Goal: Task Accomplishment & Management: Manage account settings

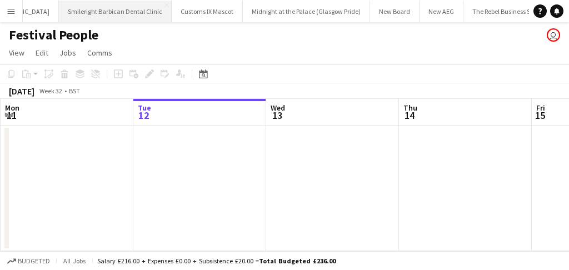
scroll to position [0, 714]
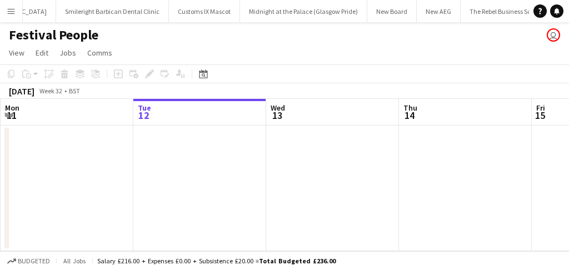
click at [19, 9] on button "Menu" at bounding box center [11, 11] width 22 height 22
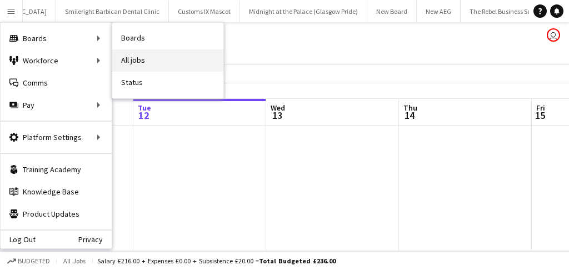
click at [135, 62] on link "All jobs" at bounding box center [167, 60] width 111 height 22
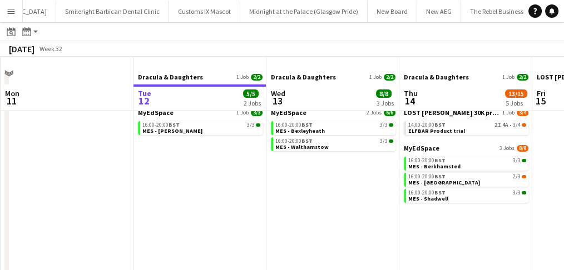
scroll to position [74, 0]
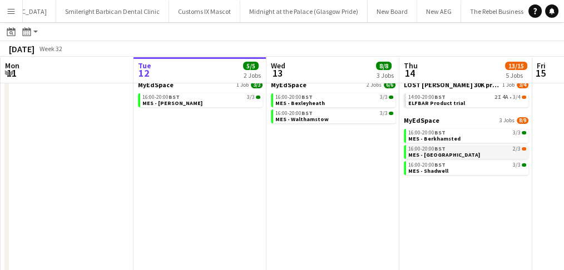
click at [432, 153] on span "MES - [GEOGRAPHIC_DATA]" at bounding box center [444, 154] width 72 height 7
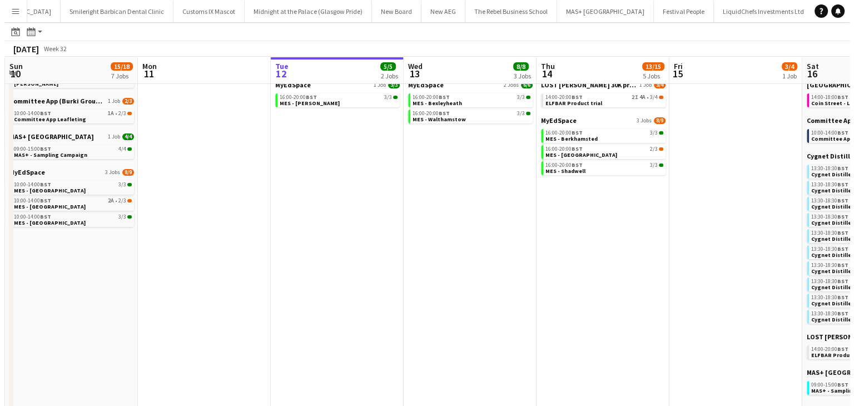
scroll to position [0, 0]
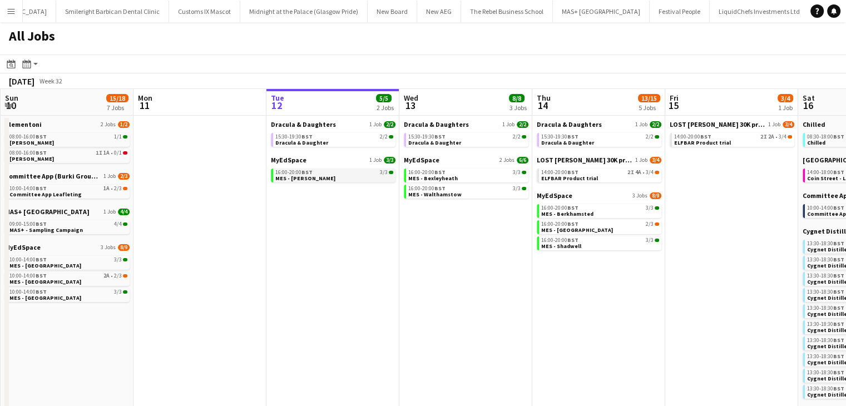
click at [289, 181] on span "MES - Chadwell" at bounding box center [305, 178] width 60 height 7
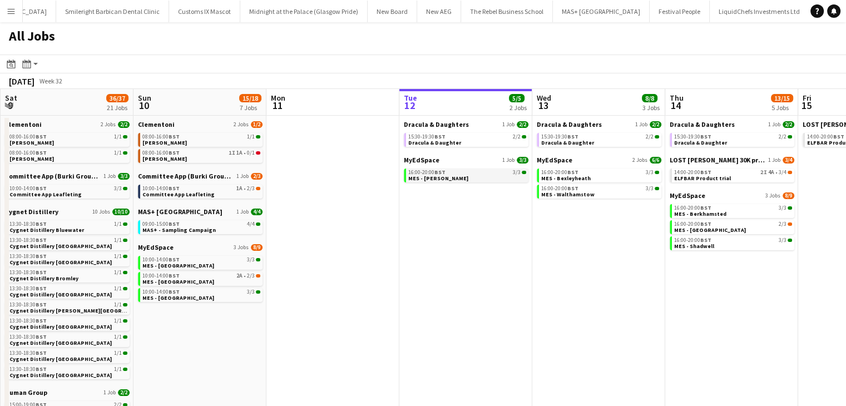
click at [422, 177] on span "MES - Chadwell" at bounding box center [438, 178] width 60 height 7
click at [16, 17] on button "Menu" at bounding box center [11, 11] width 22 height 22
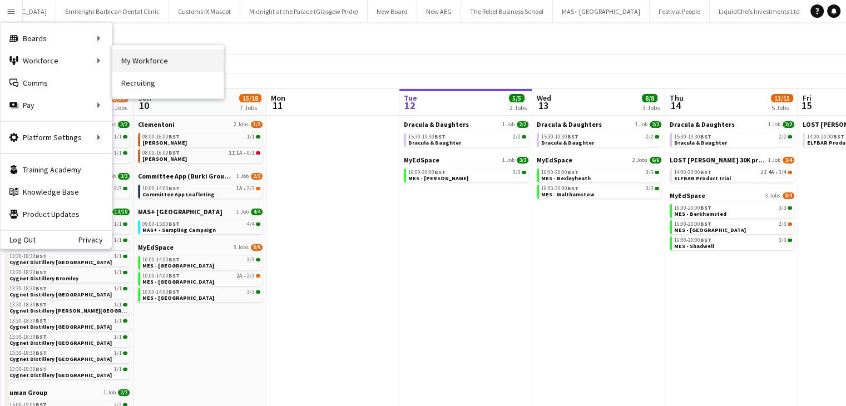
click at [145, 56] on link "My Workforce" at bounding box center [167, 60] width 111 height 22
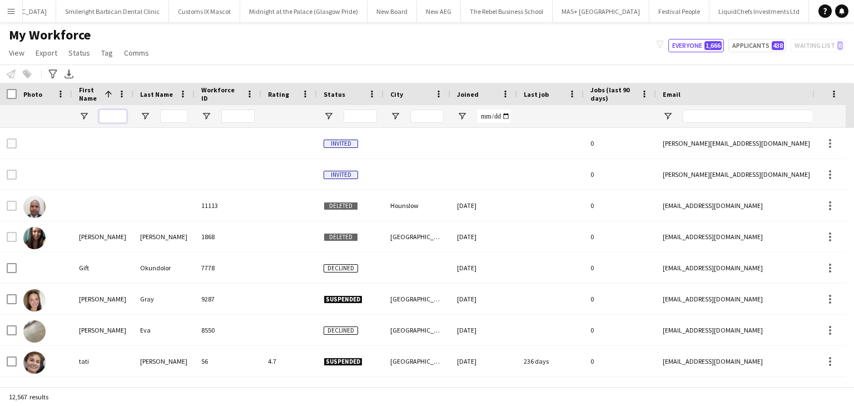
click at [115, 115] on input "First Name Filter Input" at bounding box center [113, 116] width 28 height 13
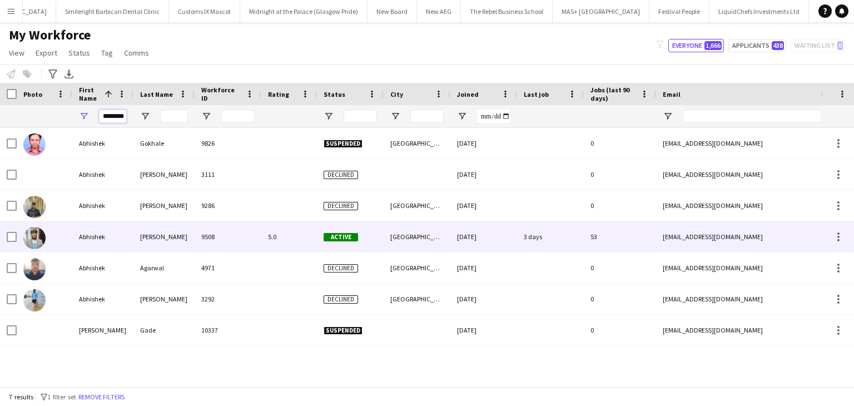
type input "********"
click at [149, 226] on div "Rayewar" at bounding box center [163, 236] width 61 height 31
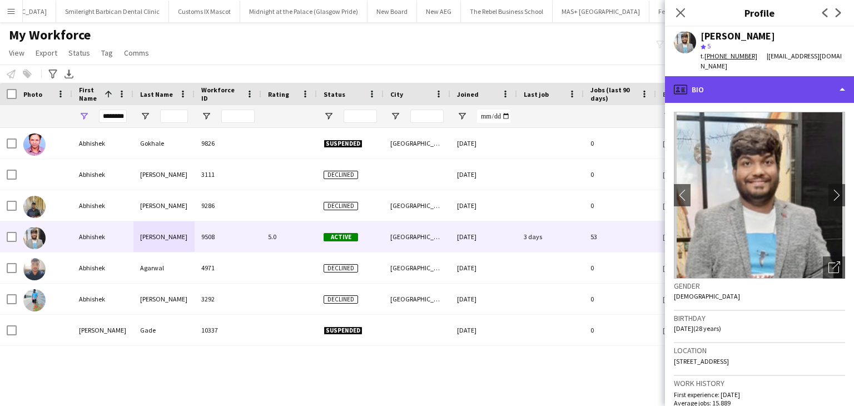
click at [569, 90] on div "profile Bio" at bounding box center [759, 89] width 189 height 27
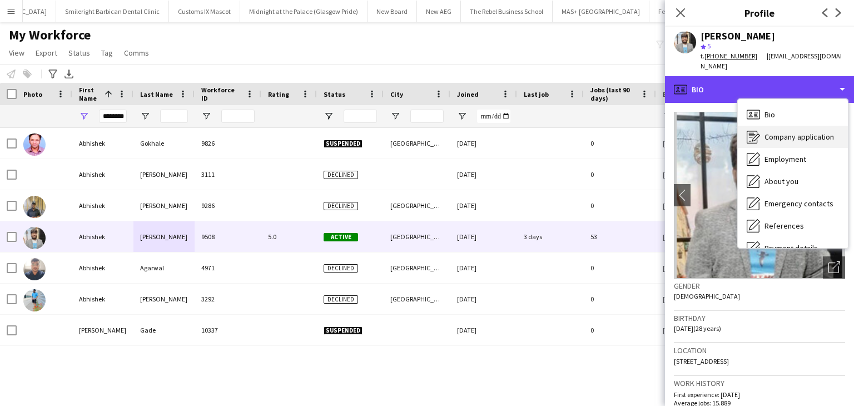
scroll to position [127, 0]
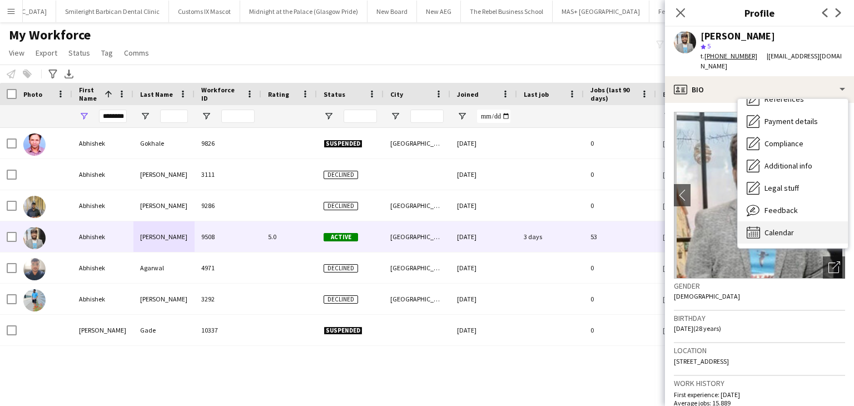
click at [569, 221] on div "Calendar Calendar" at bounding box center [793, 232] width 110 height 22
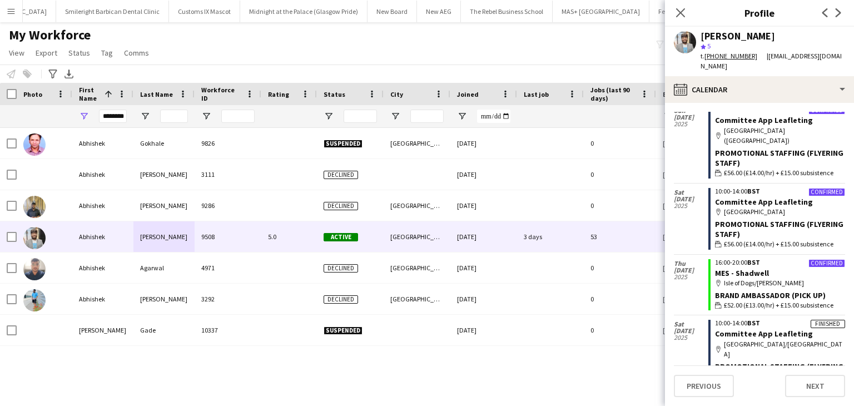
scroll to position [1445, 0]
click at [569, 13] on icon "Close pop-in" at bounding box center [680, 12] width 11 height 11
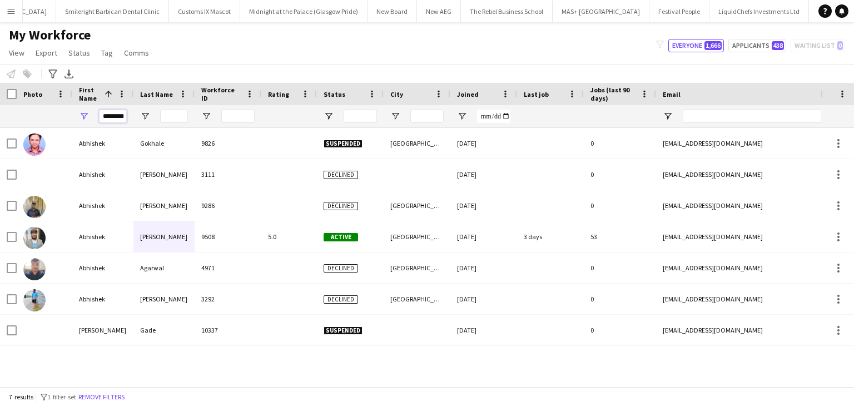
click at [121, 110] on input "********" at bounding box center [113, 116] width 28 height 13
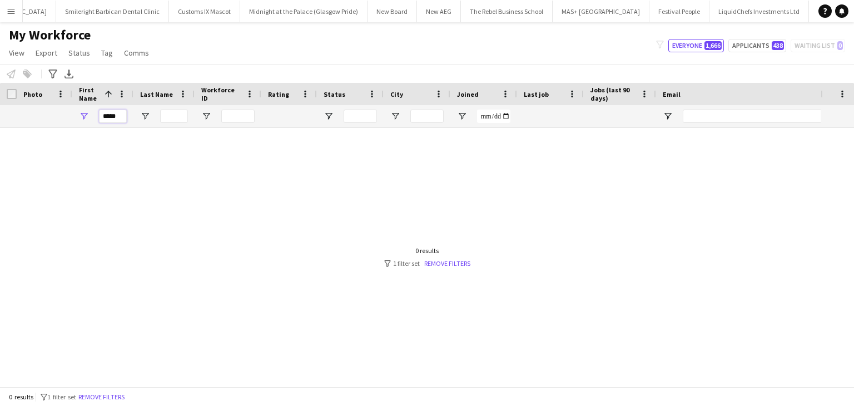
scroll to position [0, 0]
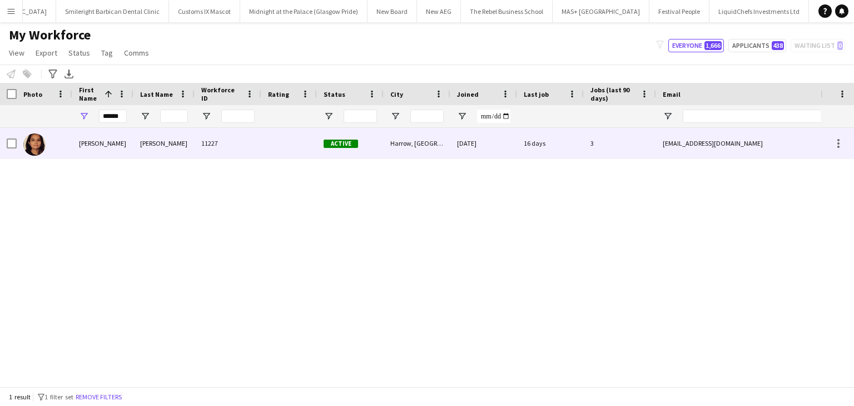
click at [123, 153] on div "Damini" at bounding box center [102, 143] width 61 height 31
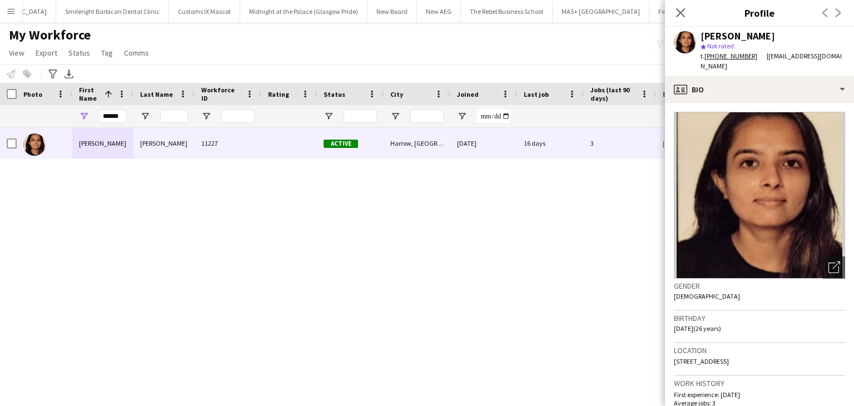
click at [569, 27] on div "My Workforce View Views Default view New view Update view Delete view Edit name…" at bounding box center [427, 46] width 854 height 38
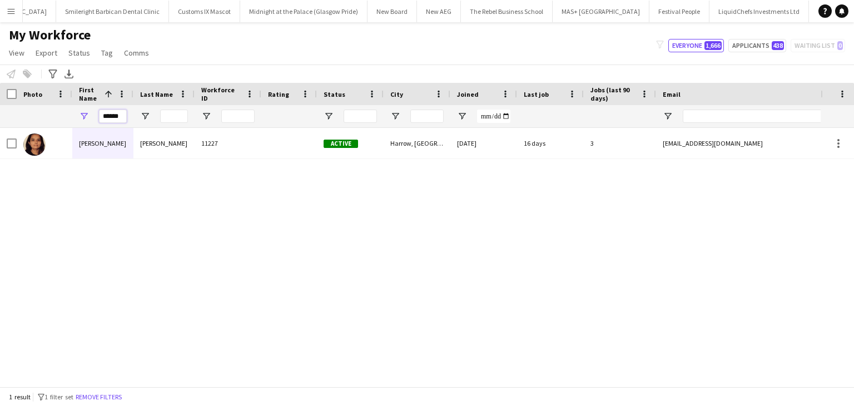
click at [111, 121] on input "******" at bounding box center [113, 116] width 28 height 13
click at [110, 120] on input "******" at bounding box center [113, 116] width 28 height 13
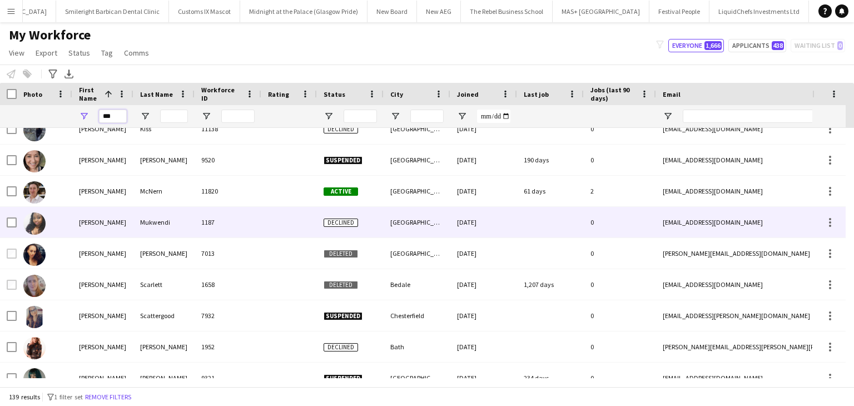
scroll to position [1057, 0]
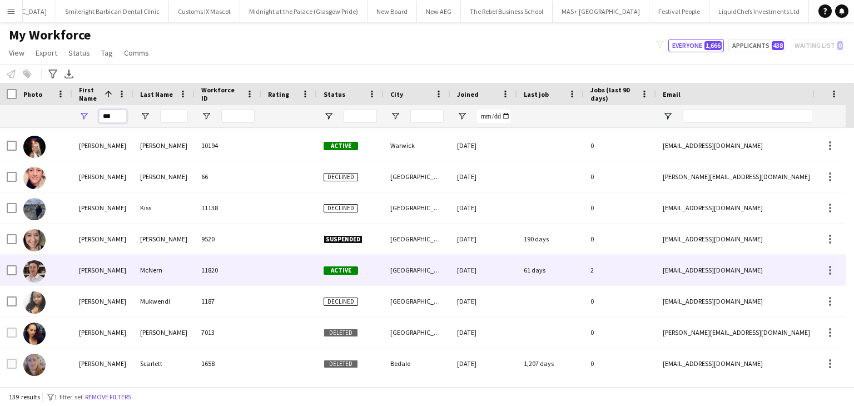
type input "***"
drag, startPoint x: 255, startPoint y: 270, endPoint x: 261, endPoint y: 279, distance: 10.8
click at [261, 270] on div "Samantha McNern 11820 Active Northampton 10-06-2025 61 days 2 smcnern@gmail.com…" at bounding box center [623, 270] width 1247 height 31
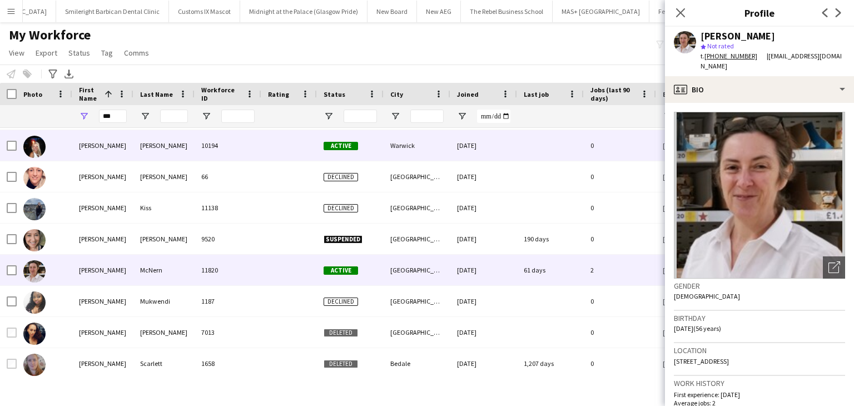
click at [245, 143] on div "10194" at bounding box center [228, 145] width 67 height 31
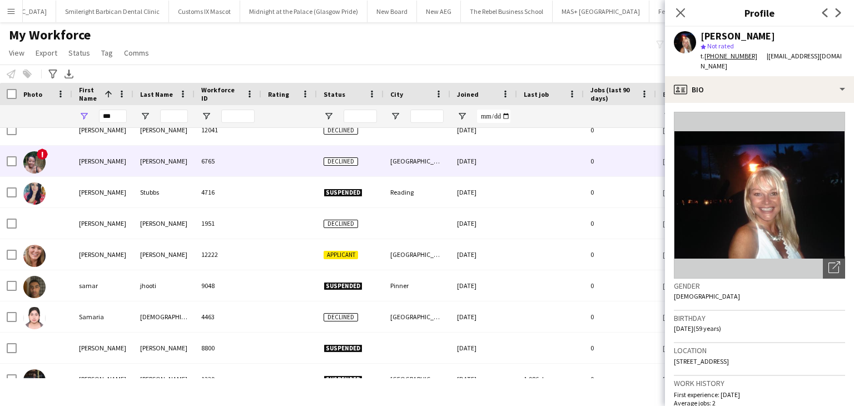
scroll to position [0, 0]
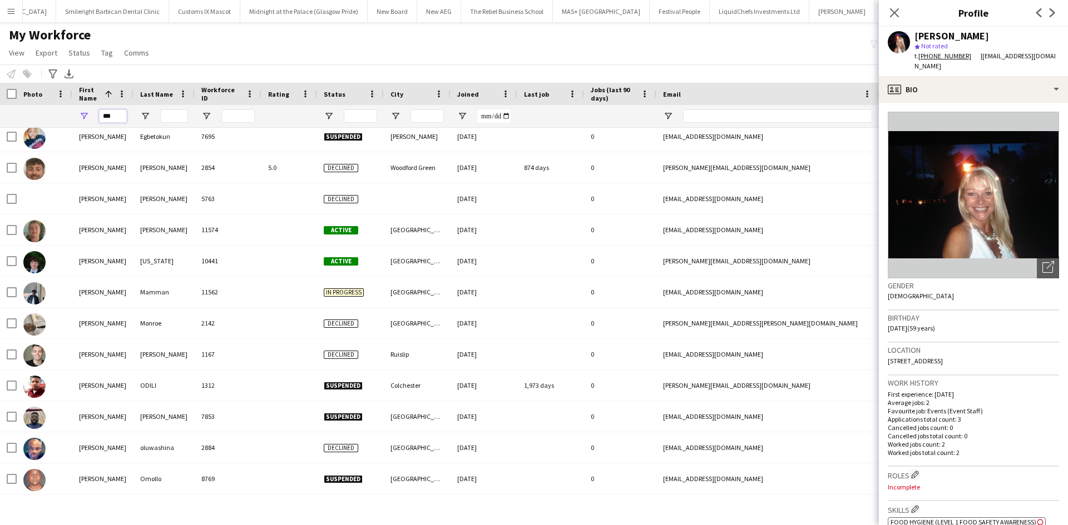
click at [117, 113] on input "***" at bounding box center [113, 116] width 28 height 13
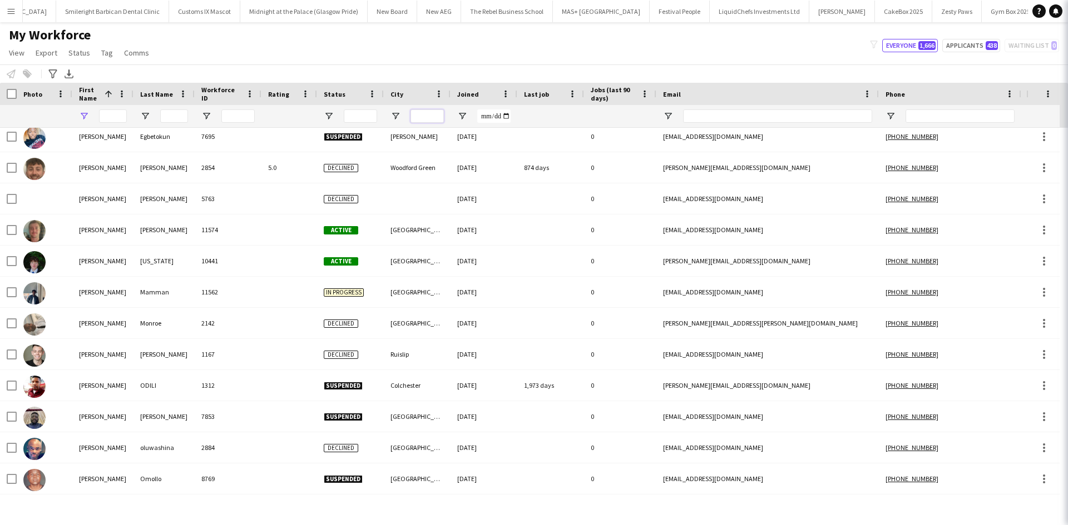
click at [422, 112] on input "City Filter Input" at bounding box center [426, 116] width 33 height 13
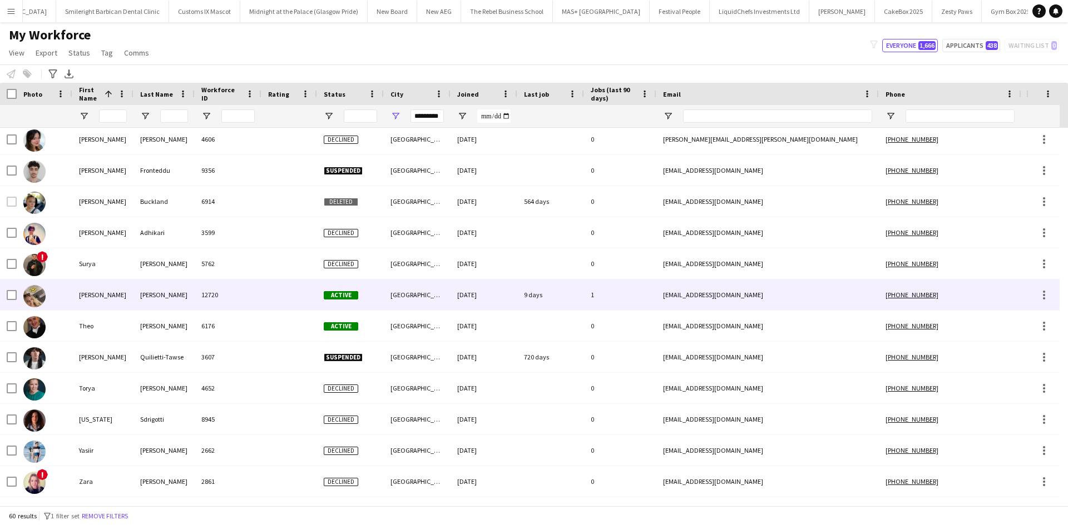
click at [284, 270] on div at bounding box center [289, 295] width 56 height 31
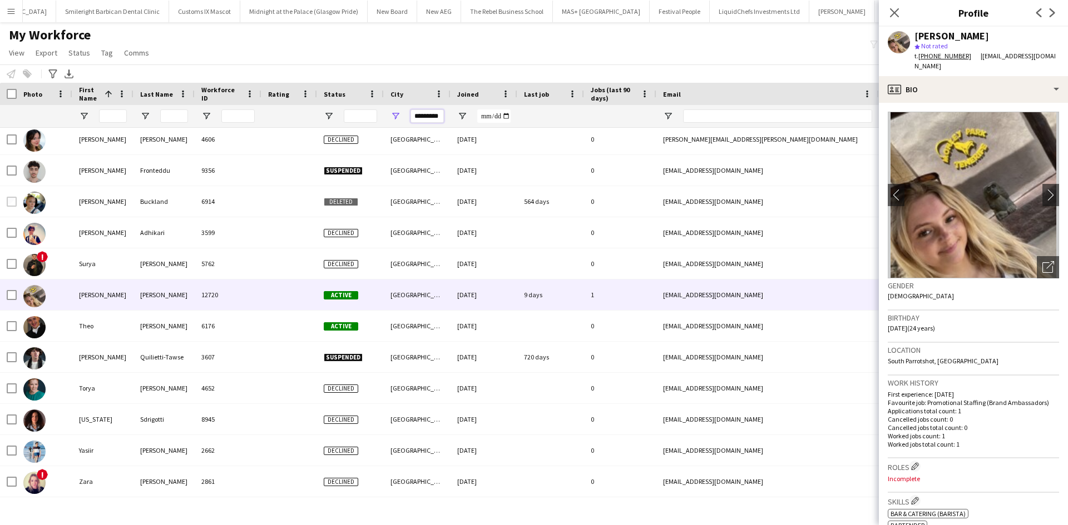
click at [439, 116] on input "*********" at bounding box center [426, 116] width 33 height 13
type input "*"
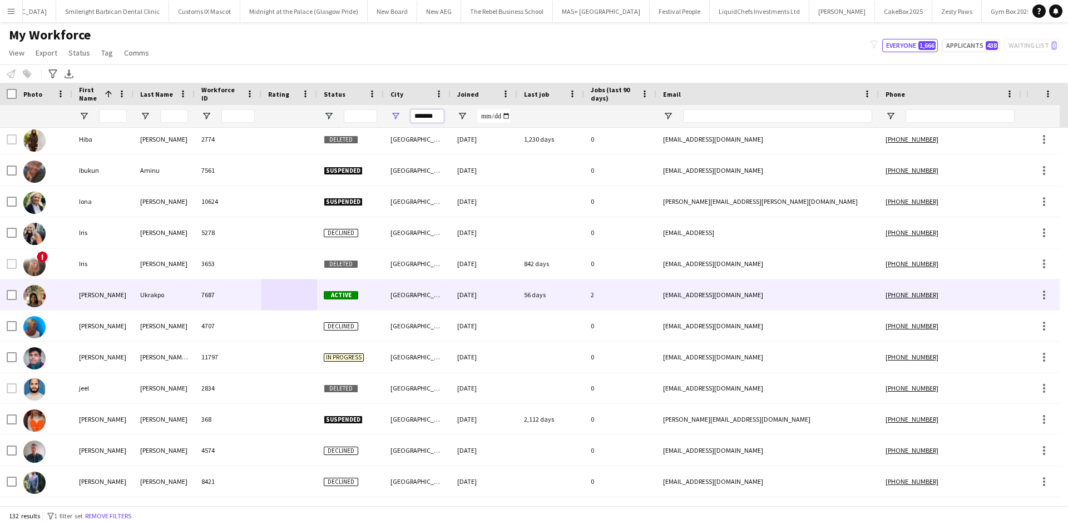
type input "*******"
click at [301, 270] on div at bounding box center [289, 295] width 56 height 31
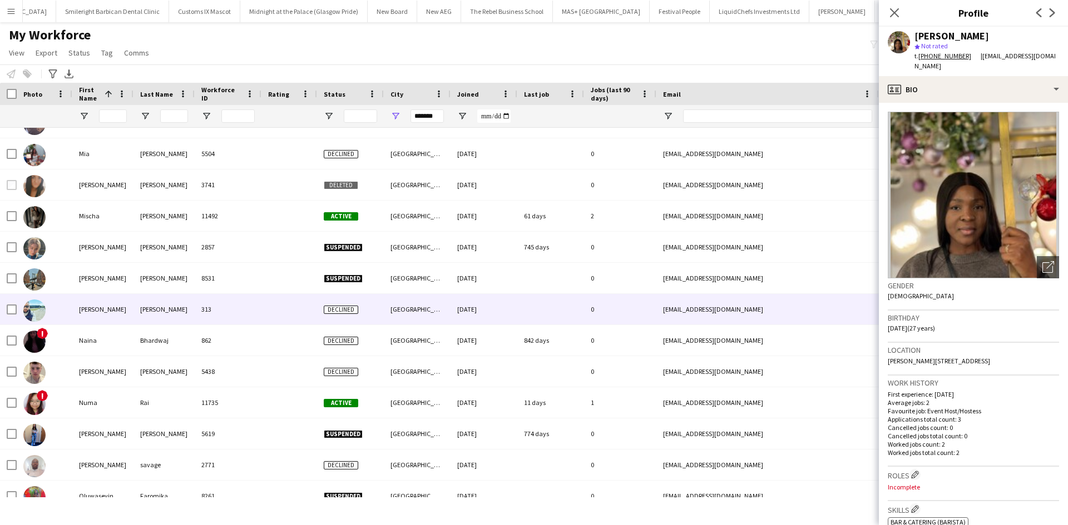
scroll to position [2512, 0]
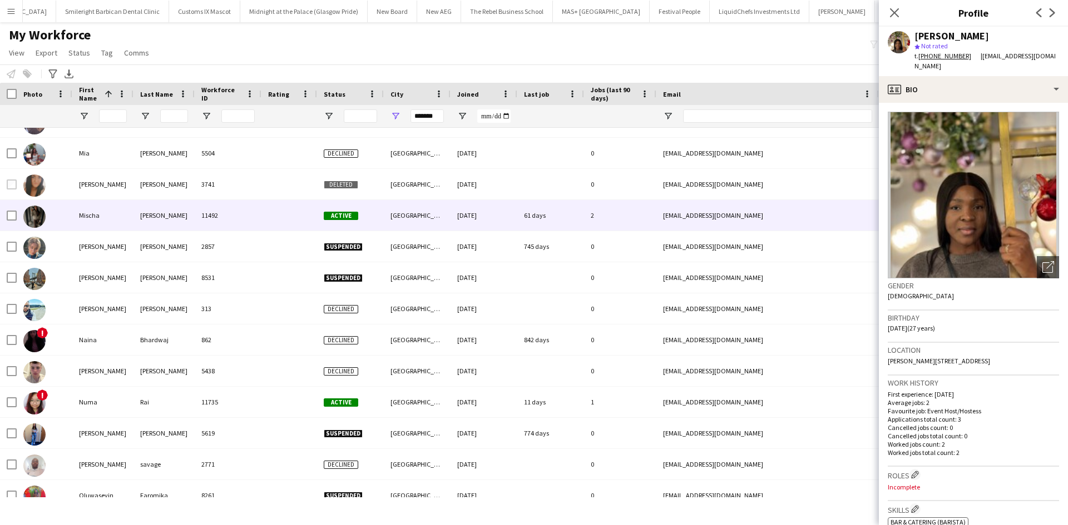
click at [276, 211] on div at bounding box center [289, 215] width 56 height 31
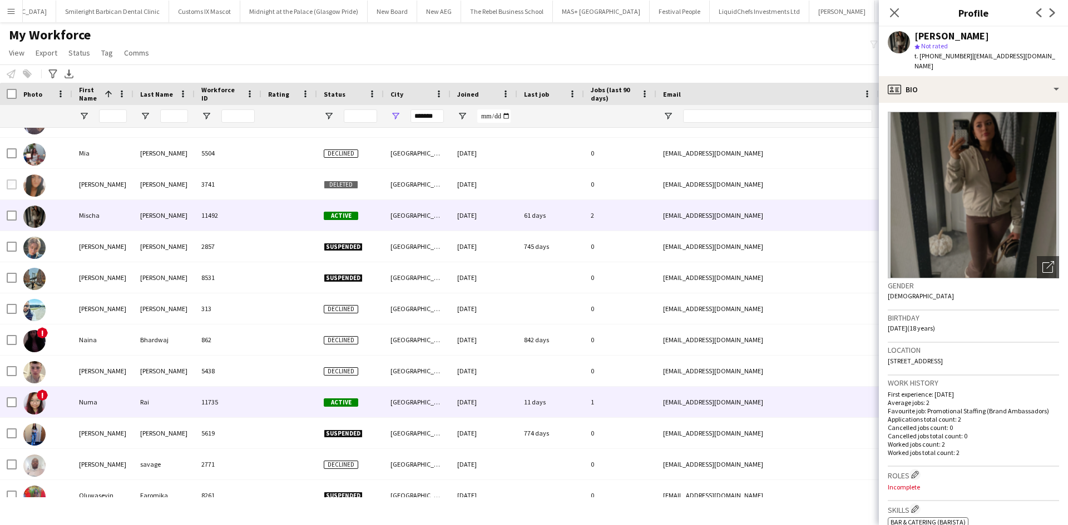
scroll to position [2804, 0]
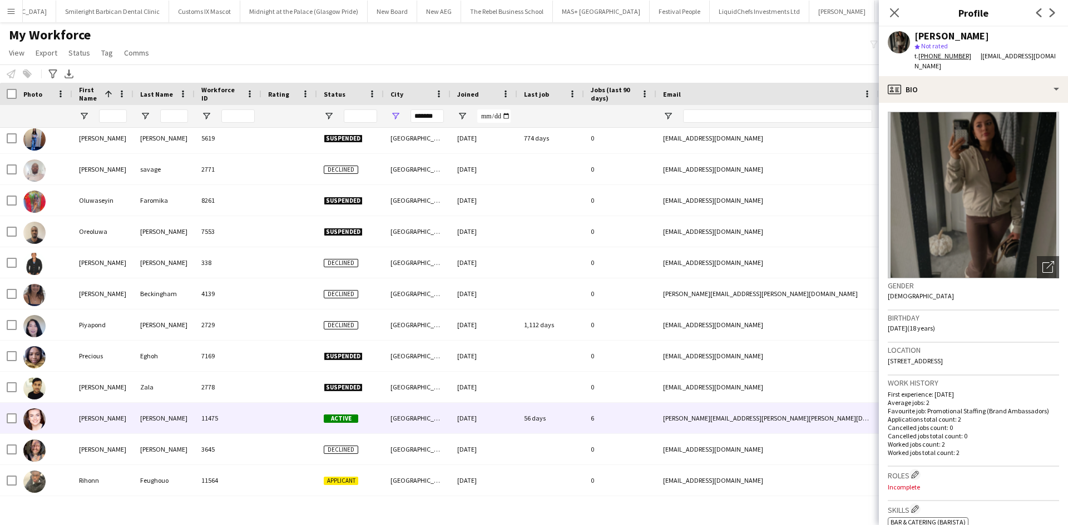
click at [245, 270] on div "11475" at bounding box center [228, 418] width 67 height 31
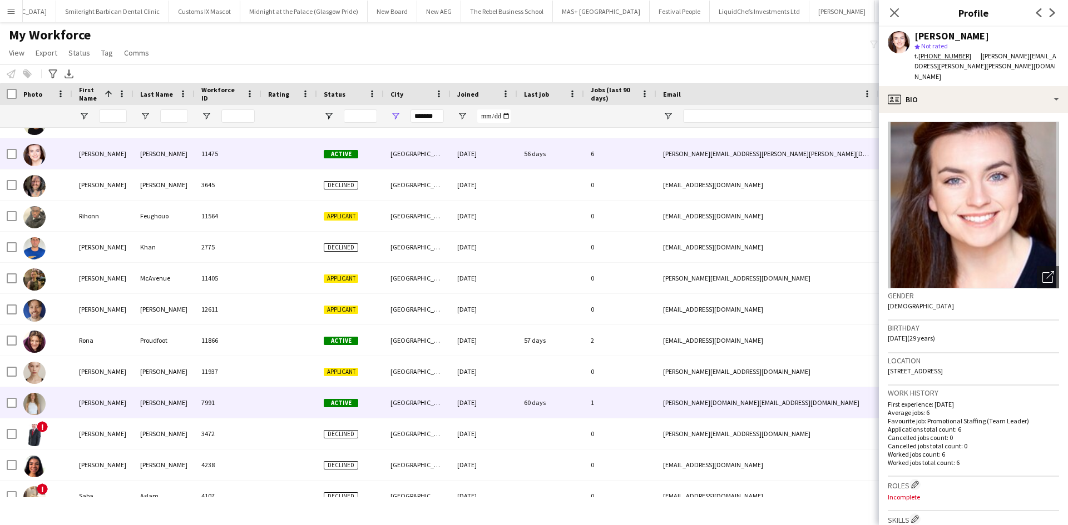
click at [244, 270] on div "7991" at bounding box center [228, 403] width 67 height 31
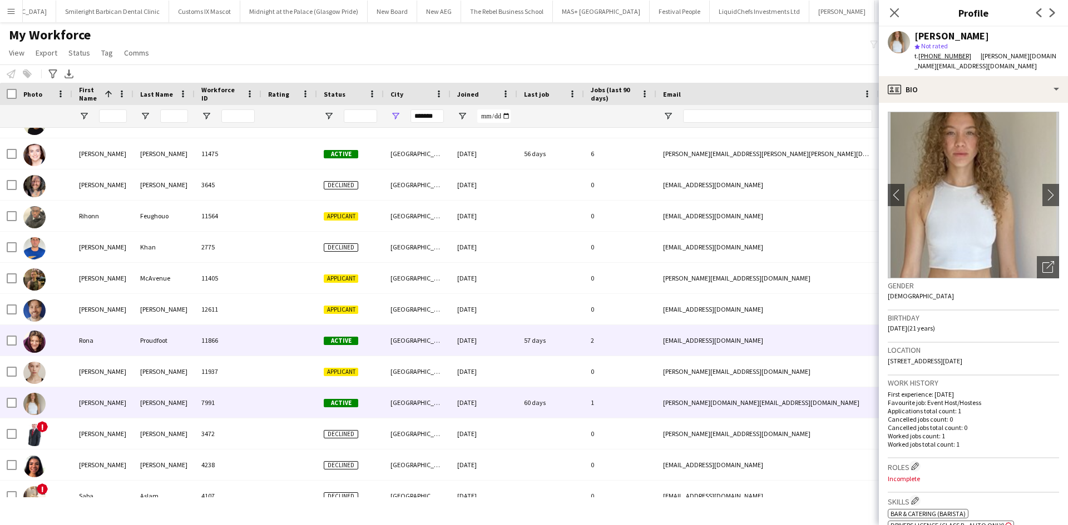
click at [240, 270] on div "11866" at bounding box center [228, 340] width 67 height 31
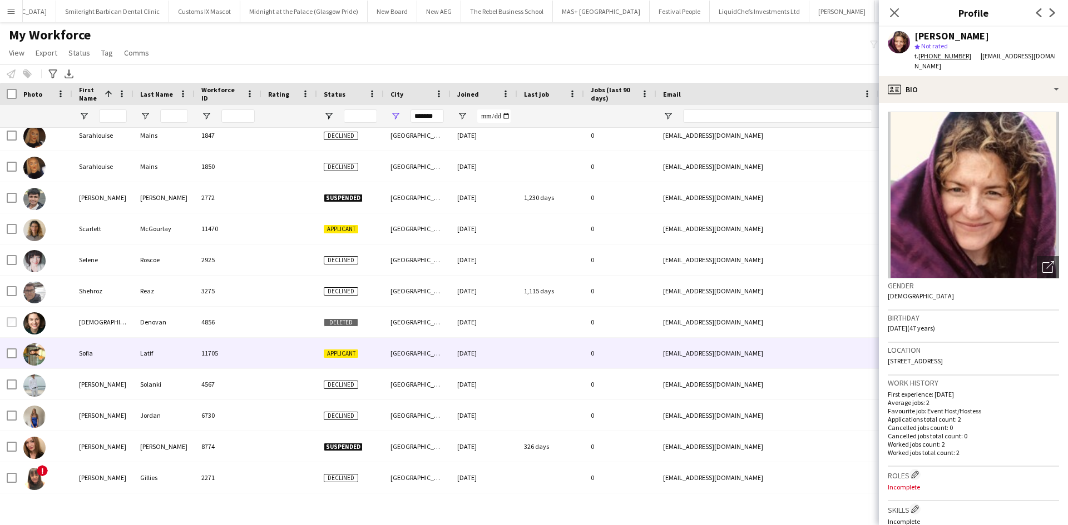
click at [240, 270] on div "11705" at bounding box center [228, 353] width 67 height 31
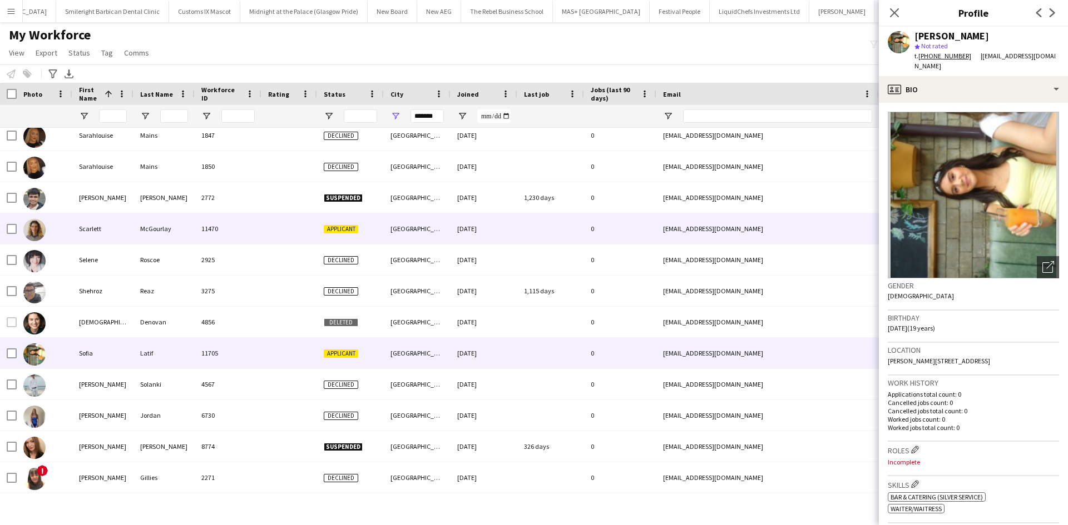
click at [224, 221] on div "11470" at bounding box center [228, 229] width 67 height 31
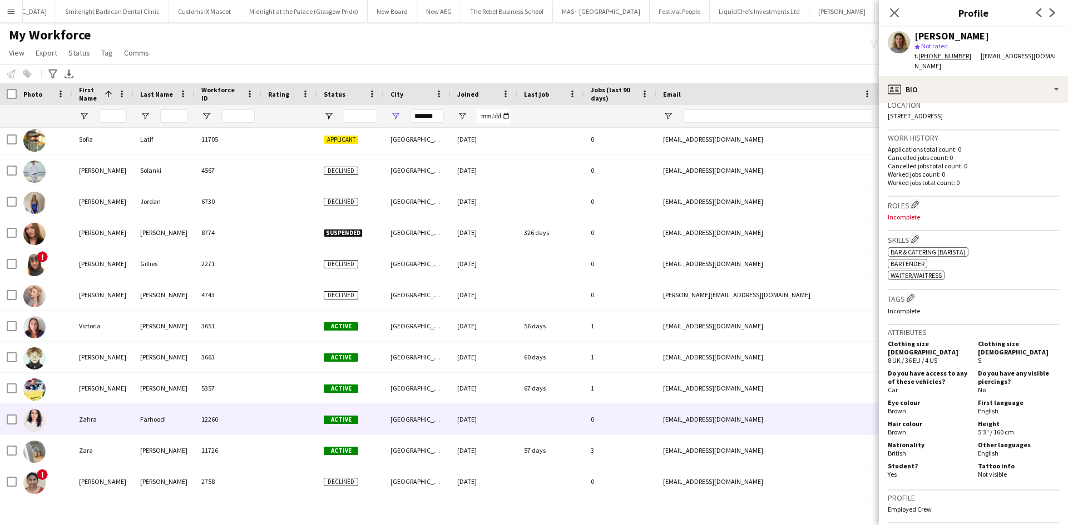
click at [257, 270] on div "12260" at bounding box center [228, 419] width 67 height 31
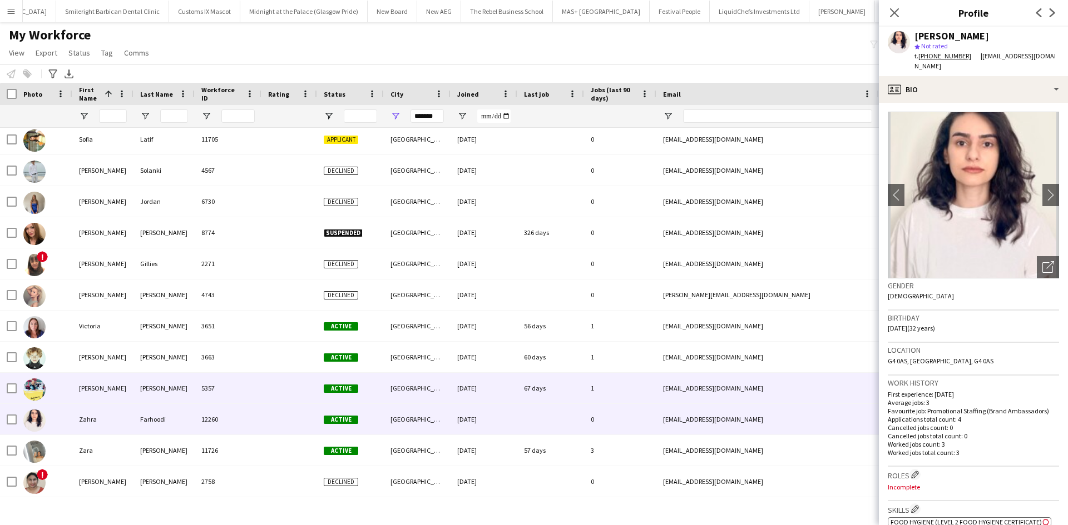
click at [243, 270] on div "5357" at bounding box center [228, 388] width 67 height 31
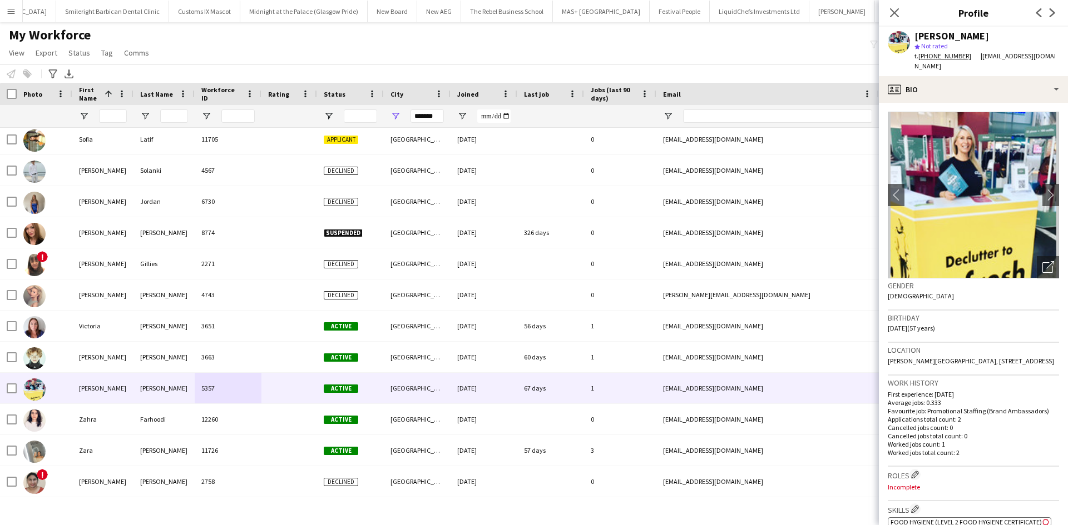
click at [569, 112] on img at bounding box center [972, 195] width 171 height 167
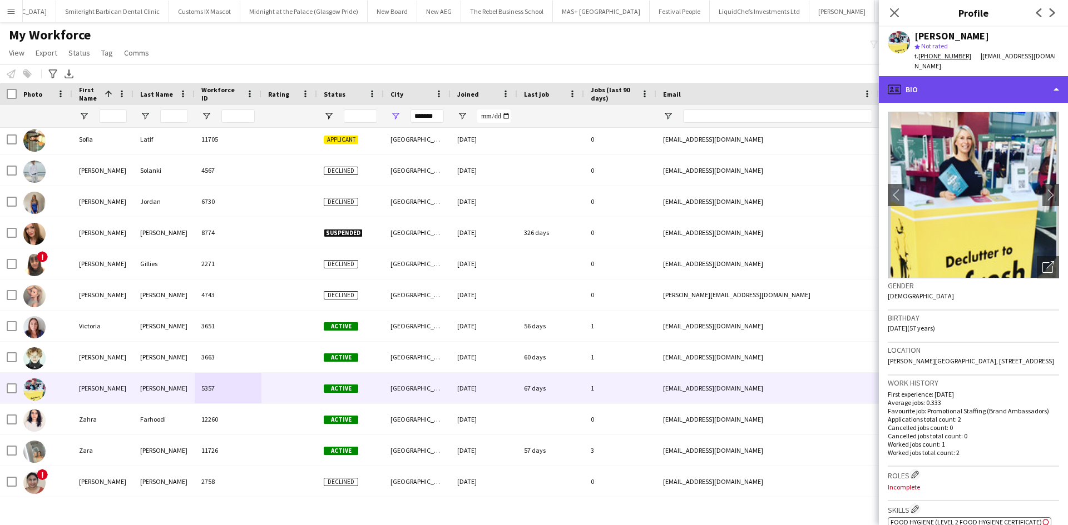
click at [569, 87] on div "profile Bio" at bounding box center [973, 89] width 189 height 27
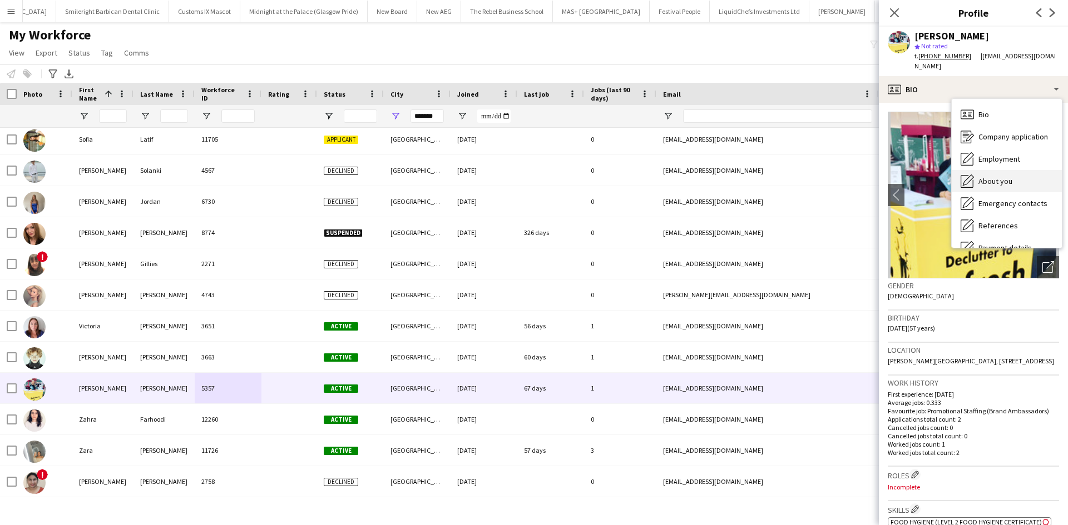
click at [569, 177] on icon "About you" at bounding box center [966, 181] width 13 height 13
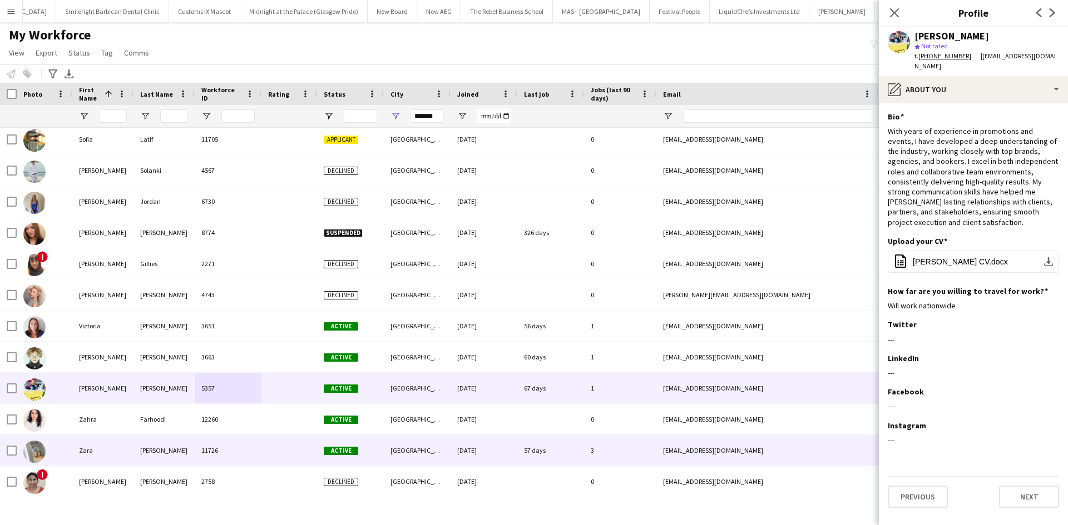
click at [195, 270] on div "11726" at bounding box center [228, 450] width 67 height 31
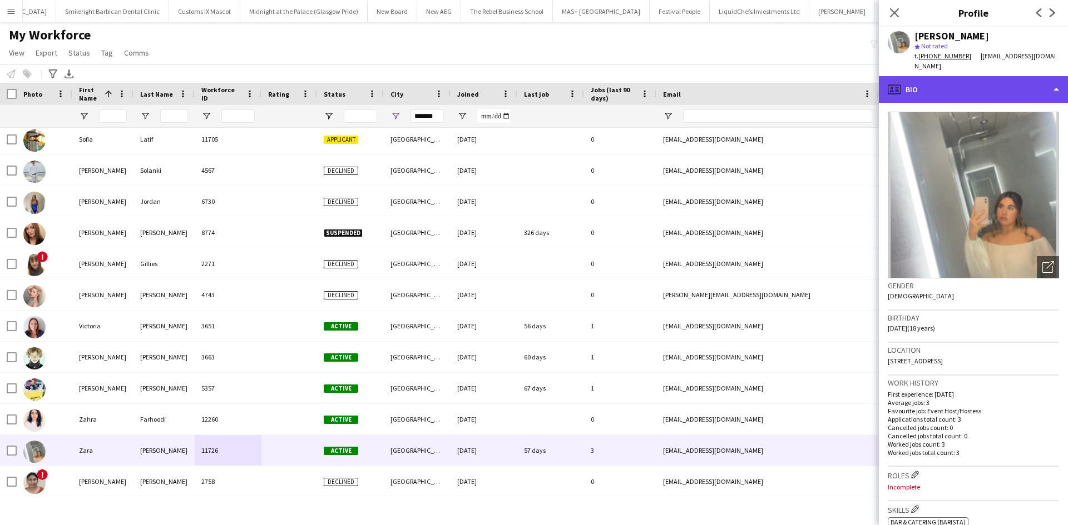
click at [569, 84] on div "profile Bio" at bounding box center [973, 89] width 189 height 27
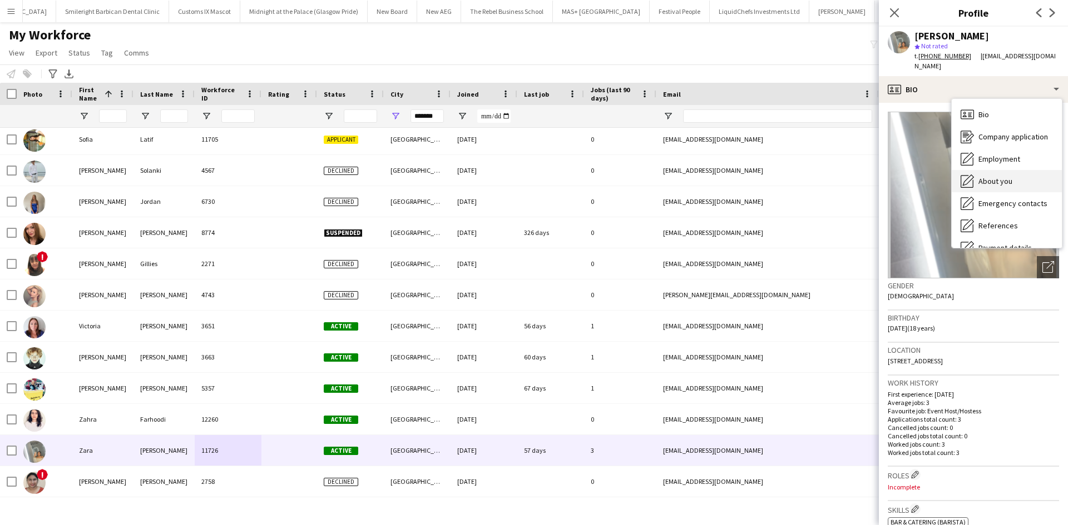
click at [569, 176] on div "About you About you" at bounding box center [1006, 181] width 110 height 22
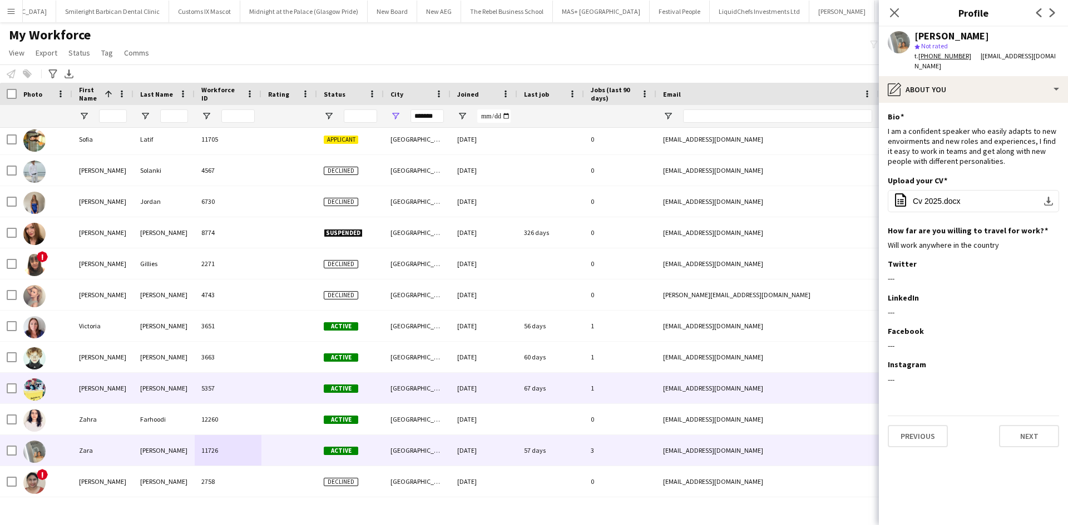
click at [244, 270] on div "5357" at bounding box center [228, 388] width 67 height 31
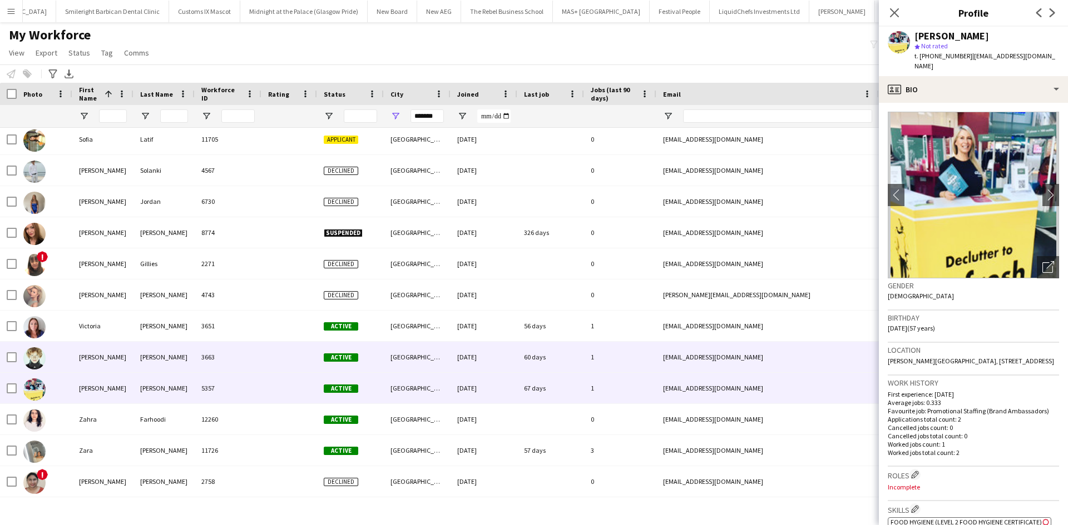
click at [253, 270] on div "3663" at bounding box center [228, 357] width 67 height 31
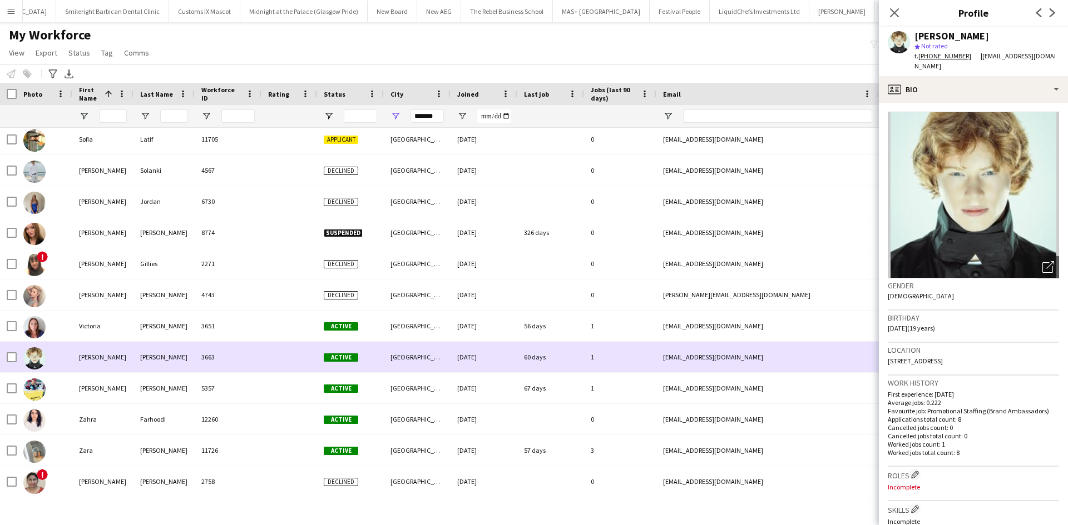
click at [253, 270] on div "5357" at bounding box center [228, 388] width 67 height 31
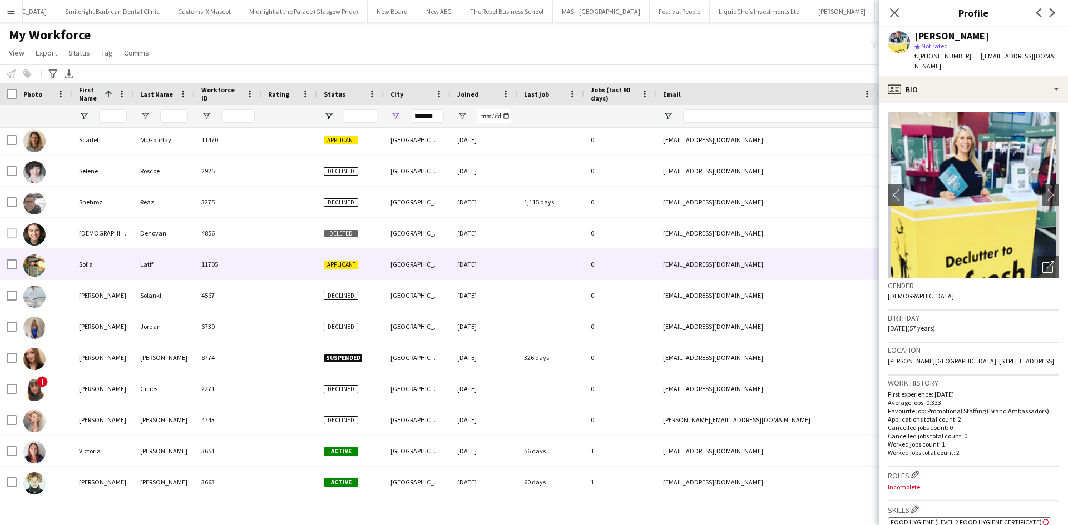
click at [255, 270] on div "11705" at bounding box center [228, 264] width 67 height 31
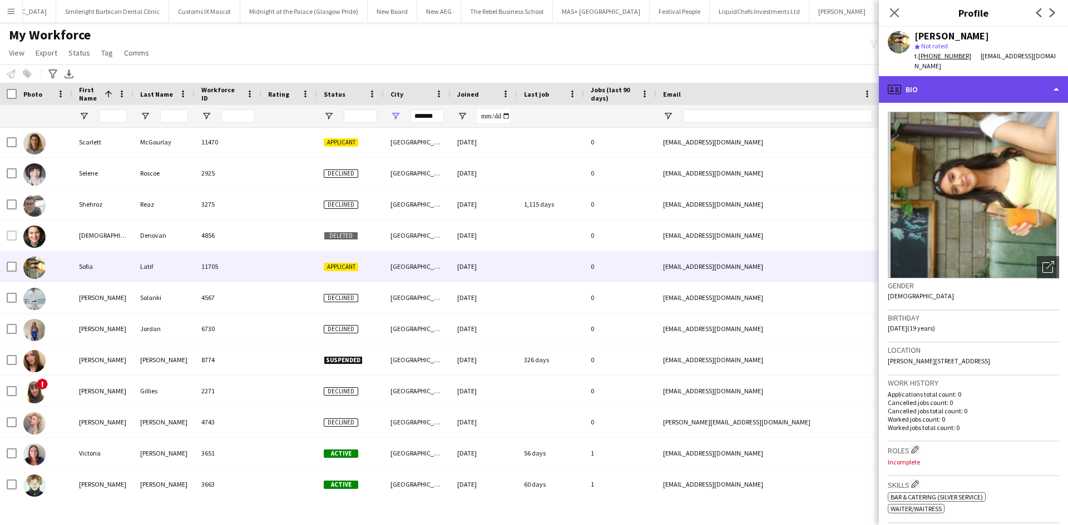
click at [569, 90] on div "profile Bio" at bounding box center [973, 89] width 189 height 27
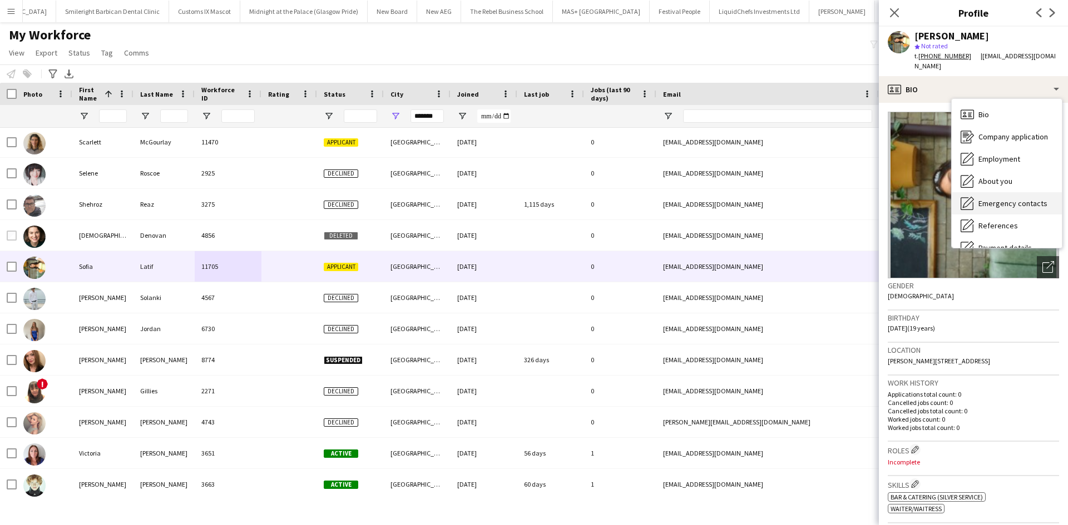
click at [569, 192] on div "Emergency contacts Emergency contacts" at bounding box center [1006, 203] width 110 height 22
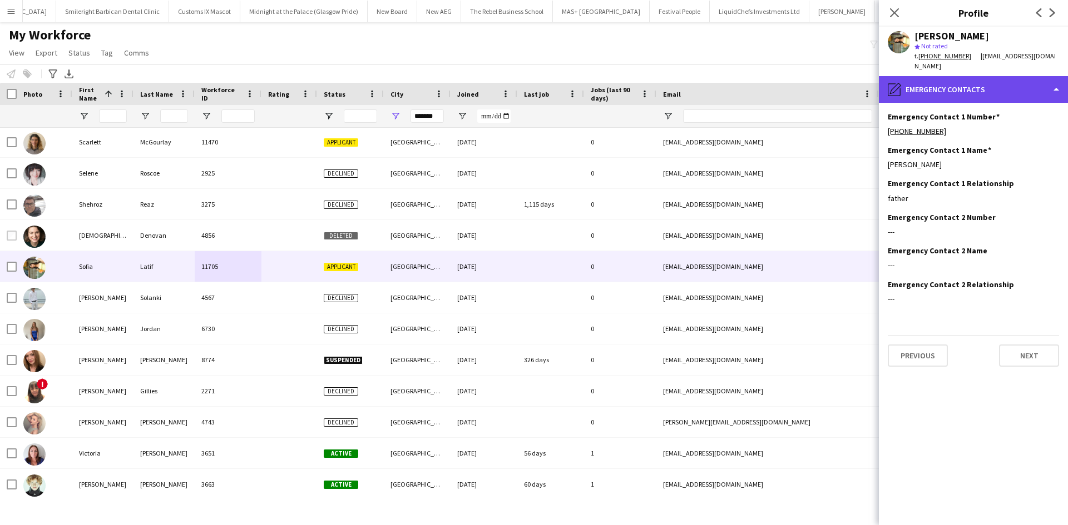
click at [569, 76] on div "pencil4 Emergency contacts" at bounding box center [973, 89] width 189 height 27
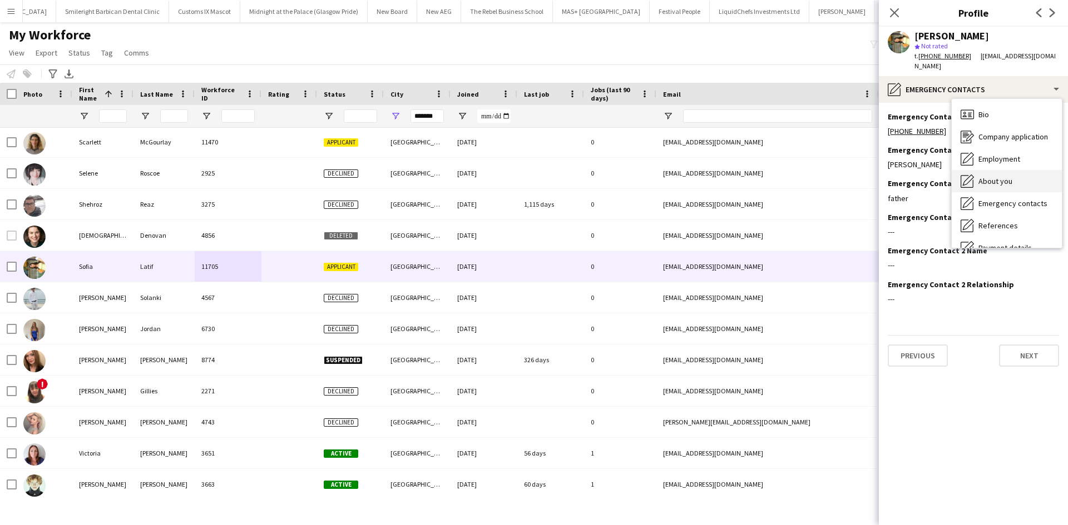
click at [569, 170] on div "About you About you" at bounding box center [1006, 181] width 110 height 22
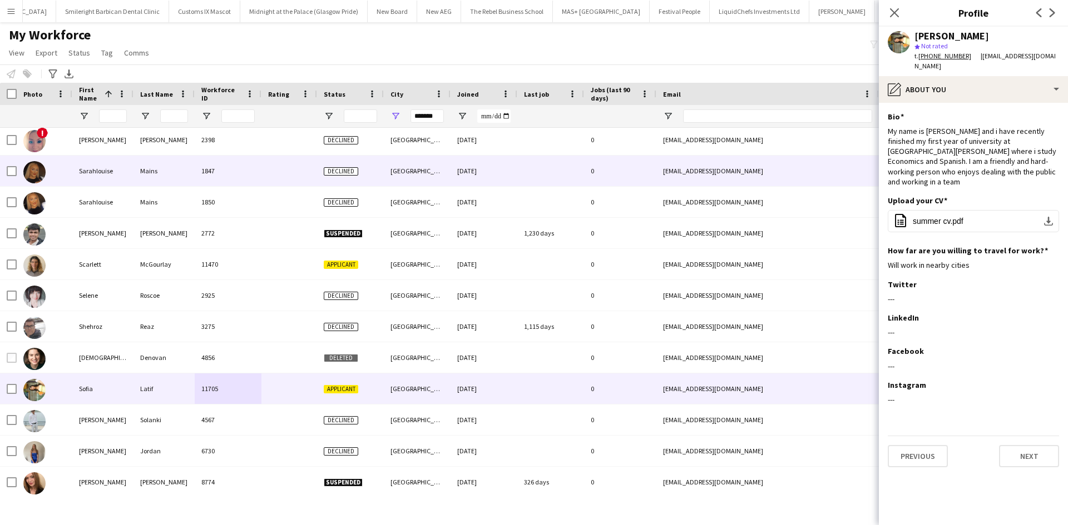
scroll to position [3490, 0]
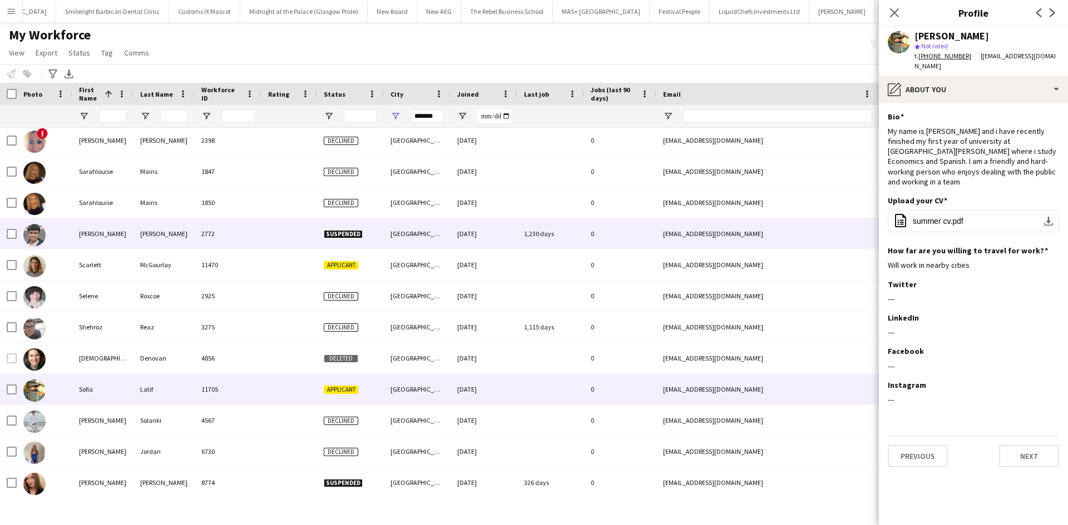
click at [235, 249] on div "2772" at bounding box center [228, 234] width 67 height 31
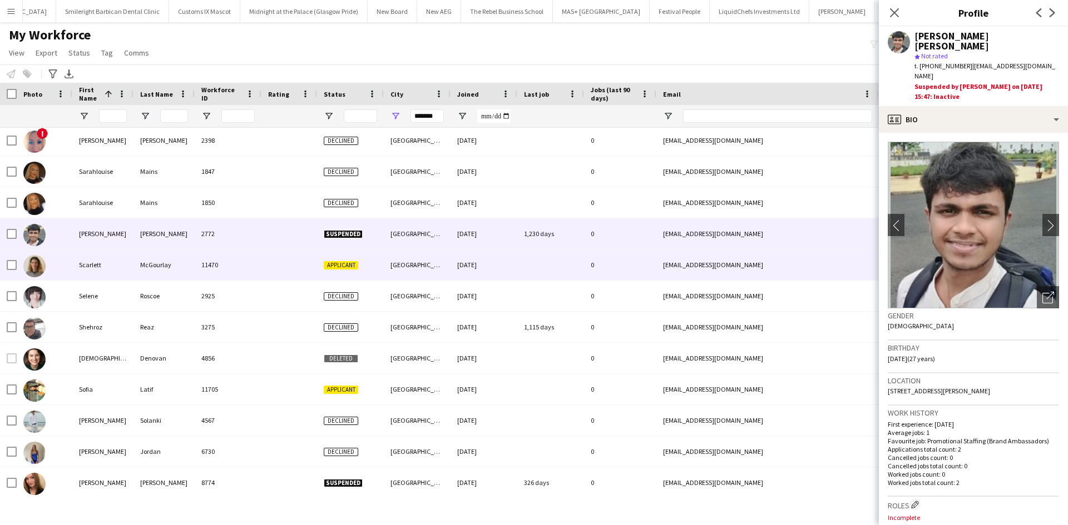
click at [233, 263] on div "11470" at bounding box center [228, 265] width 67 height 31
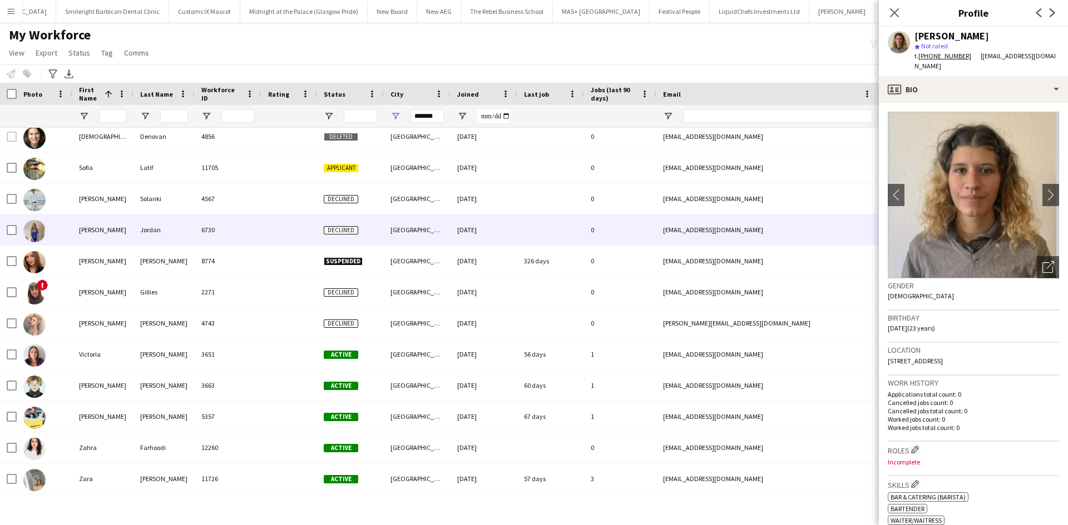
scroll to position [3713, 0]
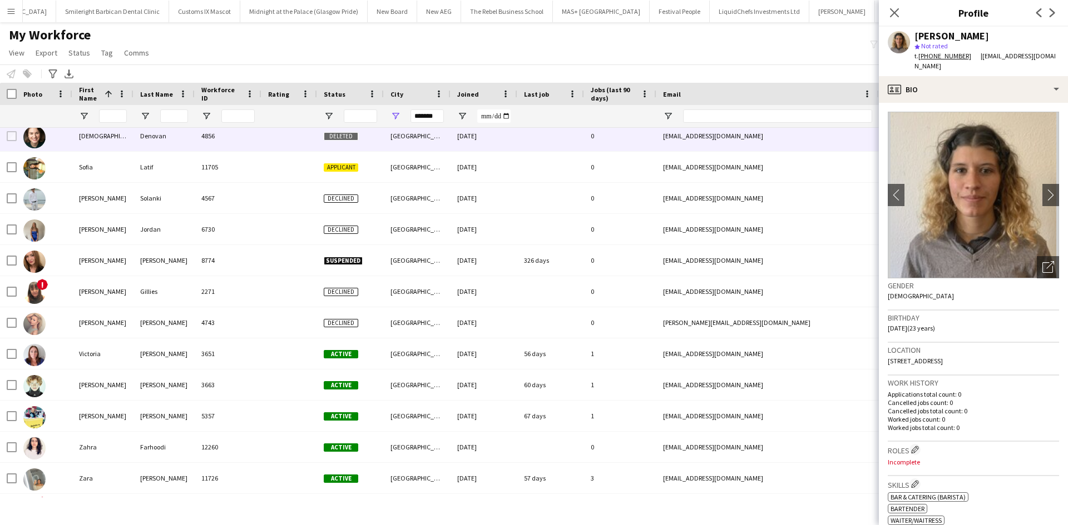
click at [258, 150] on div "4856" at bounding box center [228, 136] width 67 height 31
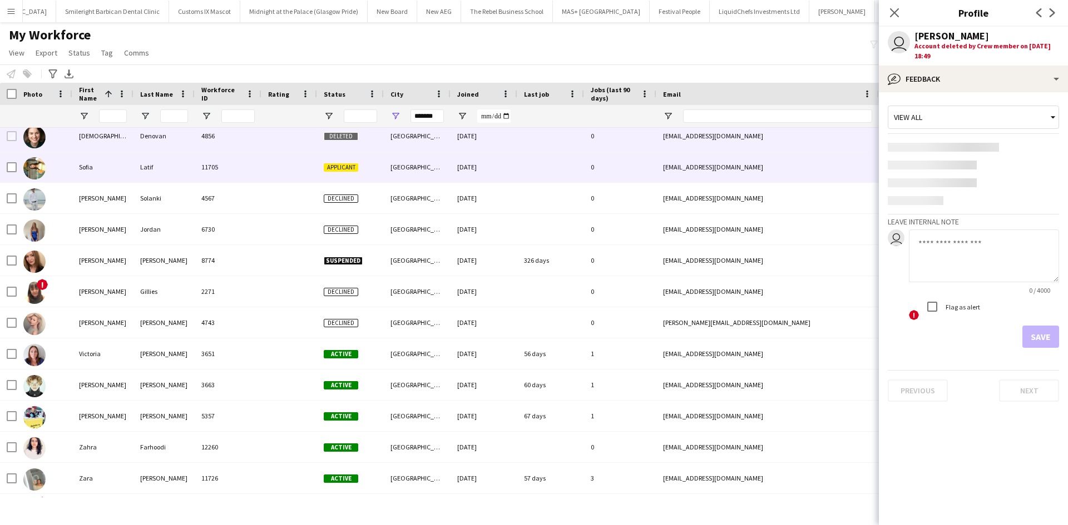
click at [242, 170] on div "11705" at bounding box center [228, 167] width 67 height 31
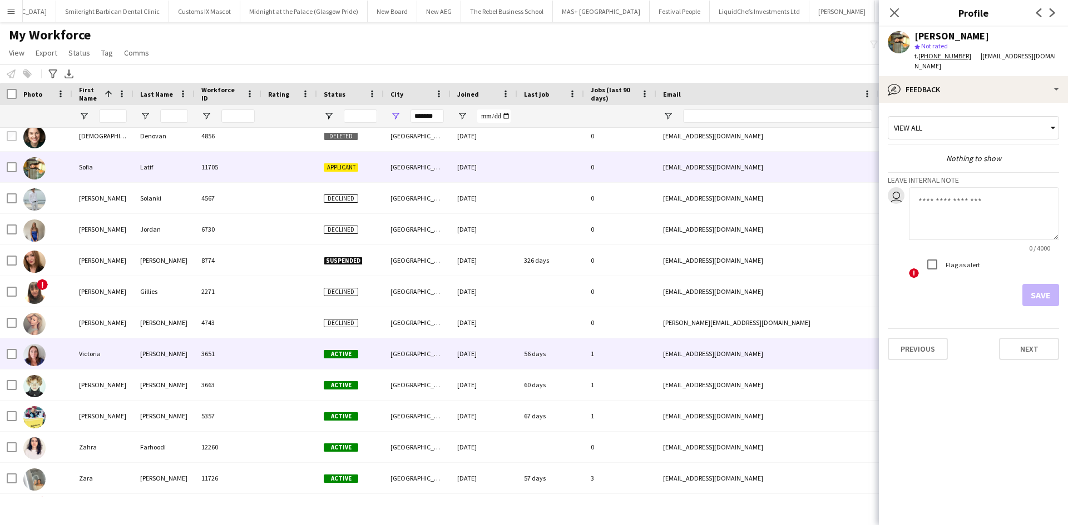
click at [254, 270] on div "3651" at bounding box center [228, 354] width 67 height 31
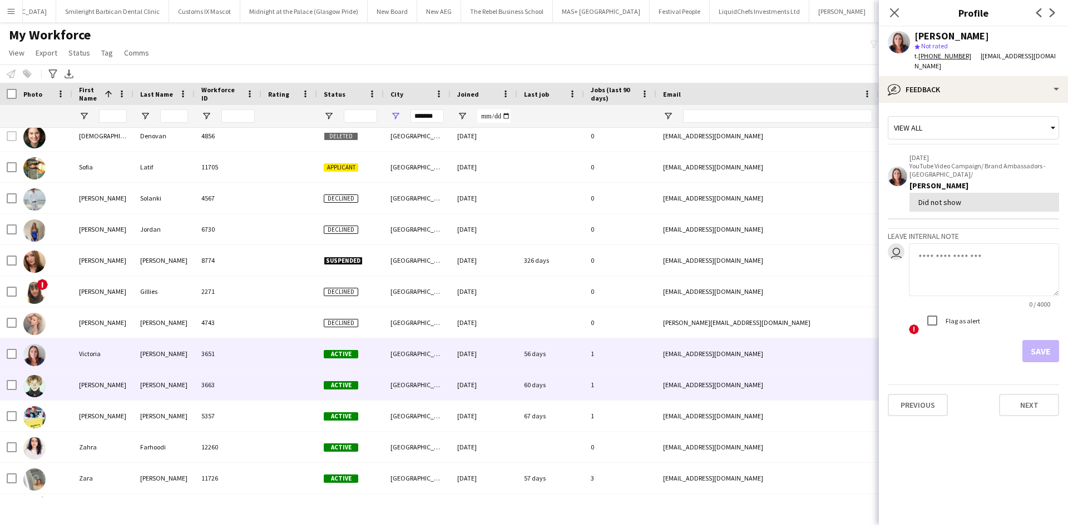
click at [237, 270] on div "3663" at bounding box center [228, 385] width 67 height 31
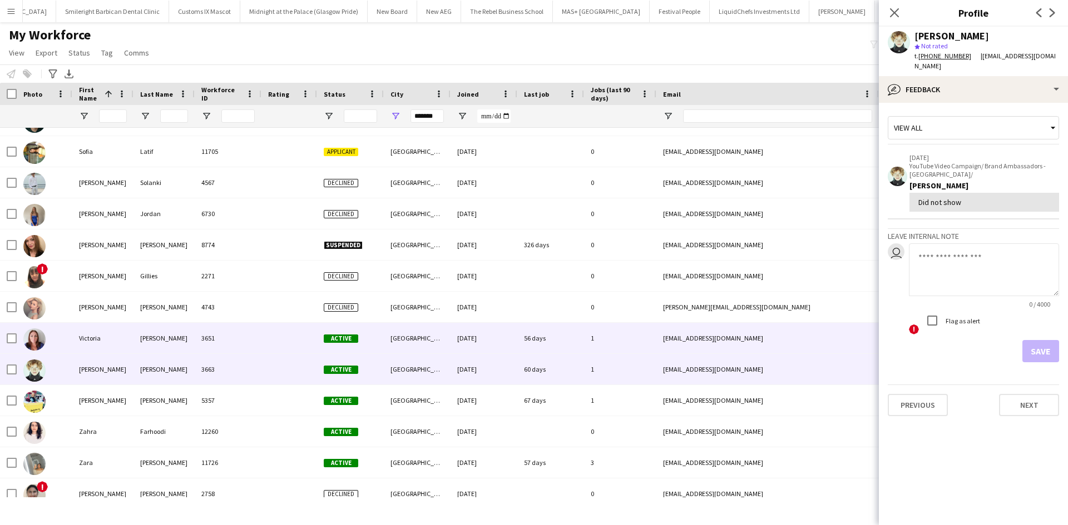
scroll to position [3741, 0]
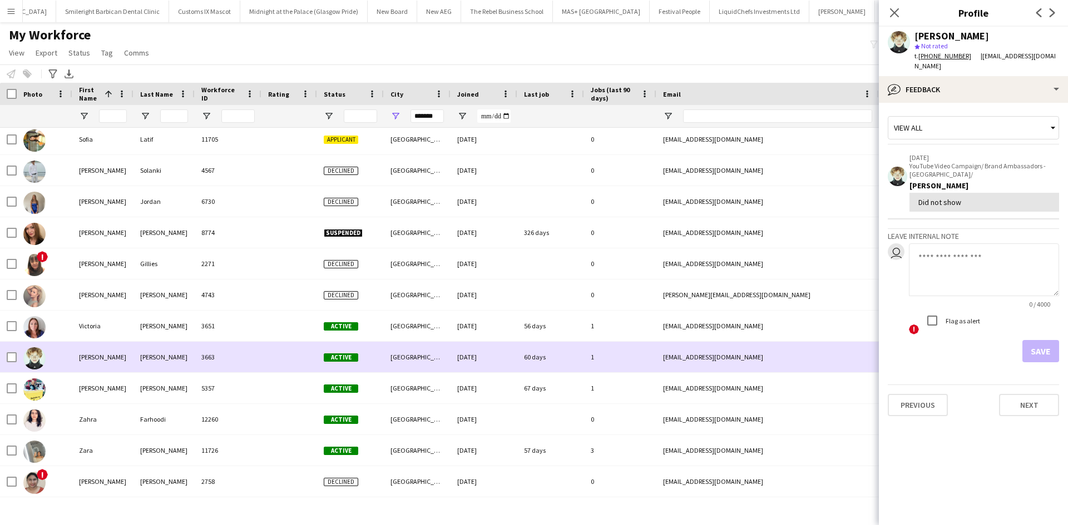
click at [216, 270] on div "3663" at bounding box center [228, 357] width 67 height 31
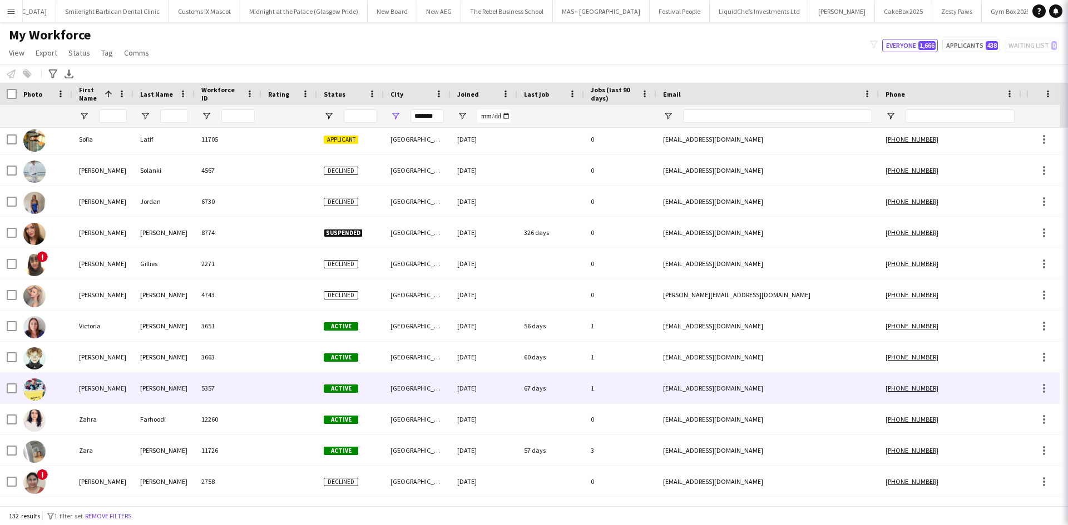
click at [214, 270] on div "5357" at bounding box center [228, 388] width 67 height 31
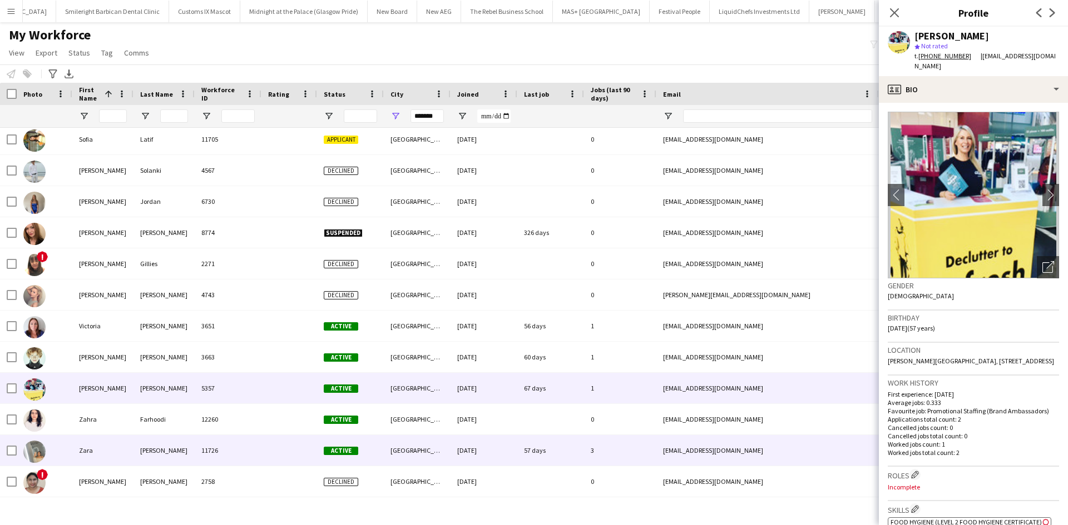
click at [200, 270] on div "11726" at bounding box center [228, 450] width 67 height 31
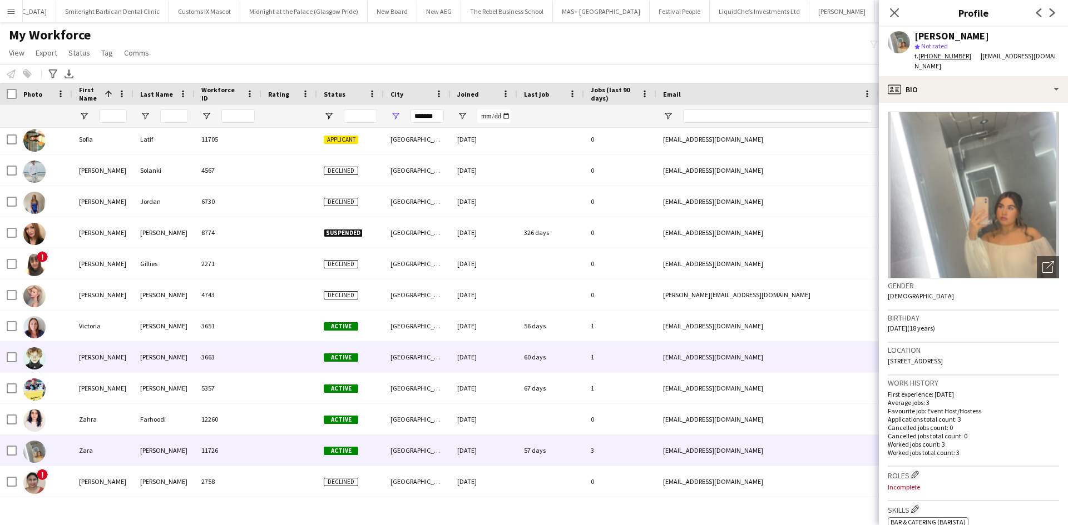
click at [176, 270] on div "Gillespie" at bounding box center [163, 357] width 61 height 31
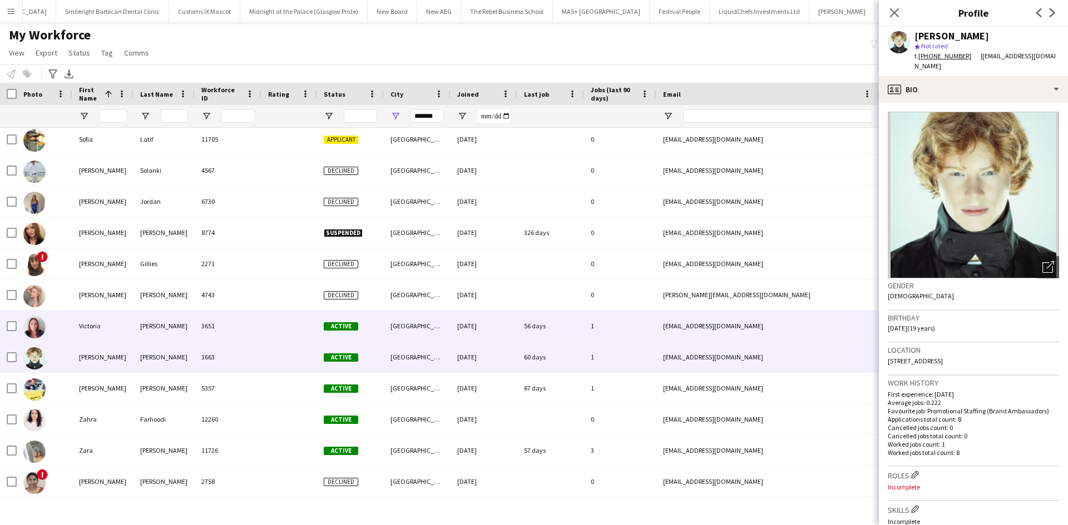
click at [177, 270] on div "Clark" at bounding box center [163, 326] width 61 height 31
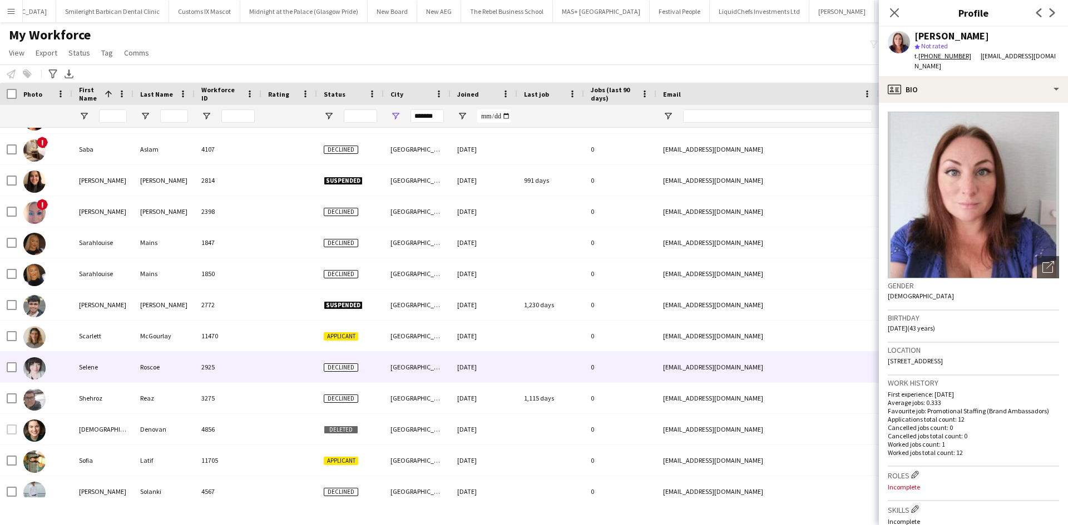
scroll to position [3407, 0]
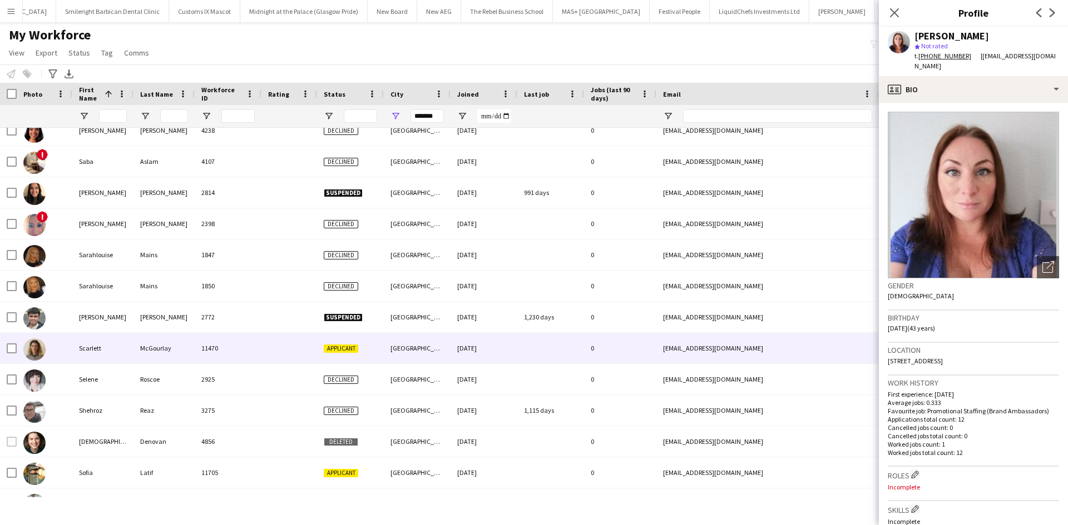
click at [220, 270] on div "11470" at bounding box center [228, 348] width 67 height 31
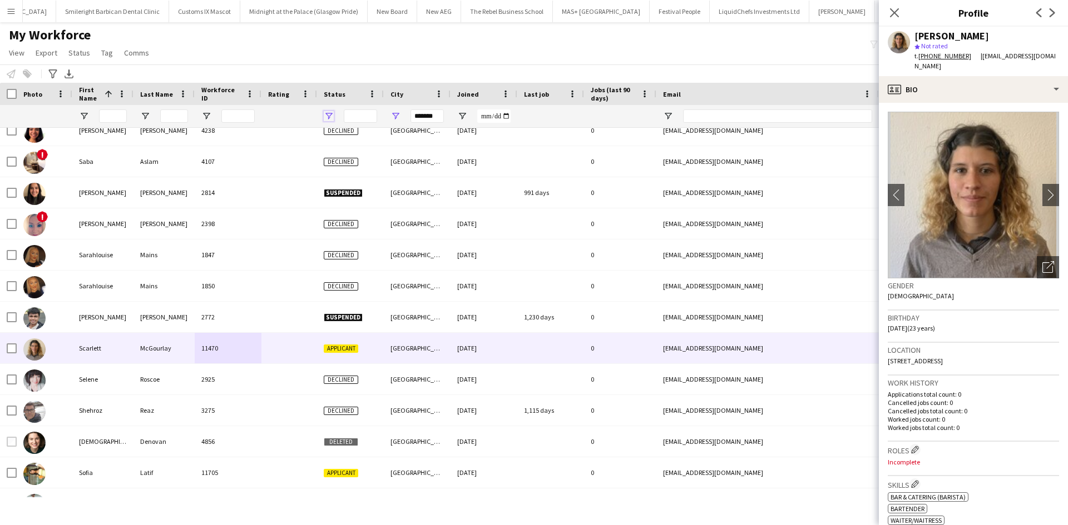
click at [330, 116] on span "Open Filter Menu" at bounding box center [329, 116] width 10 height 10
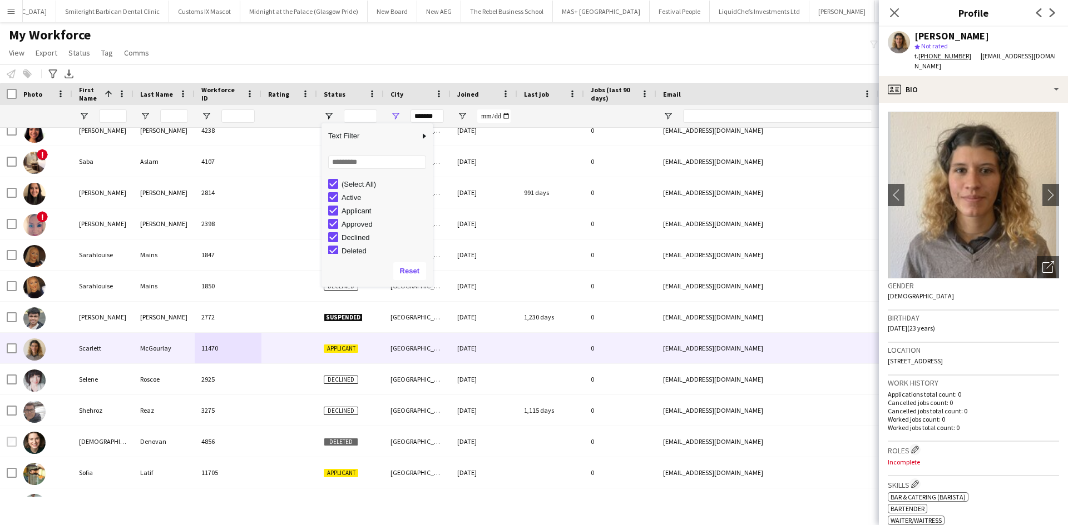
click at [356, 182] on div "(Select All)" at bounding box center [385, 184] width 88 height 8
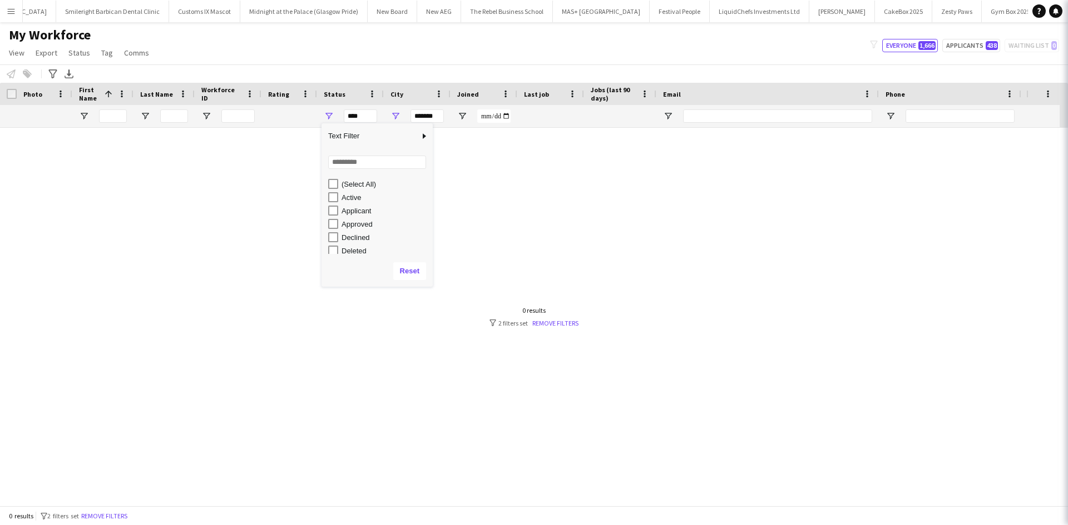
scroll to position [0, 0]
click at [351, 196] on div "Active" at bounding box center [385, 198] width 88 height 8
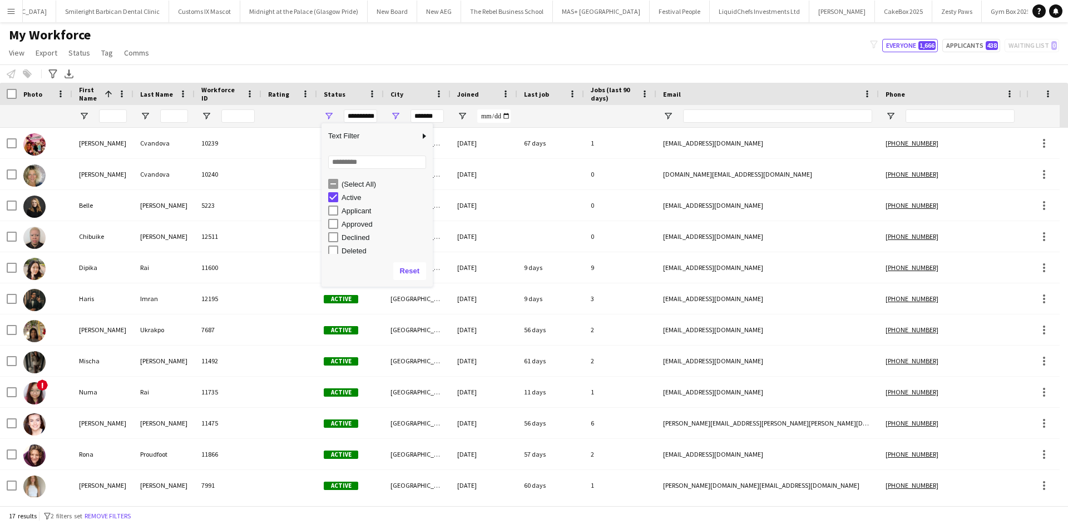
click at [352, 229] on div "Approved" at bounding box center [380, 223] width 105 height 13
click at [349, 211] on div "Applicant" at bounding box center [385, 211] width 88 height 8
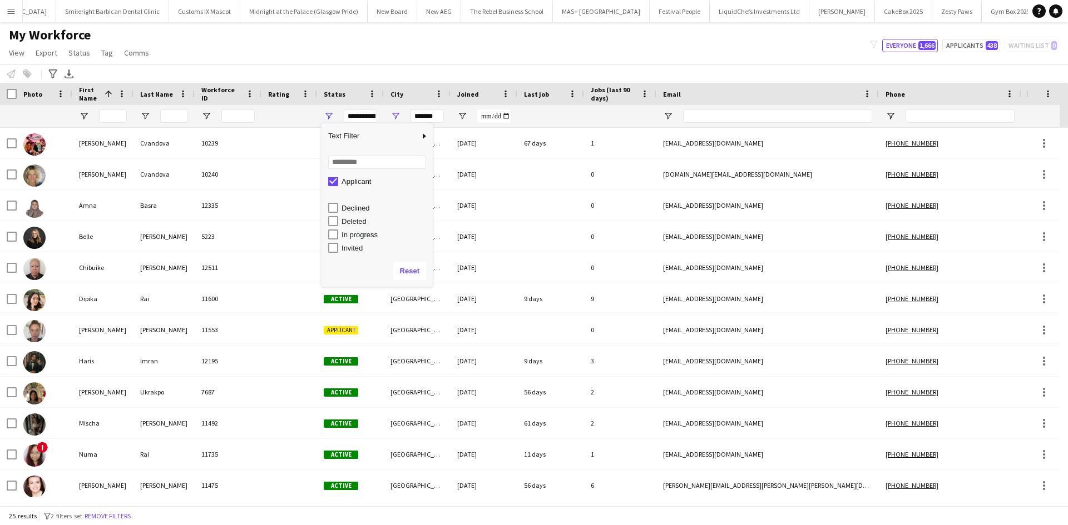
scroll to position [56, 0]
click at [344, 207] on div "In progress" at bounding box center [385, 209] width 88 height 8
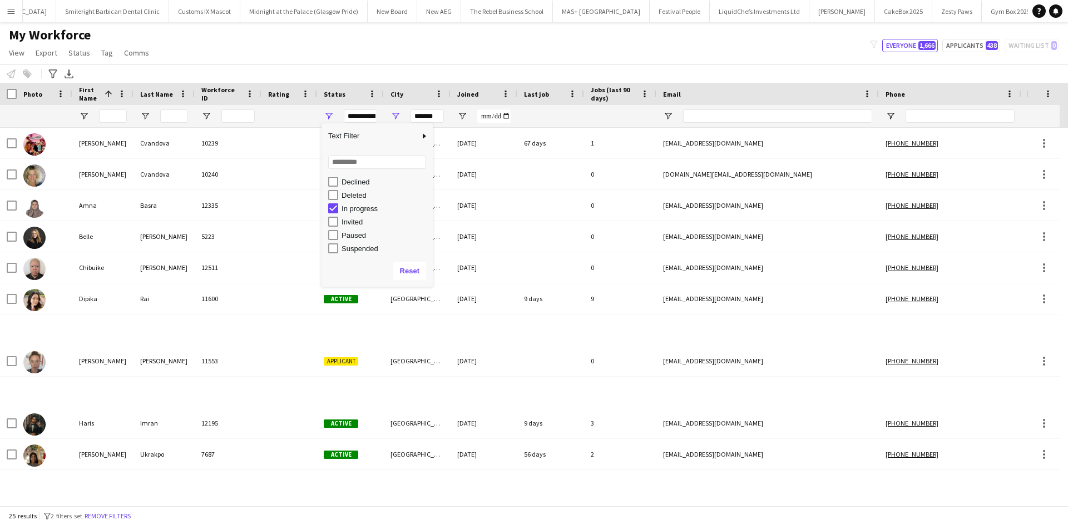
type input "**********"
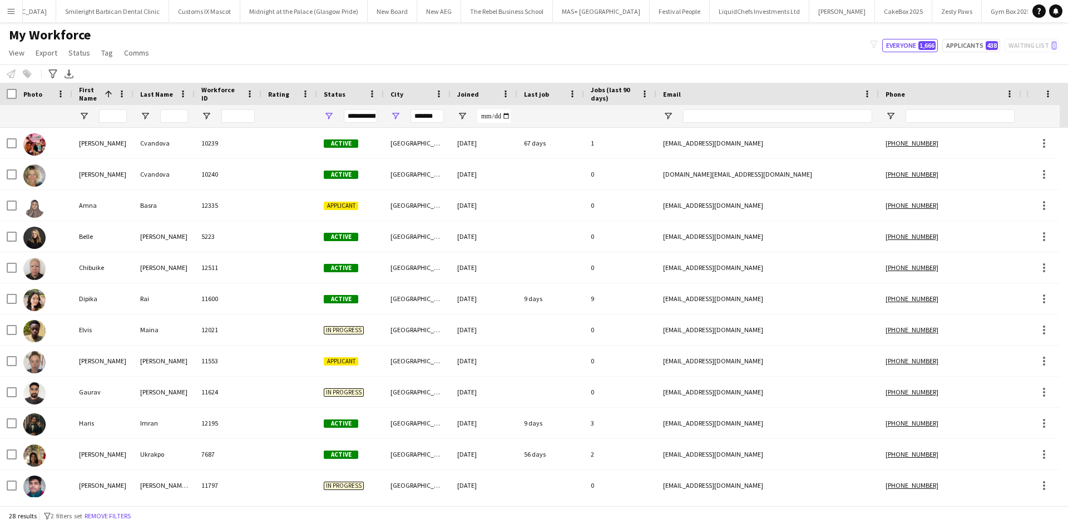
click at [335, 65] on div "Notify workforce Add to tag Select at least one crew to tag him or her. Advance…" at bounding box center [534, 74] width 1068 height 18
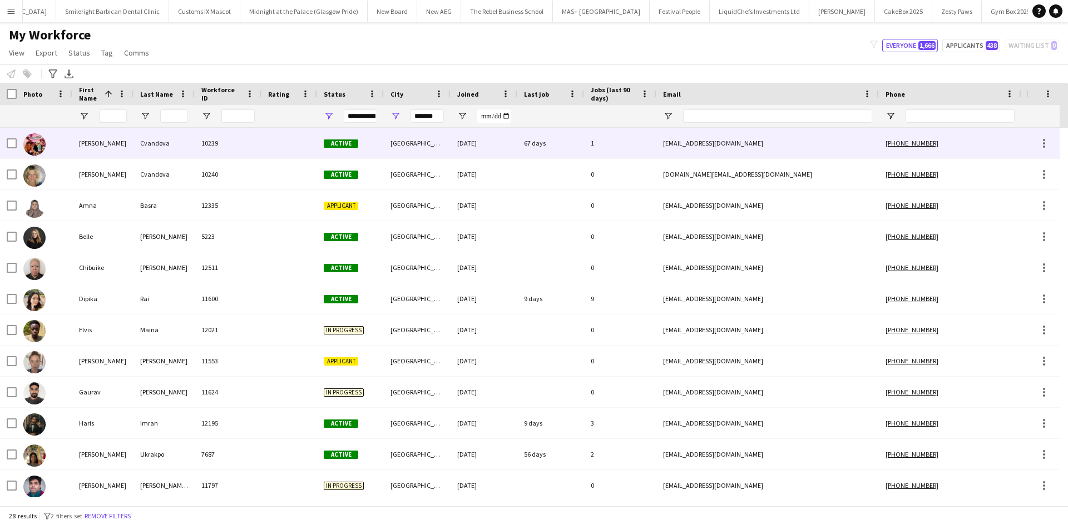
click at [175, 142] on div "Cvandova" at bounding box center [163, 143] width 61 height 31
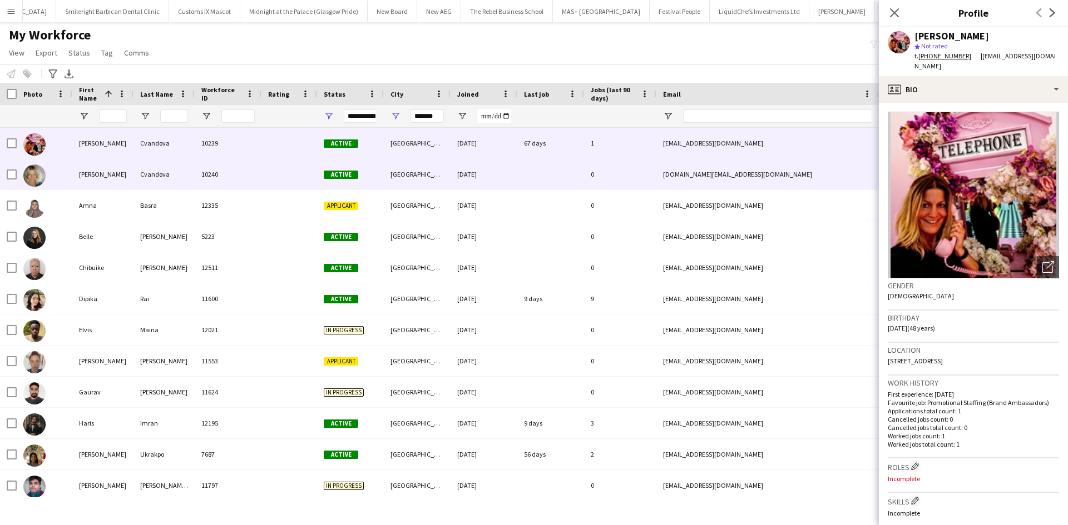
click at [178, 165] on div "Cvandova" at bounding box center [163, 174] width 61 height 31
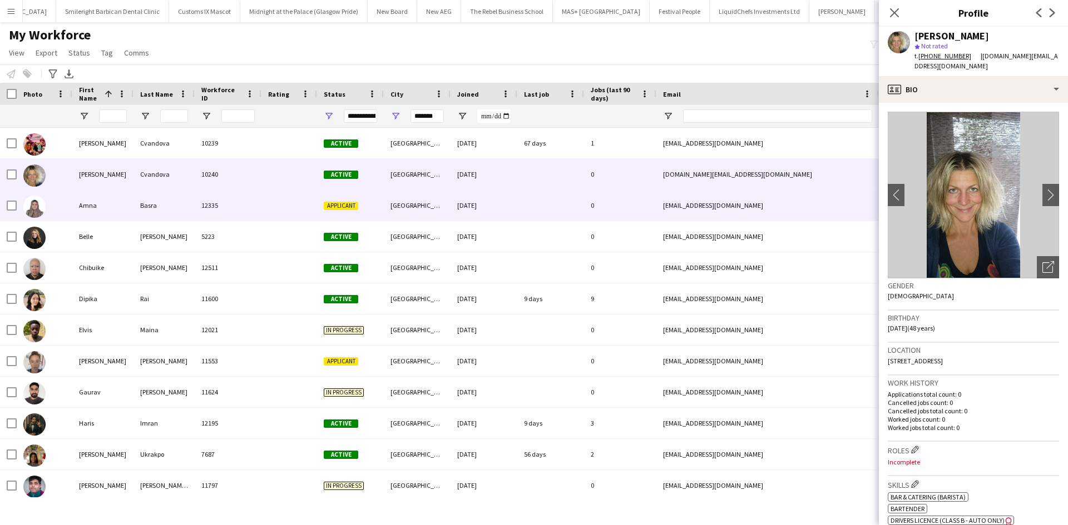
click at [184, 199] on div "Basra" at bounding box center [163, 205] width 61 height 31
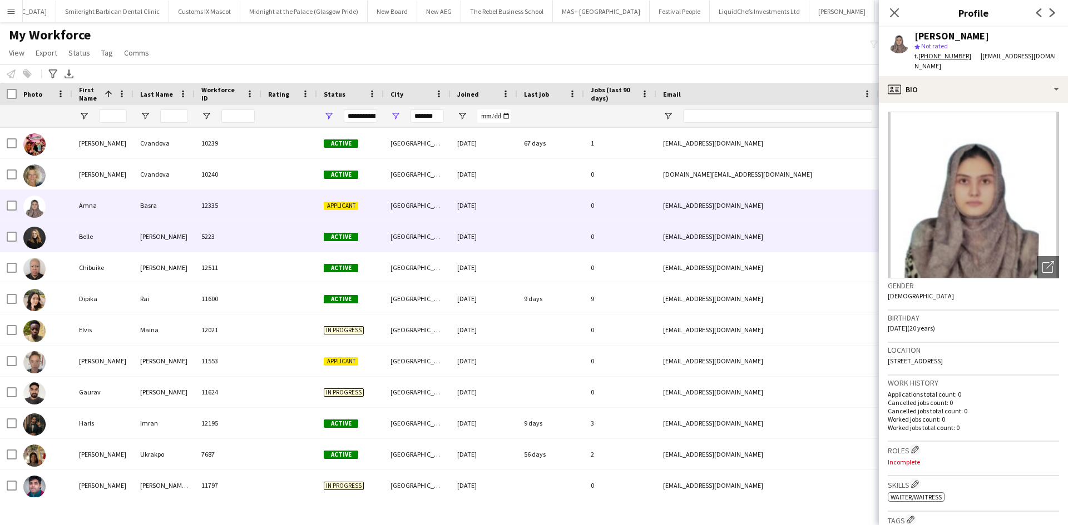
click at [187, 228] on div "Jones" at bounding box center [163, 236] width 61 height 31
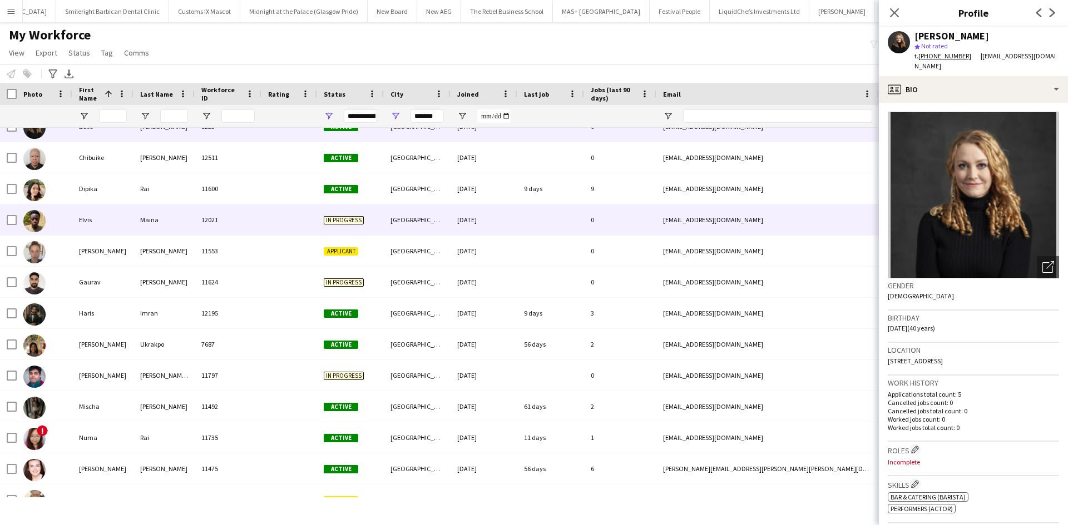
scroll to position [111, 0]
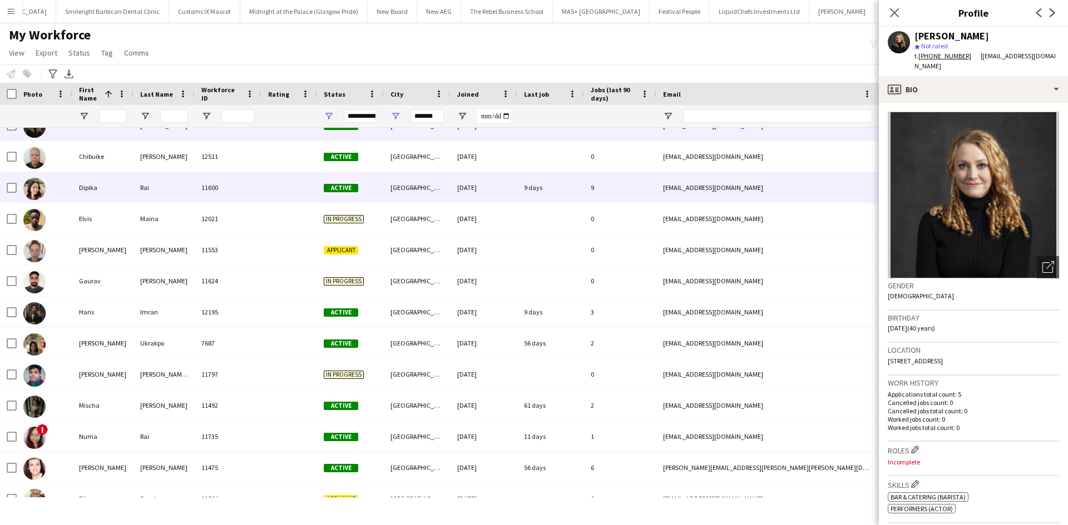
click at [205, 192] on div "11600" at bounding box center [228, 187] width 67 height 31
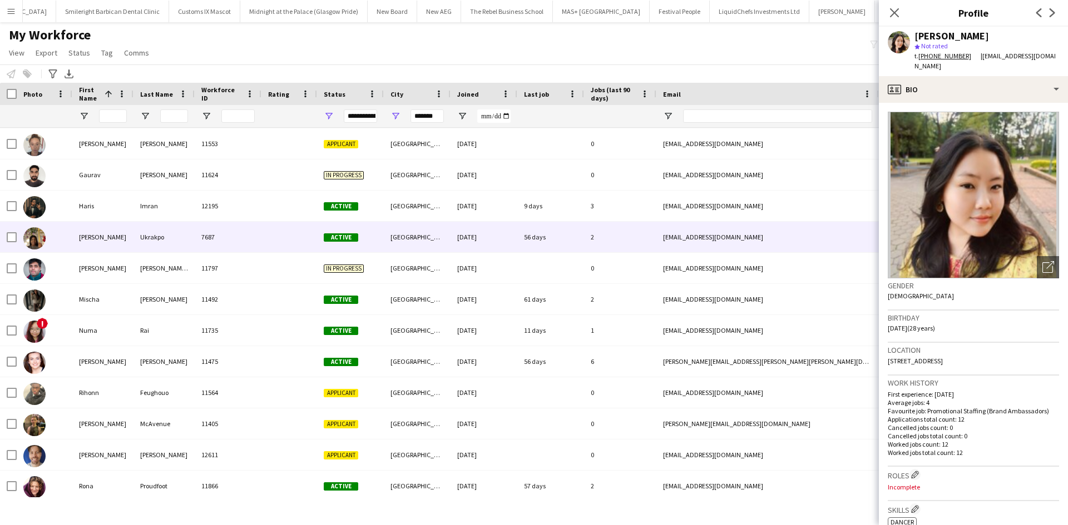
scroll to position [222, 0]
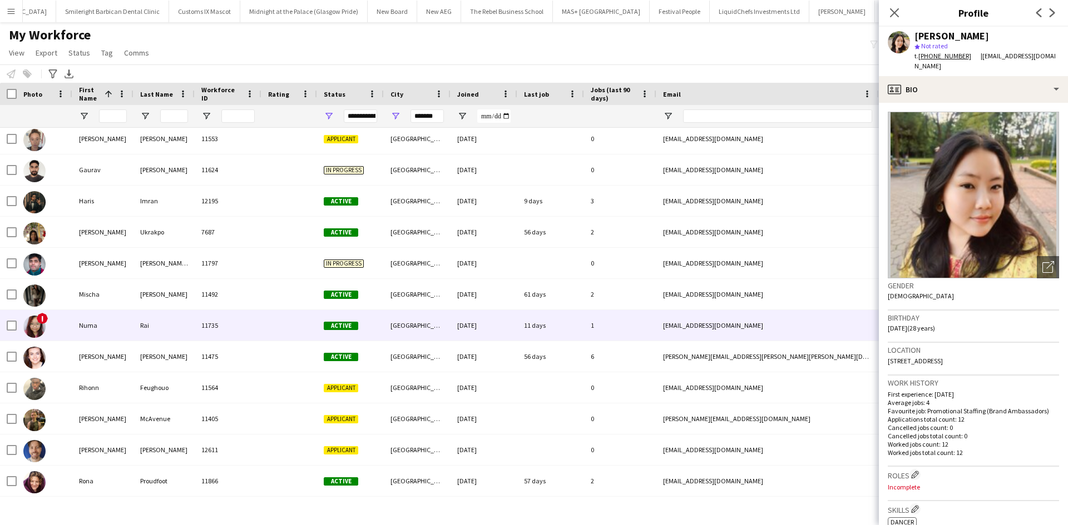
click at [204, 270] on div "11735" at bounding box center [228, 325] width 67 height 31
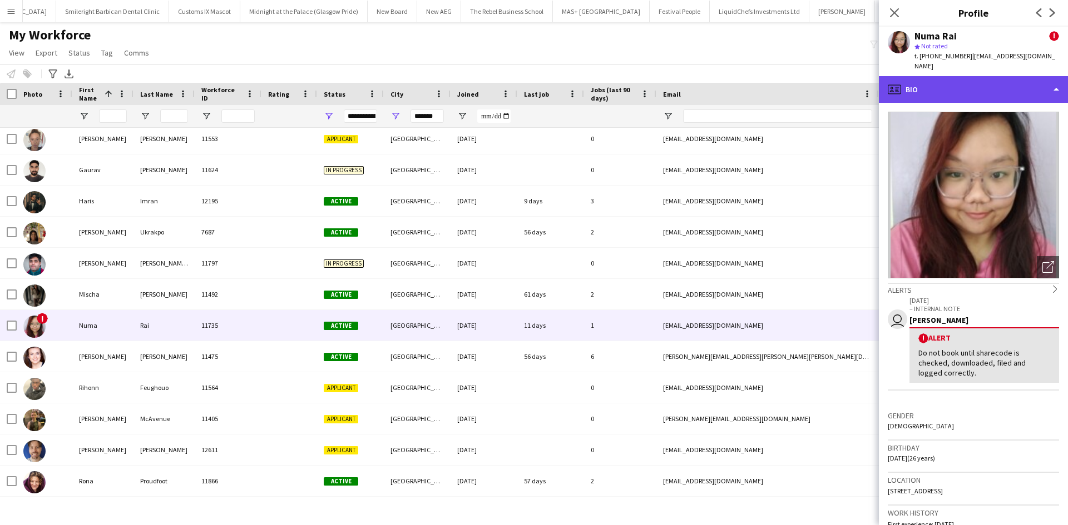
click at [569, 80] on div "profile Bio" at bounding box center [973, 89] width 189 height 27
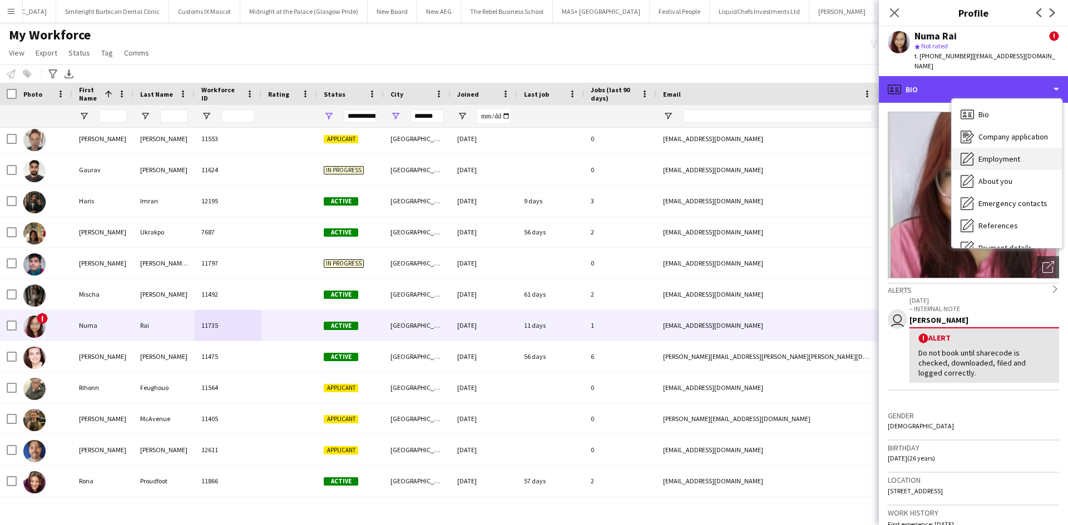
scroll to position [56, 0]
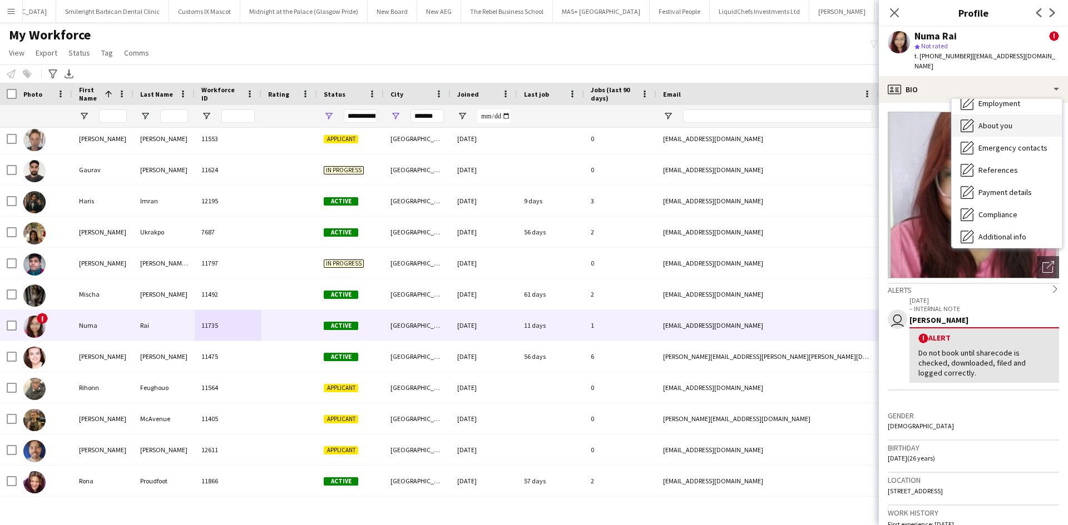
click at [569, 120] on div "About you About you" at bounding box center [1006, 126] width 110 height 22
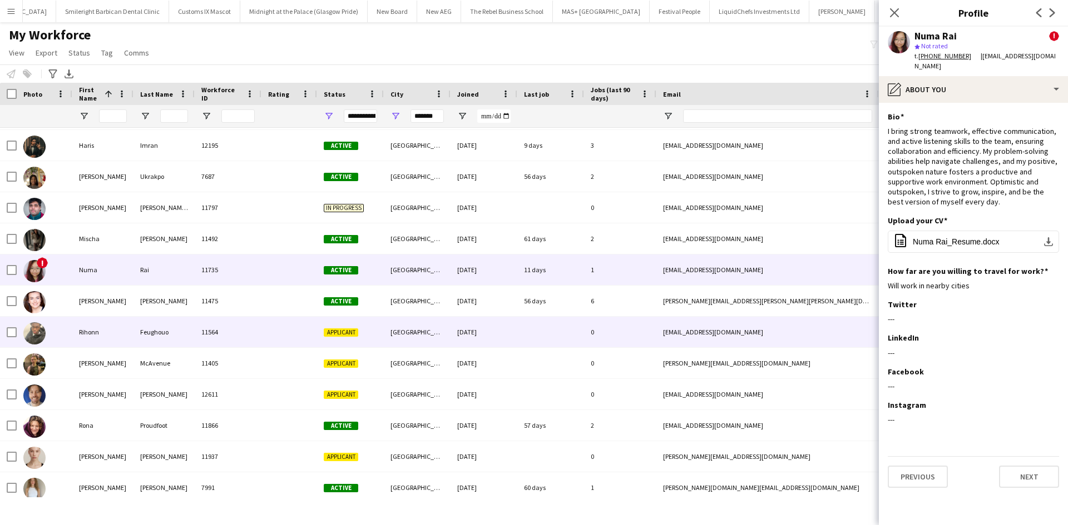
click at [186, 270] on div "Feughouo" at bounding box center [163, 332] width 61 height 31
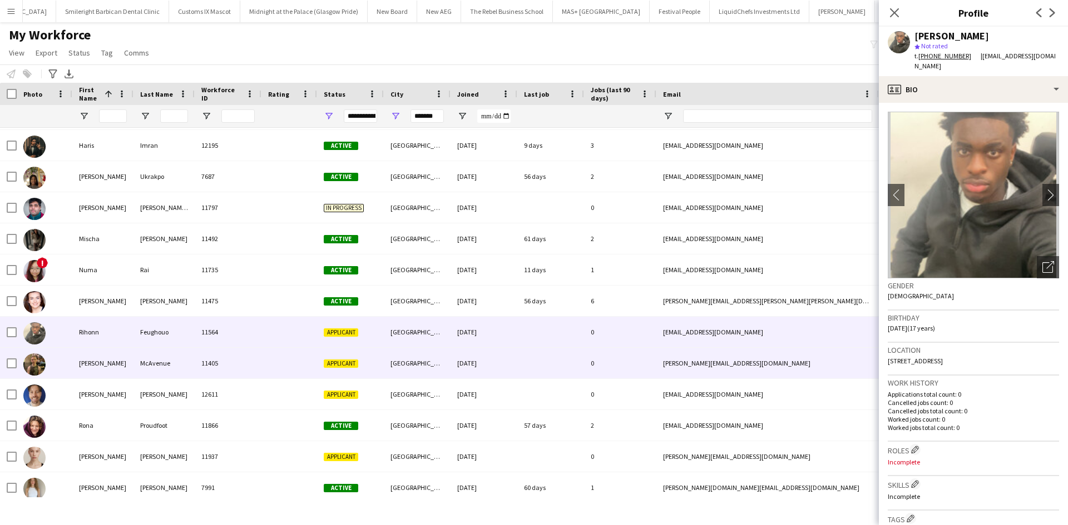
click at [191, 270] on div "McAvenue" at bounding box center [163, 363] width 61 height 31
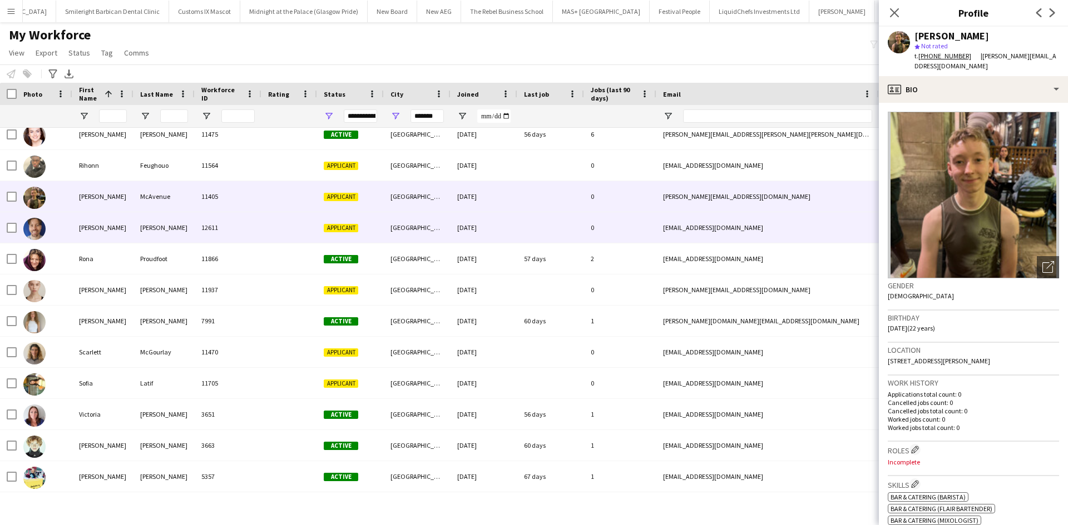
click at [180, 229] on div "Hackney" at bounding box center [163, 227] width 61 height 31
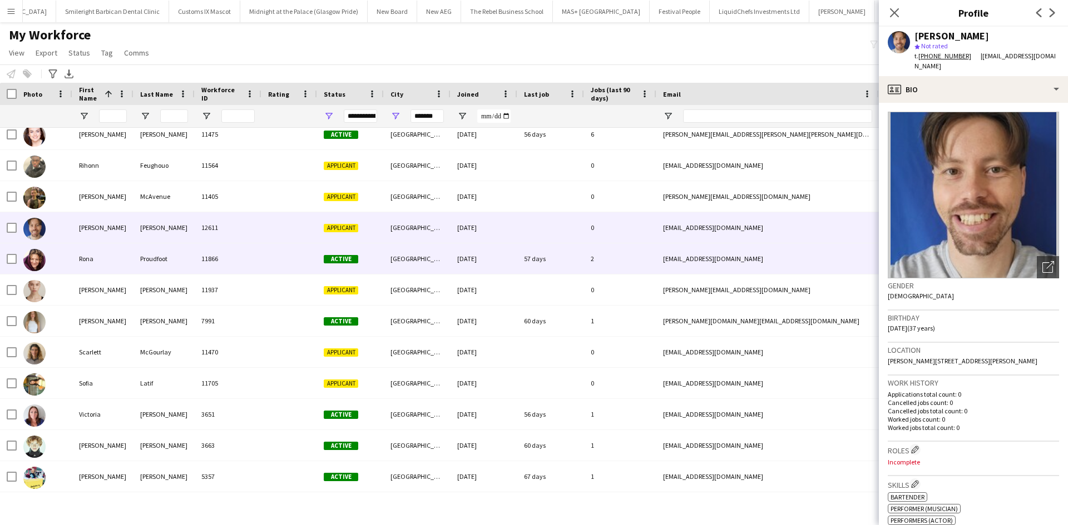
click at [187, 262] on div "Proudfoot" at bounding box center [163, 259] width 61 height 31
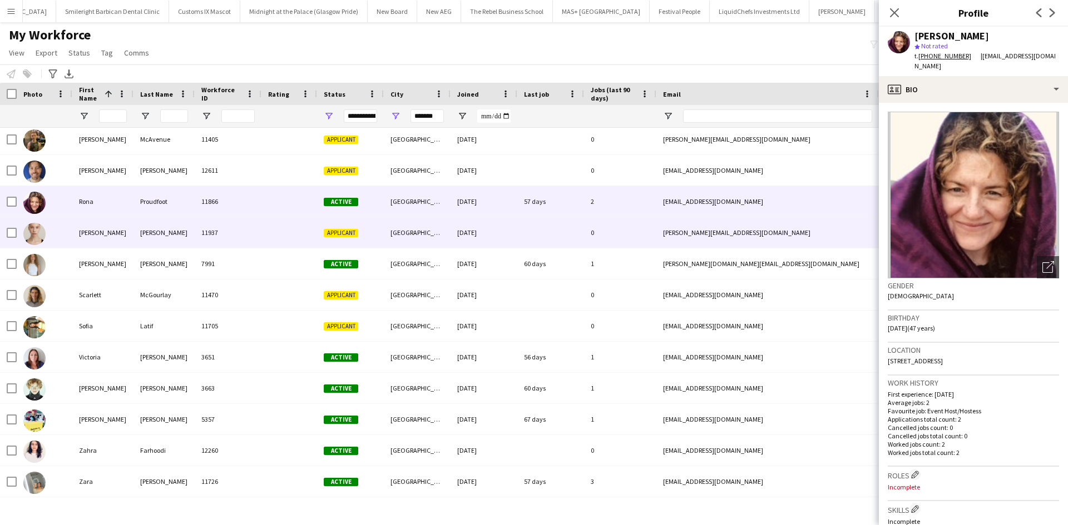
click at [183, 240] on div "Jones" at bounding box center [163, 232] width 61 height 31
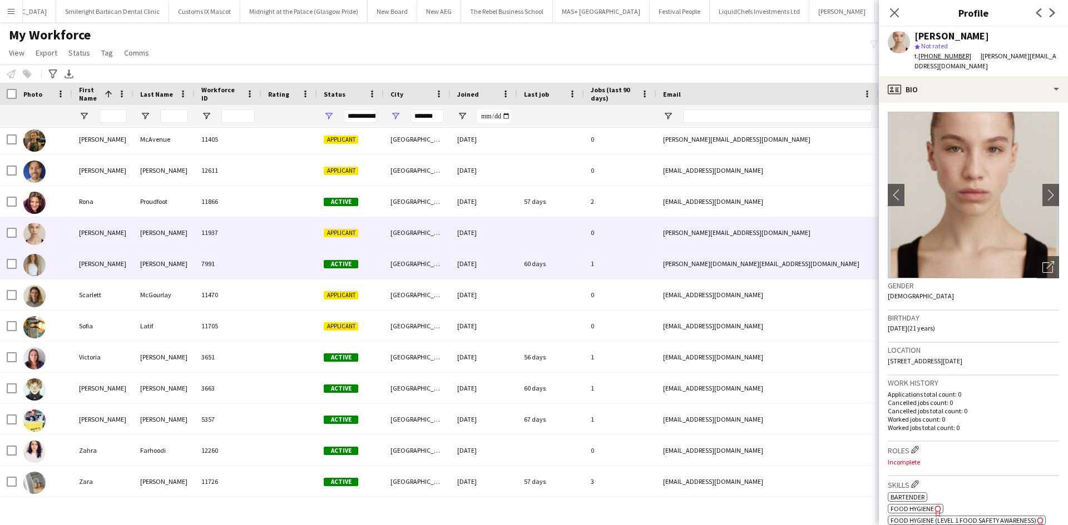
click at [185, 266] on div "Jones" at bounding box center [163, 264] width 61 height 31
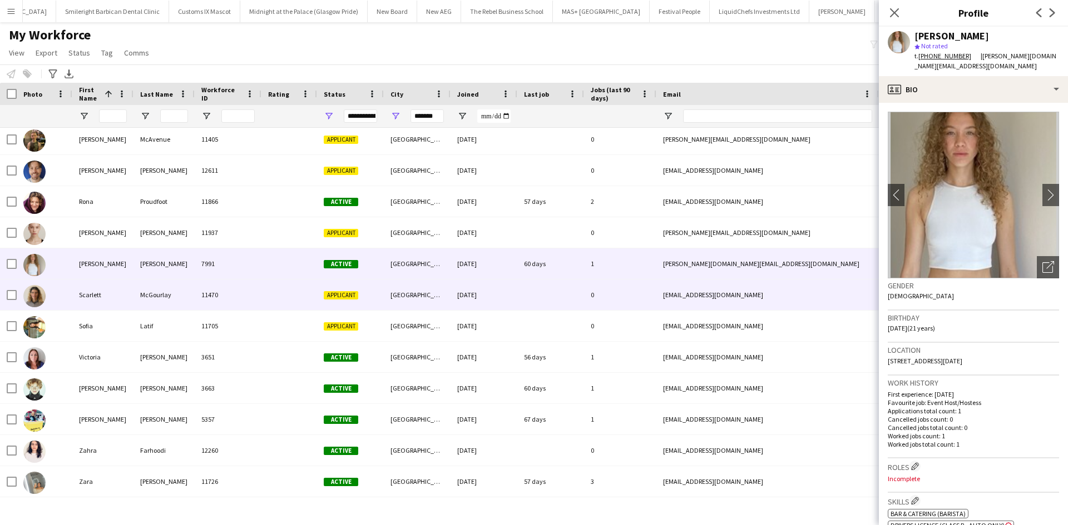
click at [187, 270] on div "McGourlay" at bounding box center [163, 295] width 61 height 31
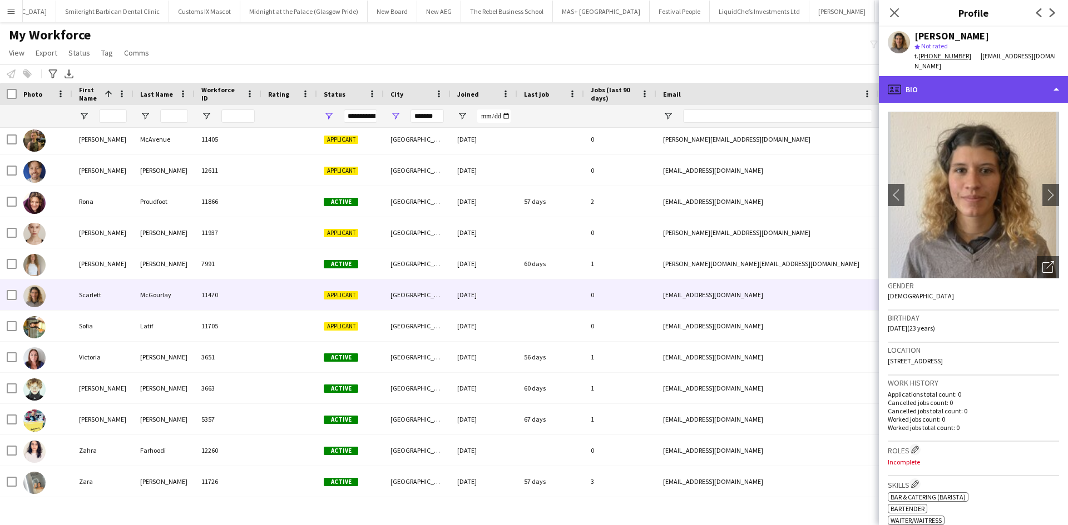
click at [569, 81] on div "profile Bio" at bounding box center [973, 89] width 189 height 27
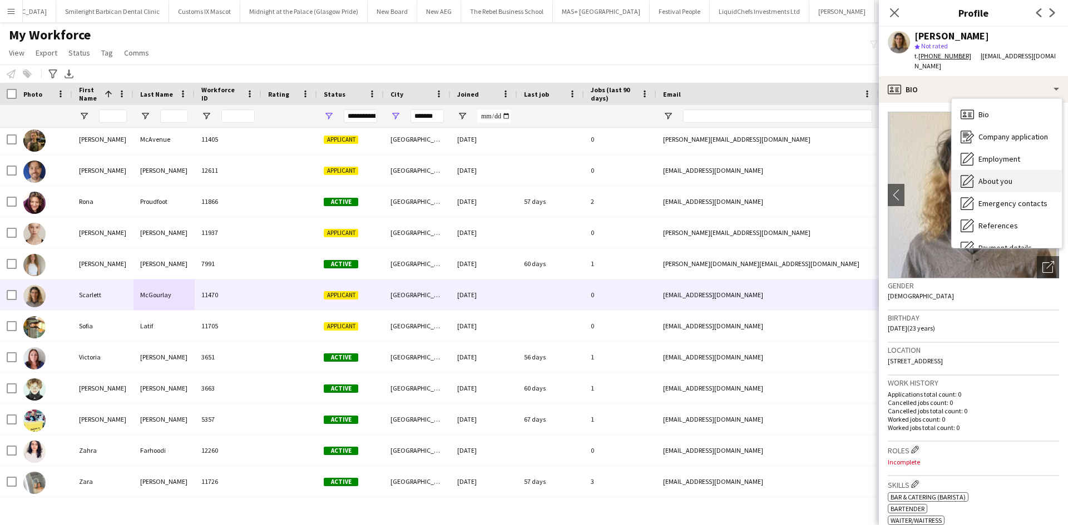
click at [569, 191] on div "About you About you" at bounding box center [1006, 181] width 110 height 22
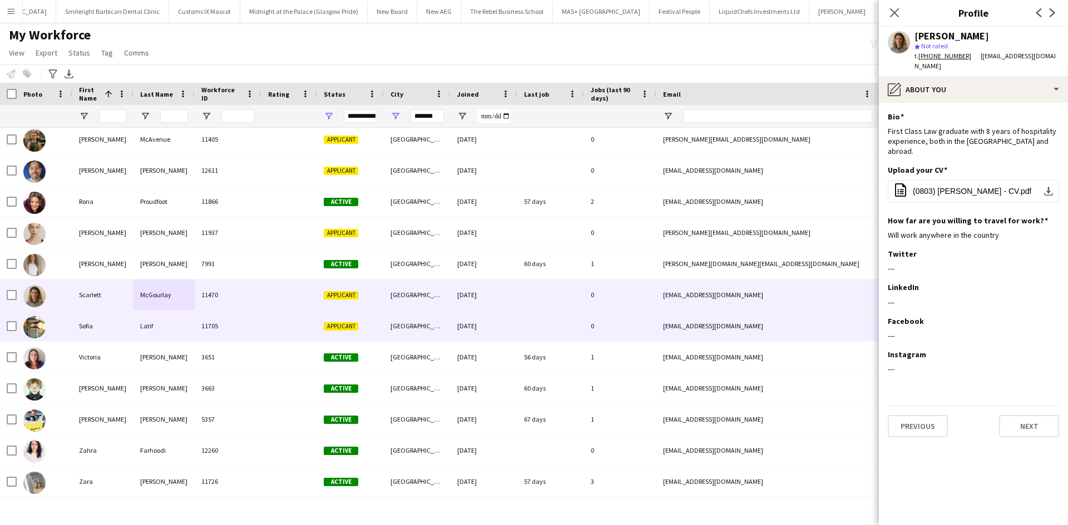
click at [305, 270] on div at bounding box center [289, 326] width 56 height 31
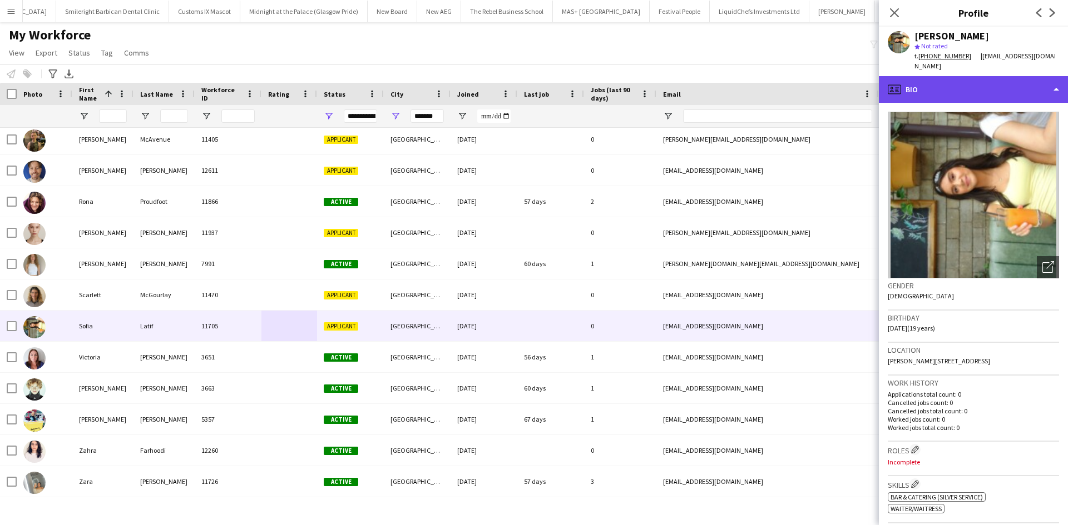
click at [569, 76] on div "profile Bio" at bounding box center [973, 89] width 189 height 27
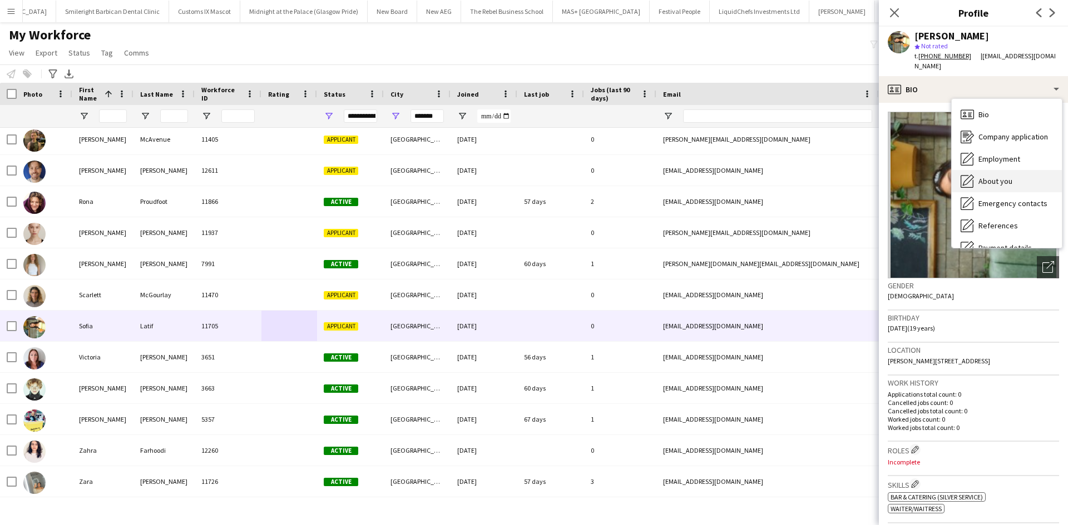
click at [569, 175] on icon "About you" at bounding box center [966, 181] width 13 height 13
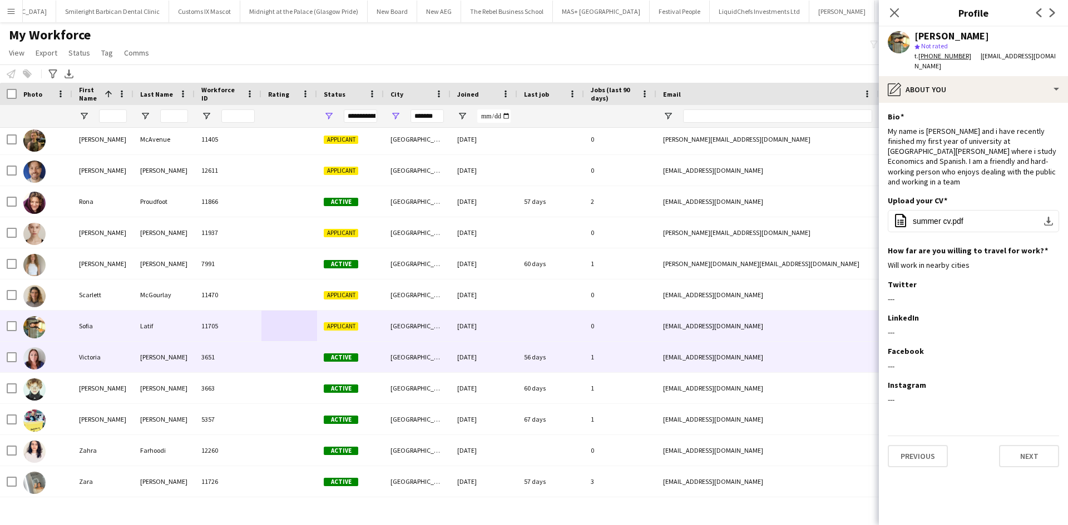
click at [292, 270] on div at bounding box center [289, 357] width 56 height 31
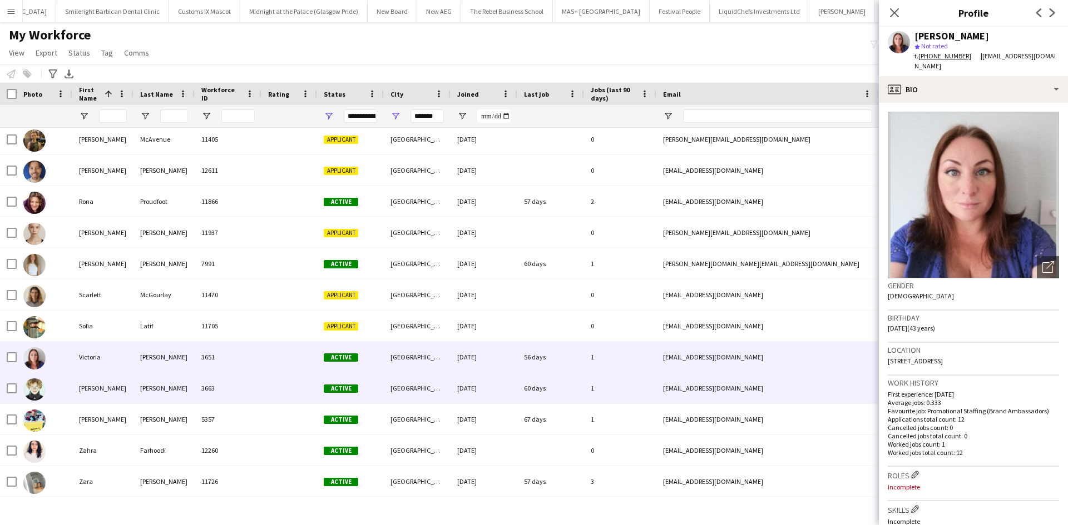
click at [262, 270] on div at bounding box center [289, 388] width 56 height 31
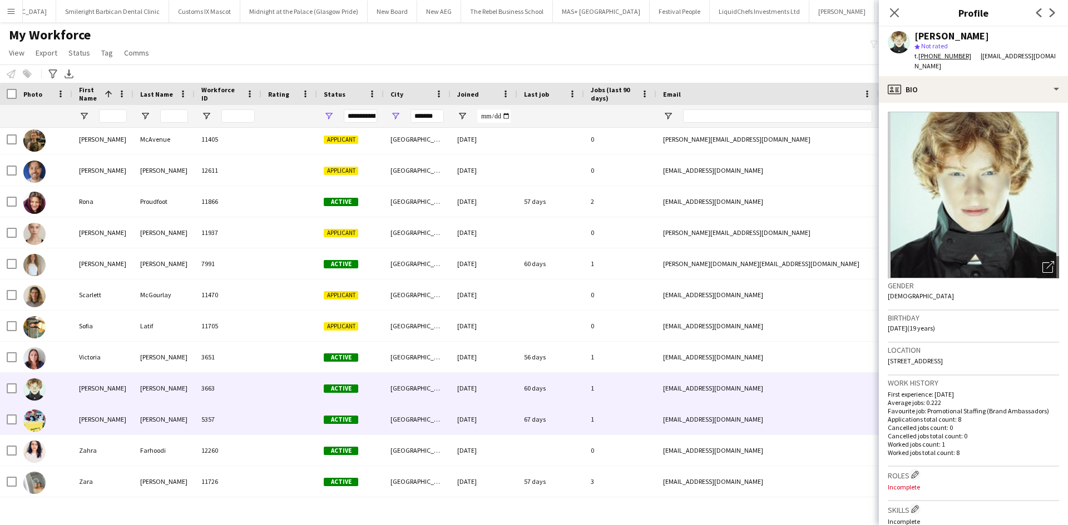
click at [256, 270] on div "5357" at bounding box center [228, 419] width 67 height 31
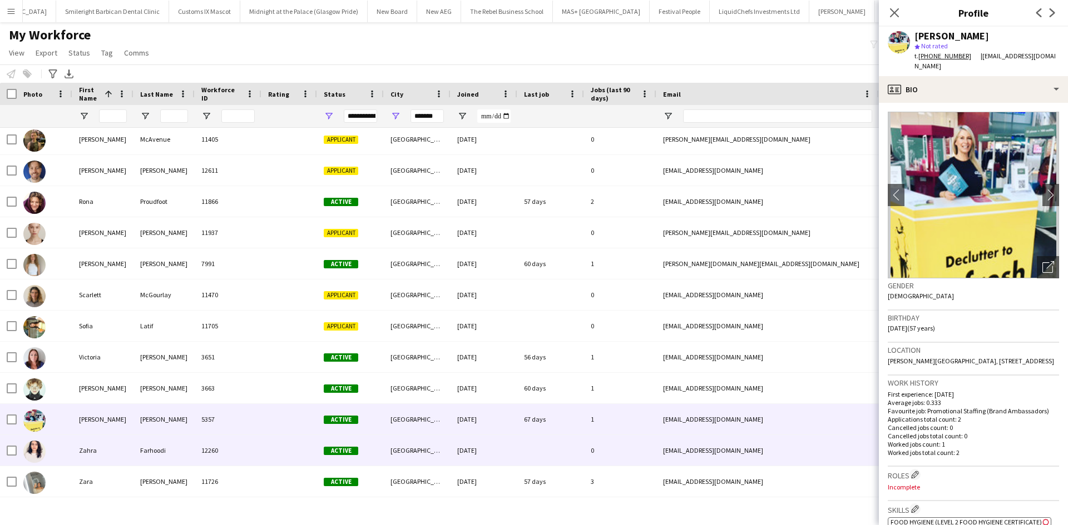
click at [213, 270] on div "12260" at bounding box center [228, 450] width 67 height 31
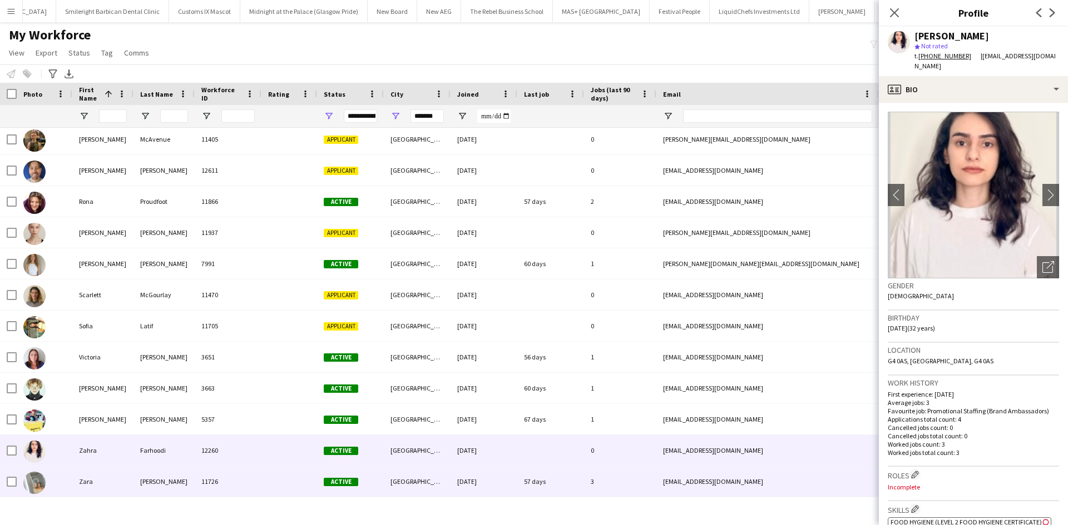
click at [195, 270] on div "11726" at bounding box center [228, 482] width 67 height 31
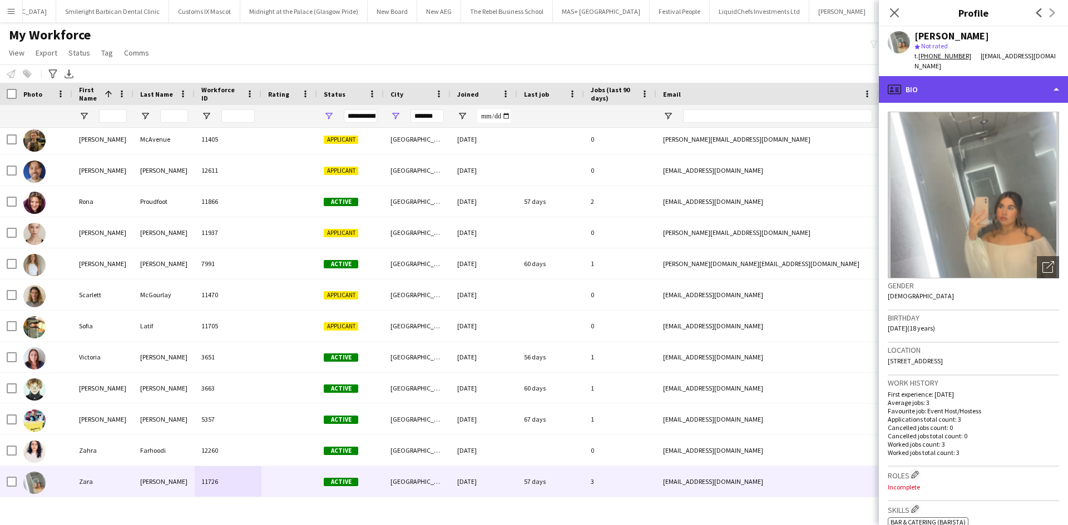
click at [569, 76] on div "profile Bio" at bounding box center [973, 89] width 189 height 27
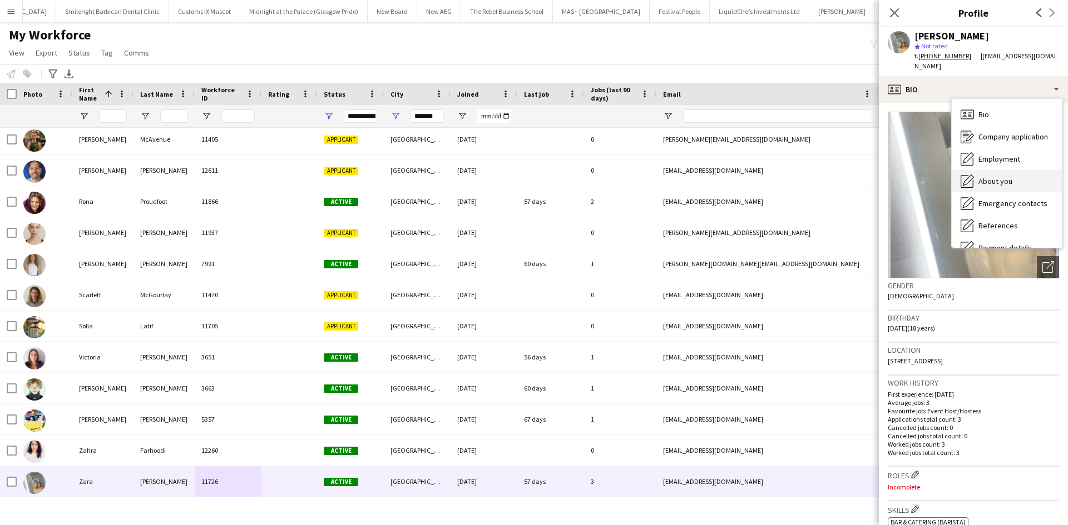
click at [569, 170] on div "About you About you" at bounding box center [1006, 181] width 110 height 22
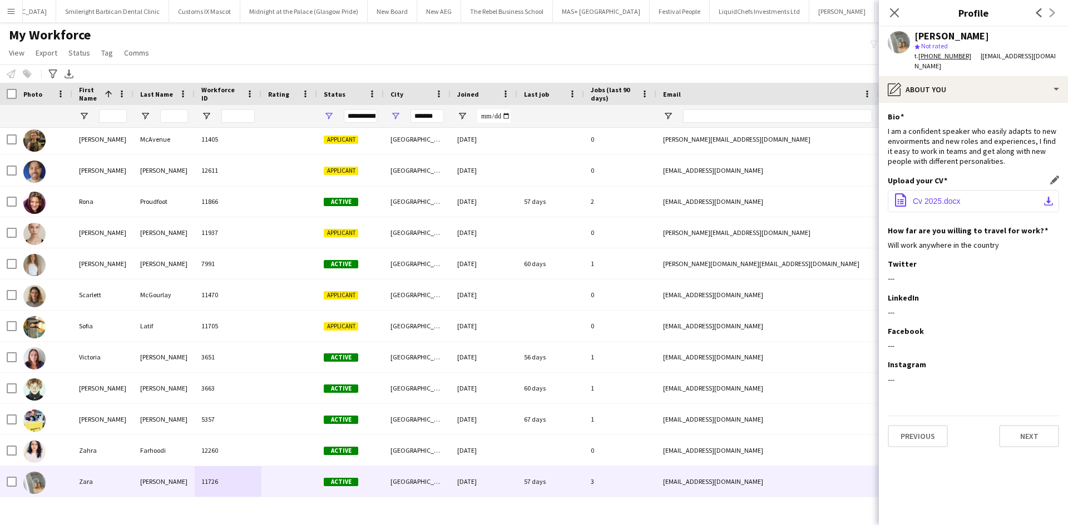
click at [569, 197] on span "Cv 2025.docx" at bounding box center [936, 201] width 48 height 9
drag, startPoint x: 855, startPoint y: 29, endPoint x: 830, endPoint y: 19, distance: 26.4
click at [569, 29] on div "My Workforce View Views Default view New view Update view Delete view Edit name…" at bounding box center [534, 46] width 1068 height 38
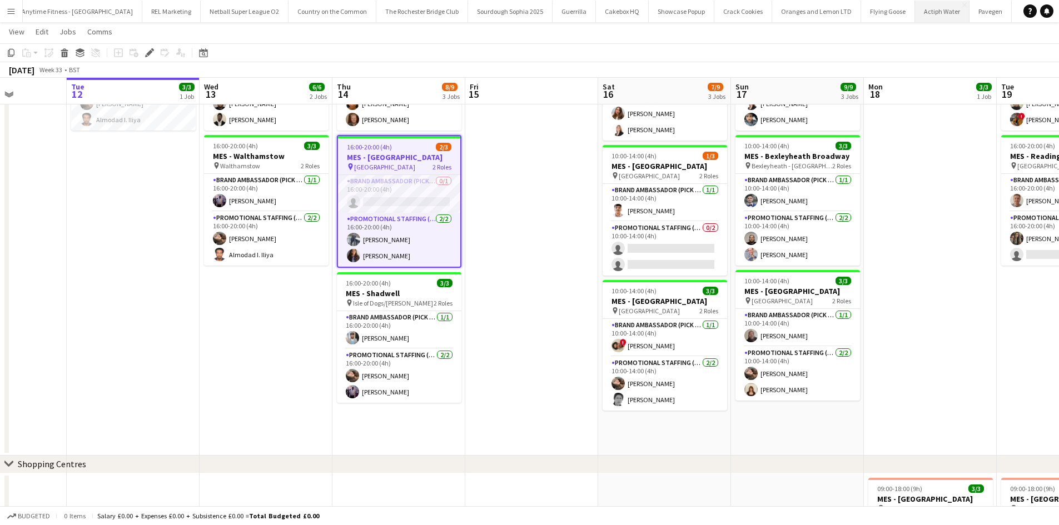
scroll to position [0, 333]
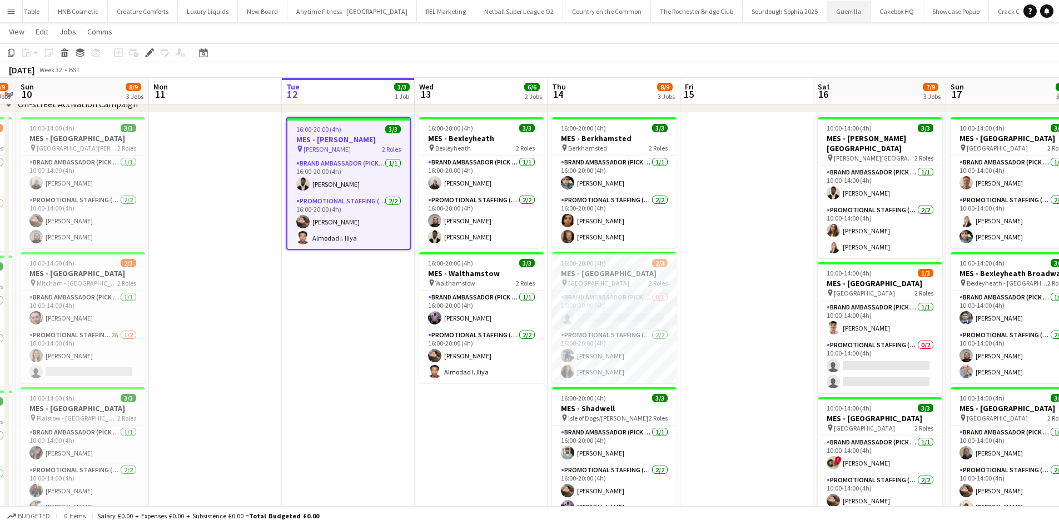
scroll to position [0, 383]
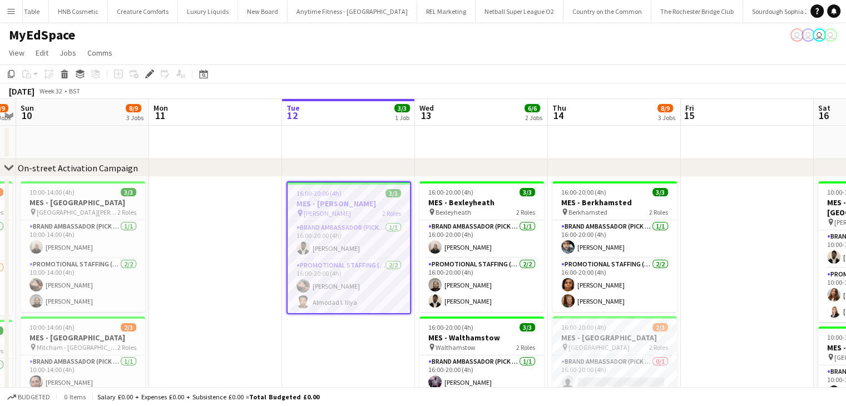
click at [173, 170] on div "chevron-right On-street Activation Campaign" at bounding box center [423, 168] width 846 height 18
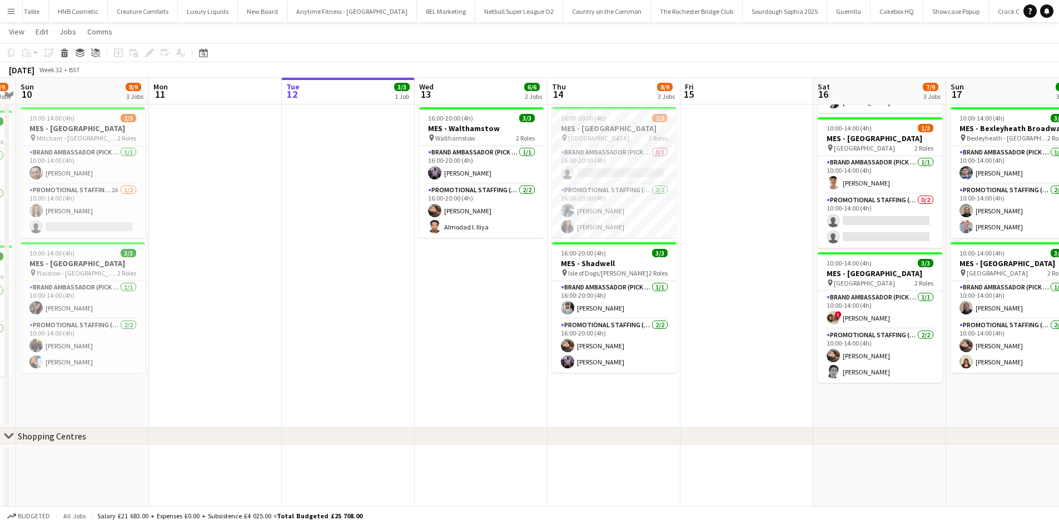
scroll to position [0, 383]
click at [12, 7] on app-icon "Menu" at bounding box center [11, 11] width 9 height 9
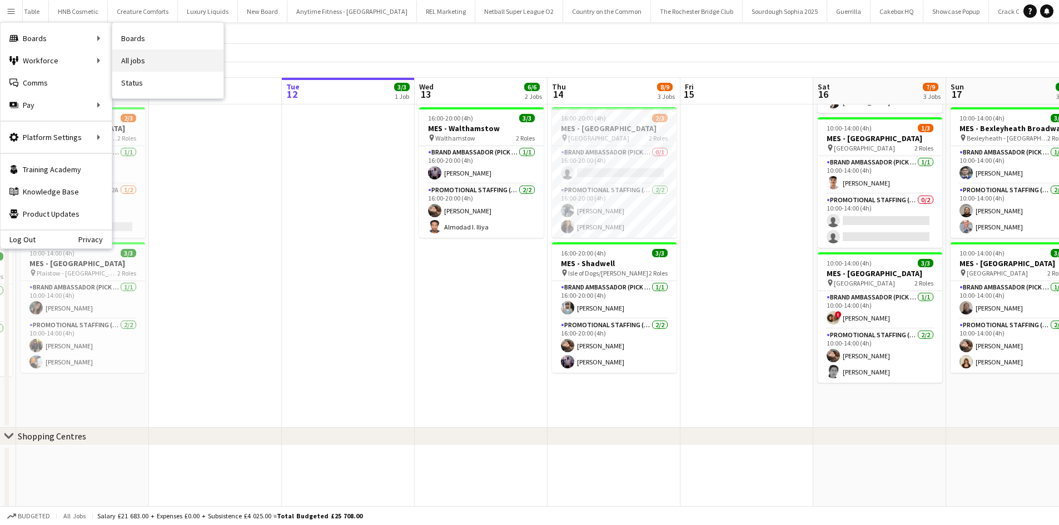
click at [123, 57] on link "All jobs" at bounding box center [167, 60] width 111 height 22
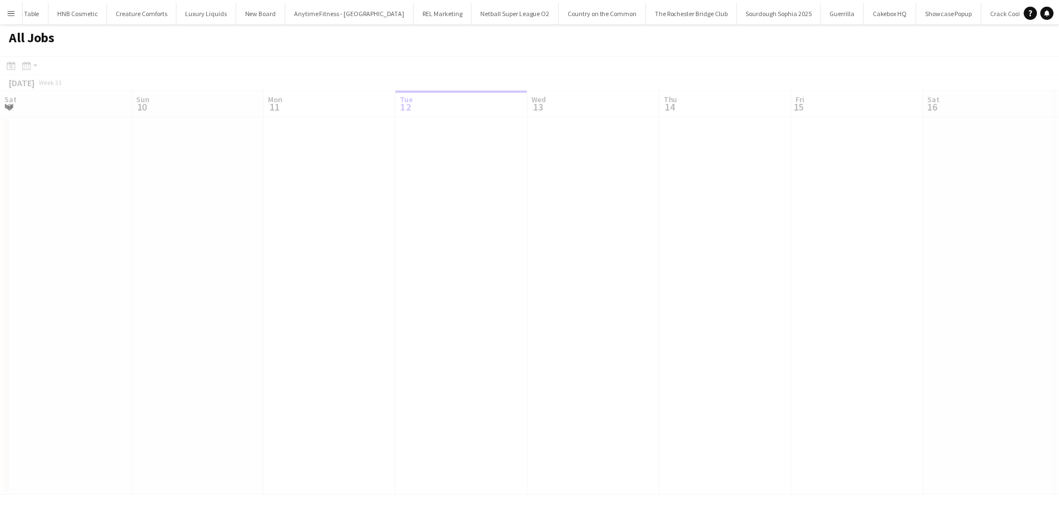
scroll to position [0, 266]
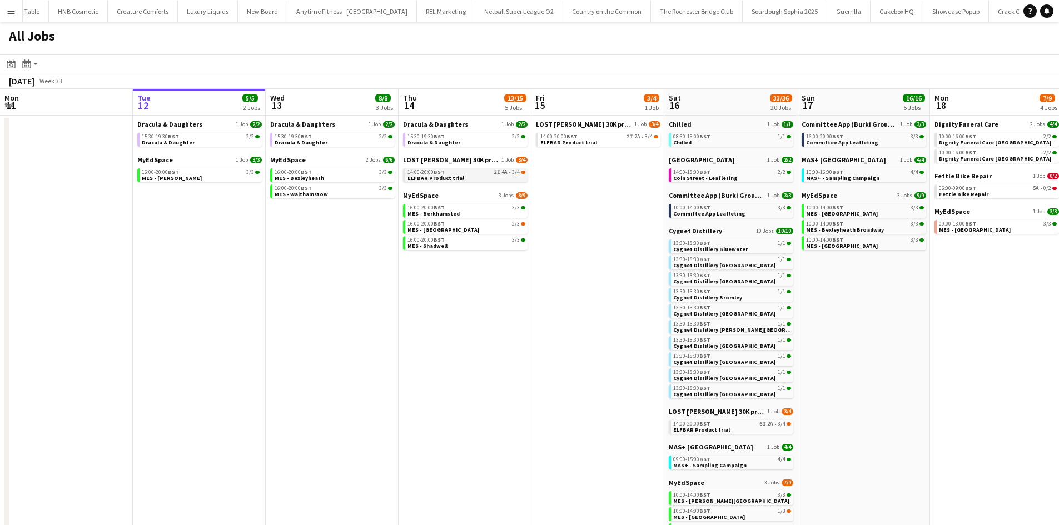
click at [430, 177] on span "ELFBAR Product trial" at bounding box center [436, 178] width 57 height 7
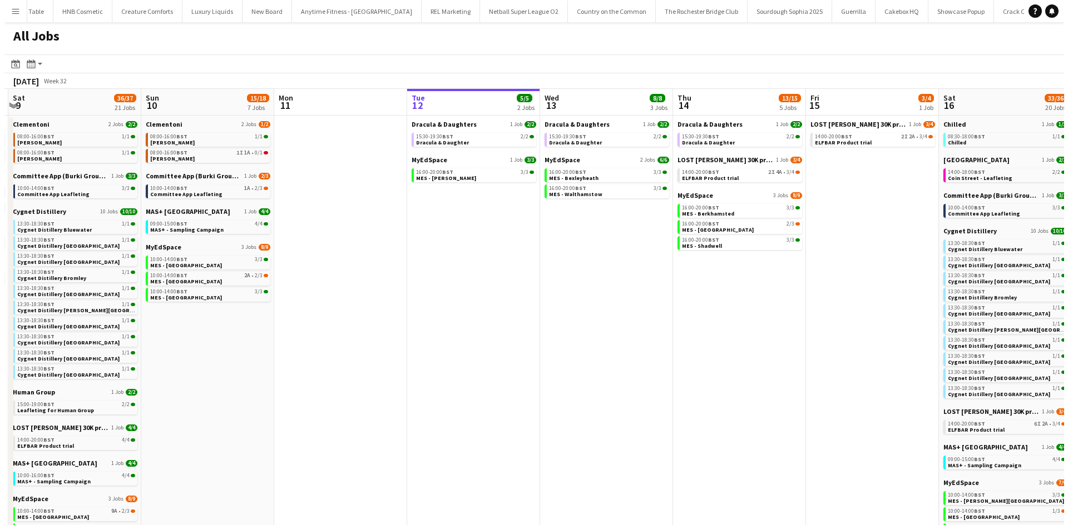
scroll to position [0, 315]
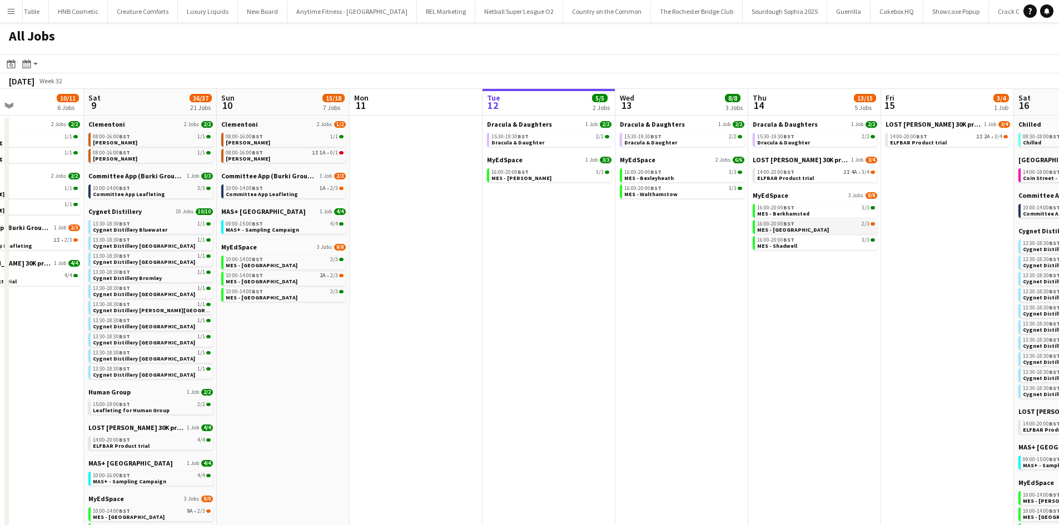
click at [780, 222] on span "16:00-20:00 BST" at bounding box center [775, 224] width 37 height 6
click at [8, 18] on button "Menu" at bounding box center [11, 11] width 22 height 22
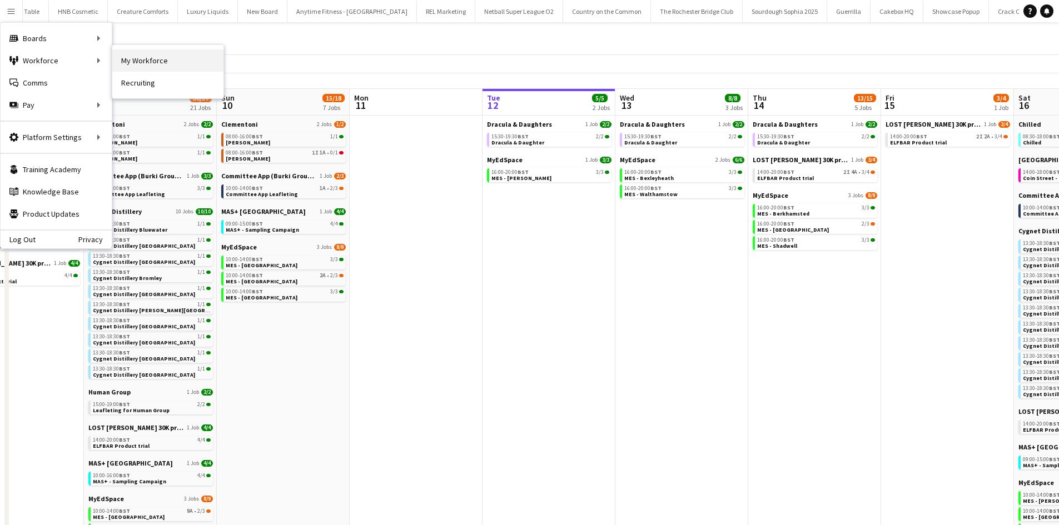
click at [128, 59] on link "My Workforce" at bounding box center [167, 60] width 111 height 22
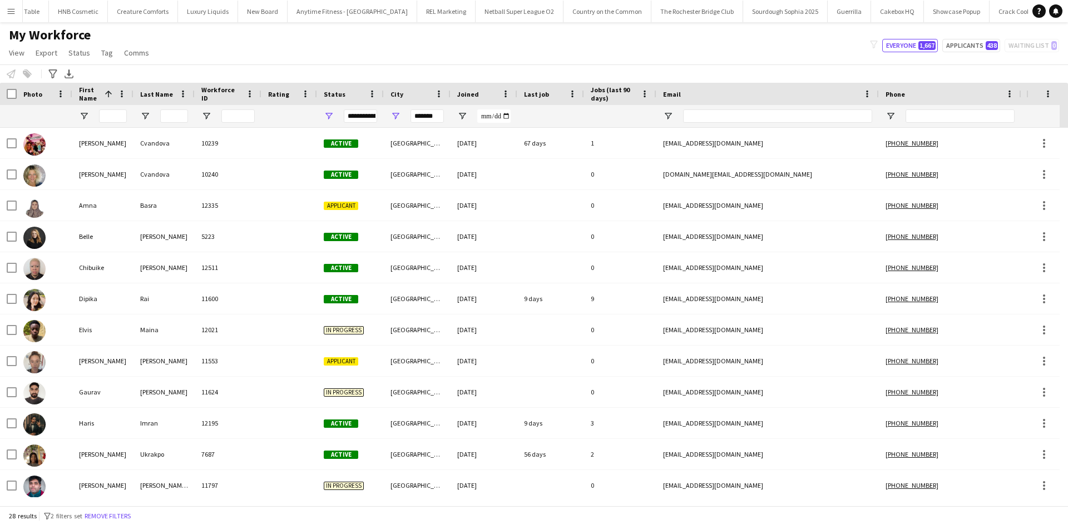
click at [7, 15] on app-icon "Menu" at bounding box center [11, 11] width 9 height 9
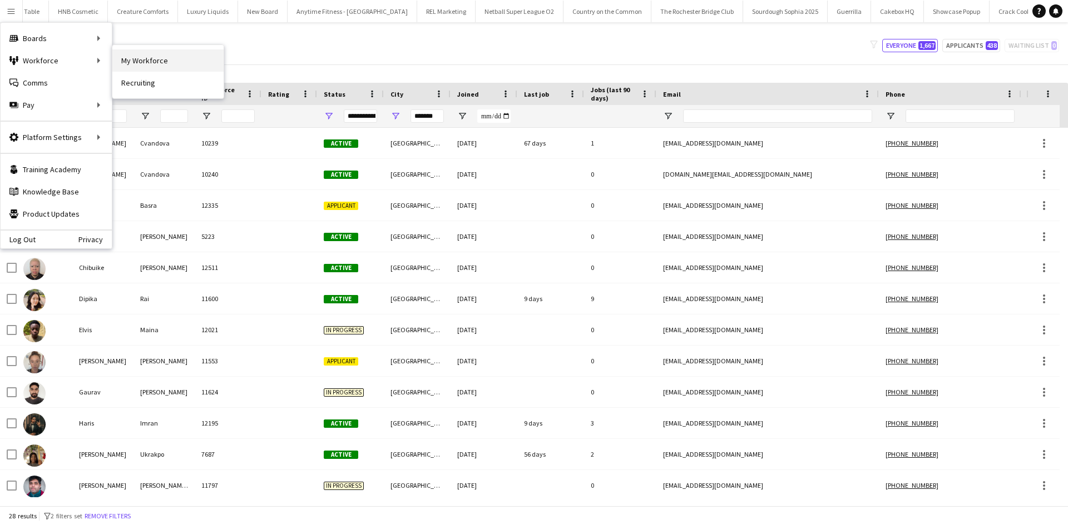
click at [130, 54] on link "My Workforce" at bounding box center [167, 60] width 111 height 22
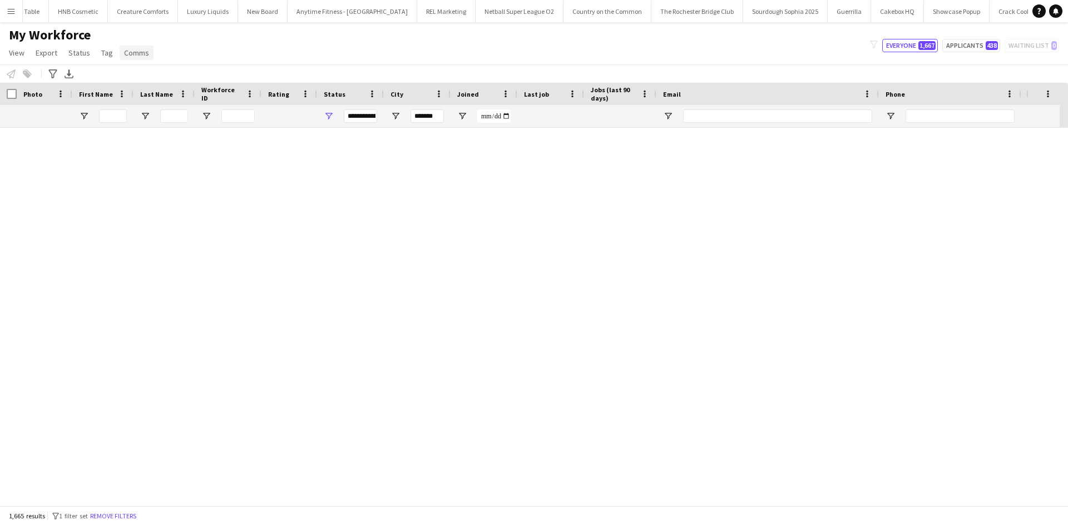
type input "**********"
type input "*******"
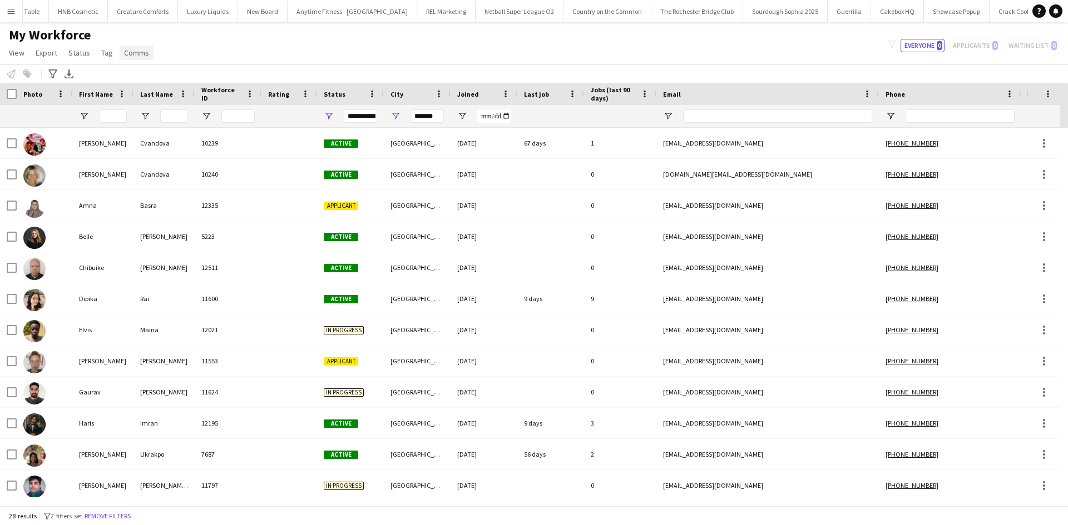
click at [132, 51] on span "Comms" at bounding box center [136, 53] width 25 height 10
click at [262, 46] on div "My Workforce View Views Default view New view Update view Delete view Edit name…" at bounding box center [534, 46] width 1068 height 38
click at [335, 115] on div "**********" at bounding box center [350, 116] width 67 height 22
click at [332, 115] on span "Open Filter Menu" at bounding box center [329, 116] width 10 height 10
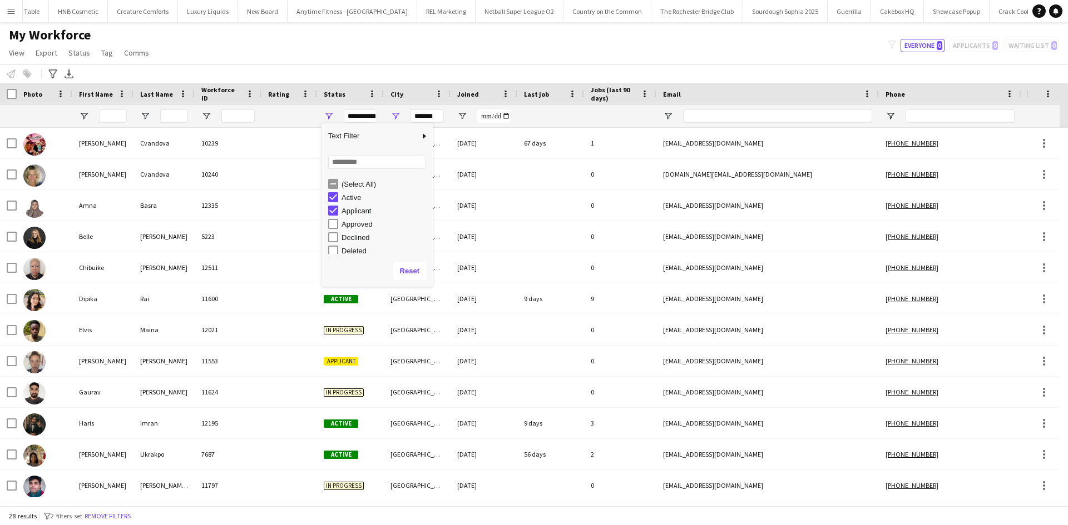
click at [366, 187] on div "(Select All)" at bounding box center [385, 184] width 88 height 8
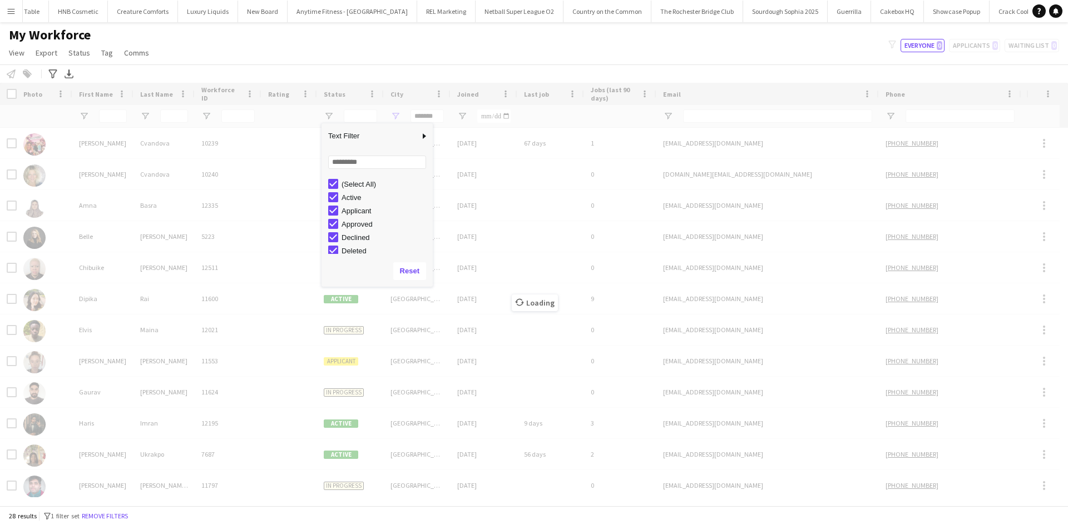
click at [363, 185] on div "(Select All)" at bounding box center [385, 184] width 88 height 8
type input "***"
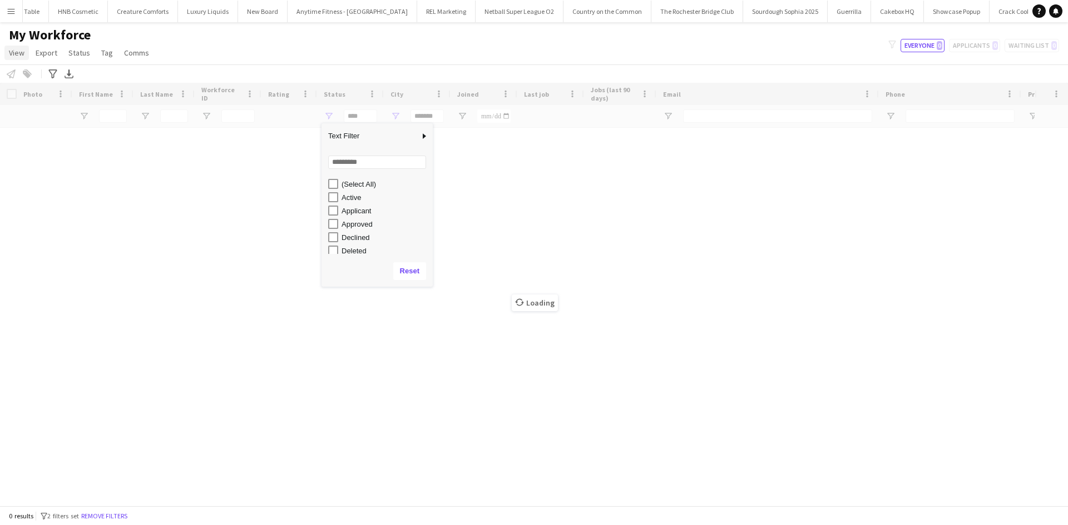
click at [11, 57] on span "View" at bounding box center [17, 53] width 16 height 10
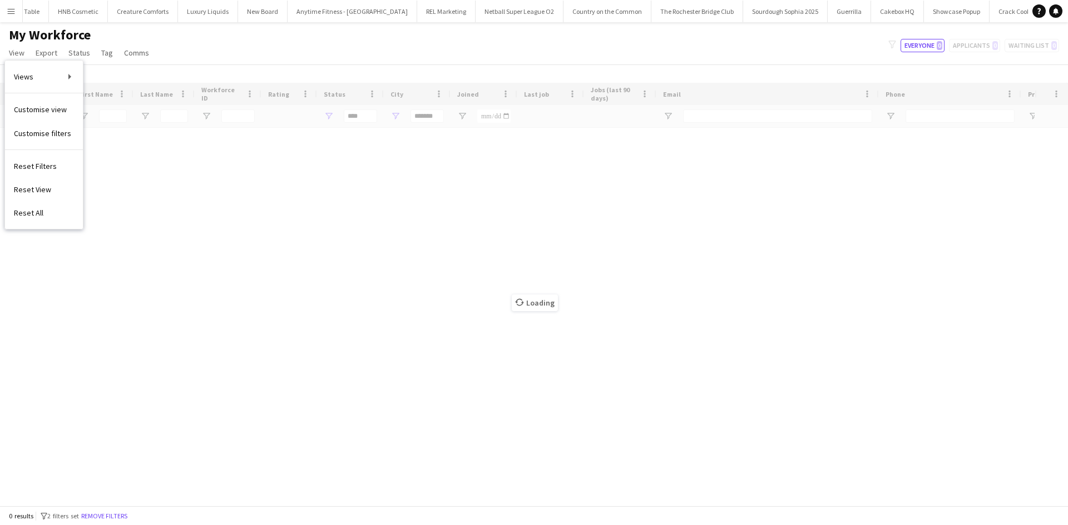
click at [113, 44] on app-page-menu "View Views Default view New view Update view Delete view Edit name Customise vi…" at bounding box center [80, 53] width 160 height 21
click at [130, 44] on app-page-menu "View Views Default view New view Update view Delete view Edit name Customise vi…" at bounding box center [80, 53] width 160 height 21
click at [134, 52] on span "Comms" at bounding box center [136, 53] width 25 height 10
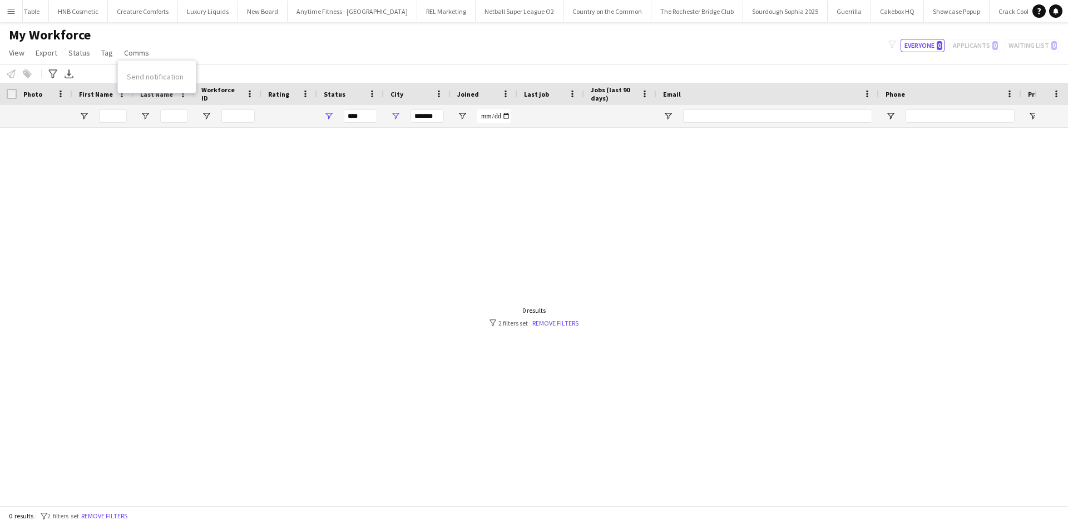
click at [274, 51] on div "My Workforce View Views Default view New view Update view Delete view Edit name…" at bounding box center [534, 46] width 1068 height 38
click at [423, 122] on input "*******" at bounding box center [426, 116] width 33 height 13
click at [423, 121] on input "*******" at bounding box center [426, 116] width 33 height 13
click at [424, 121] on input "*******" at bounding box center [426, 116] width 33 height 13
click at [361, 118] on div "***" at bounding box center [360, 116] width 33 height 13
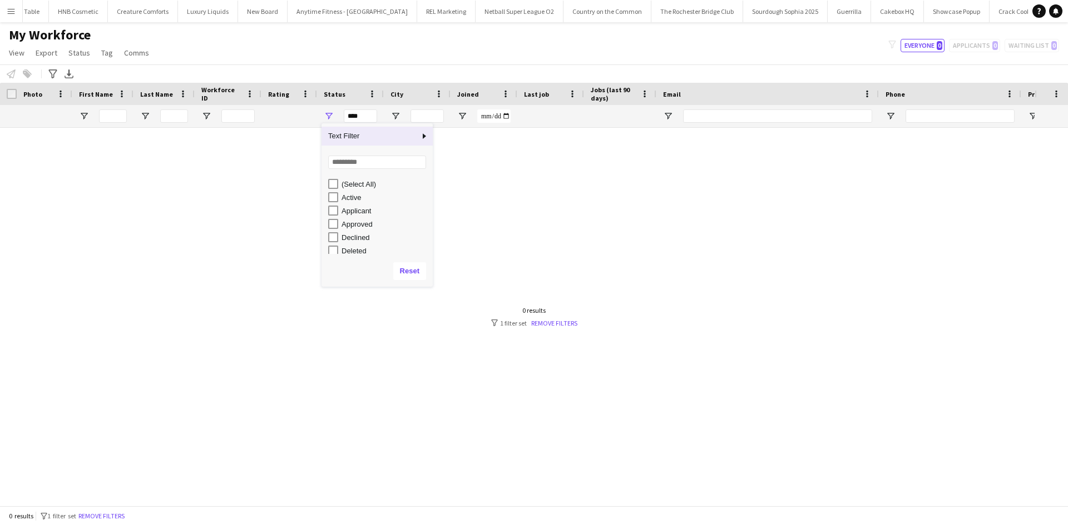
click at [361, 118] on div "***" at bounding box center [360, 116] width 33 height 13
click at [348, 187] on div "(Select All)" at bounding box center [385, 184] width 88 height 8
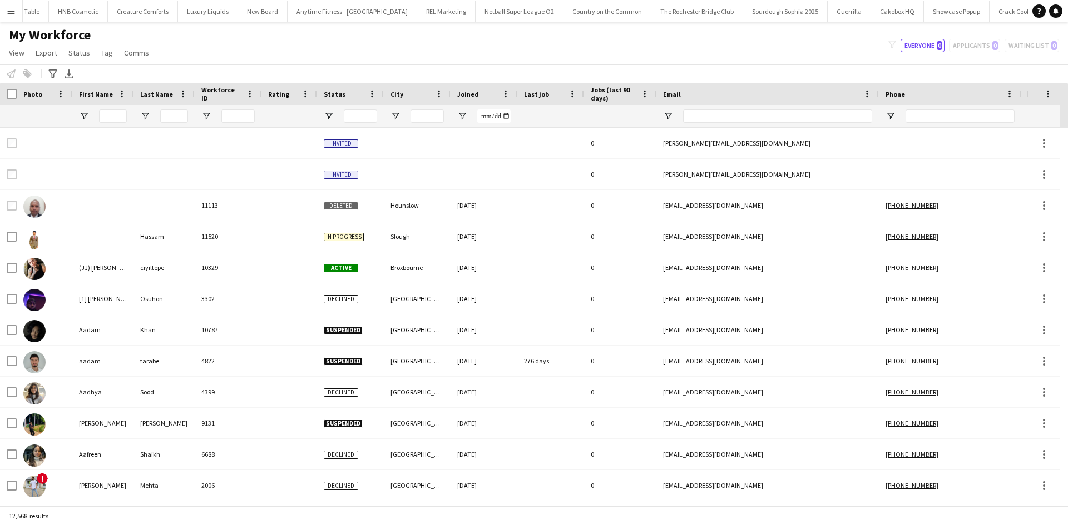
click at [373, 85] on div "Status" at bounding box center [350, 94] width 53 height 22
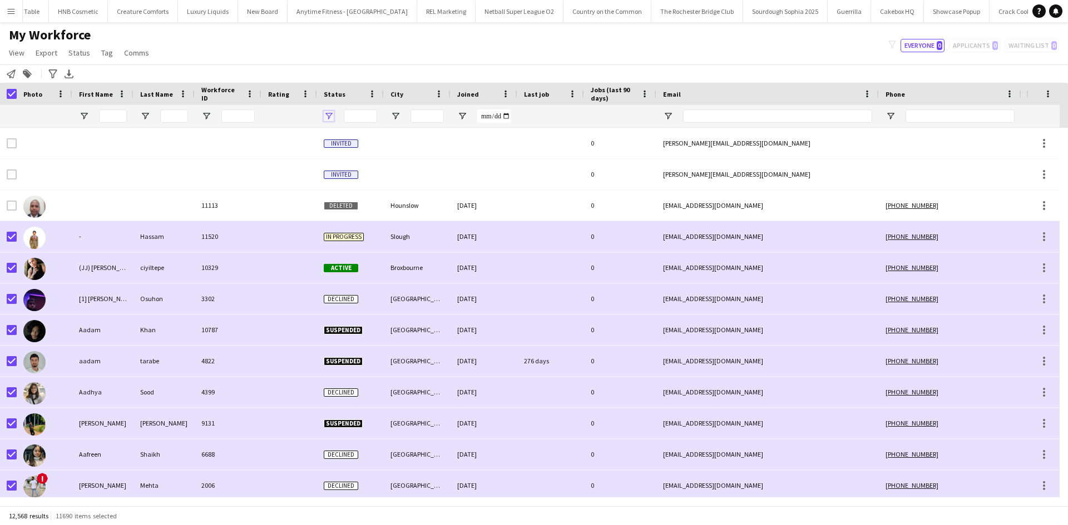
click at [327, 111] on span "Open Filter Menu" at bounding box center [329, 116] width 10 height 10
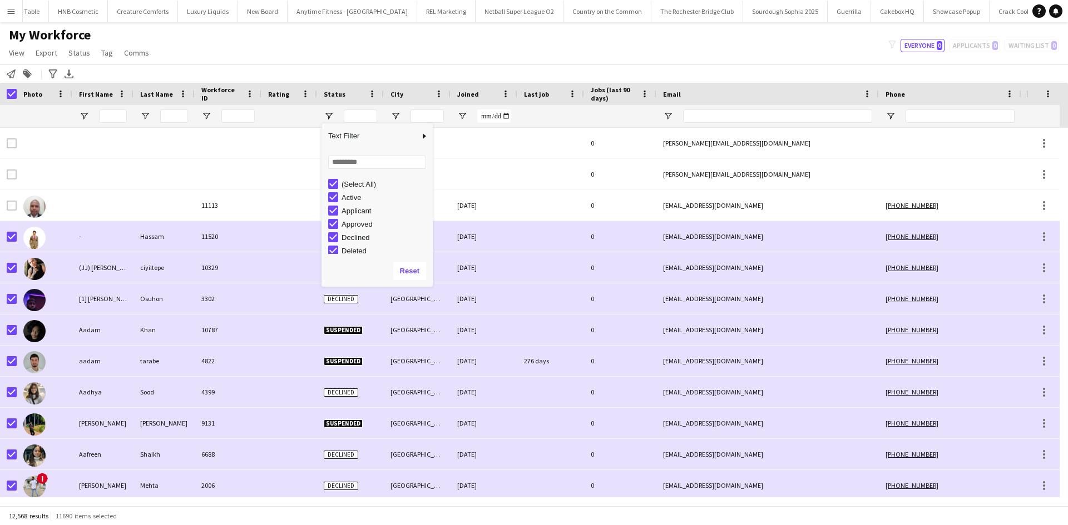
click at [358, 186] on div "(Select All)" at bounding box center [385, 184] width 88 height 8
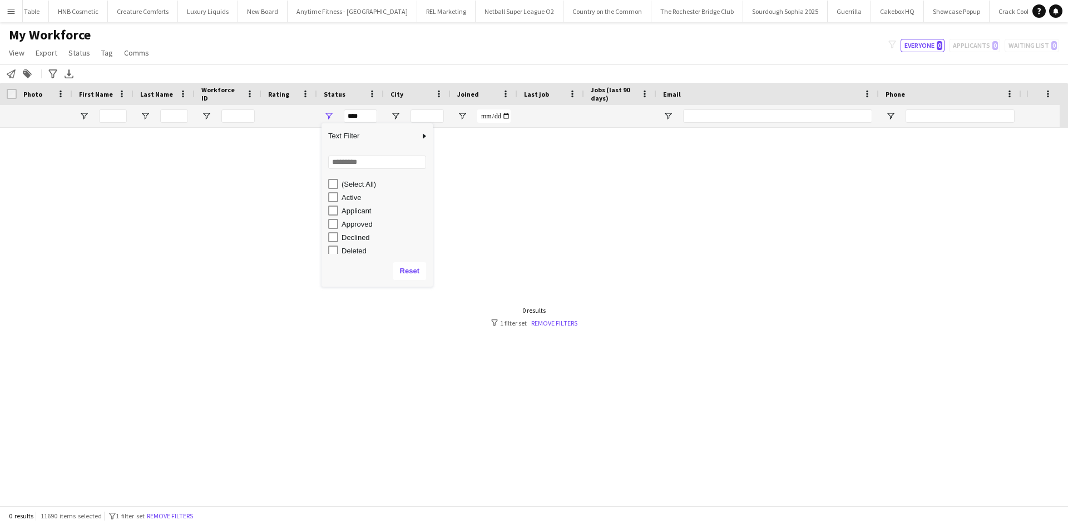
click at [354, 199] on div "Active" at bounding box center [385, 198] width 88 height 8
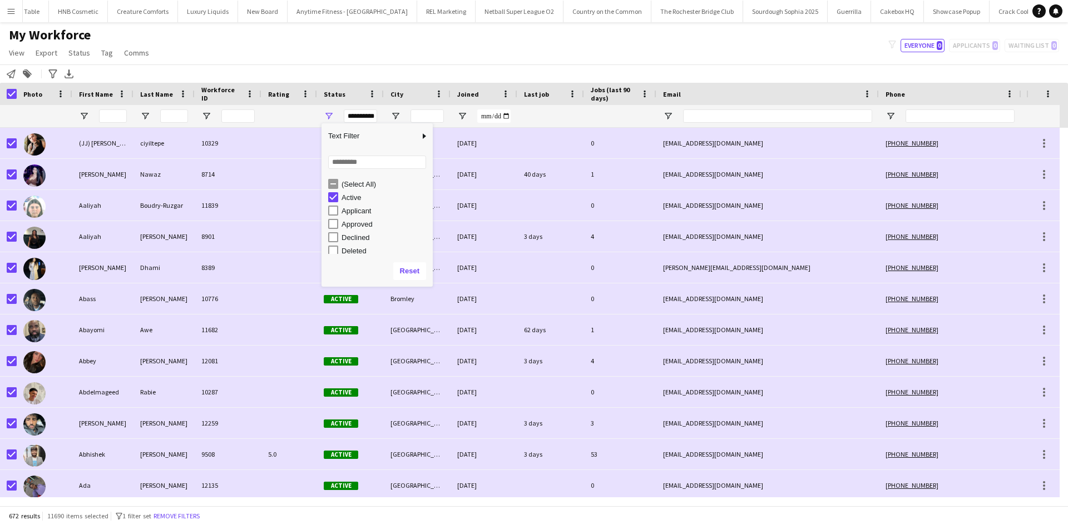
click at [345, 212] on div "Applicant" at bounding box center [385, 211] width 88 height 8
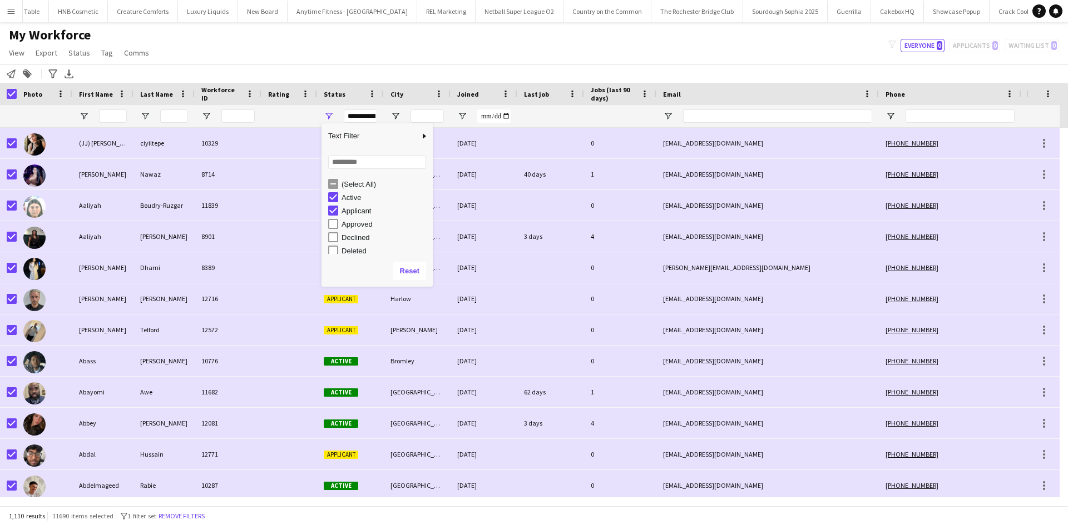
click at [346, 226] on div "Approved" at bounding box center [385, 224] width 88 height 8
click at [356, 232] on div "Suspended" at bounding box center [385, 234] width 88 height 8
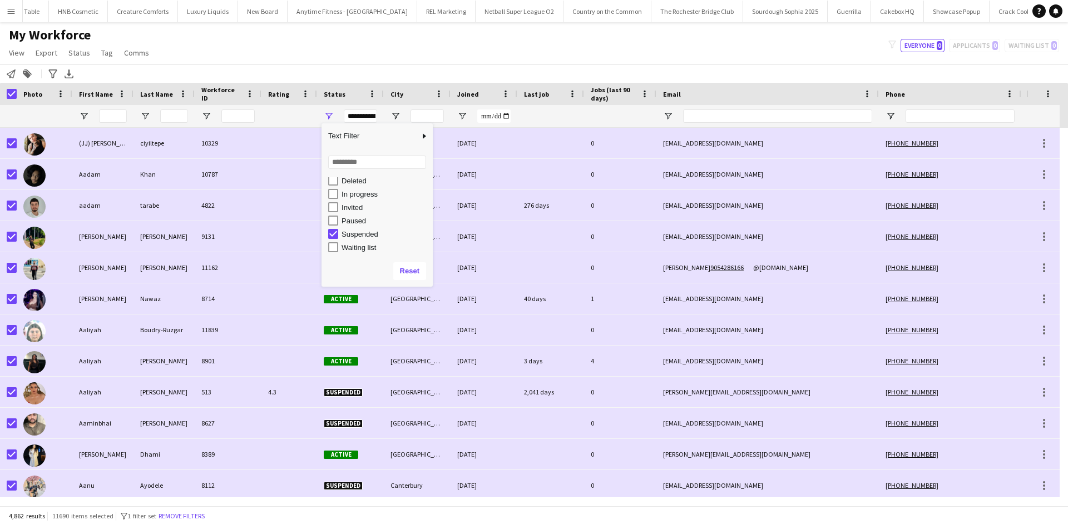
click at [356, 232] on div "Suspended" at bounding box center [385, 234] width 88 height 8
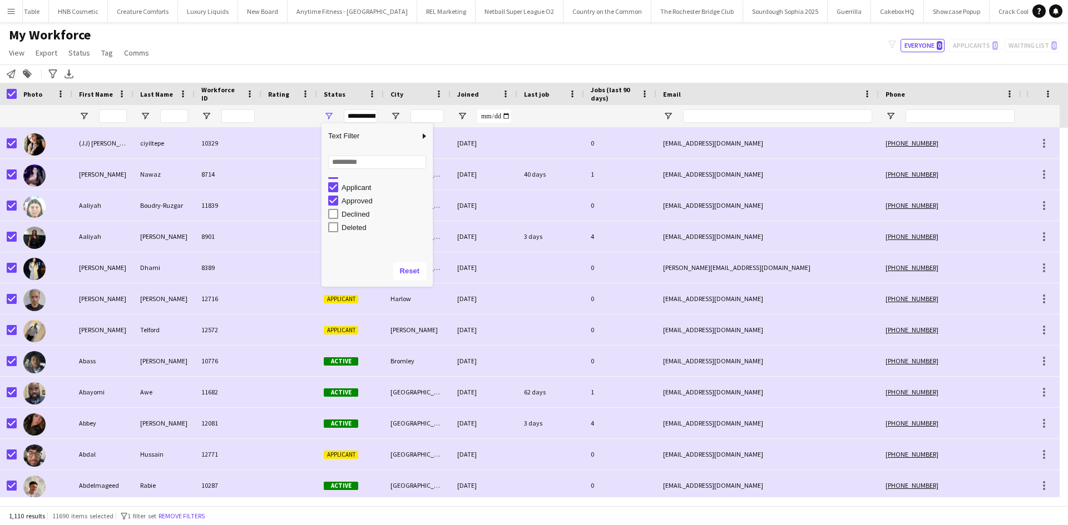
scroll to position [0, 0]
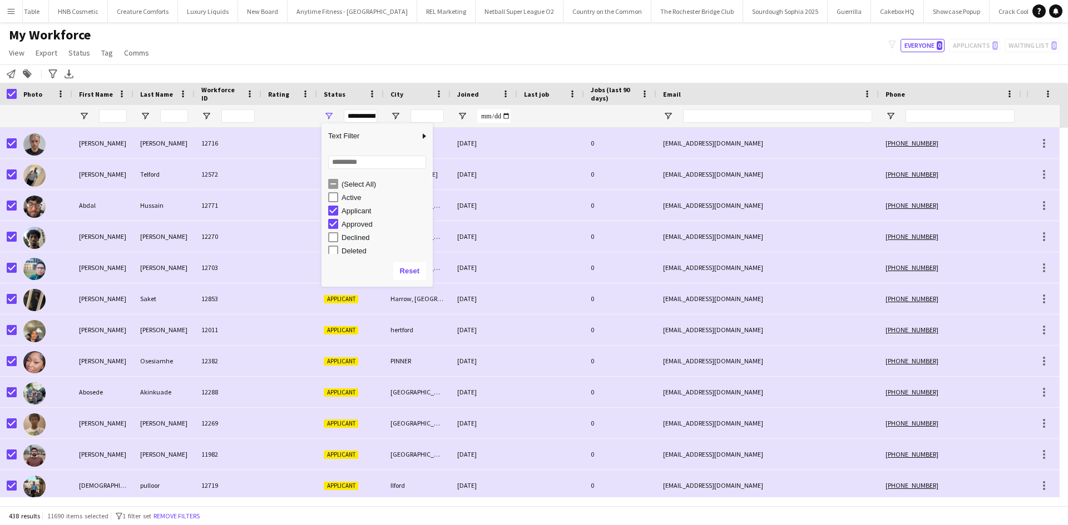
click at [343, 212] on div "Applicant" at bounding box center [385, 211] width 88 height 8
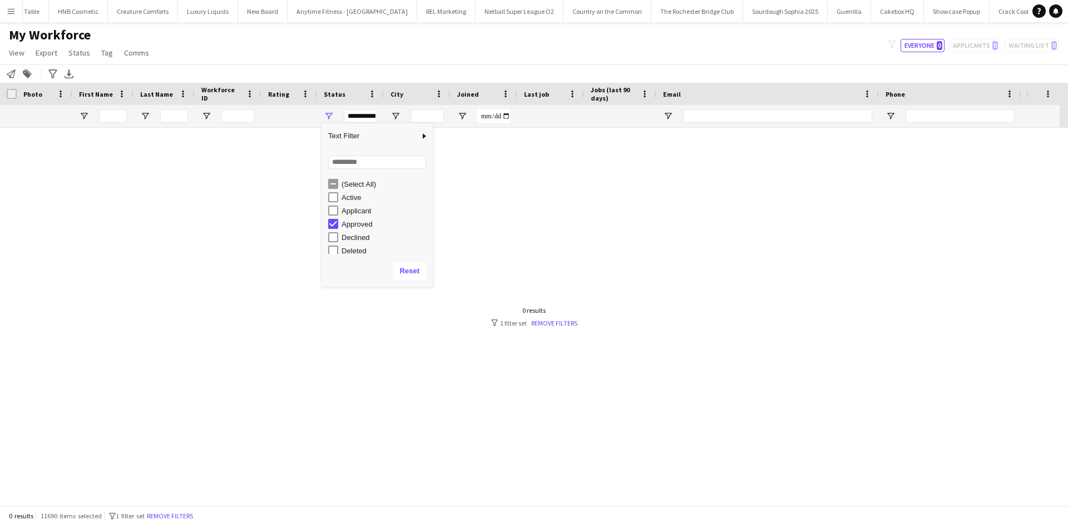
click at [348, 224] on div "Approved" at bounding box center [385, 224] width 88 height 8
click at [361, 235] on div "Suspended" at bounding box center [385, 234] width 88 height 8
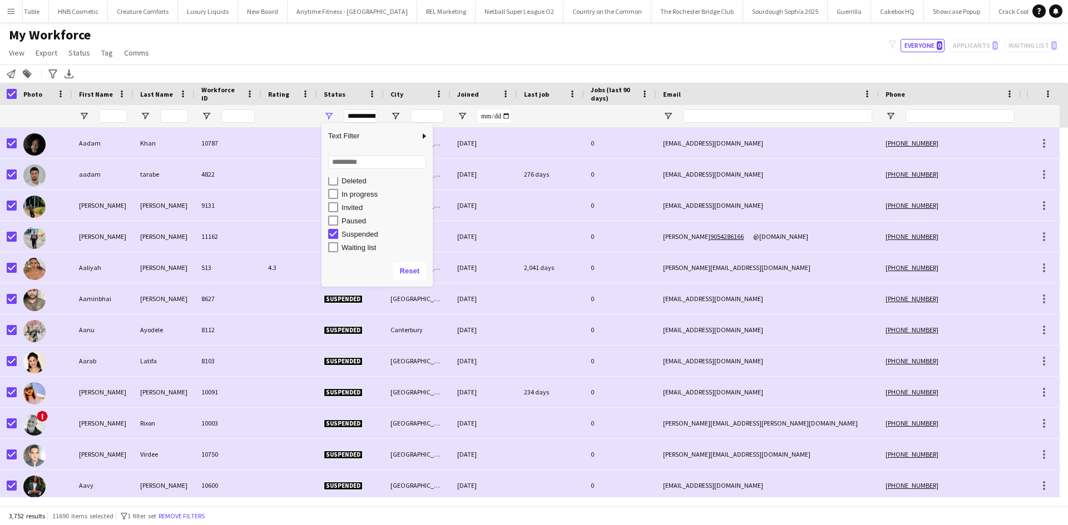
click at [446, 42] on div "My Workforce View Views Default view New view Update view Delete view Edit name…" at bounding box center [534, 46] width 1068 height 38
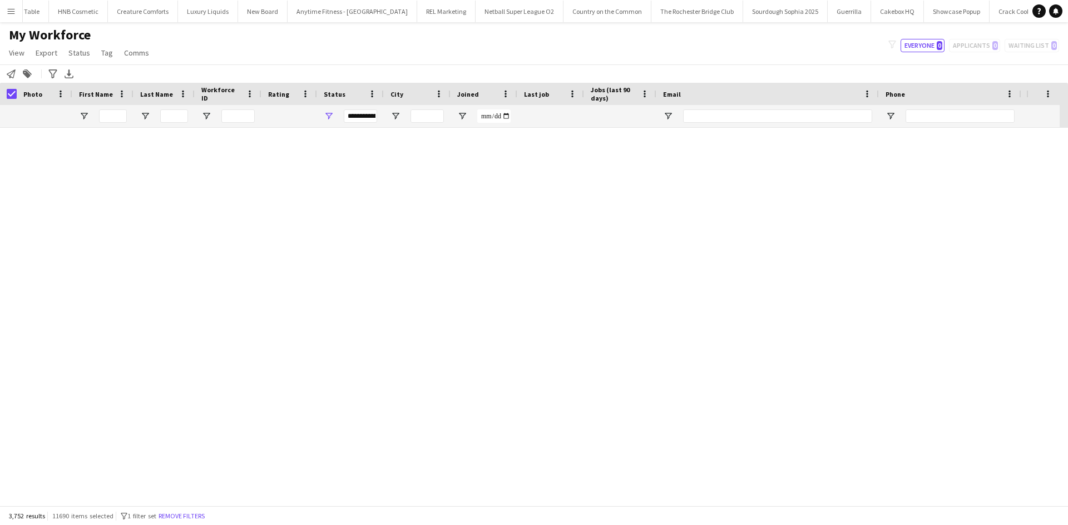
scroll to position [0, 0]
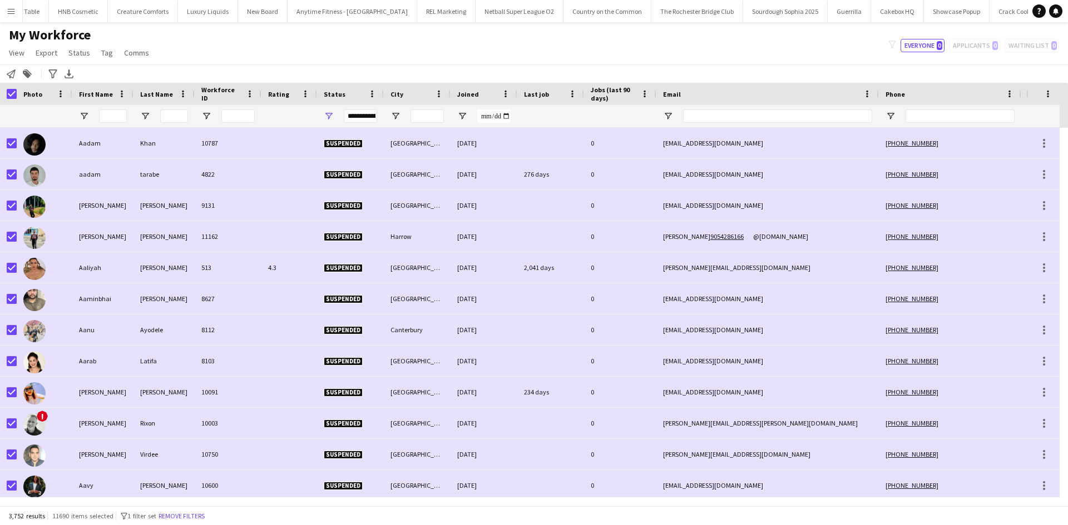
click at [329, 111] on span "Open Filter Menu" at bounding box center [329, 116] width 10 height 10
click at [329, 112] on span "Open Filter Menu" at bounding box center [329, 116] width 10 height 10
click at [354, 116] on div "**********" at bounding box center [360, 116] width 33 height 13
click at [356, 116] on div "**********" at bounding box center [360, 116] width 33 height 13
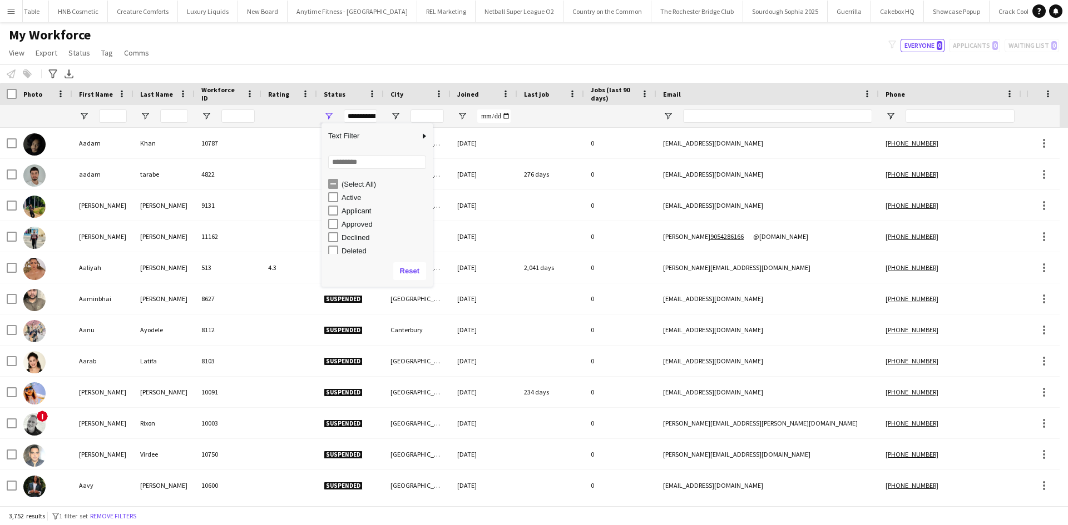
click at [351, 191] on div "Active" at bounding box center [380, 197] width 105 height 13
click at [351, 194] on div "Active" at bounding box center [385, 198] width 88 height 8
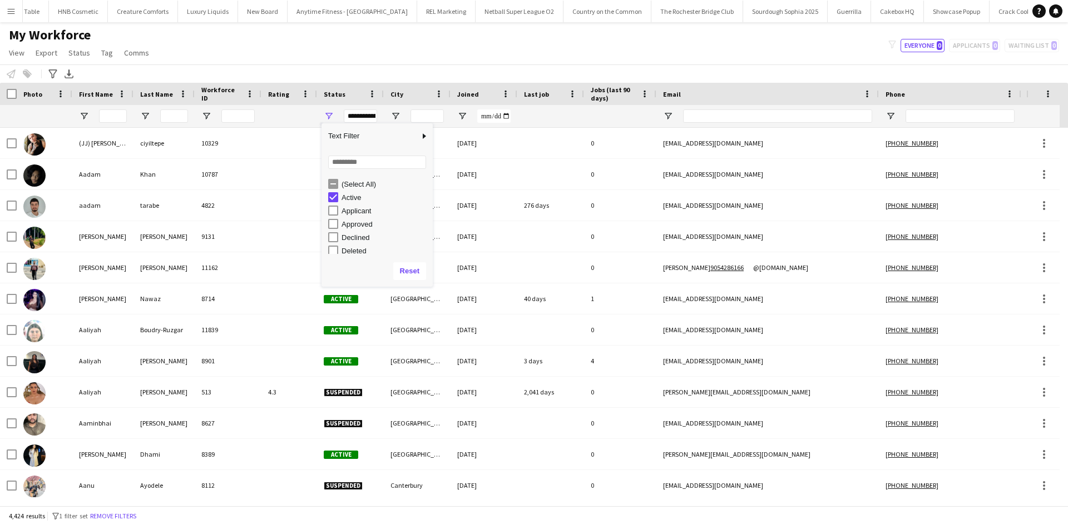
click at [351, 210] on div "Applicant" at bounding box center [385, 211] width 88 height 8
click at [349, 224] on div "Approved" at bounding box center [385, 224] width 88 height 8
click at [356, 232] on div "Suspended" at bounding box center [385, 234] width 88 height 8
type input "**********"
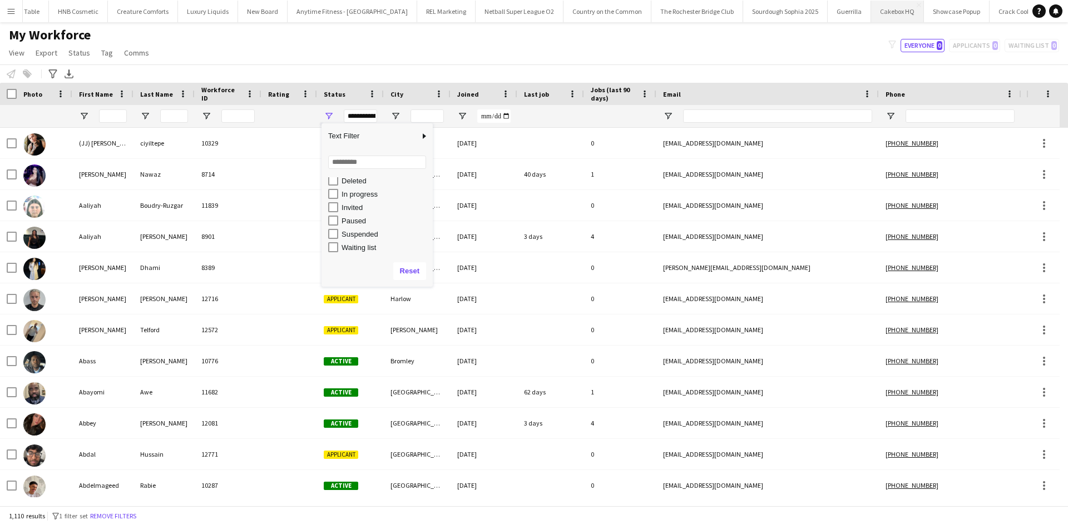
click at [854, 16] on button "Cakebox HQ Close" at bounding box center [897, 12] width 53 height 22
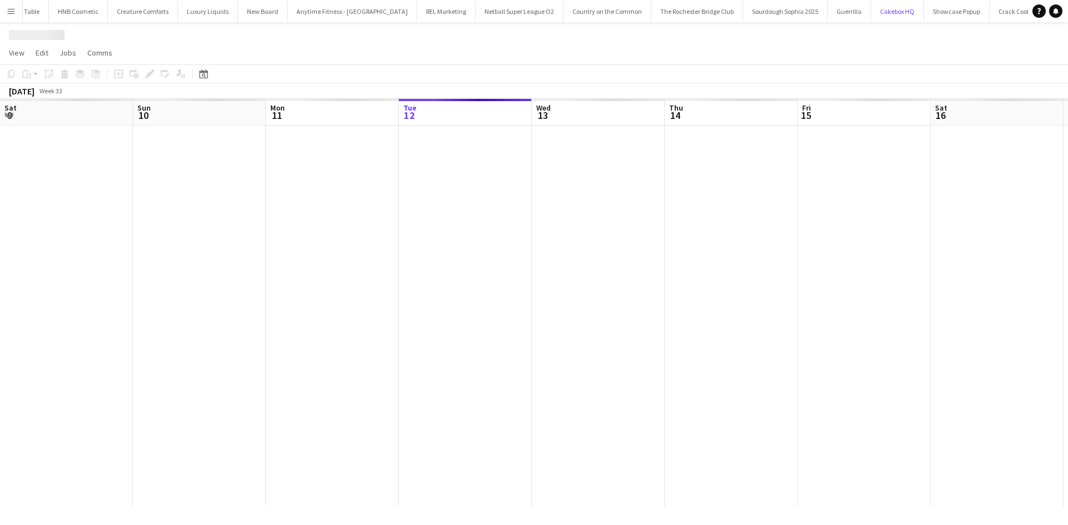
scroll to position [0, 266]
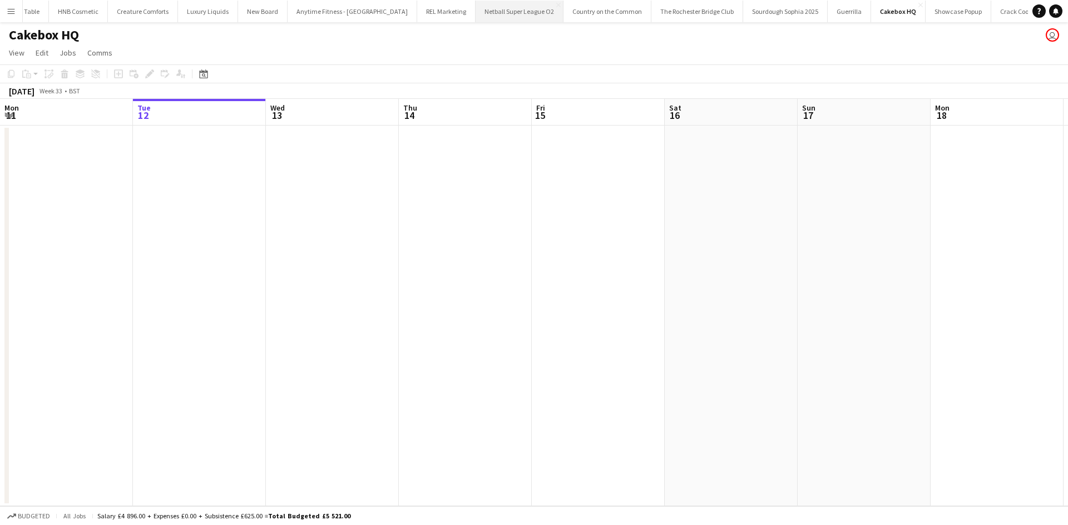
click at [475, 6] on button "Netball Super League O2 Close" at bounding box center [519, 12] width 88 height 22
click at [12, 13] on app-icon "Menu" at bounding box center [11, 11] width 9 height 9
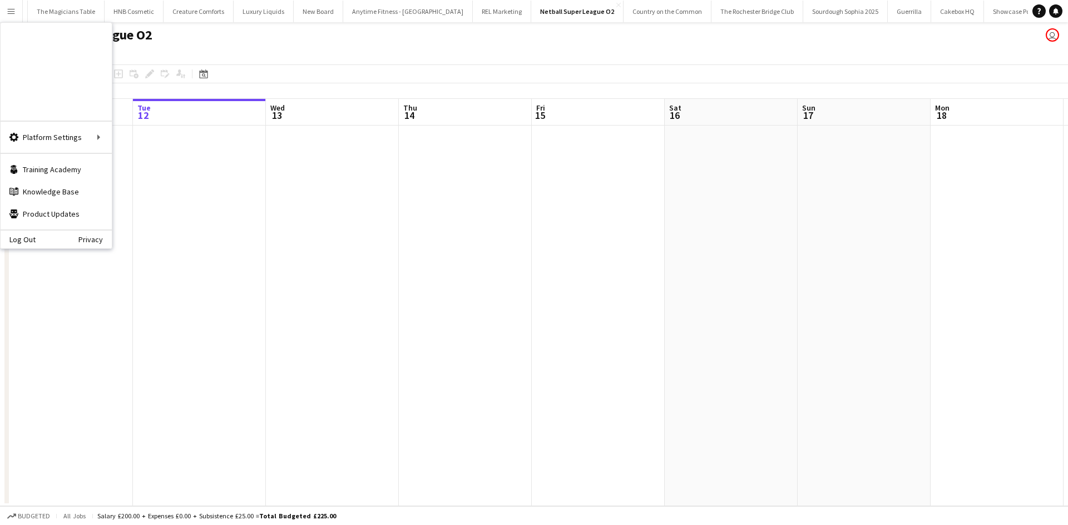
click at [128, 60] on link "My Workforce" at bounding box center [167, 60] width 111 height 22
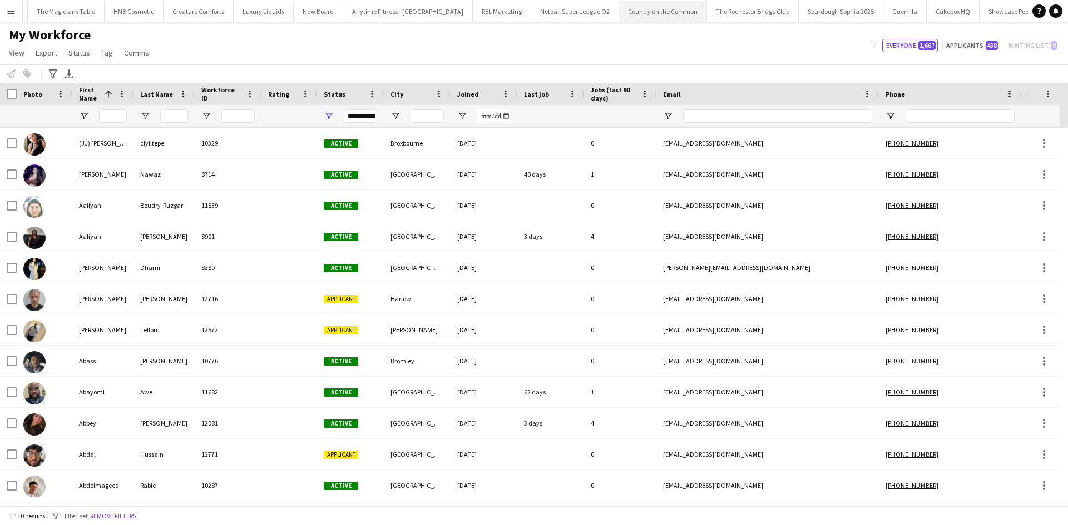
click at [619, 15] on button "Country on the Common Close" at bounding box center [663, 12] width 88 height 22
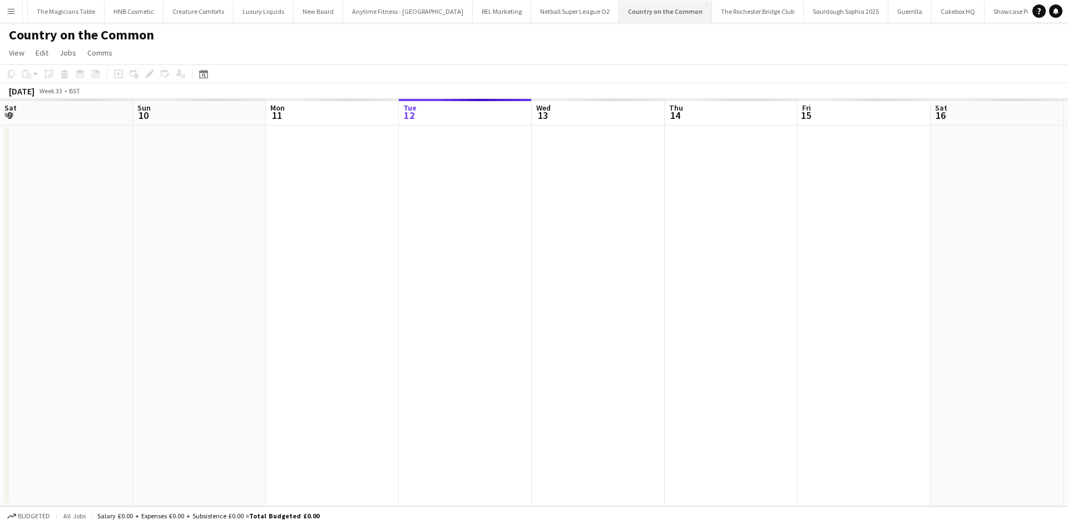
scroll to position [0, 266]
click at [619, 8] on button "Country on the Common Close" at bounding box center [665, 12] width 93 height 22
click at [619, 9] on button "Country on the Common Close" at bounding box center [665, 12] width 93 height 22
click at [619, 10] on button "Country on the Common Close" at bounding box center [665, 12] width 93 height 22
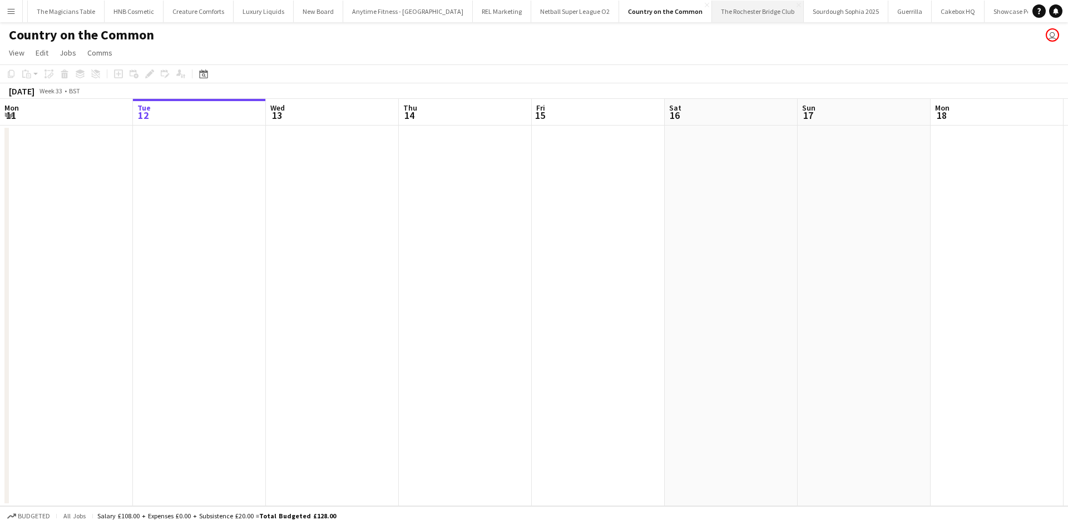
drag, startPoint x: 251, startPoint y: 8, endPoint x: 267, endPoint y: 8, distance: 16.7
click at [712, 8] on button "The Rochester Bridge Club Close" at bounding box center [758, 12] width 92 height 22
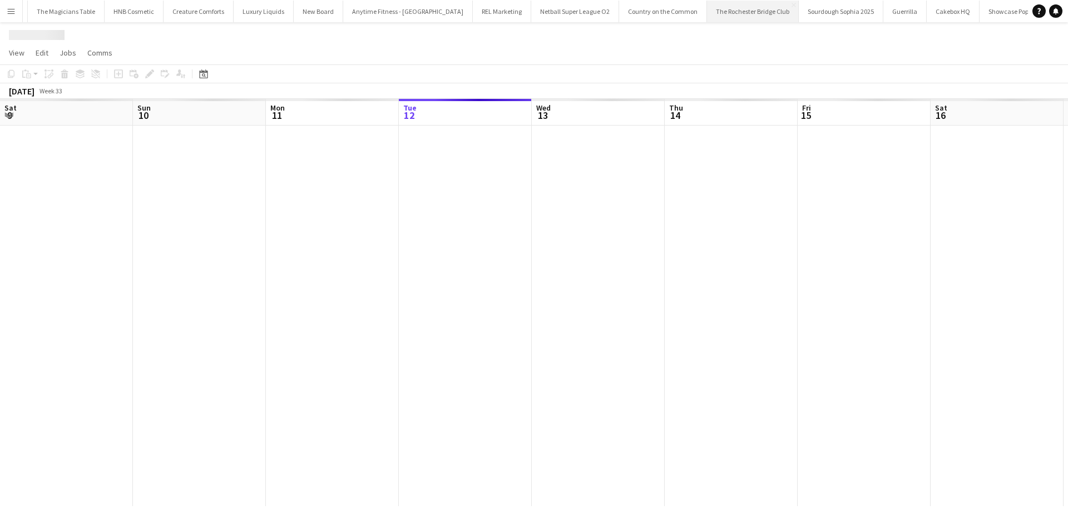
scroll to position [0, 266]
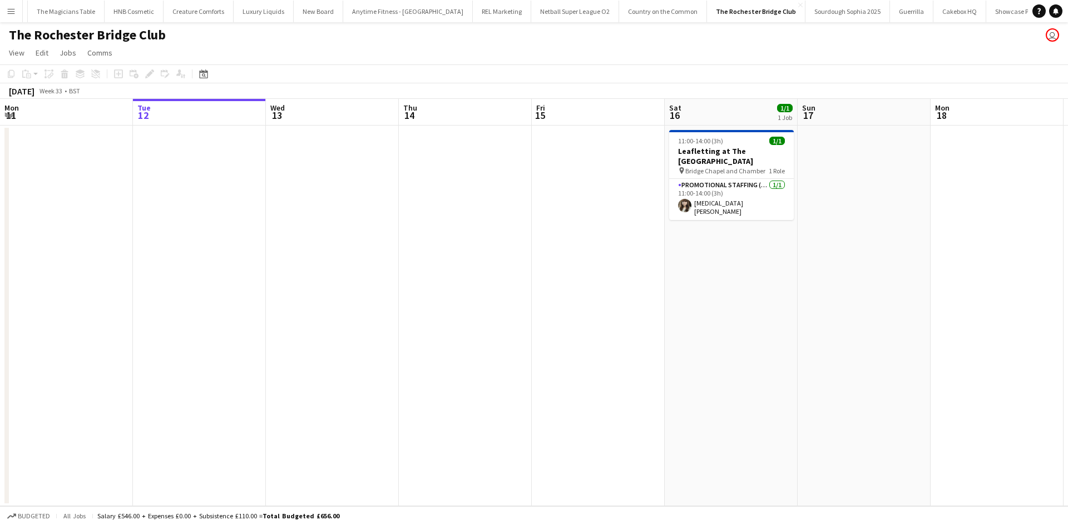
click at [9, 17] on button "Menu" at bounding box center [11, 11] width 22 height 22
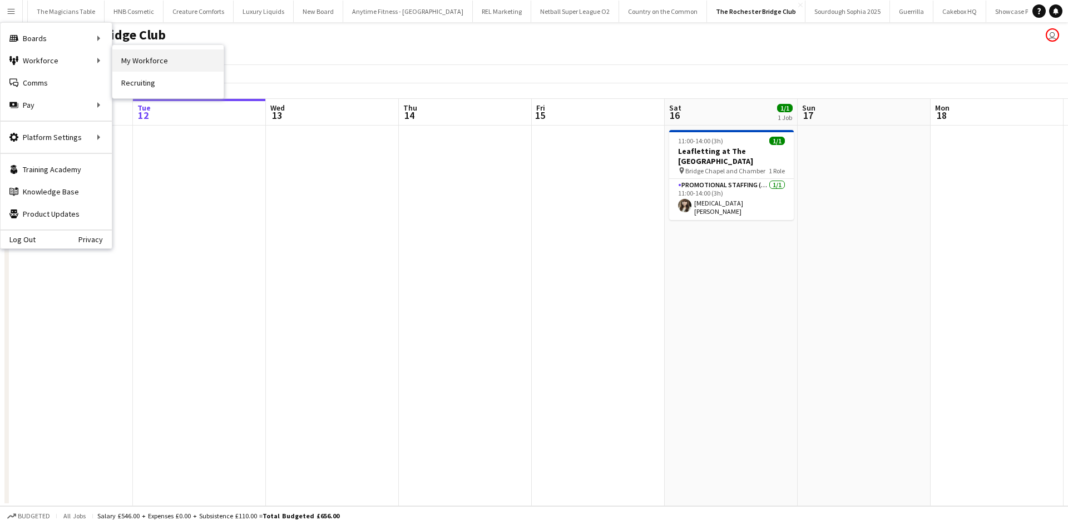
click at [123, 56] on link "My Workforce" at bounding box center [167, 60] width 111 height 22
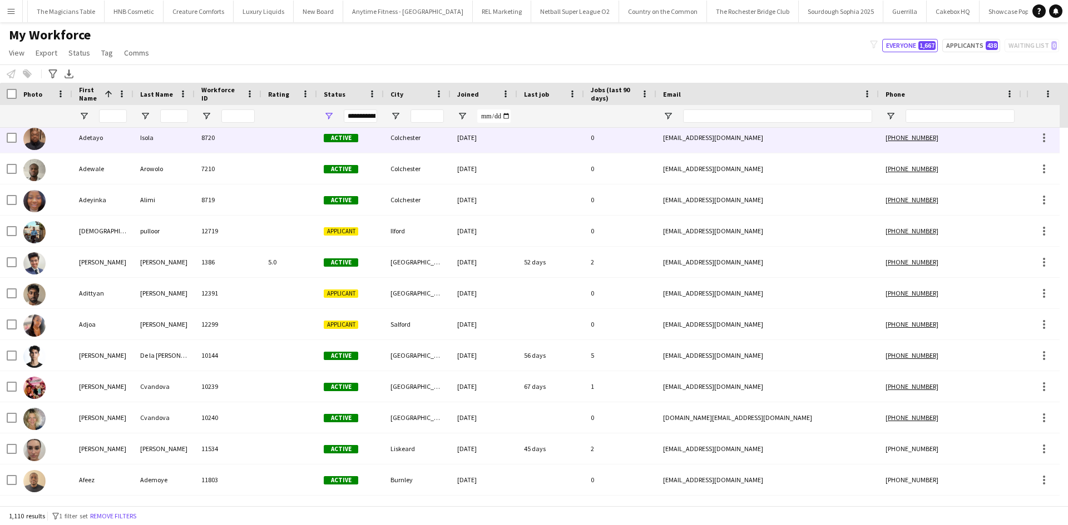
scroll to position [834, 0]
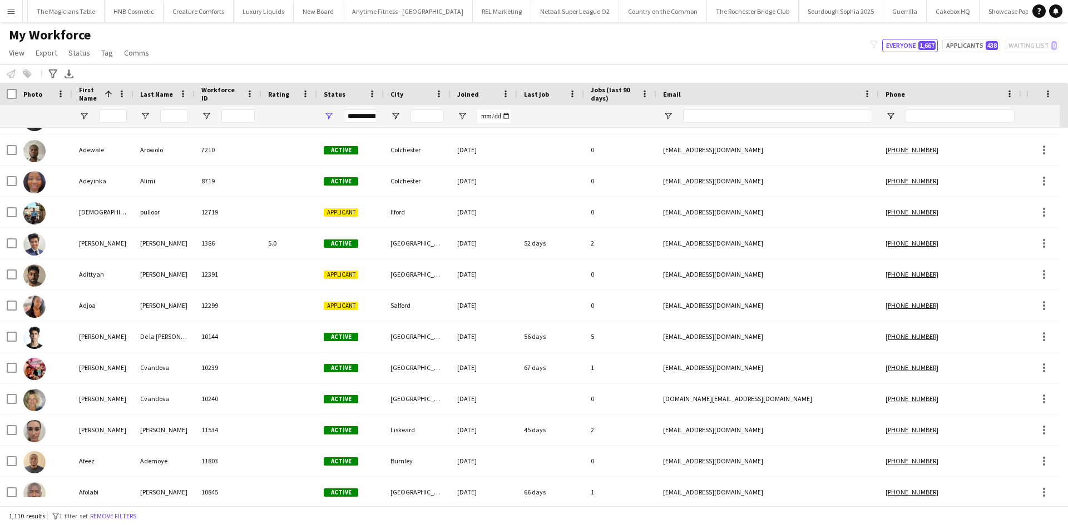
click at [330, 109] on div "**********" at bounding box center [350, 116] width 67 height 22
click at [329, 112] on span "Open Filter Menu" at bounding box center [329, 116] width 10 height 10
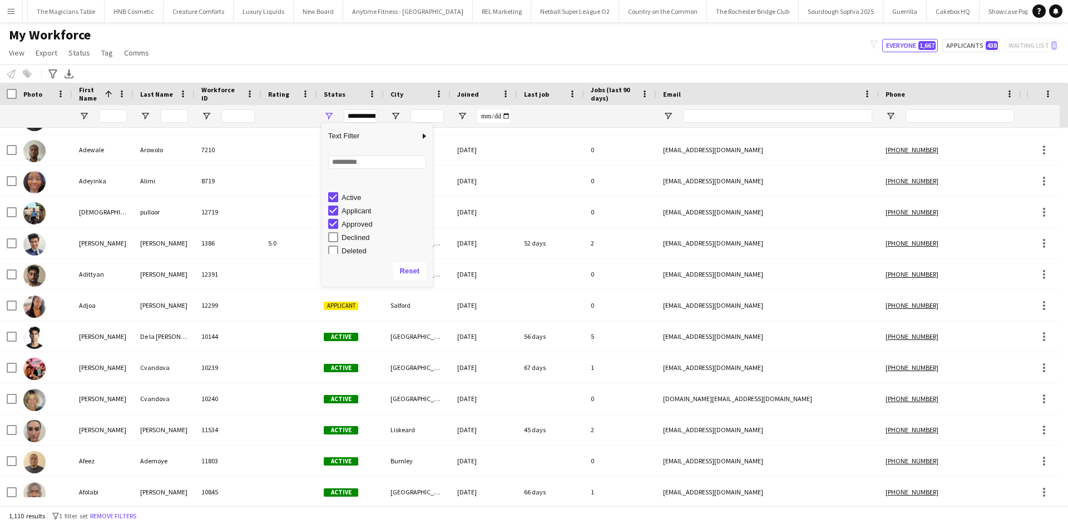
scroll to position [70, 0]
click at [368, 197] on div "In progress" at bounding box center [385, 194] width 88 height 8
type input "**********"
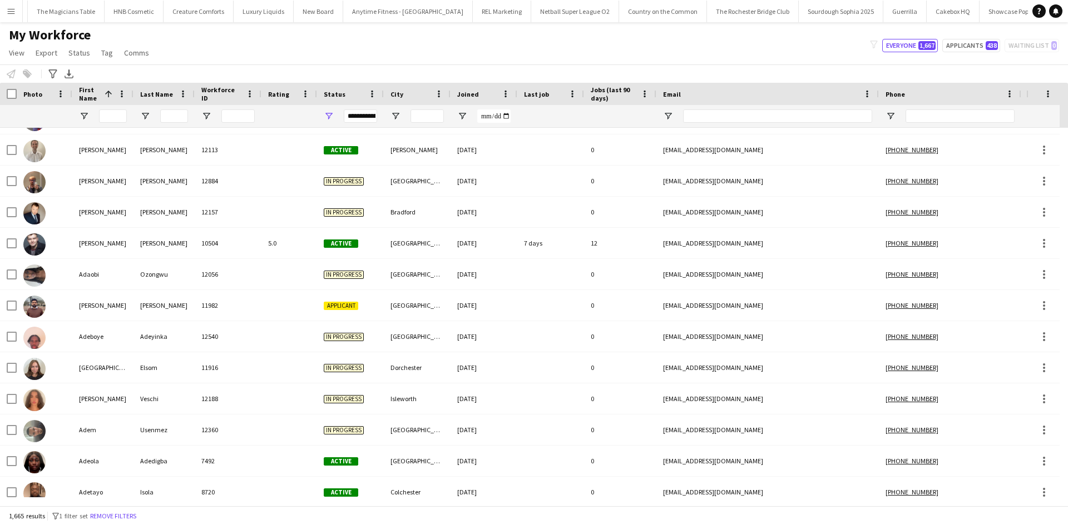
click at [351, 72] on div "Notify workforce Add to tag Select at least one crew to tag him or her. Advance…" at bounding box center [534, 74] width 1068 height 18
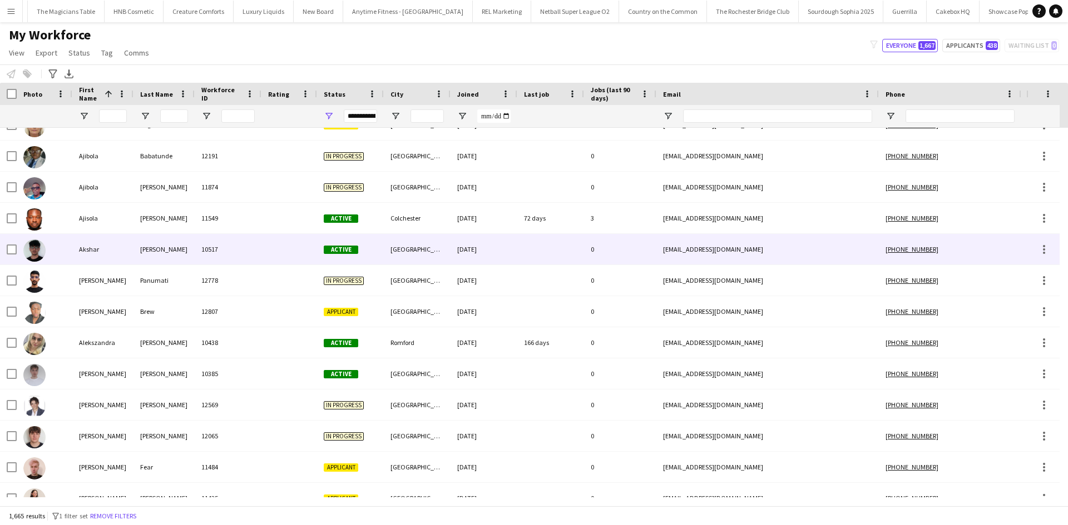
scroll to position [2002, 0]
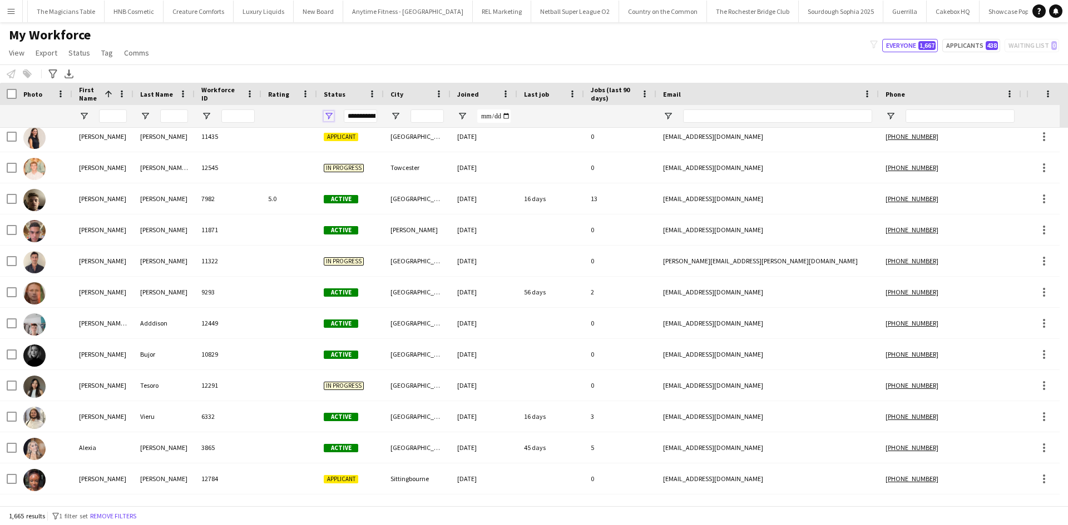
click at [329, 113] on span "Open Filter Menu" at bounding box center [329, 116] width 10 height 10
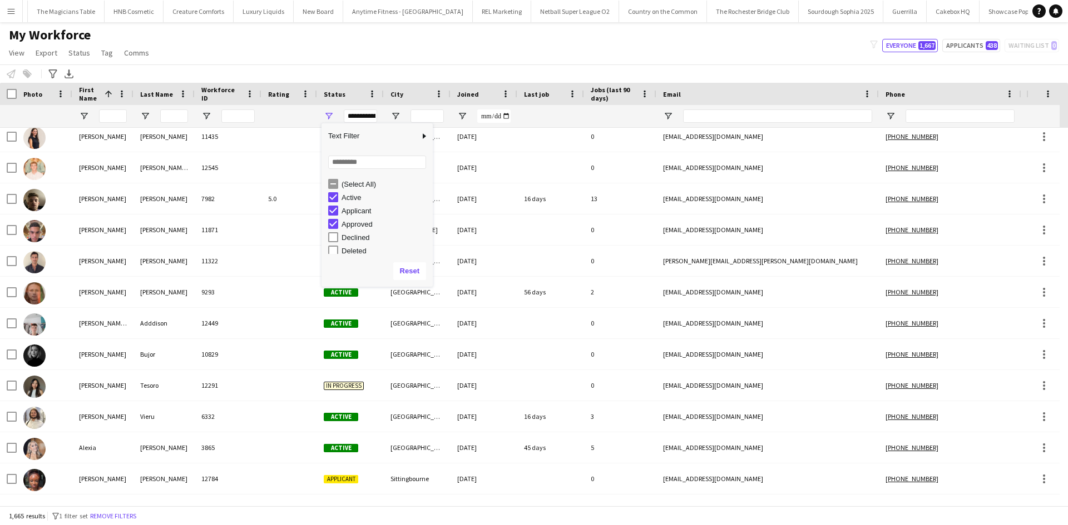
click at [351, 56] on div "My Workforce View Views Default view New view Update view Delete view Edit name…" at bounding box center [534, 46] width 1068 height 38
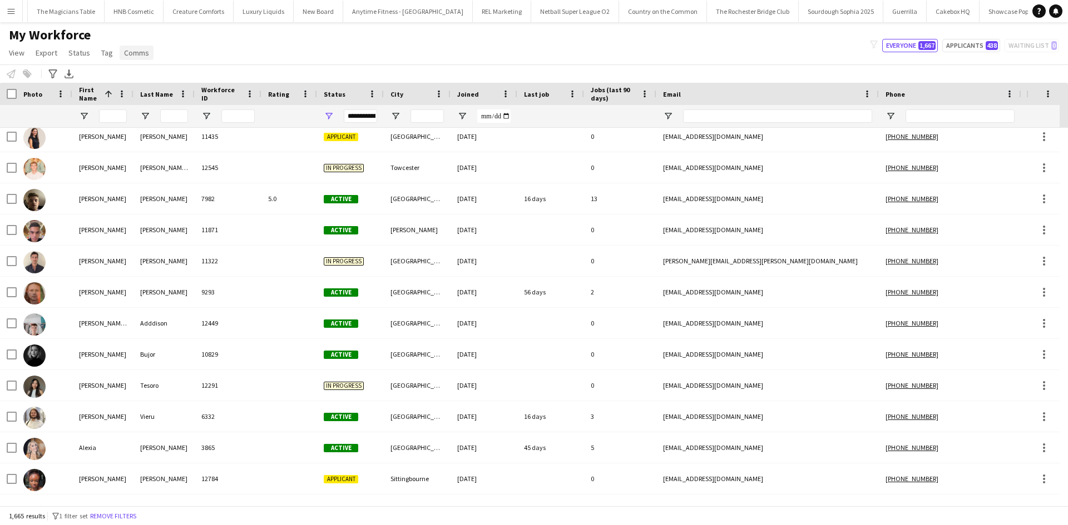
click at [133, 50] on span "Comms" at bounding box center [136, 53] width 25 height 10
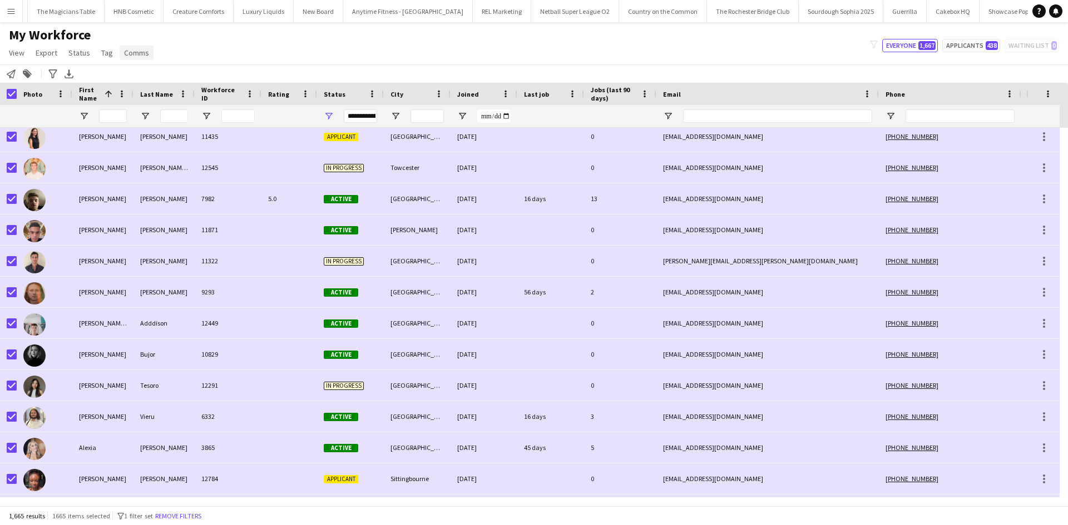
click at [137, 53] on span "Comms" at bounding box center [136, 53] width 25 height 10
click at [147, 81] on span "Send notification" at bounding box center [155, 77] width 57 height 10
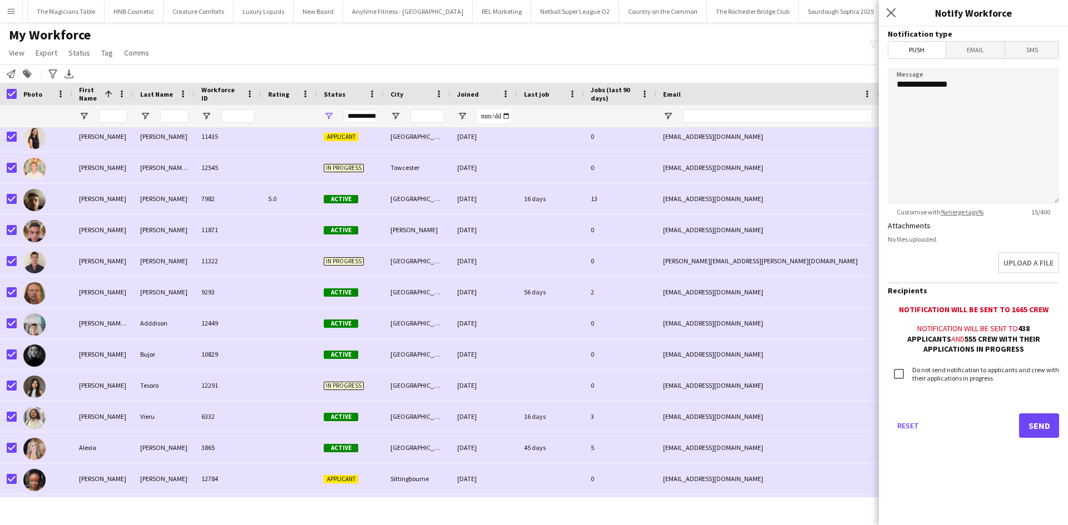
click at [854, 45] on span "Email" at bounding box center [975, 50] width 59 height 17
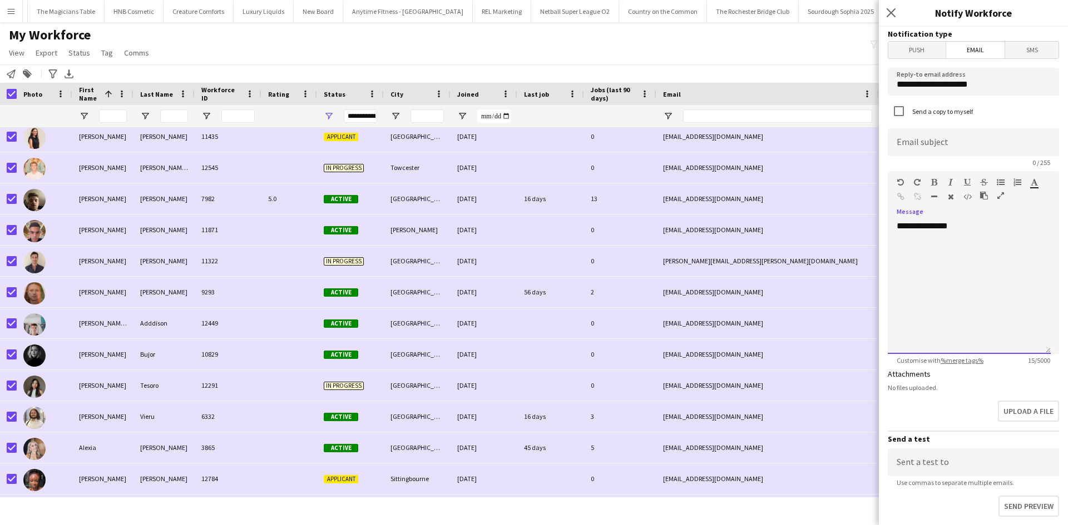
click at [854, 226] on div "**********" at bounding box center [968, 287] width 163 height 133
click at [854, 252] on div "**********" at bounding box center [968, 287] width 163 height 133
click at [854, 230] on div "**********" at bounding box center [968, 287] width 163 height 133
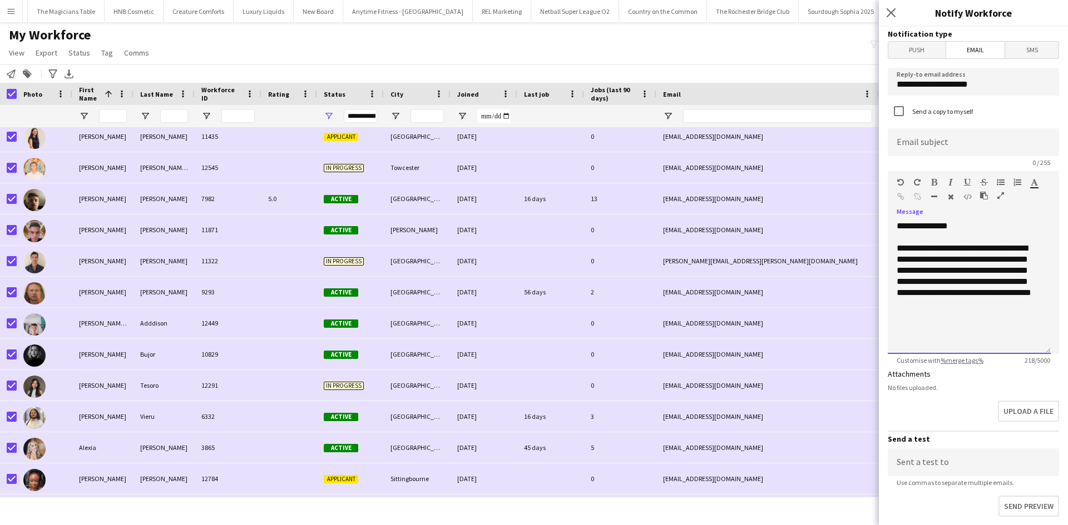
click at [854, 309] on div "**********" at bounding box center [968, 276] width 145 height 67
click at [854, 305] on div "**********" at bounding box center [968, 276] width 145 height 67
click at [854, 296] on div "**********" at bounding box center [968, 282] width 145 height 78
click at [854, 307] on div "**********" at bounding box center [968, 293] width 145 height 100
click at [854, 317] on div "**********" at bounding box center [968, 293] width 145 height 100
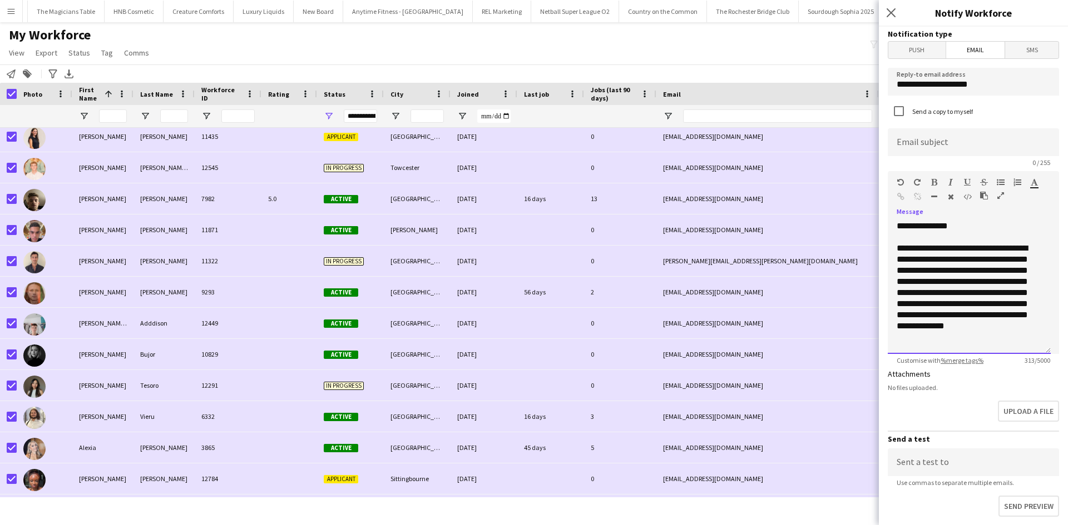
click at [854, 307] on div "**********" at bounding box center [968, 293] width 145 height 100
click at [854, 346] on div "**********" at bounding box center [968, 287] width 163 height 133
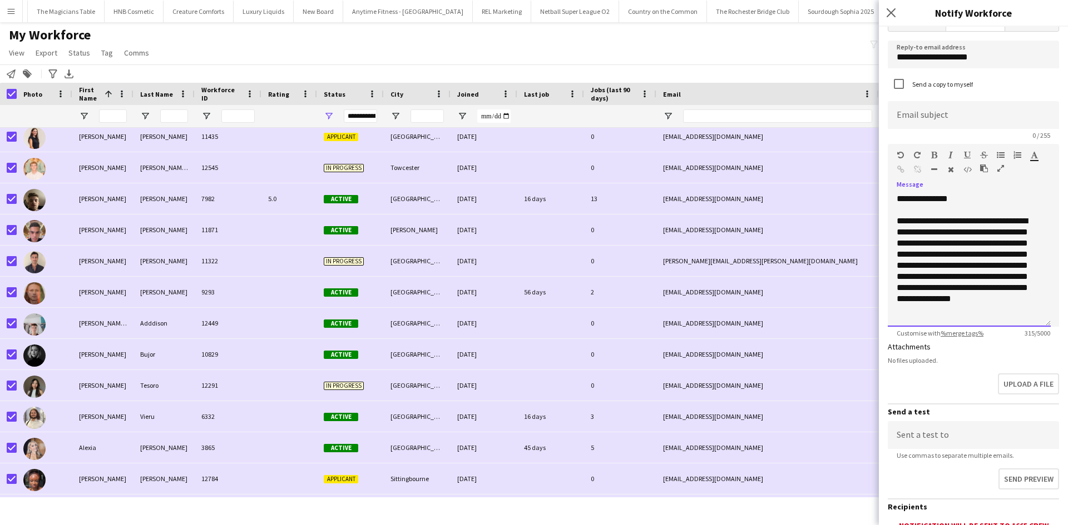
scroll to position [28, 0]
click at [854, 293] on div "**********" at bounding box center [968, 265] width 145 height 100
click at [854, 291] on div "**********" at bounding box center [968, 265] width 145 height 100
click at [854, 305] on div "**********" at bounding box center [968, 265] width 145 height 100
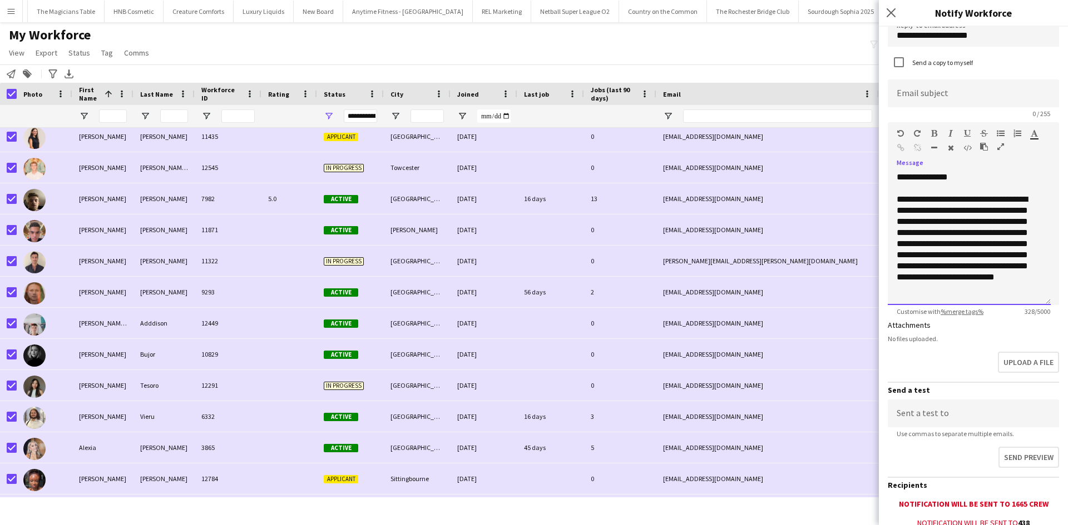
scroll to position [49, 0]
drag, startPoint x: 1005, startPoint y: 294, endPoint x: 962, endPoint y: 295, distance: 43.4
click at [854, 295] on div "**********" at bounding box center [968, 237] width 163 height 133
click at [854, 280] on div "**********" at bounding box center [968, 244] width 145 height 100
click at [854, 265] on div "**********" at bounding box center [968, 244] width 145 height 100
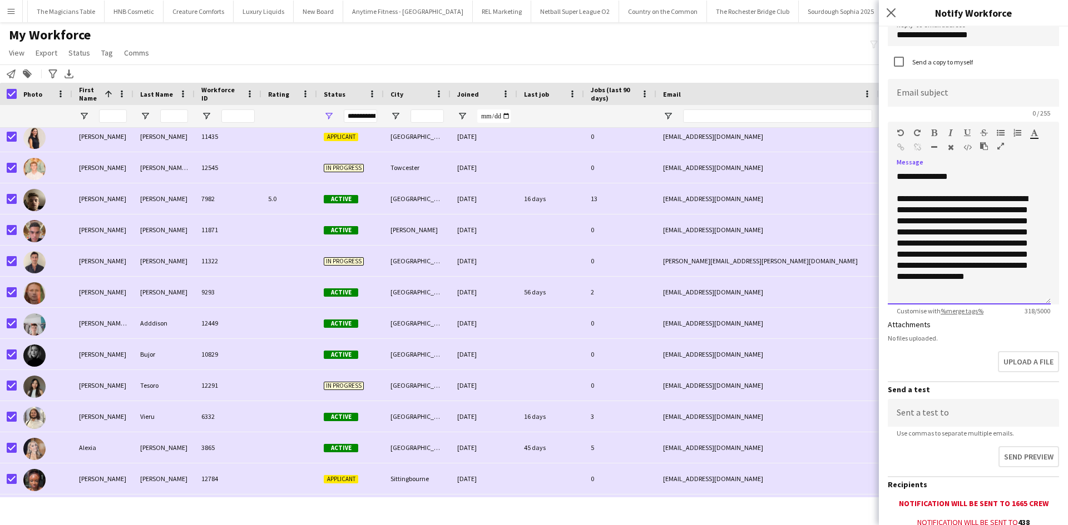
click at [854, 295] on div "**********" at bounding box center [968, 237] width 163 height 133
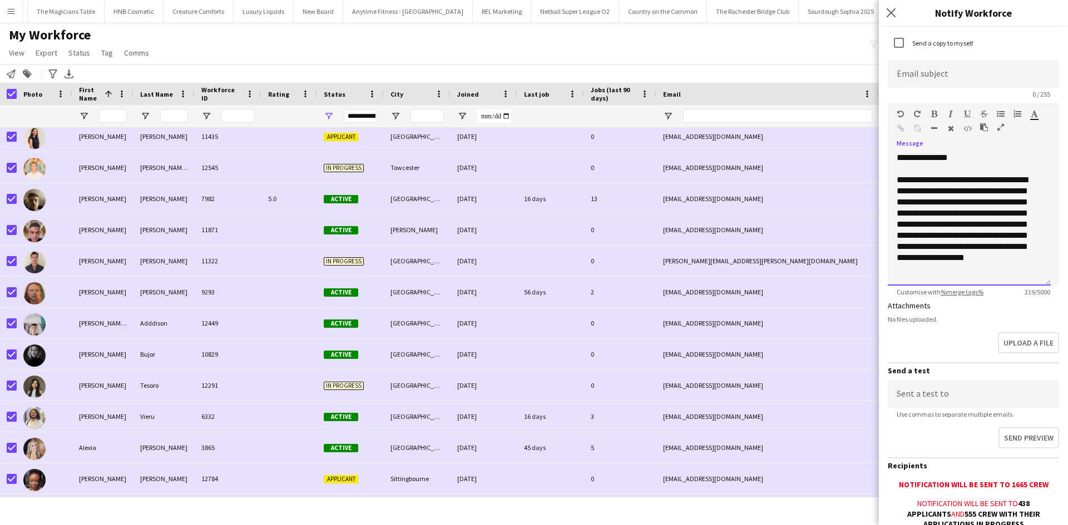
scroll to position [0, 0]
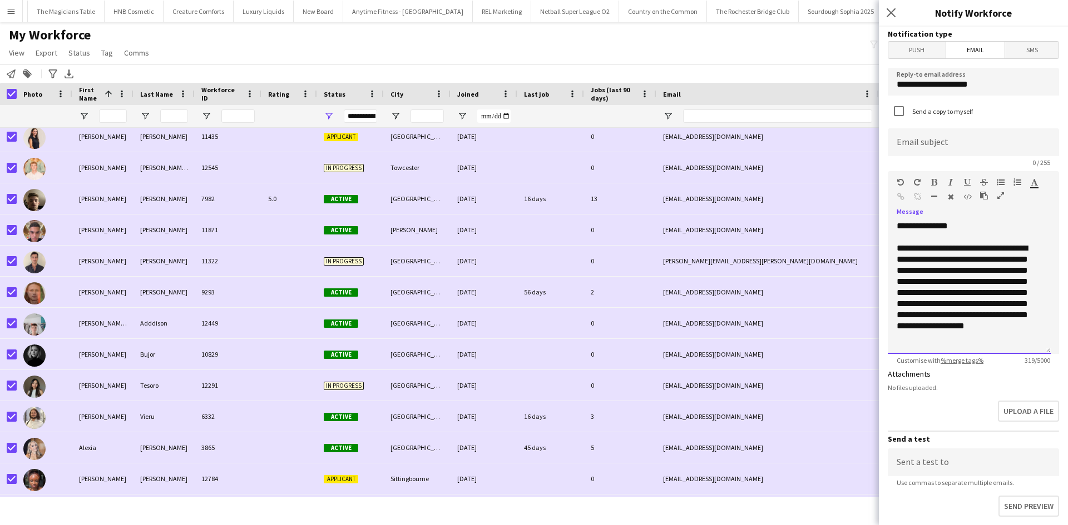
click at [854, 294] on div "**********" at bounding box center [968, 293] width 145 height 100
click at [854, 313] on div "**********" at bounding box center [968, 293] width 145 height 100
click at [854, 321] on div "**********" at bounding box center [964, 298] width 137 height 111
click at [854, 316] on div "**********" at bounding box center [964, 298] width 137 height 111
click at [854, 315] on div "**********" at bounding box center [964, 298] width 137 height 111
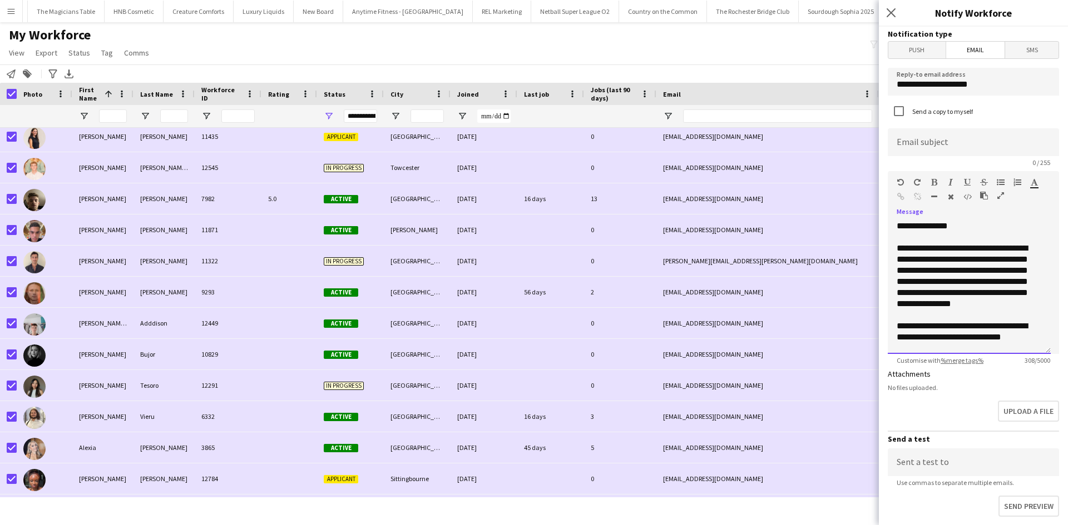
click at [854, 315] on div "**********" at bounding box center [964, 298] width 137 height 111
click at [854, 285] on div "**********" at bounding box center [964, 298] width 137 height 111
click at [854, 293] on div "**********" at bounding box center [964, 304] width 137 height 122
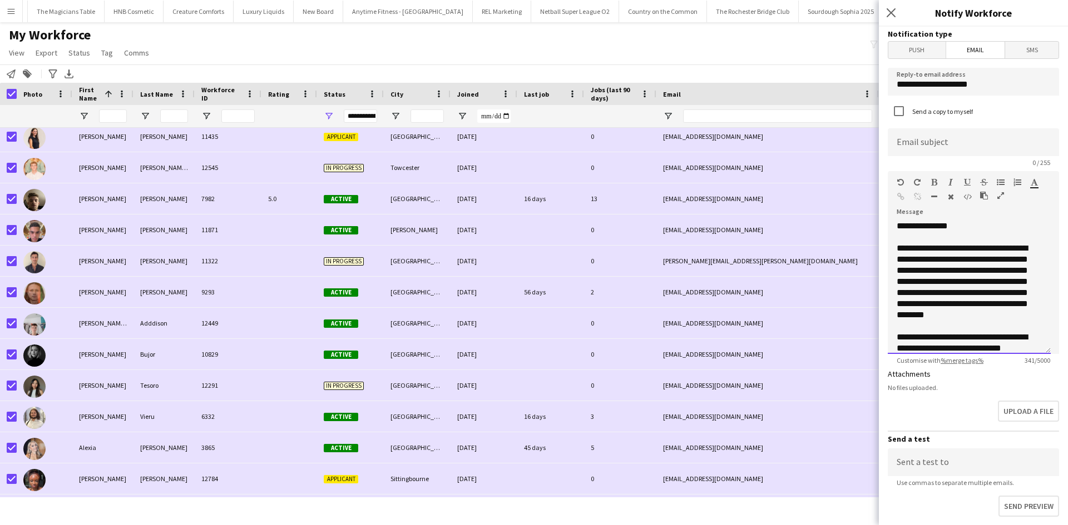
click at [854, 292] on div "**********" at bounding box center [964, 304] width 137 height 122
click at [854, 315] on div "**********" at bounding box center [964, 304] width 137 height 122
click at [854, 295] on div "**********" at bounding box center [964, 304] width 137 height 122
click at [854, 148] on input at bounding box center [972, 142] width 171 height 28
type input "*"
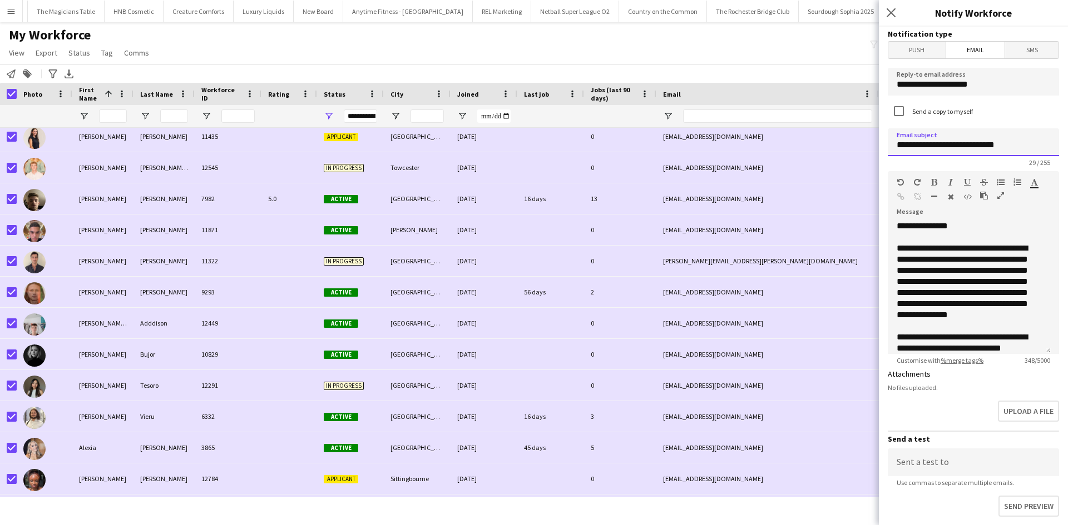
click at [854, 150] on input "**********" at bounding box center [972, 142] width 171 height 28
click at [854, 262] on div "**********" at bounding box center [964, 304] width 137 height 122
click at [854, 297] on div "**********" at bounding box center [964, 304] width 137 height 122
click at [854, 156] on app-form-group "**********" at bounding box center [972, 147] width 171 height 38
click at [854, 153] on input "**********" at bounding box center [972, 142] width 171 height 28
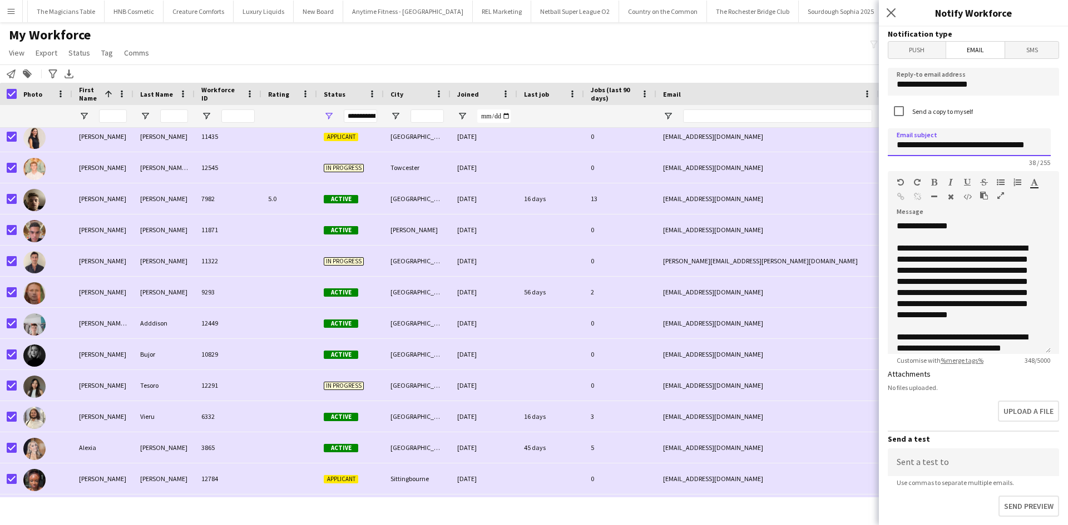
scroll to position [0, 24]
click at [854, 142] on input "**********" at bounding box center [968, 142] width 163 height 28
click at [854, 145] on input "**********" at bounding box center [968, 142] width 163 height 28
click at [854, 144] on input "**********" at bounding box center [968, 142] width 163 height 28
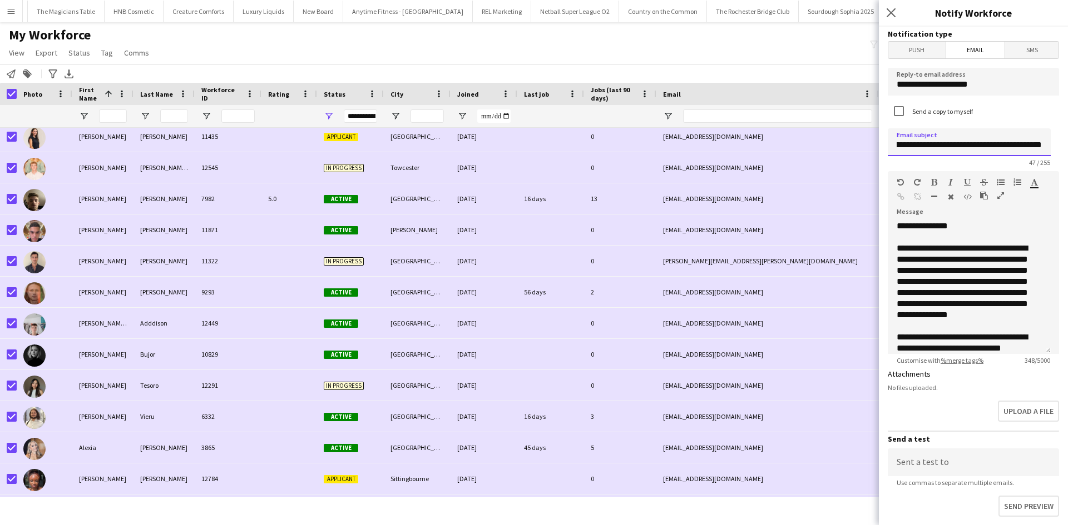
scroll to position [0, 73]
type input "**********"
click at [854, 249] on div "**********" at bounding box center [964, 304] width 137 height 122
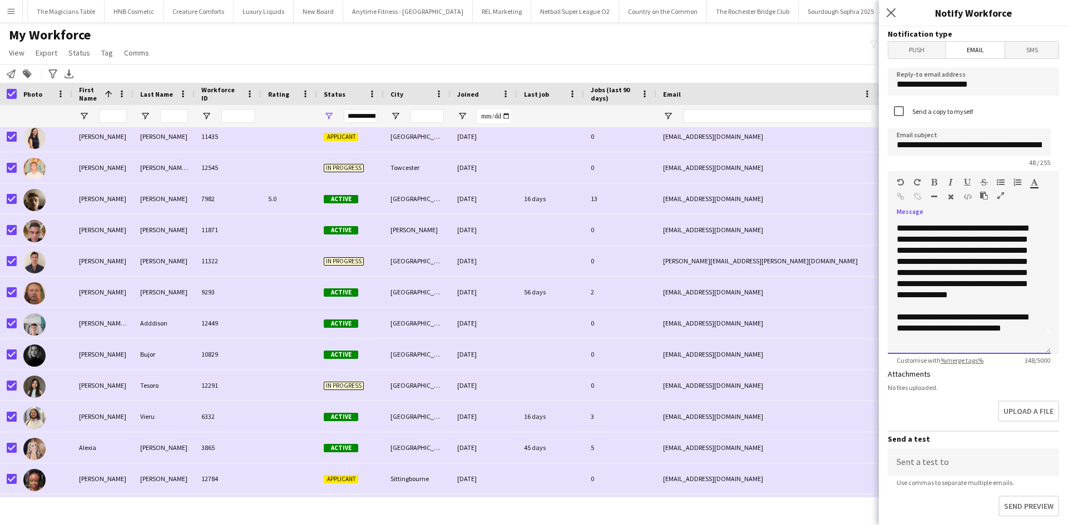
click at [854, 342] on div "**********" at bounding box center [964, 284] width 137 height 122
click at [854, 343] on div "**********" at bounding box center [964, 284] width 137 height 122
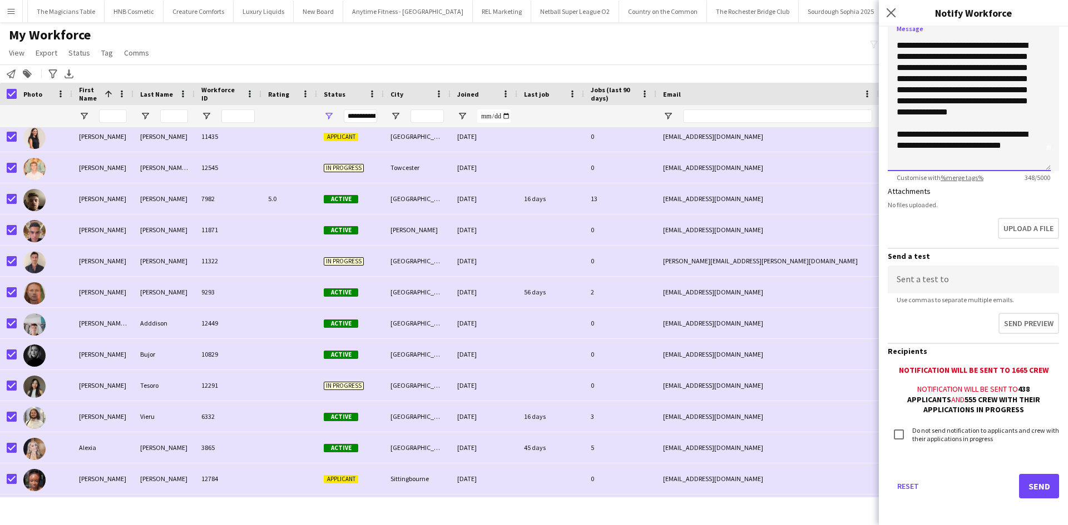
scroll to position [187, 0]
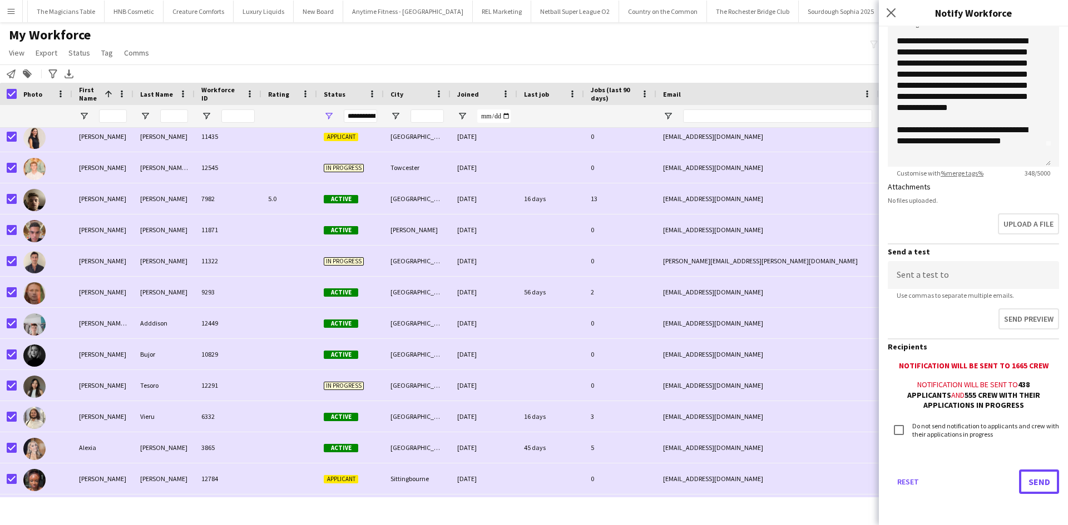
drag, startPoint x: 1038, startPoint y: 476, endPoint x: 934, endPoint y: 159, distance: 333.6
click at [854, 159] on form "**********" at bounding box center [973, 182] width 189 height 686
click at [854, 155] on div "**********" at bounding box center [964, 97] width 137 height 122
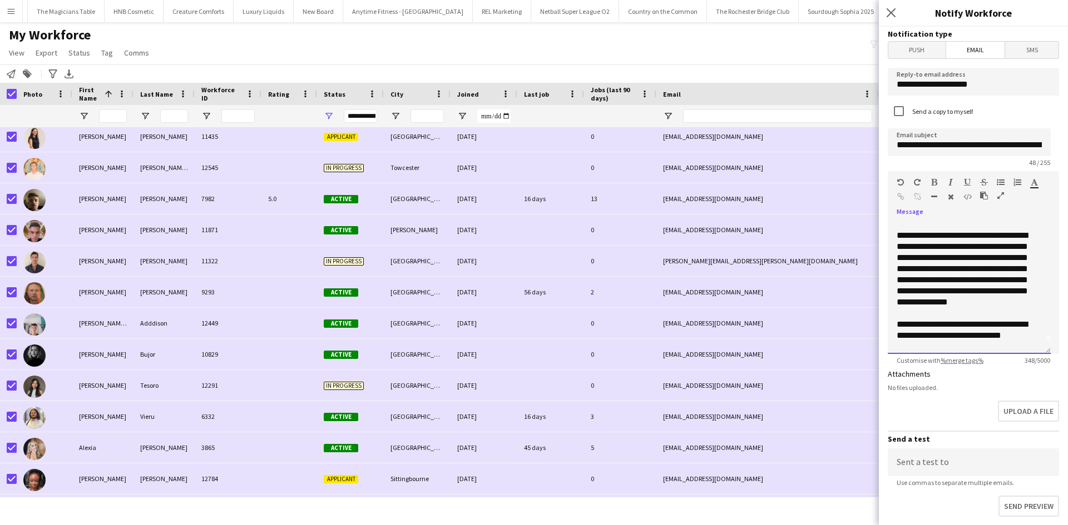
scroll to position [20, 0]
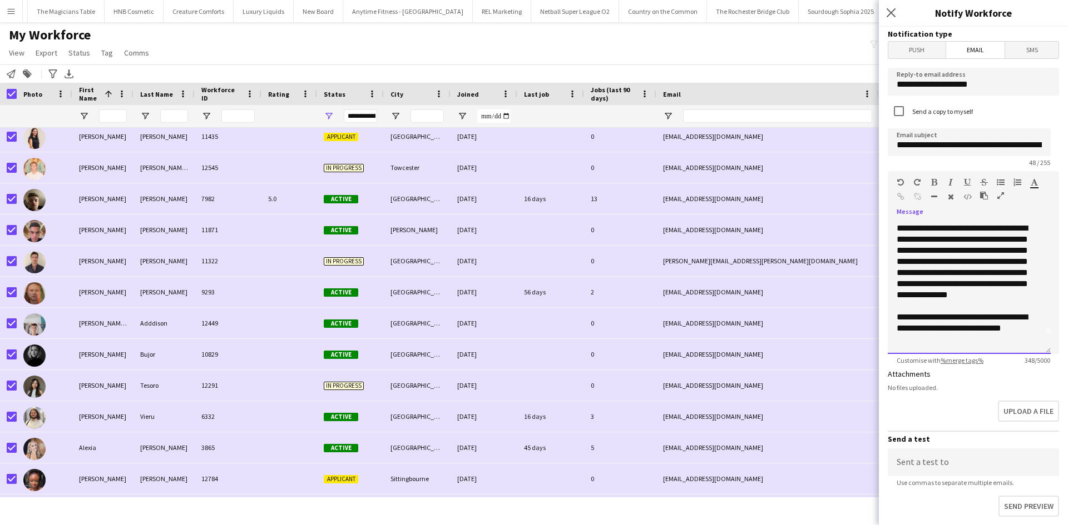
click at [854, 326] on div "**********" at bounding box center [964, 284] width 137 height 122
click at [854, 342] on div "**********" at bounding box center [964, 289] width 137 height 133
click at [854, 343] on div "**********" at bounding box center [964, 289] width 137 height 133
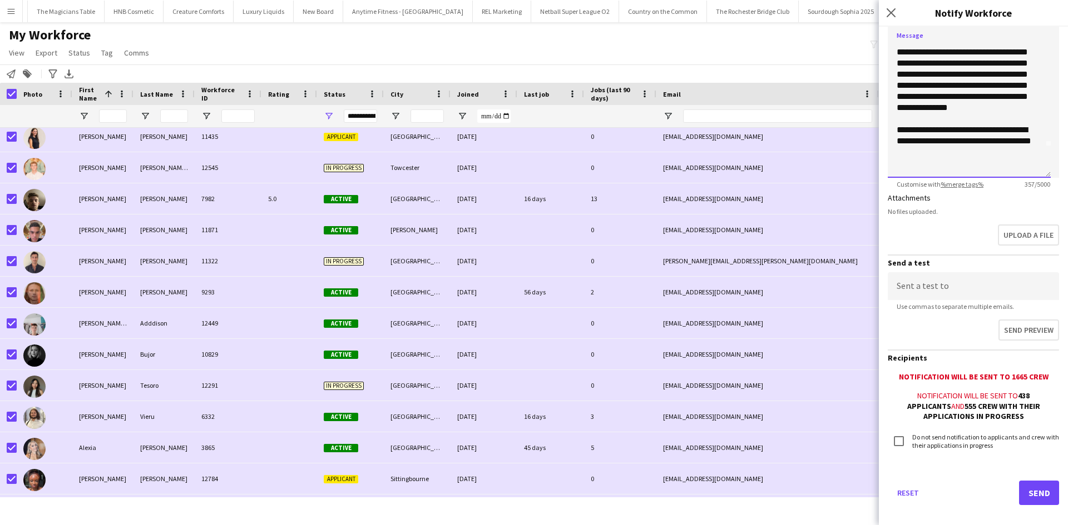
scroll to position [187, 0]
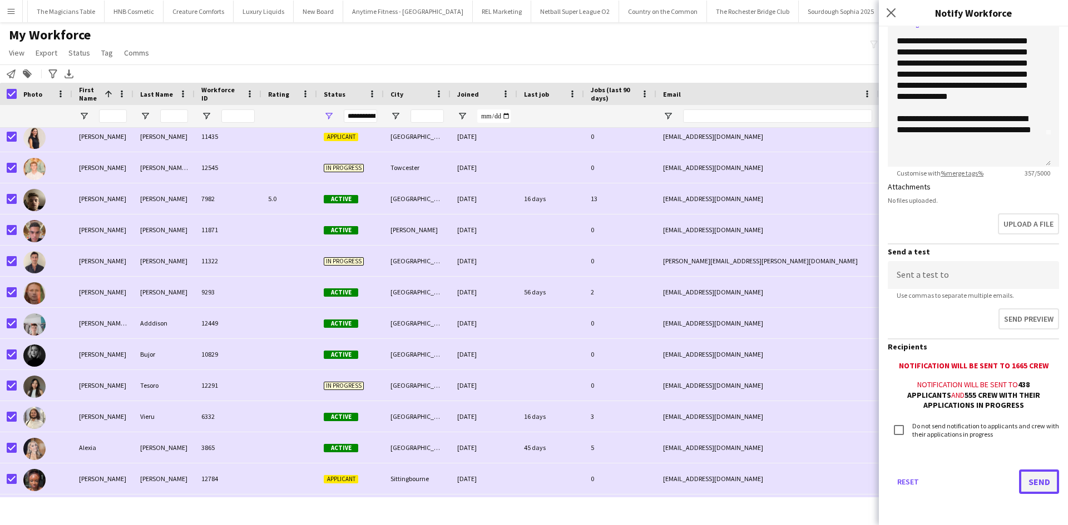
click at [854, 405] on button "Send" at bounding box center [1039, 482] width 40 height 24
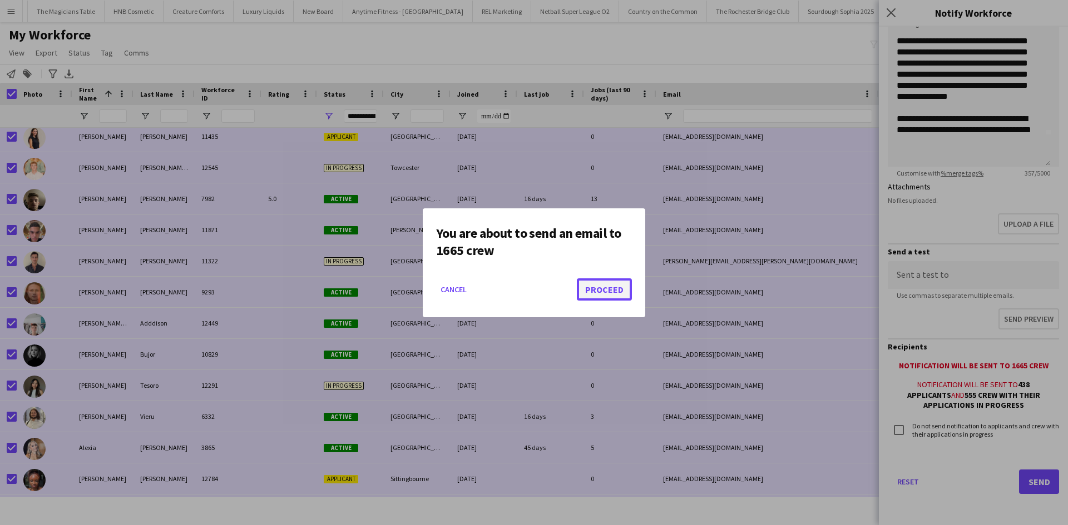
click at [600, 289] on button "Proceed" at bounding box center [604, 290] width 55 height 22
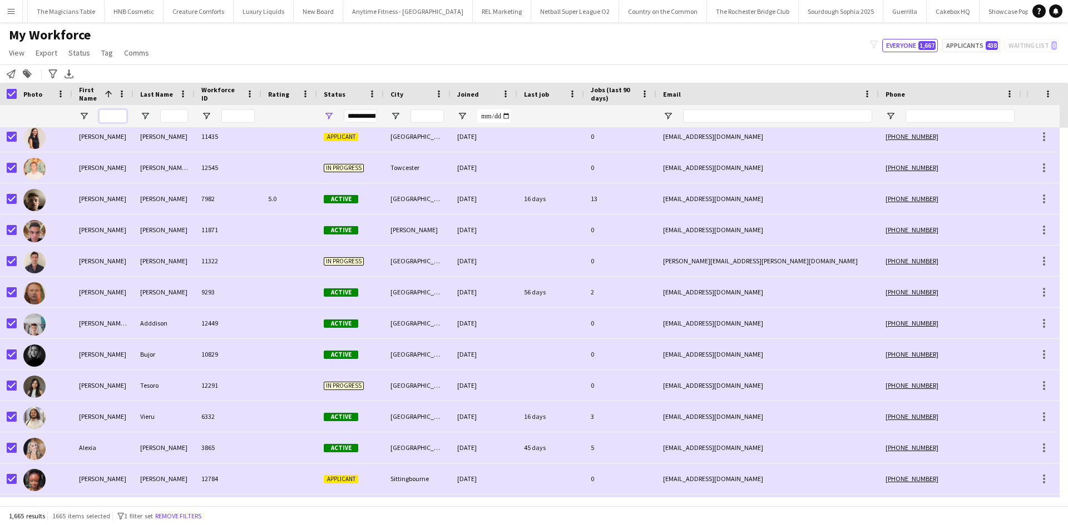
click at [113, 122] on input "First Name Filter Input" at bounding box center [113, 116] width 28 height 13
click at [27, 93] on span "Photo" at bounding box center [32, 94] width 19 height 8
click at [17, 93] on div "Photo" at bounding box center [45, 94] width 56 height 22
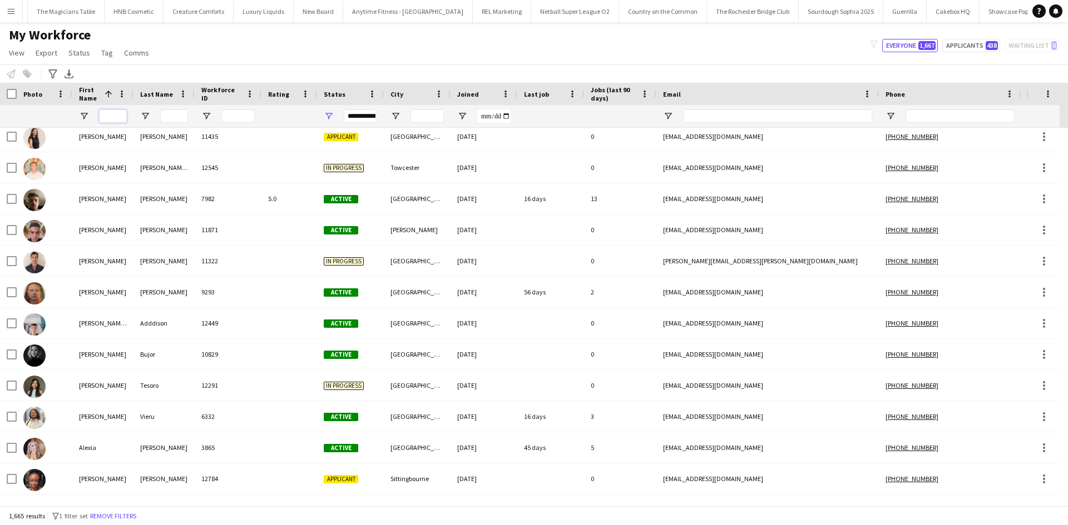
click at [115, 115] on input "First Name Filter Input" at bounding box center [113, 116] width 28 height 13
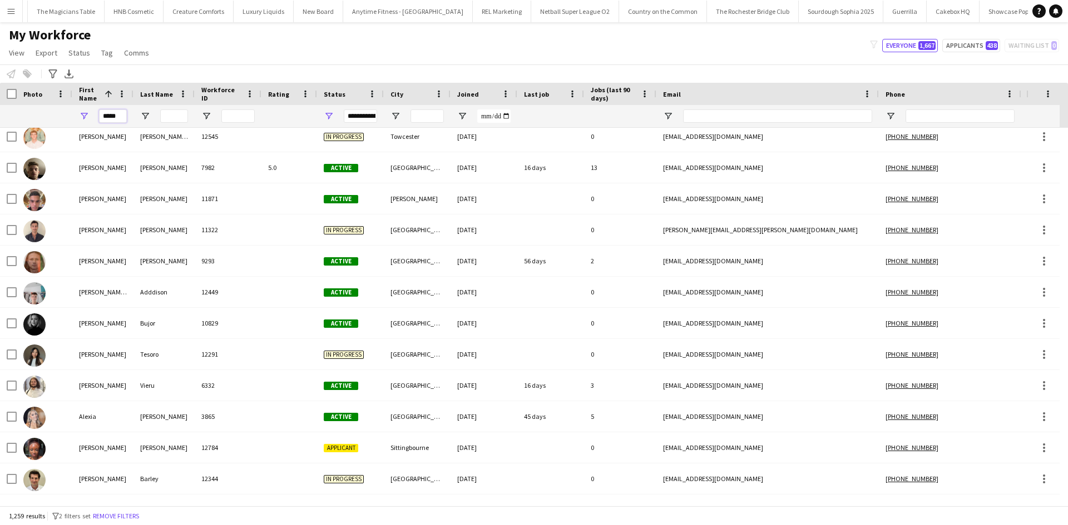
scroll to position [0, 0]
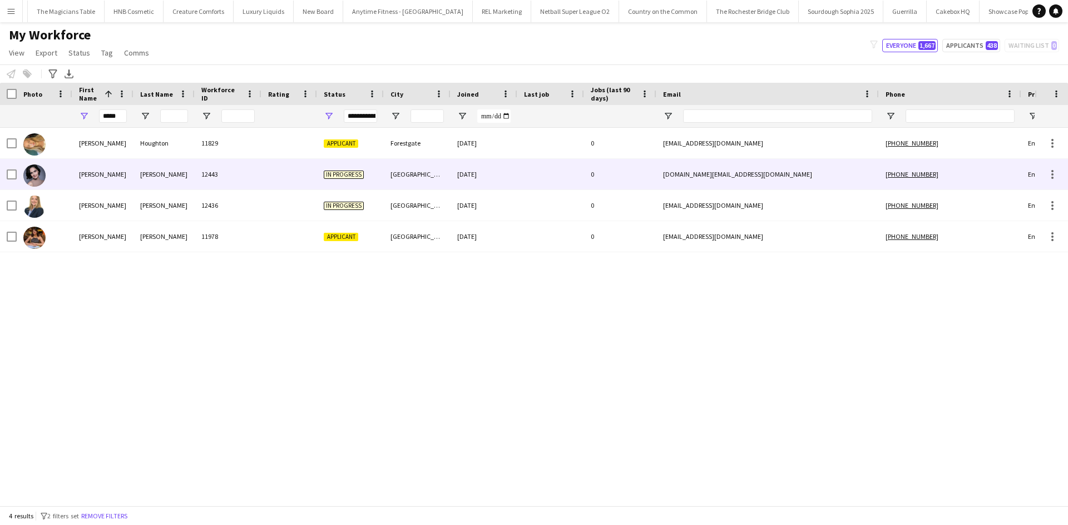
click at [146, 170] on div "Motta" at bounding box center [163, 174] width 61 height 31
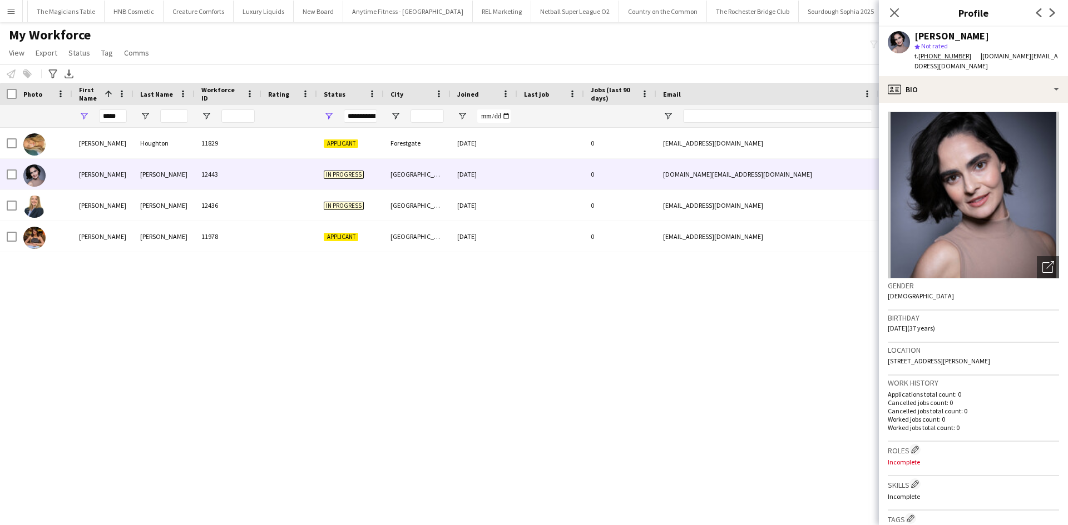
scroll to position [56, 0]
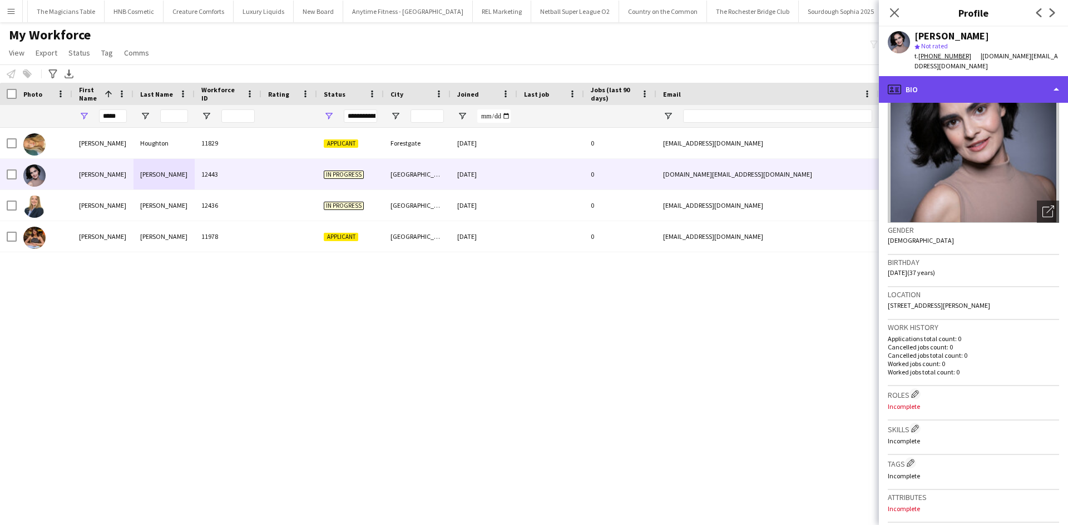
click at [854, 76] on div "profile Bio" at bounding box center [973, 89] width 189 height 27
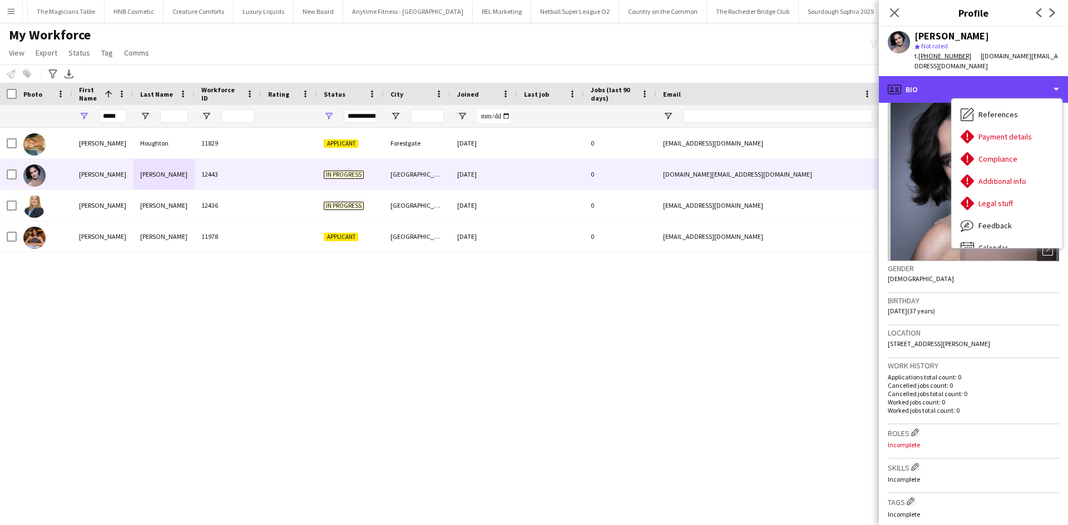
scroll to position [0, 0]
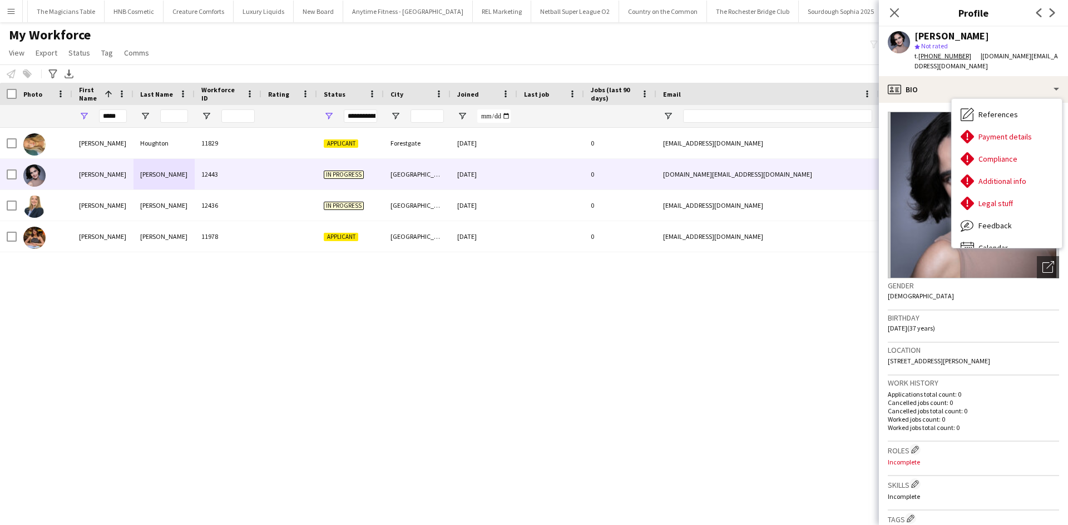
click at [854, 34] on div "Alice Motta" at bounding box center [986, 36] width 145 height 10
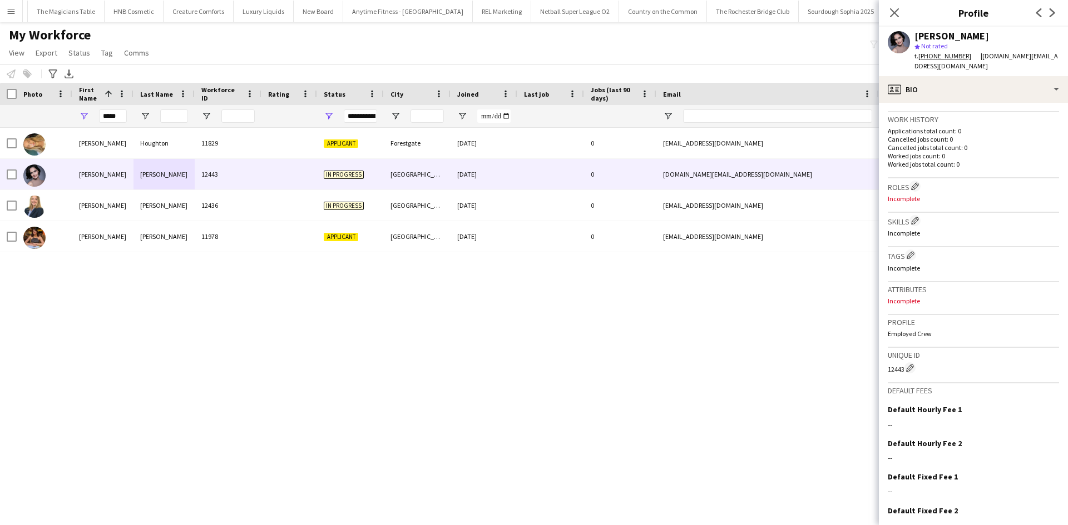
scroll to position [307, 0]
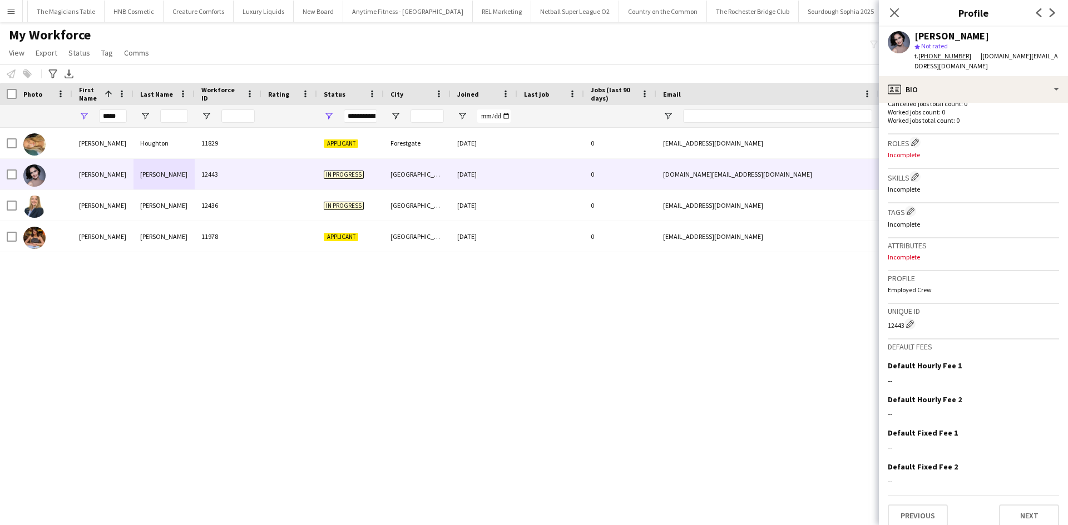
click at [854, 32] on div "Alice Motta" at bounding box center [951, 36] width 75 height 10
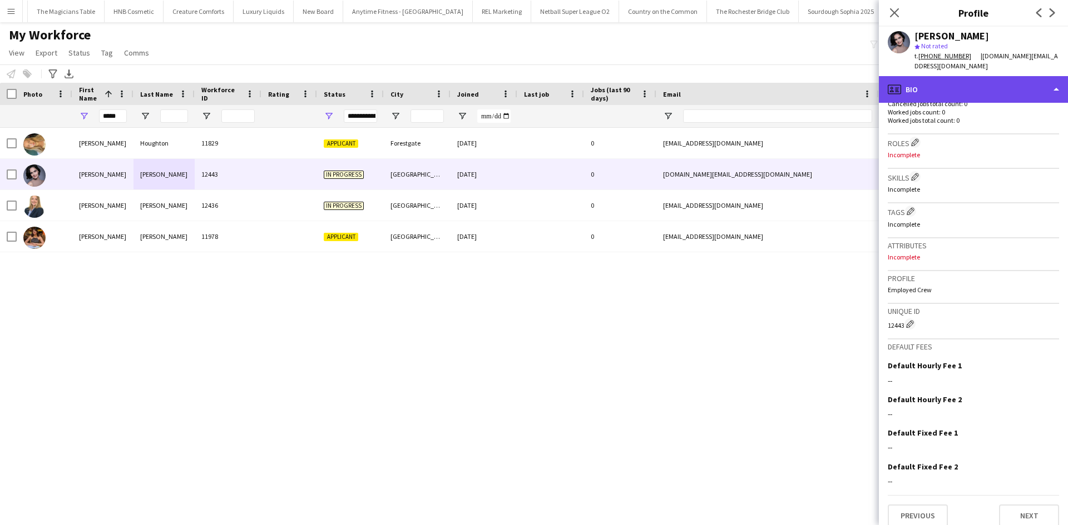
click at [854, 80] on div "profile Bio" at bounding box center [973, 89] width 189 height 27
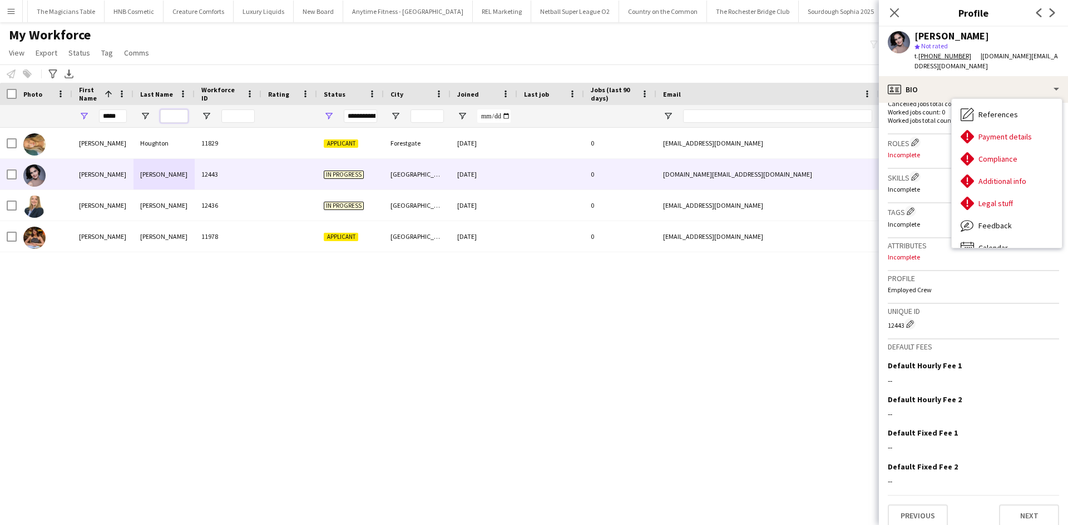
click at [167, 117] on input "Last Name Filter Input" at bounding box center [174, 116] width 28 height 13
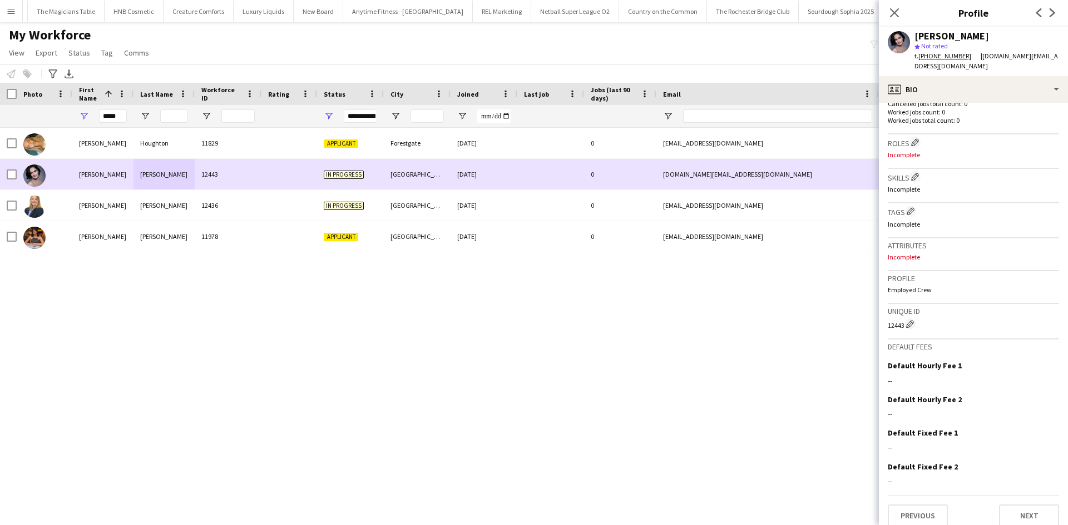
click at [123, 172] on div "Alice" at bounding box center [102, 174] width 61 height 31
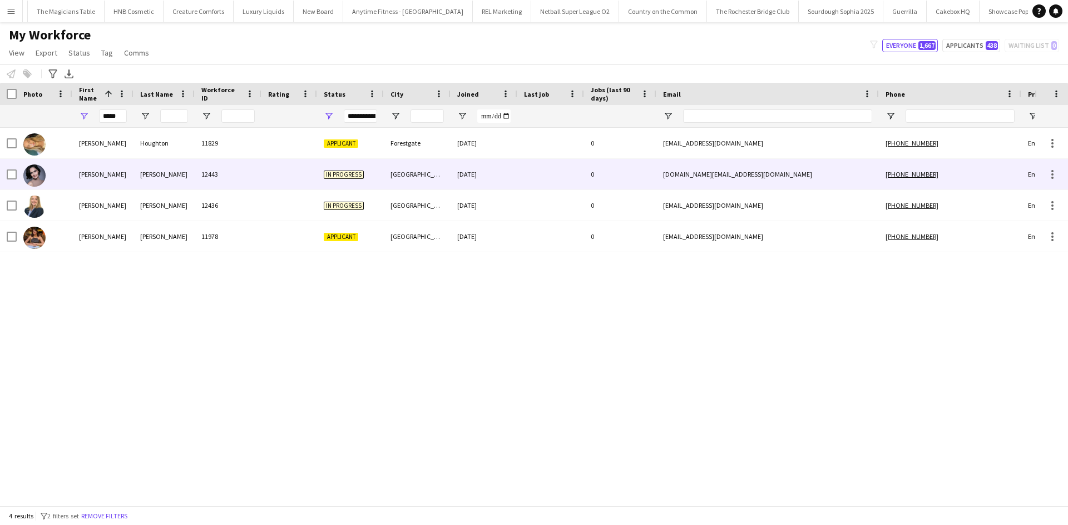
click at [140, 181] on div "Motta" at bounding box center [163, 174] width 61 height 31
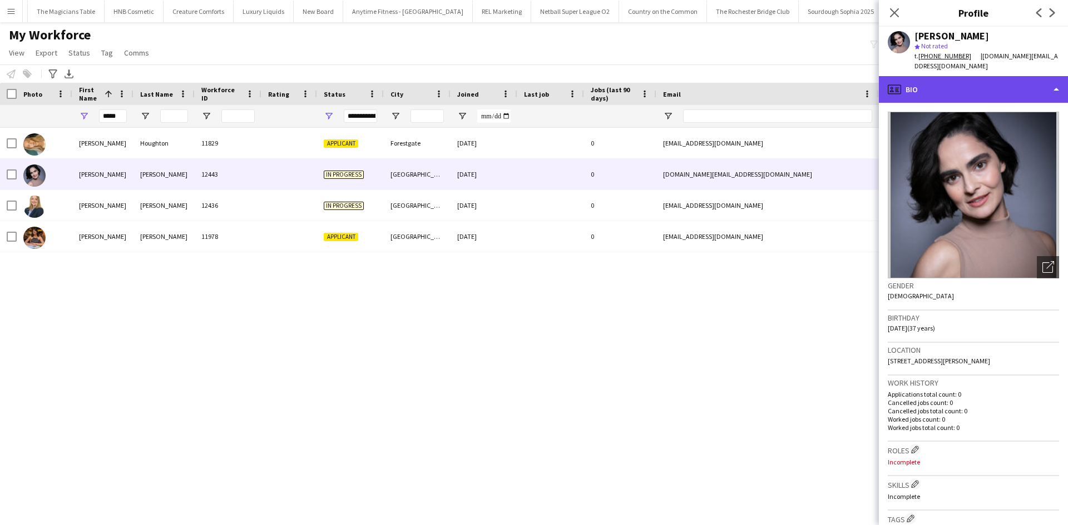
click at [854, 81] on div "profile Bio" at bounding box center [973, 89] width 189 height 27
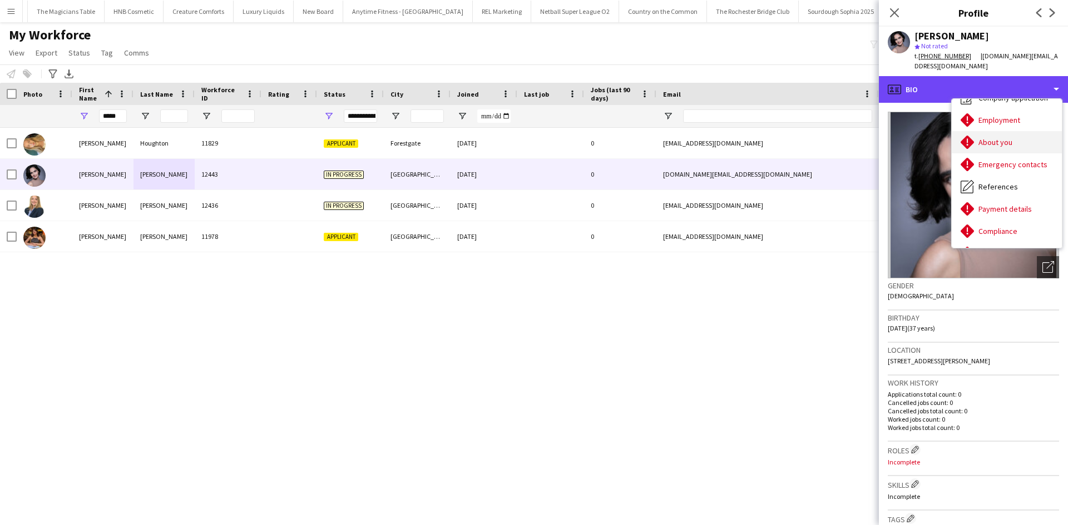
scroll to position [56, 0]
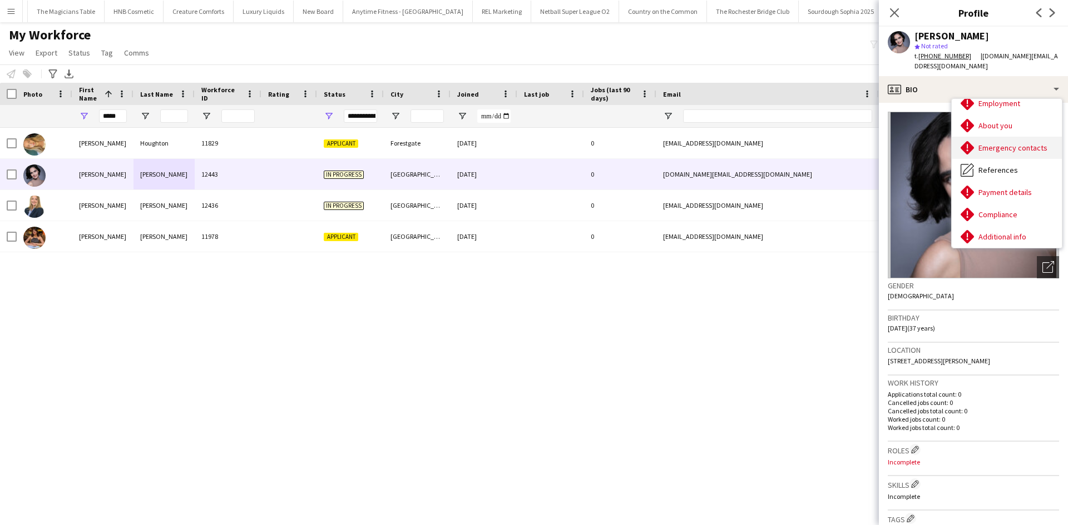
click at [854, 137] on div "Emergency contacts Emergency contacts" at bounding box center [1006, 148] width 110 height 22
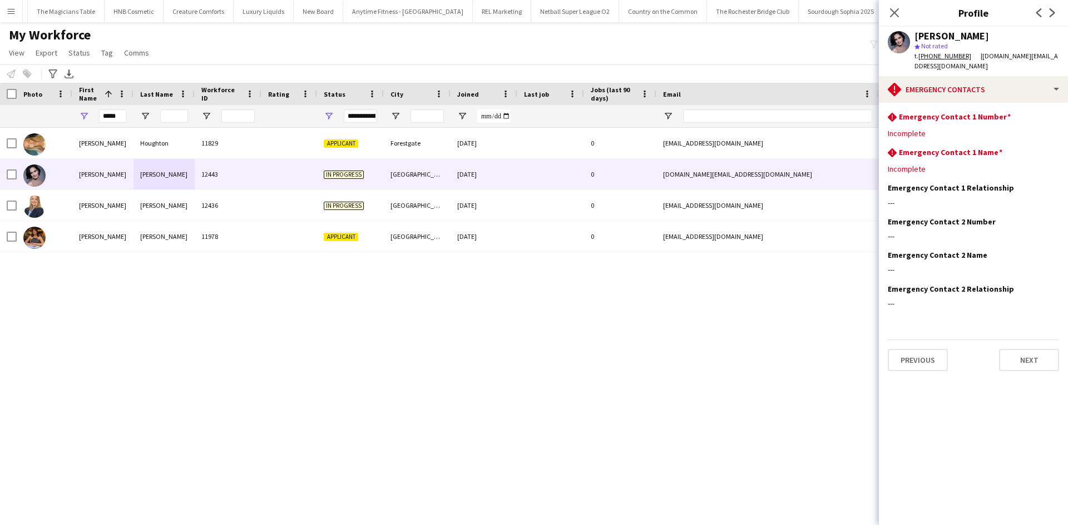
click at [854, 65] on div "Alice Motta star Not rated t. +447385634844 | alicemotta.cg@gmail.com" at bounding box center [973, 51] width 189 height 49
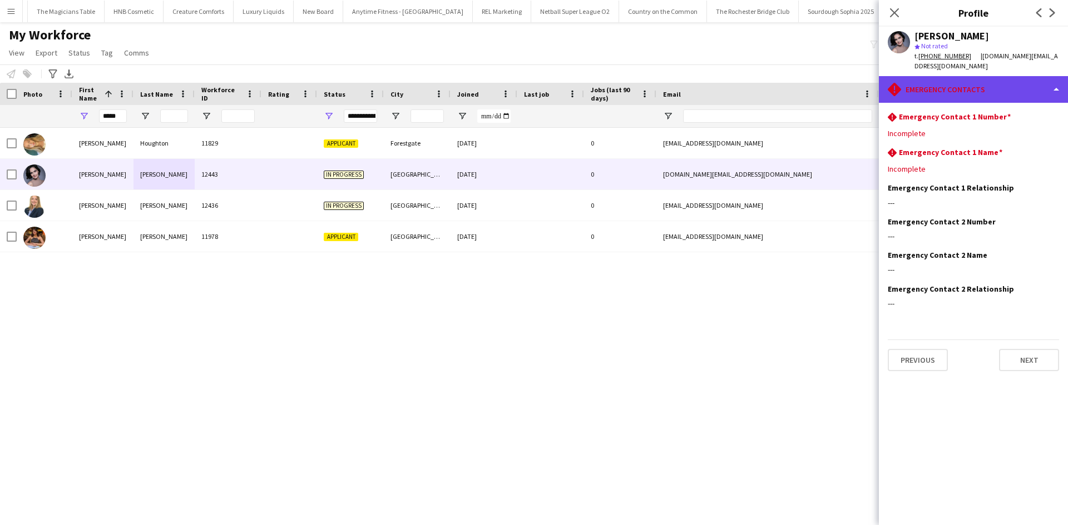
click at [854, 77] on div "rhombus-alert Emergency contacts" at bounding box center [973, 89] width 189 height 27
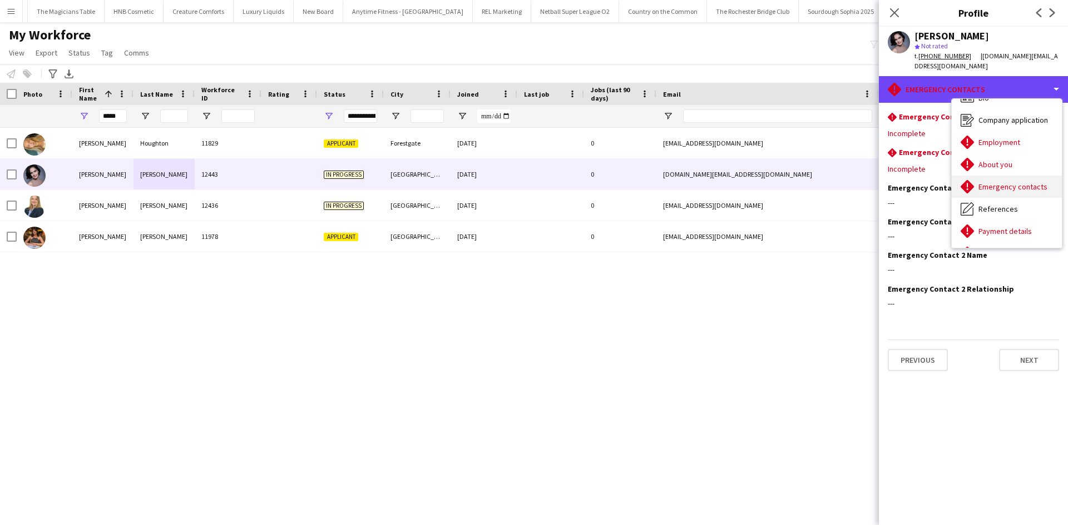
scroll to position [0, 0]
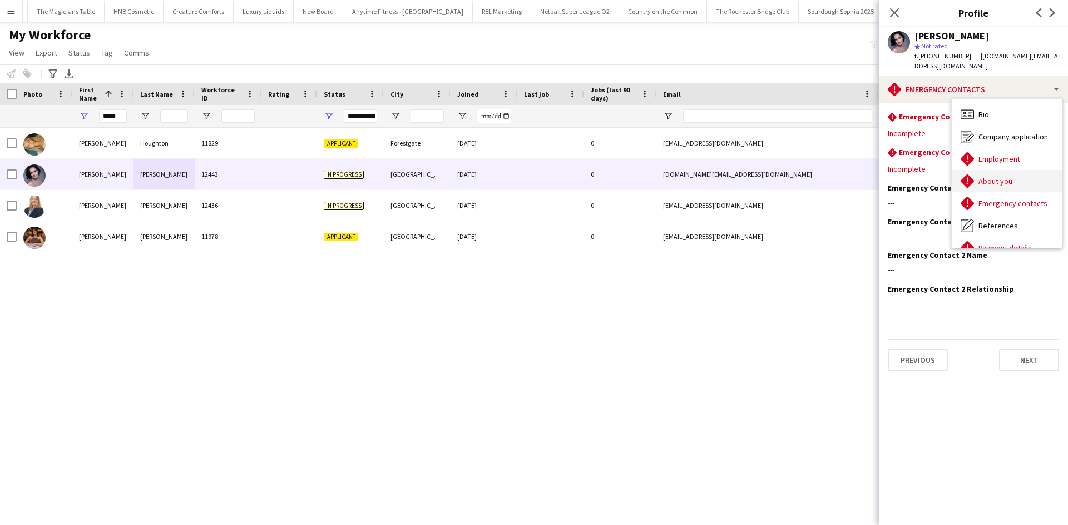
click at [854, 176] on span "About you" at bounding box center [995, 181] width 34 height 10
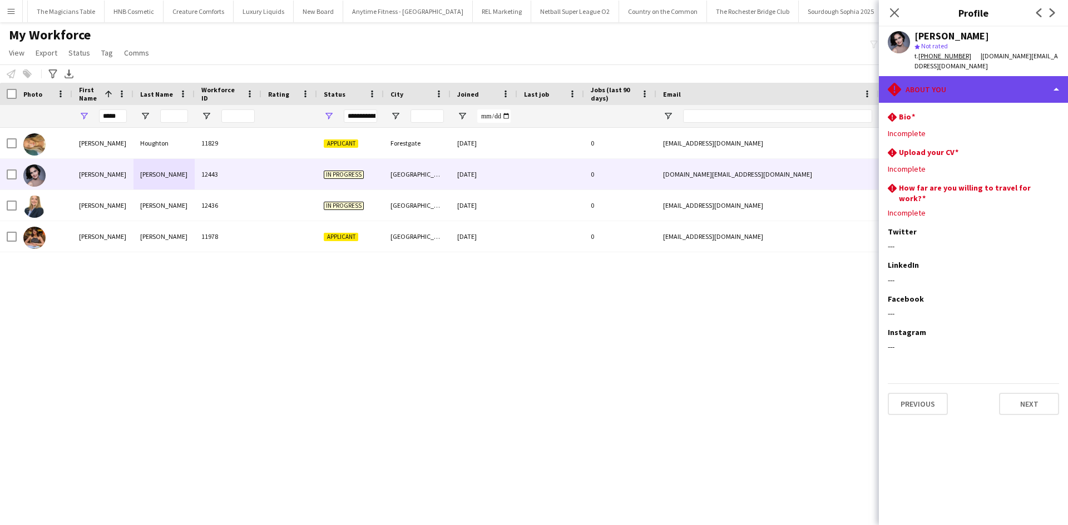
click at [854, 81] on div "rhombus-alert About you" at bounding box center [973, 89] width 189 height 27
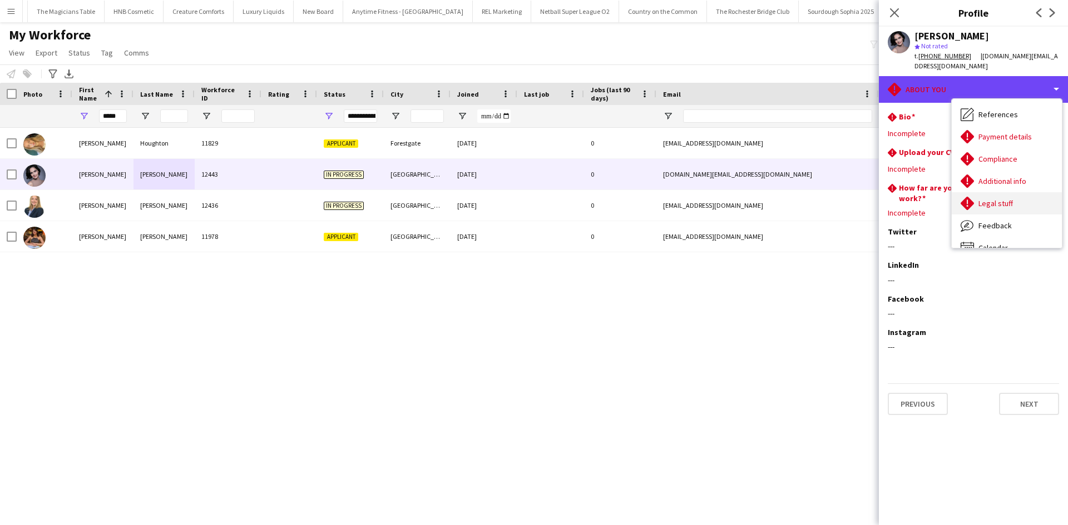
scroll to position [127, 0]
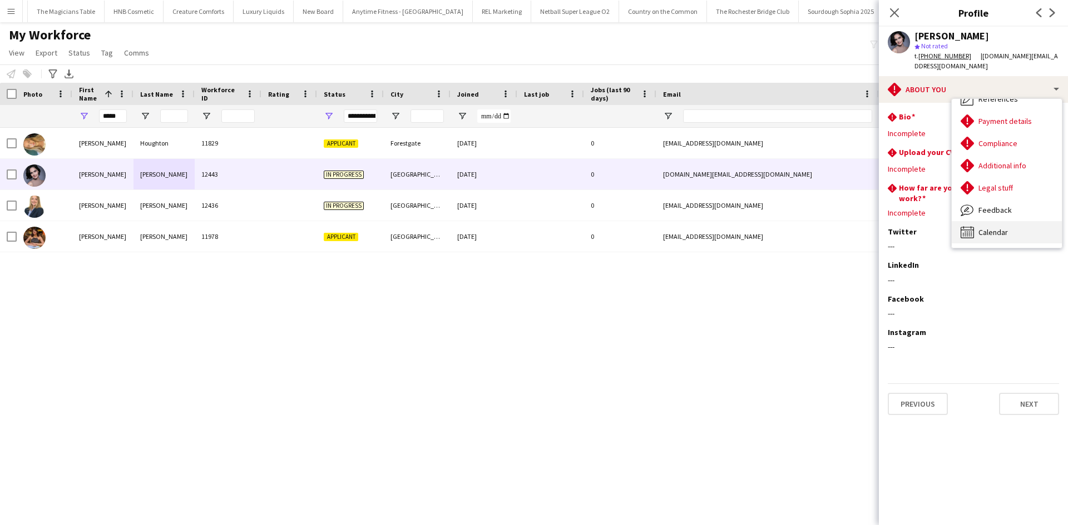
click at [854, 224] on div "Calendar Calendar" at bounding box center [1006, 232] width 110 height 22
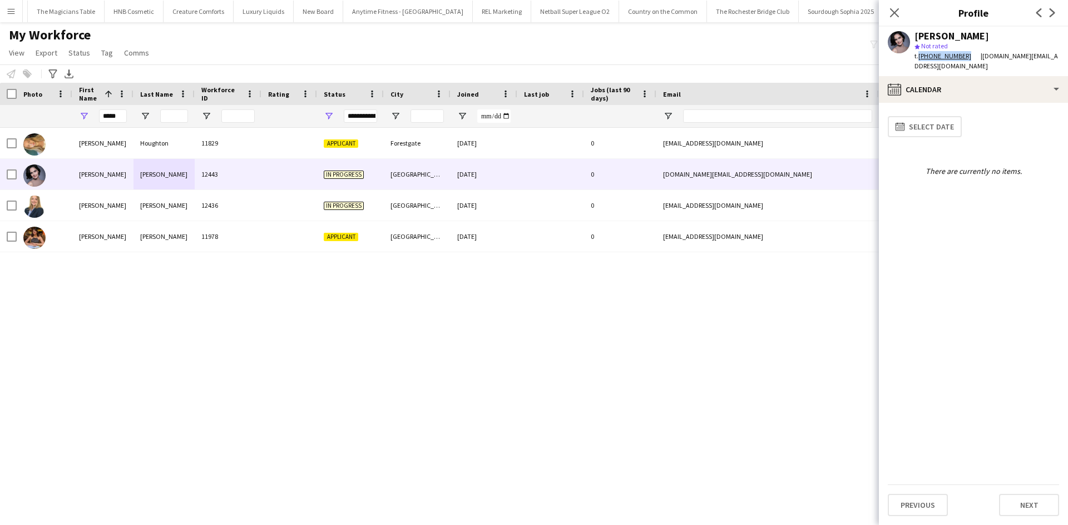
drag, startPoint x: 919, startPoint y: 54, endPoint x: 963, endPoint y: 59, distance: 44.2
click at [854, 59] on div "t. +447385634844" at bounding box center [947, 56] width 66 height 10
copy link "+447385634844"
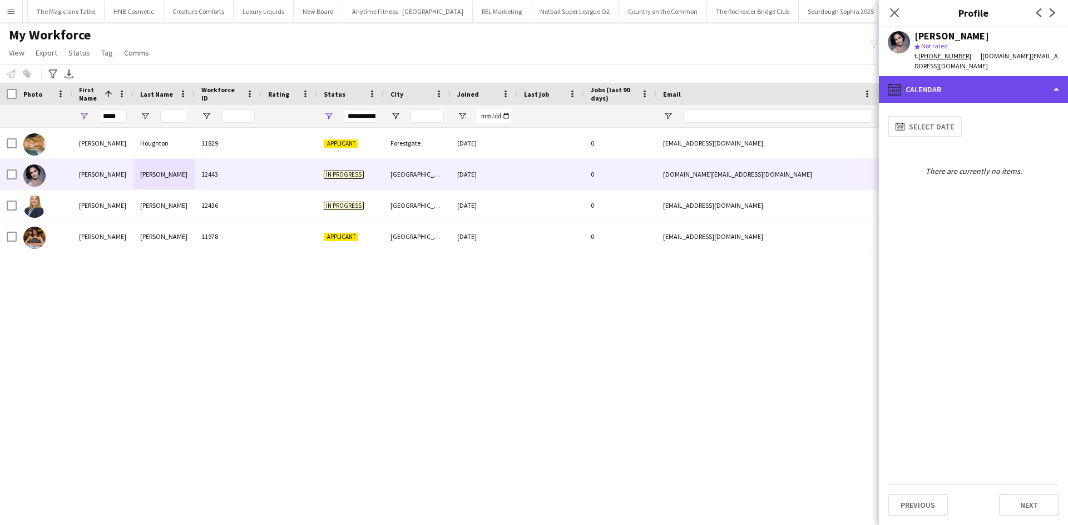
click at [854, 76] on div "calendar-full Calendar" at bounding box center [973, 89] width 189 height 27
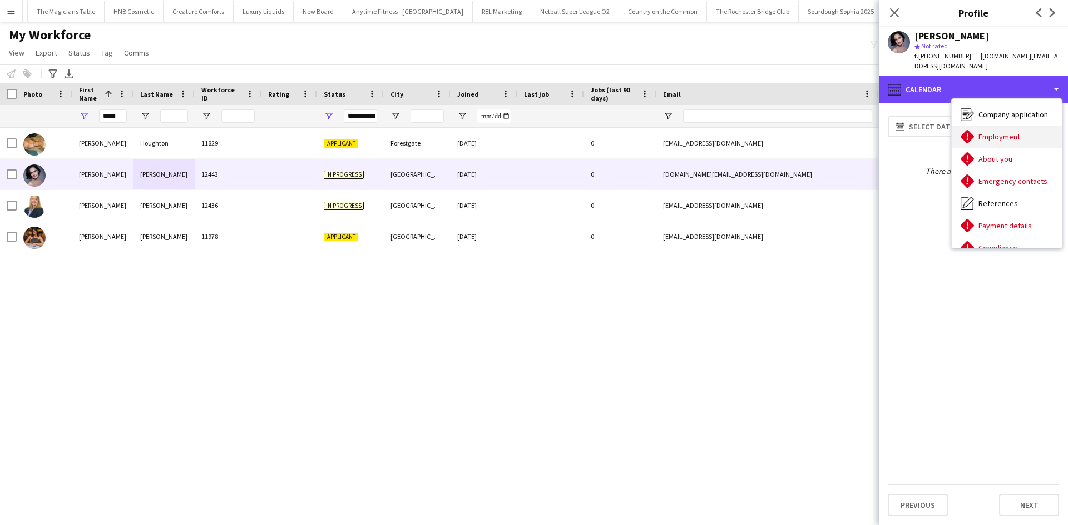
scroll to position [0, 0]
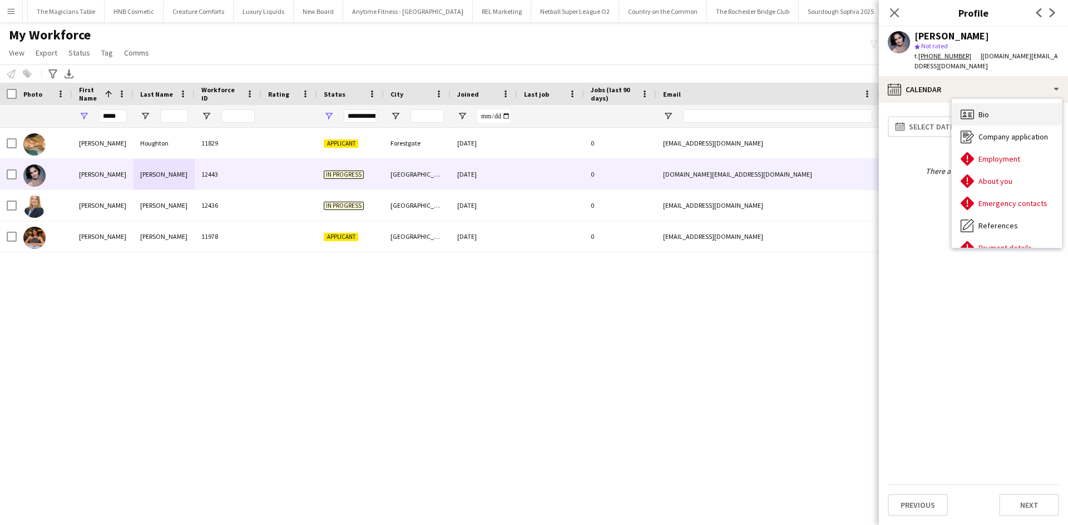
click at [854, 113] on div "Bio Bio" at bounding box center [1006, 114] width 110 height 22
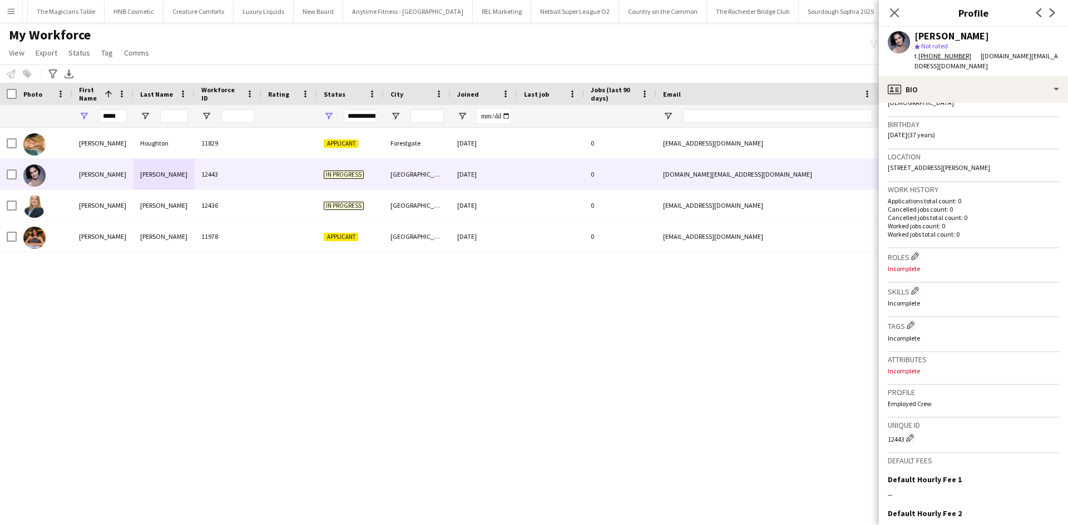
scroll to position [307, 0]
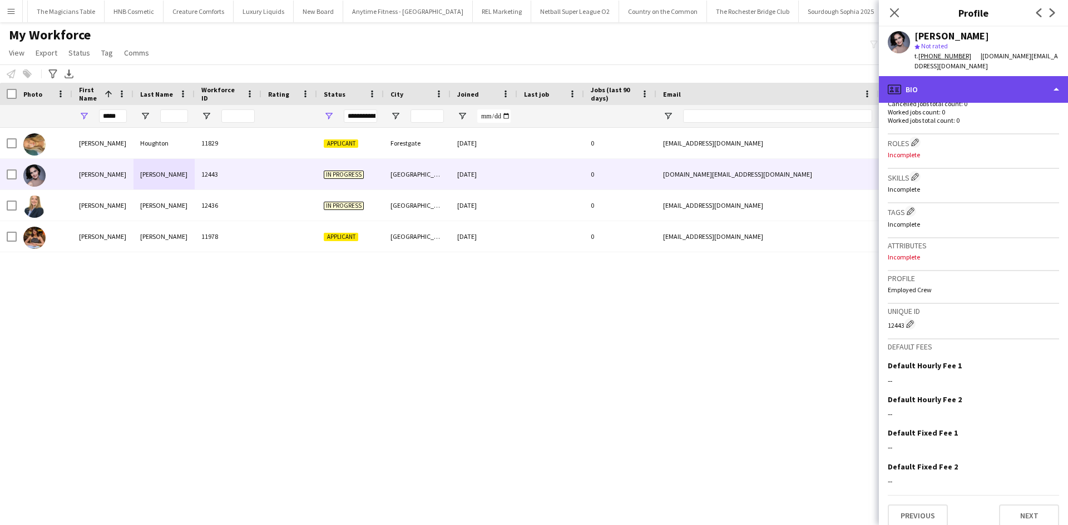
click at [854, 78] on div "profile Bio" at bounding box center [973, 89] width 189 height 27
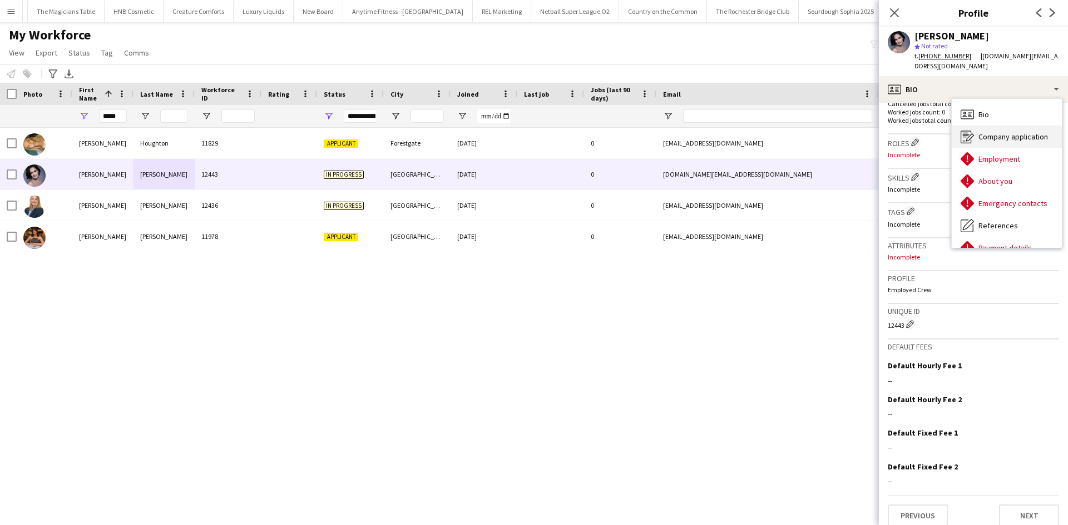
click at [854, 132] on span "Company application" at bounding box center [1013, 137] width 70 height 10
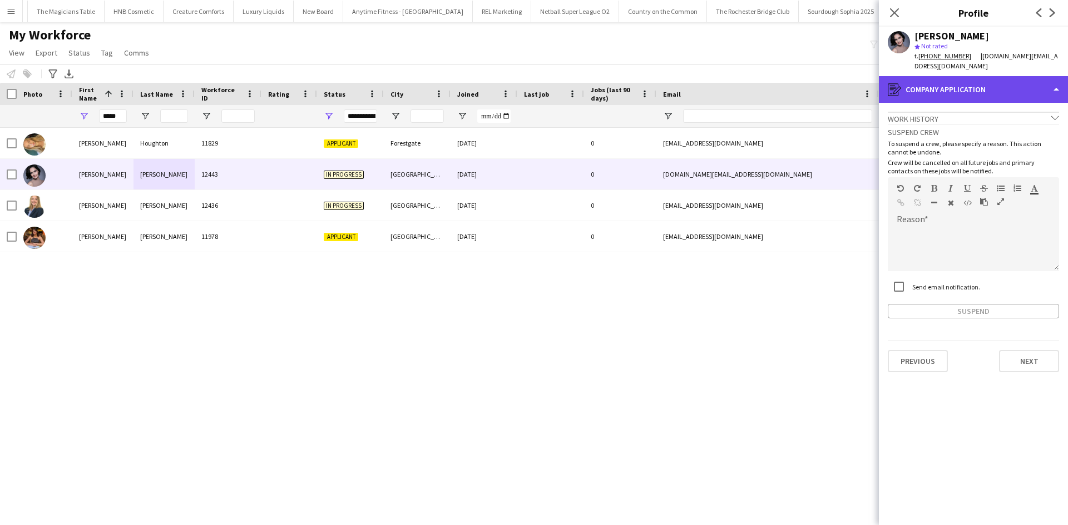
click at [854, 77] on div "register Company application" at bounding box center [973, 89] width 189 height 27
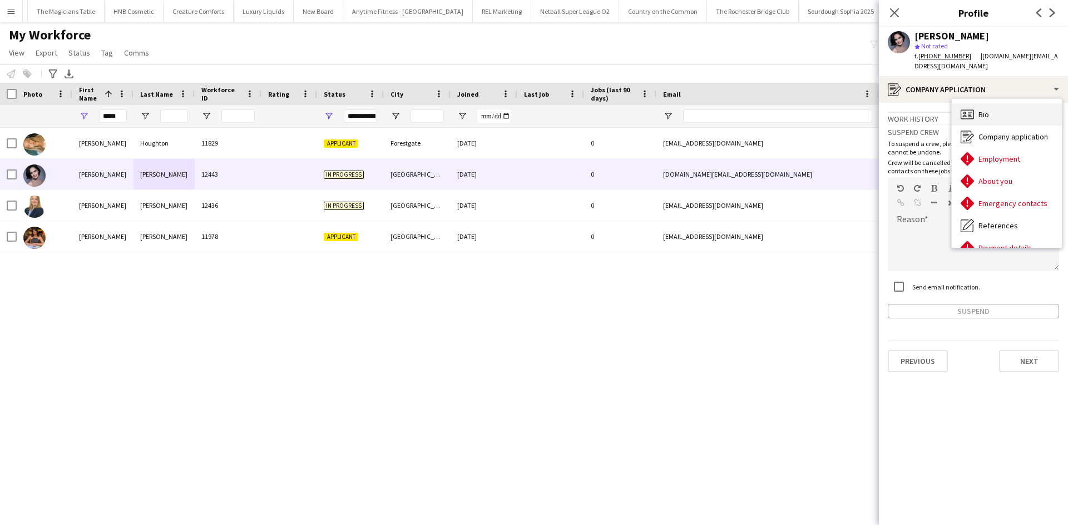
click at [854, 103] on div "Bio Bio" at bounding box center [1006, 114] width 110 height 22
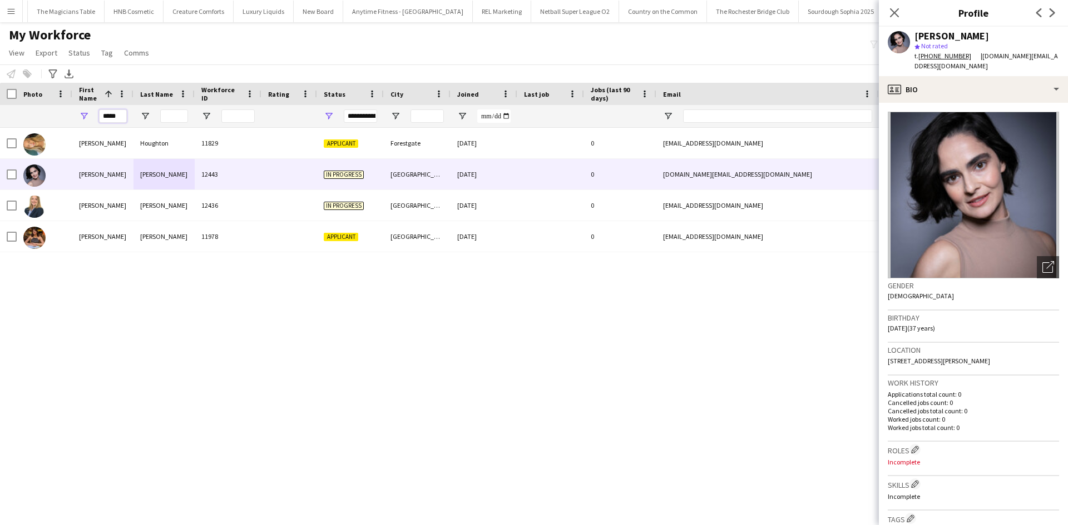
click at [116, 116] on input "*****" at bounding box center [113, 116] width 28 height 13
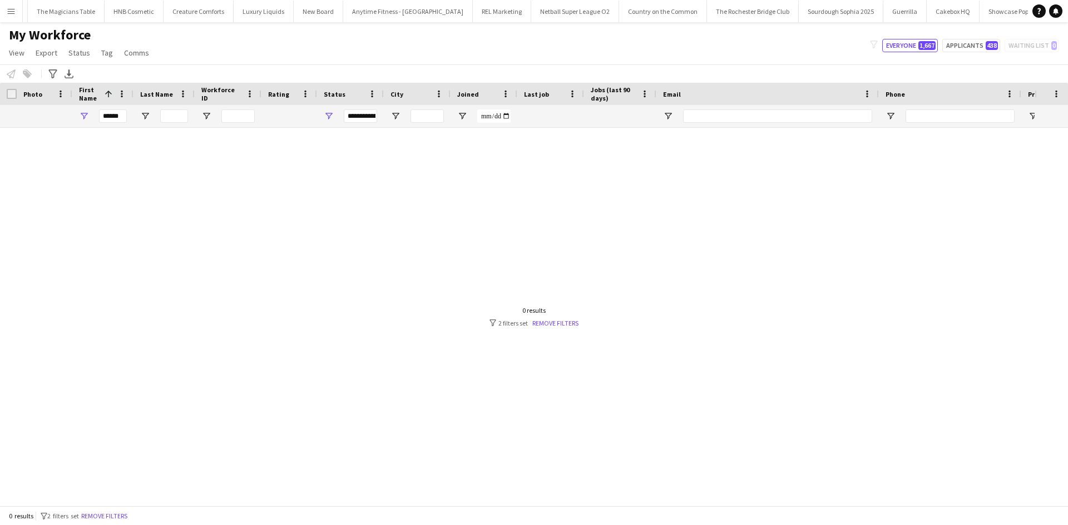
click at [323, 119] on div "**********" at bounding box center [350, 116] width 67 height 22
click at [333, 116] on span "Open Filter Menu" at bounding box center [329, 116] width 10 height 10
click at [338, 180] on div "(Select All)" at bounding box center [380, 183] width 105 height 13
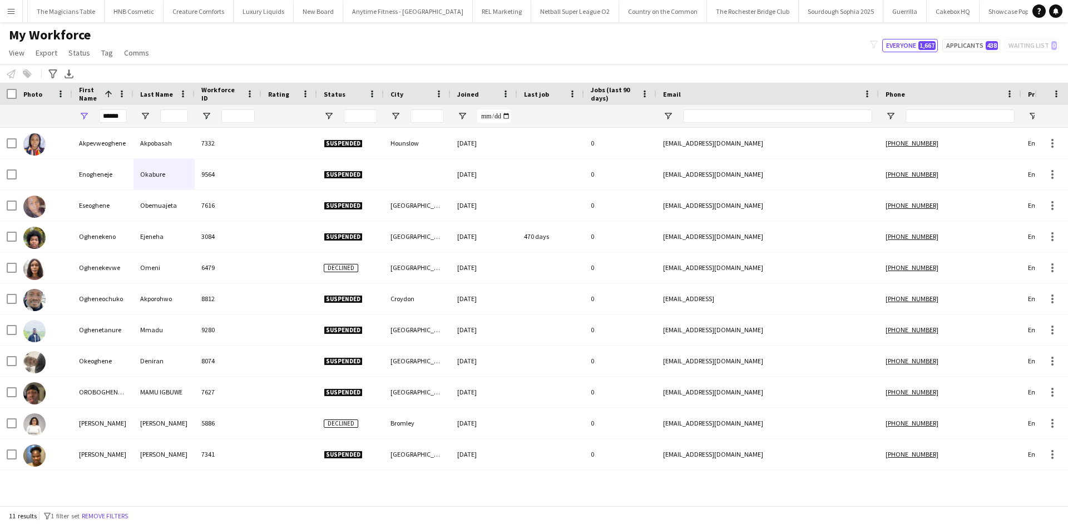
click at [116, 123] on div "******" at bounding box center [113, 116] width 28 height 22
click at [116, 117] on input "******" at bounding box center [113, 116] width 28 height 13
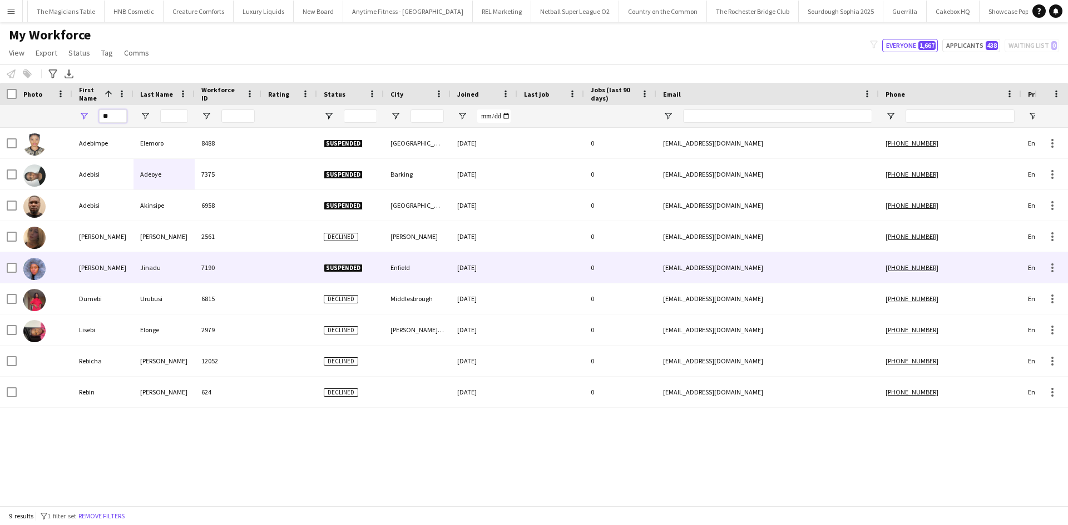
type input "*"
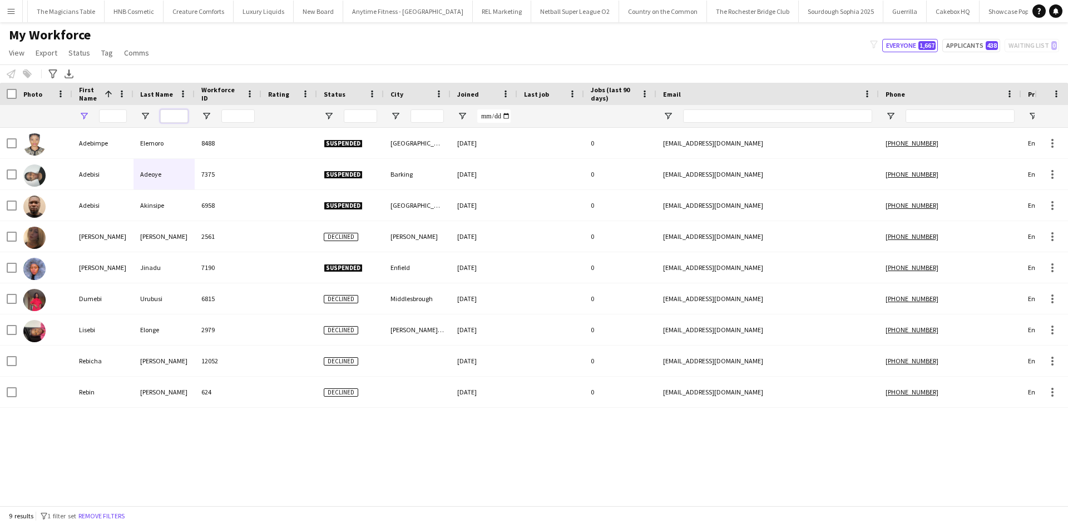
click at [171, 121] on input "Last Name Filter Input" at bounding box center [174, 116] width 28 height 13
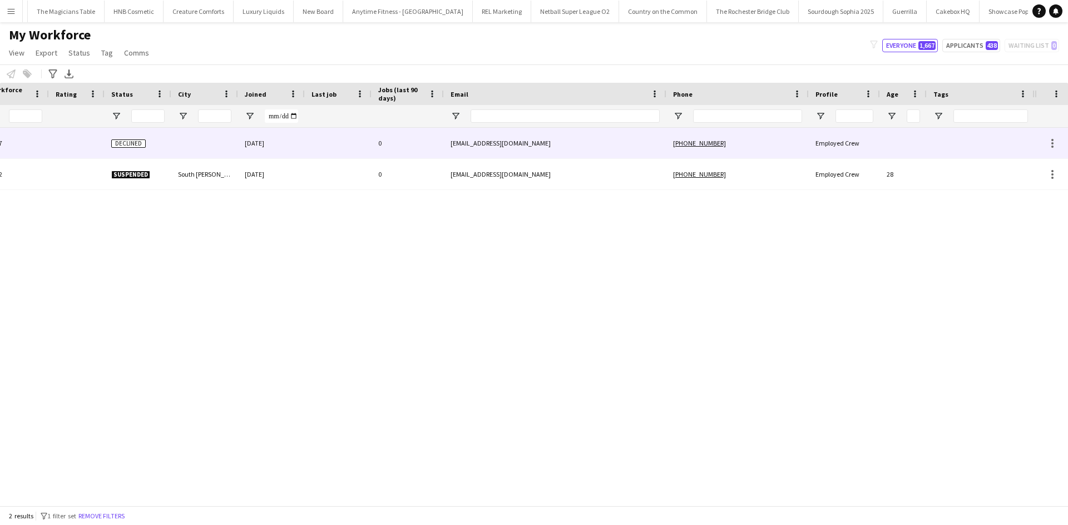
scroll to position [0, 0]
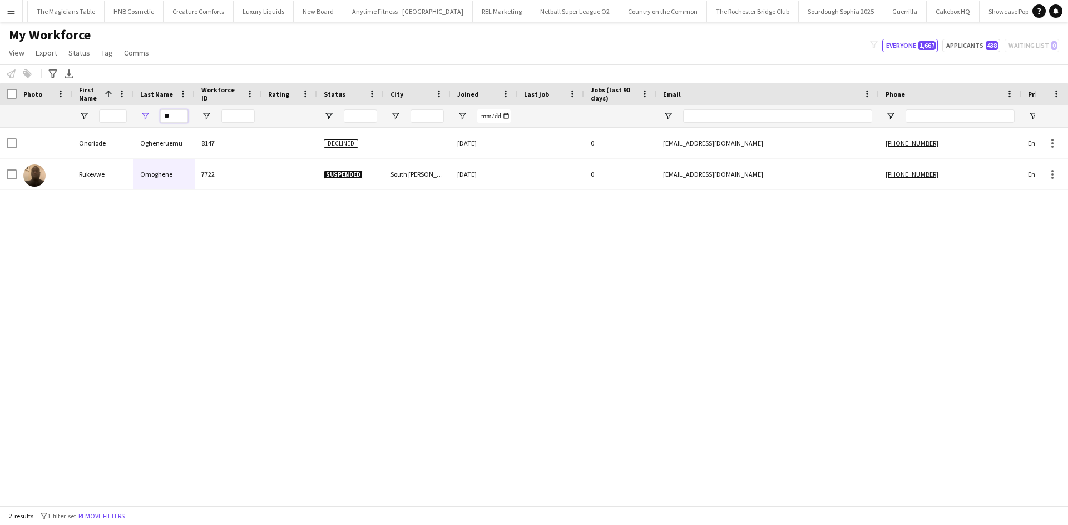
type input "*"
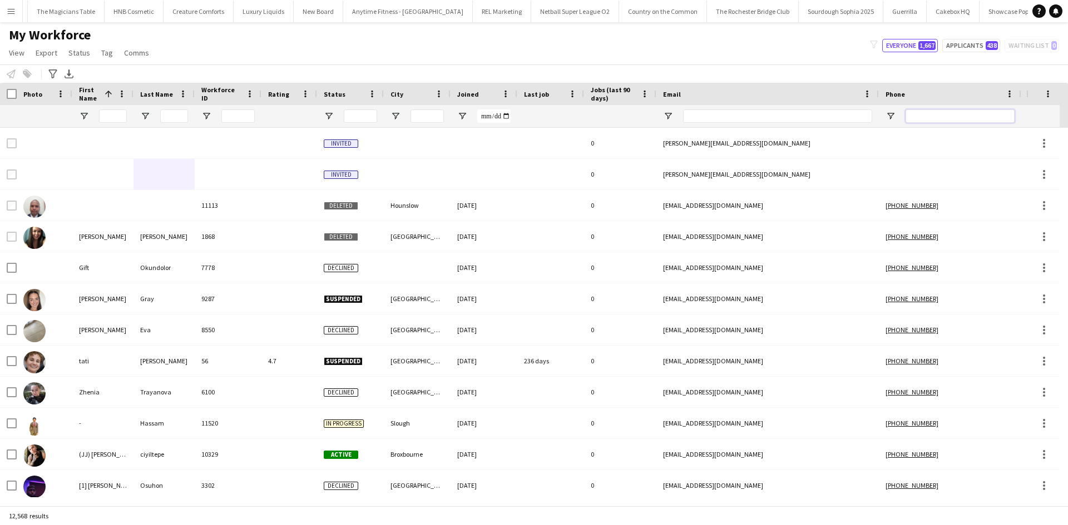
click at [854, 118] on input "Phone Filter Input" at bounding box center [959, 116] width 109 height 13
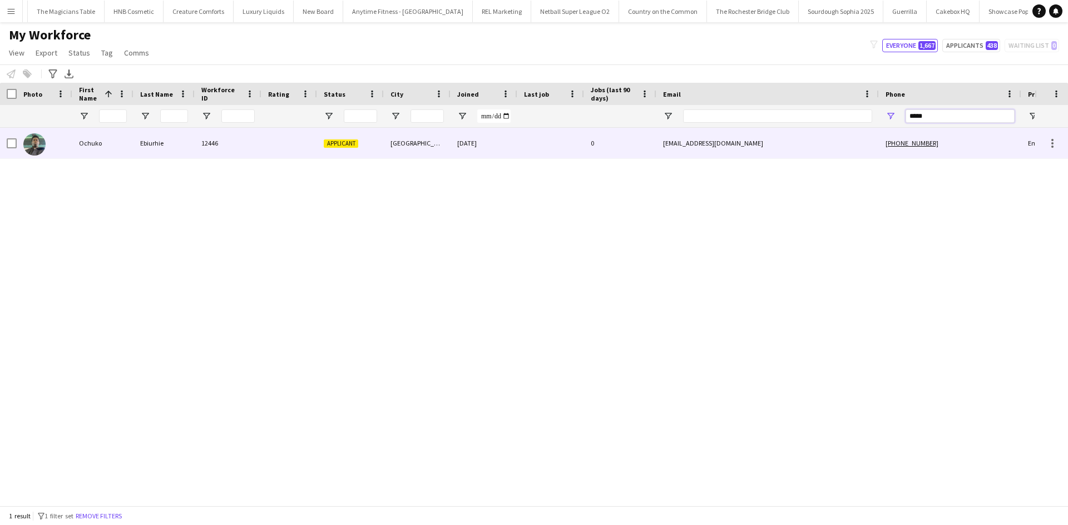
type input "*****"
click at [805, 149] on div "samuelochuko2005@gmail.com" at bounding box center [767, 143] width 222 height 31
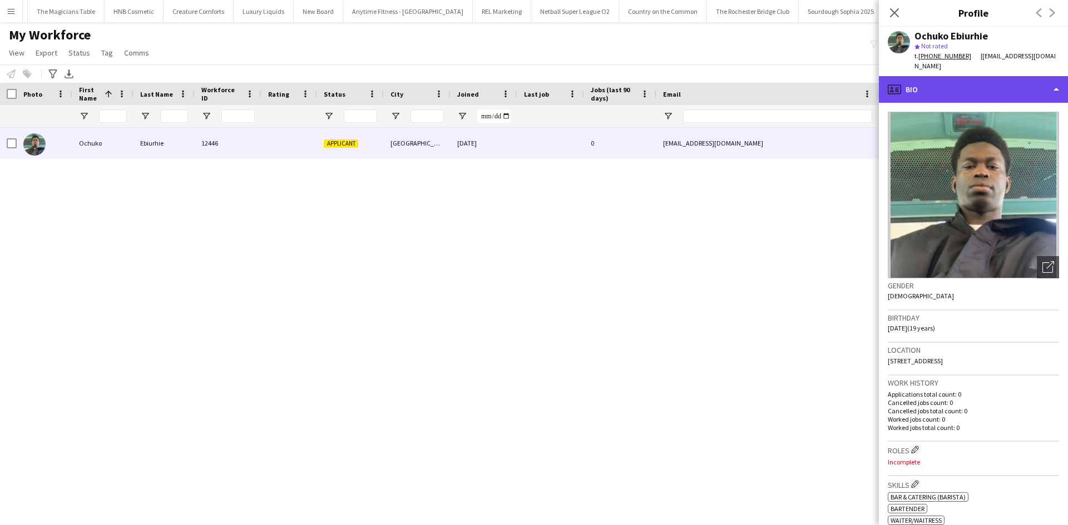
click at [854, 83] on div "profile Bio" at bounding box center [973, 89] width 189 height 27
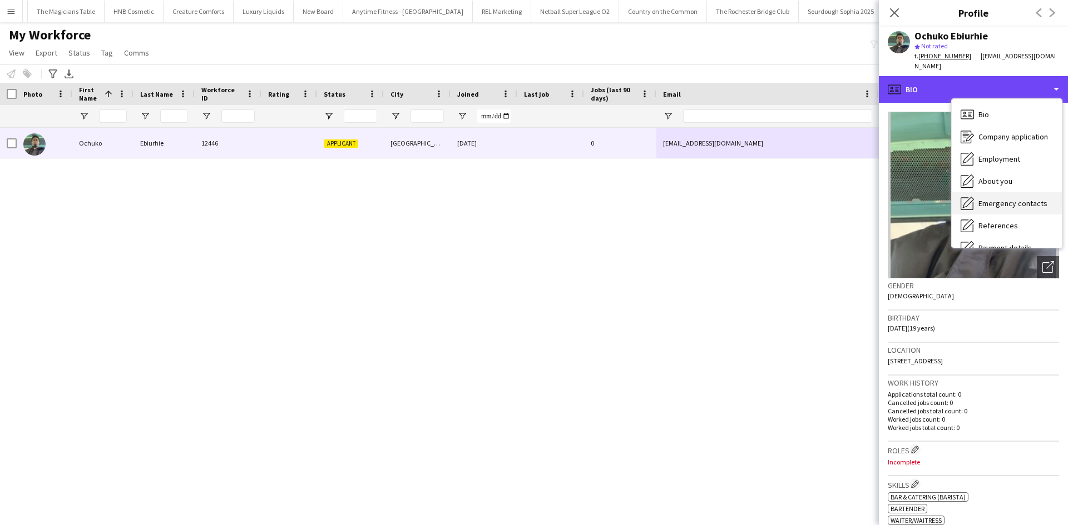
scroll to position [60, 0]
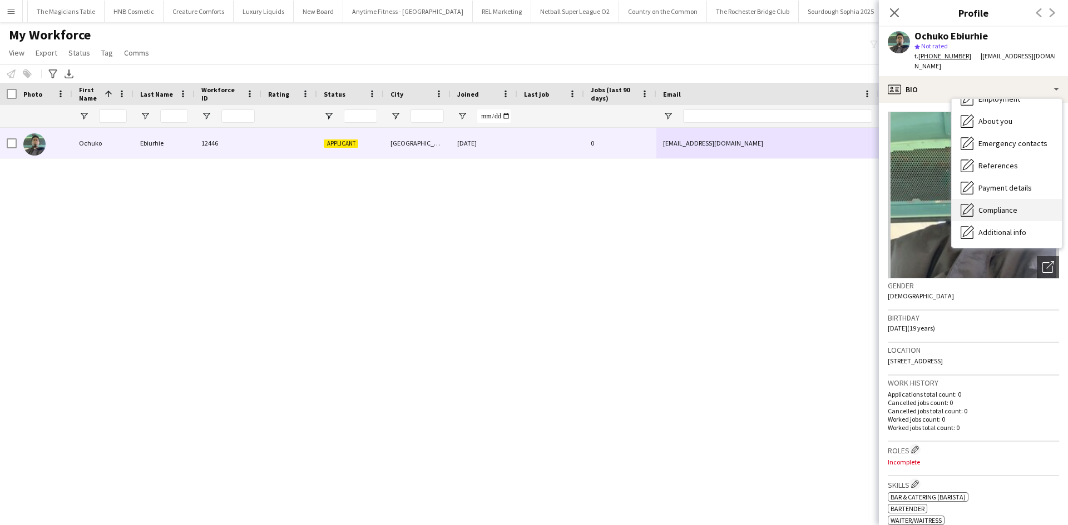
click at [854, 205] on span "Compliance" at bounding box center [997, 210] width 39 height 10
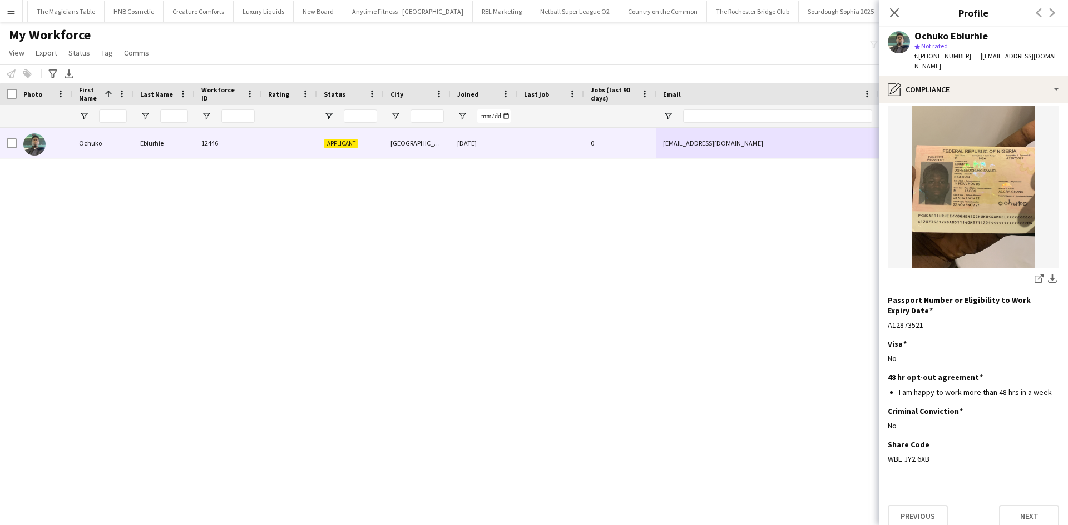
scroll to position [98, 0]
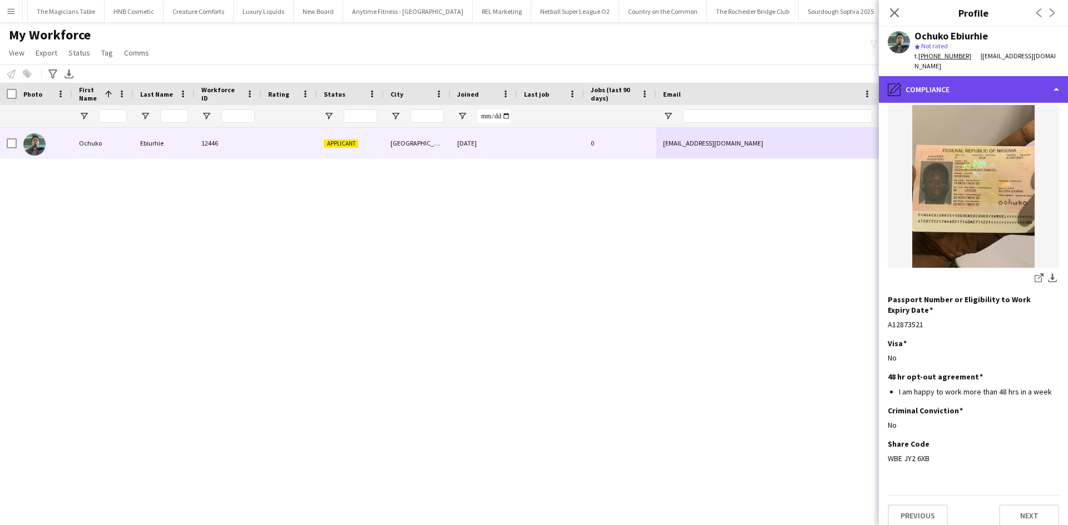
click at [854, 81] on div "pencil4 Compliance" at bounding box center [973, 89] width 189 height 27
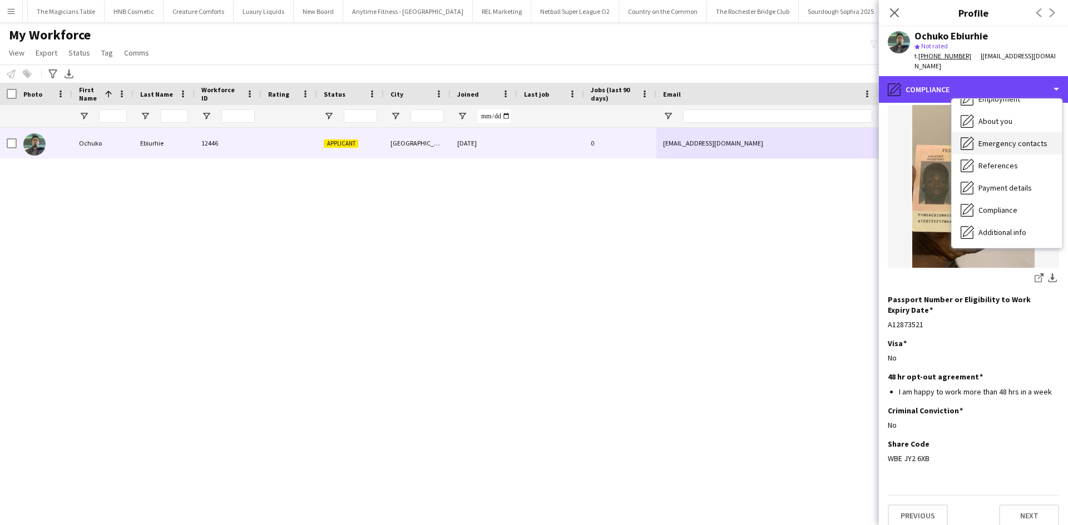
scroll to position [4, 0]
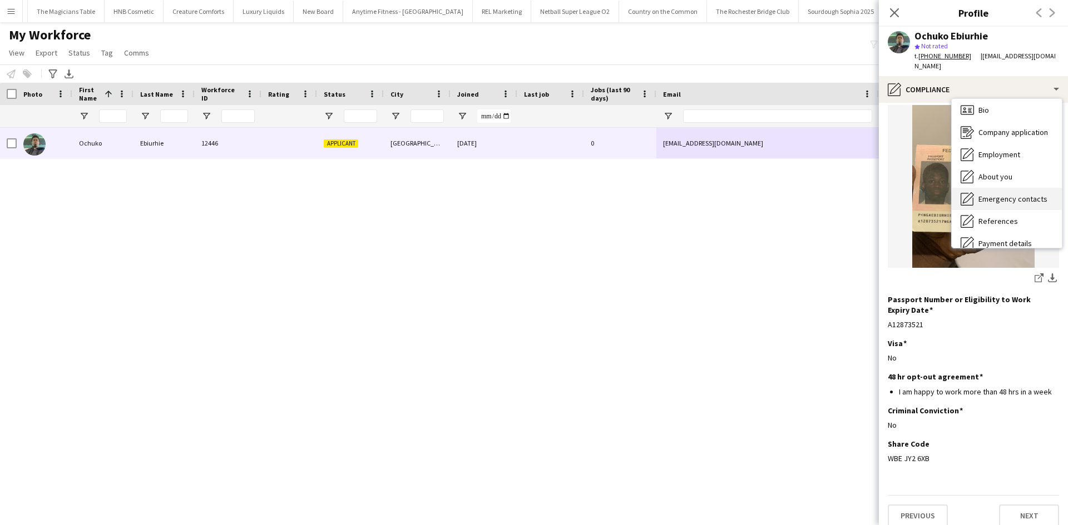
click at [854, 188] on div "Emergency contacts Emergency contacts" at bounding box center [1006, 199] width 110 height 22
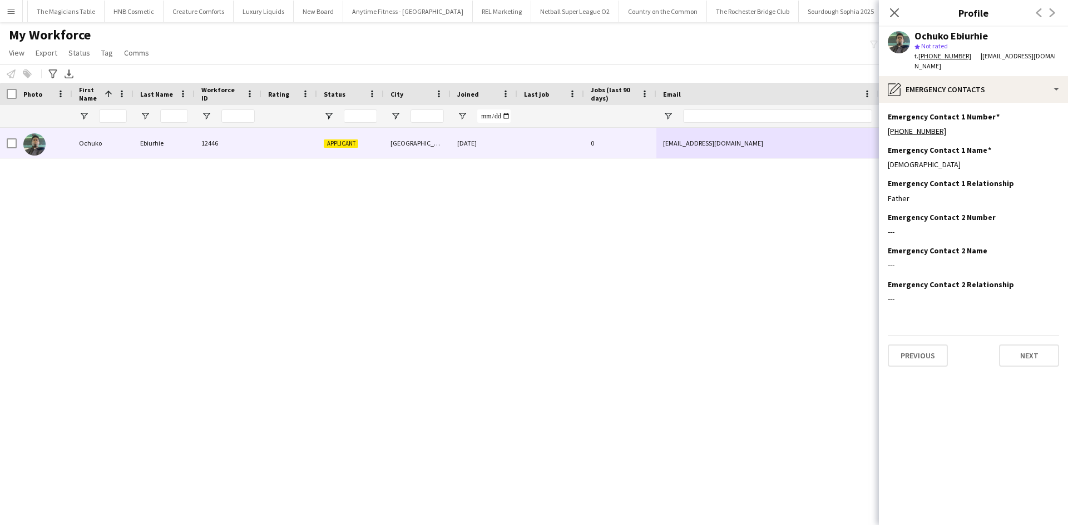
click at [854, 105] on app-section-data-types "Emergency Contact 1 Number Edit this field +4407770377764 Emergency Contact 1 N…" at bounding box center [973, 314] width 189 height 423
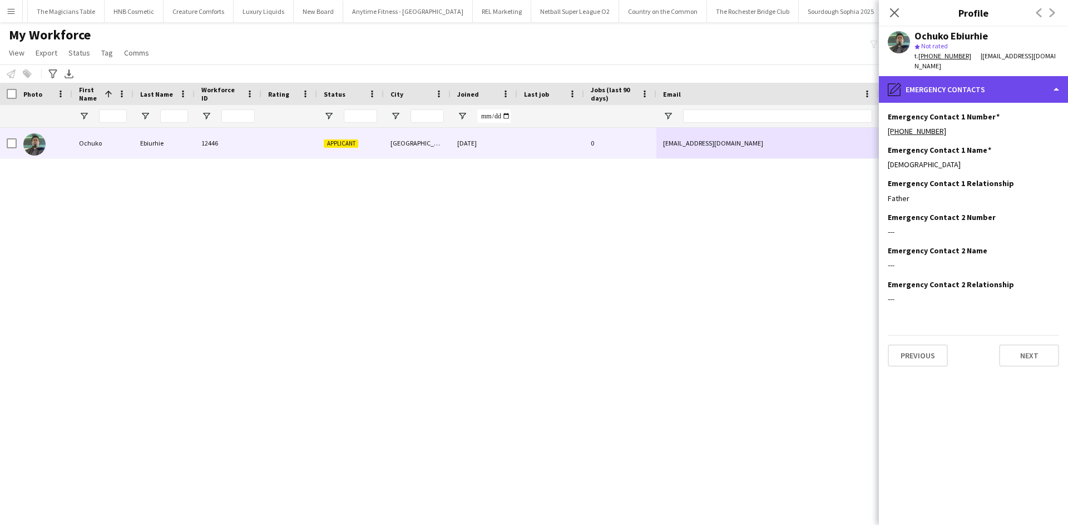
click at [854, 97] on div "pencil4 Emergency contacts" at bounding box center [973, 89] width 189 height 27
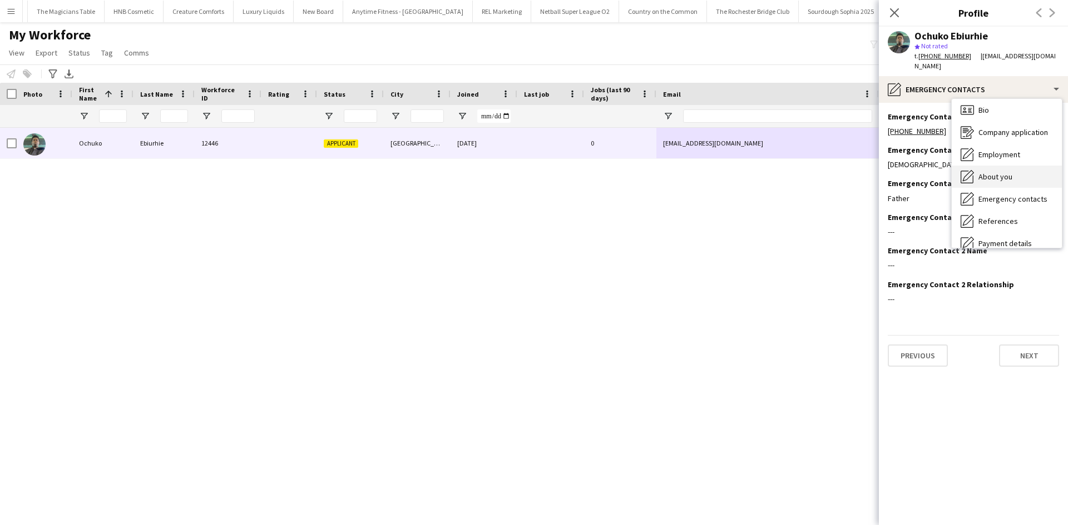
click at [854, 173] on span "About you" at bounding box center [995, 177] width 34 height 10
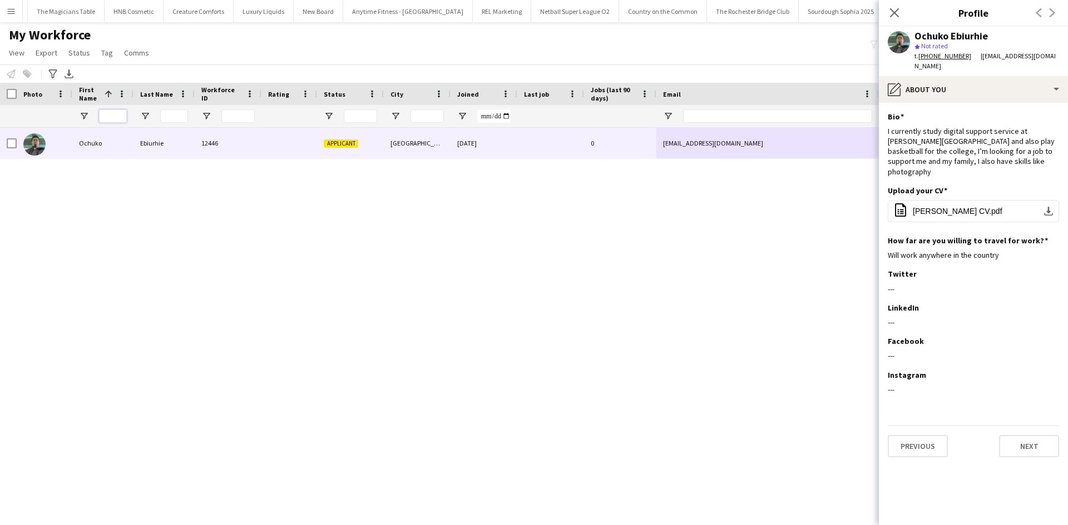
click at [120, 113] on input "First Name Filter Input" at bounding box center [113, 116] width 28 height 13
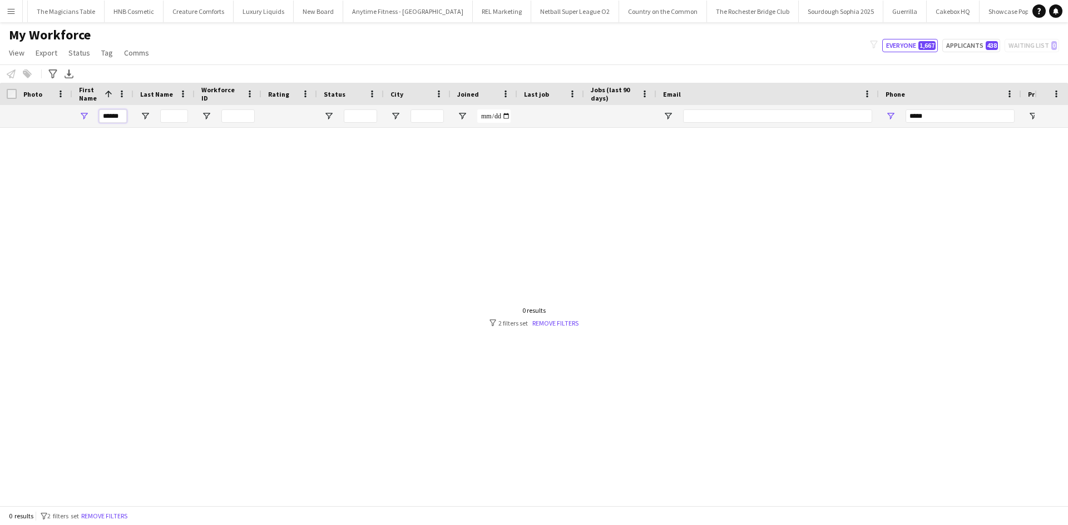
scroll to position [0, 212]
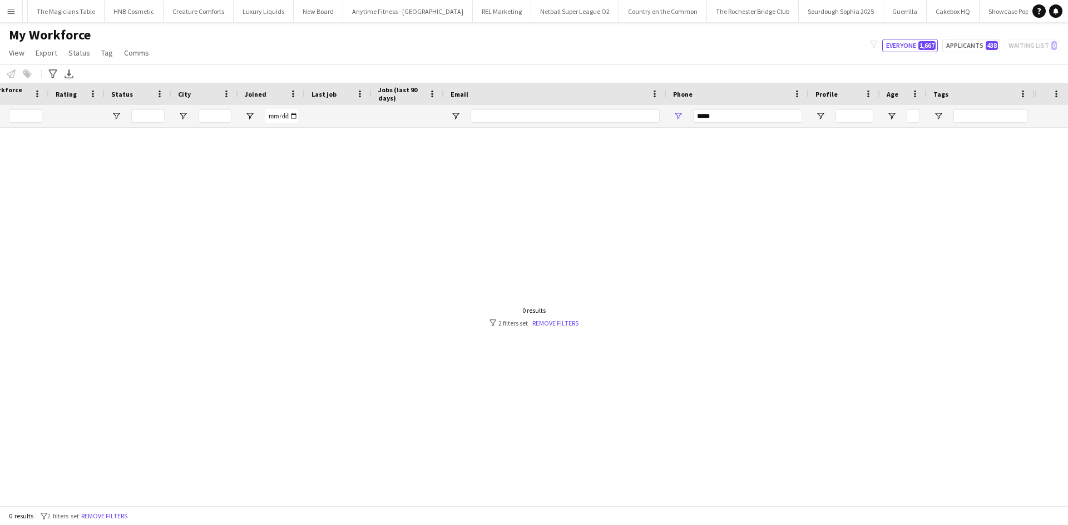
type input "******"
click at [713, 109] on div "*****" at bounding box center [747, 116] width 109 height 22
click at [713, 110] on input "*****" at bounding box center [747, 116] width 109 height 13
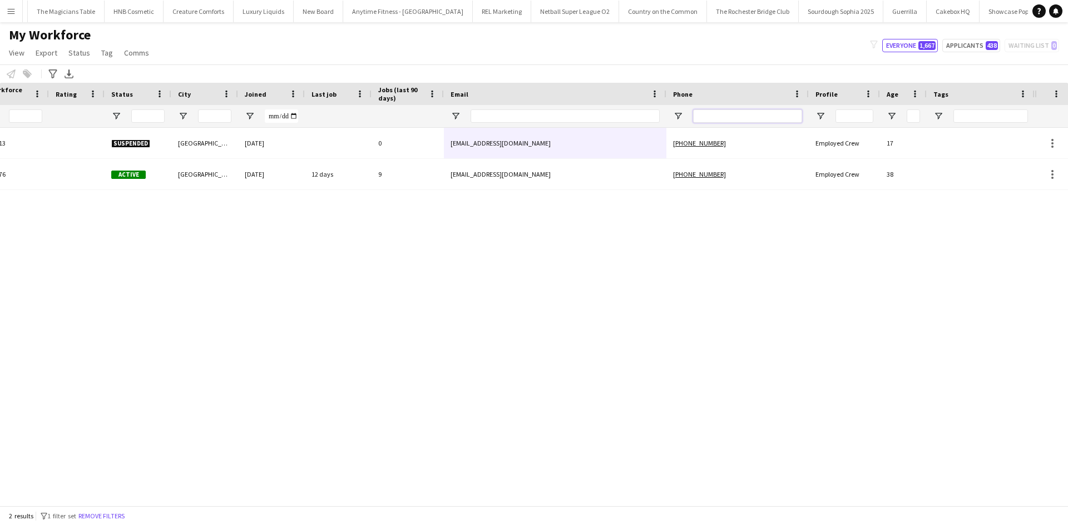
scroll to position [0, 0]
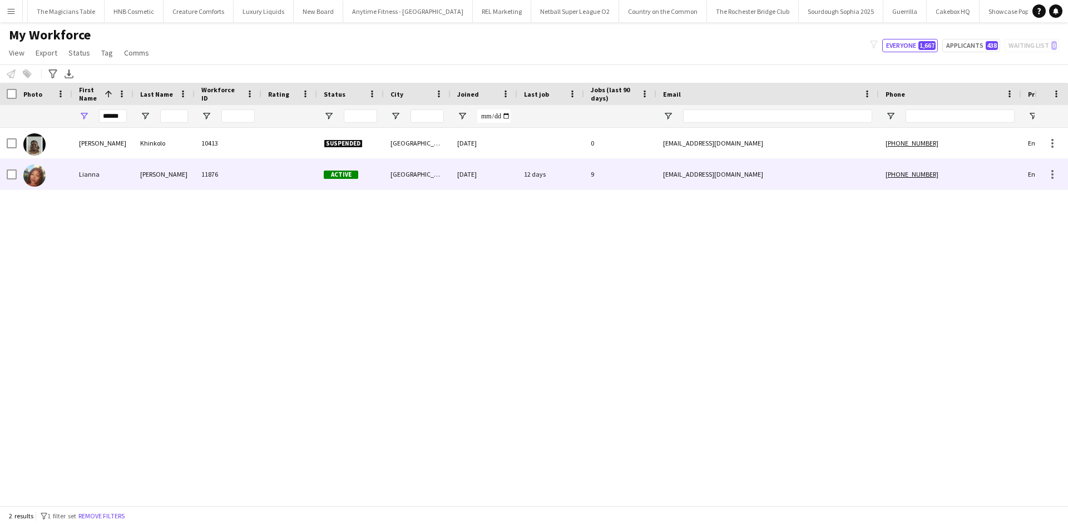
click at [180, 183] on div "Smith-Prince" at bounding box center [163, 174] width 61 height 31
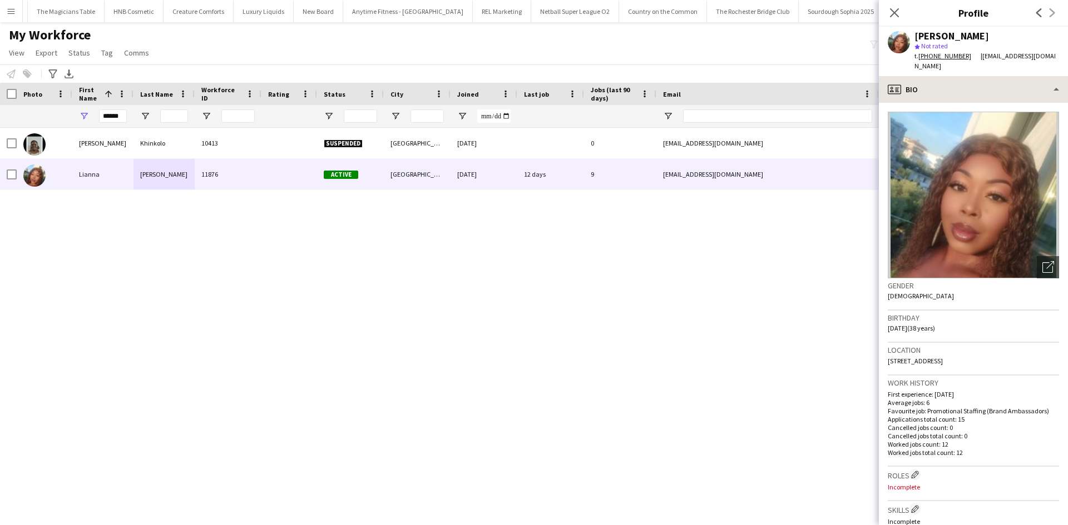
drag, startPoint x: 930, startPoint y: 58, endPoint x: 935, endPoint y: 71, distance: 13.5
click at [854, 58] on link "+447931218184" at bounding box center [949, 56] width 62 height 8
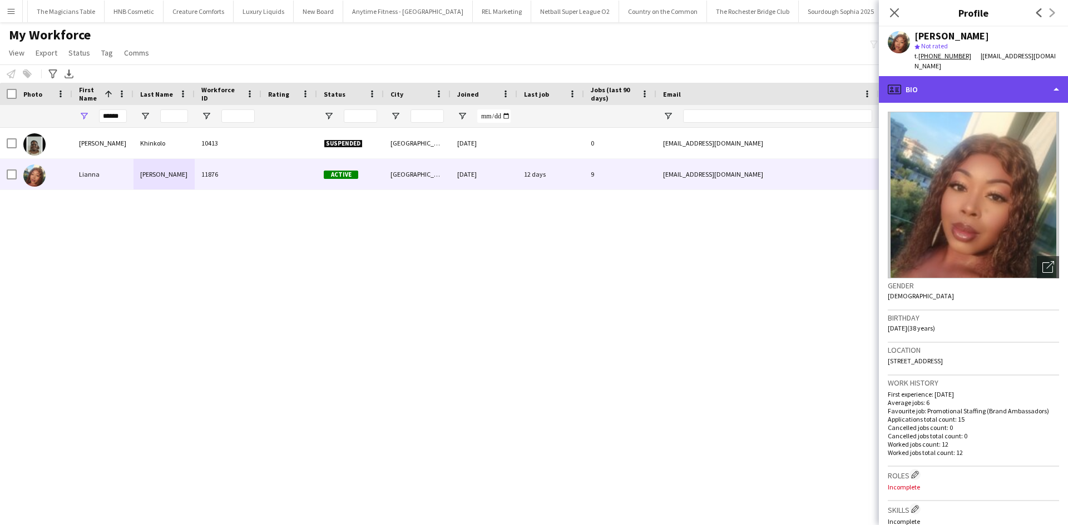
drag, startPoint x: 922, startPoint y: 78, endPoint x: 954, endPoint y: 104, distance: 41.5
click at [854, 78] on div "profile Bio" at bounding box center [973, 89] width 189 height 27
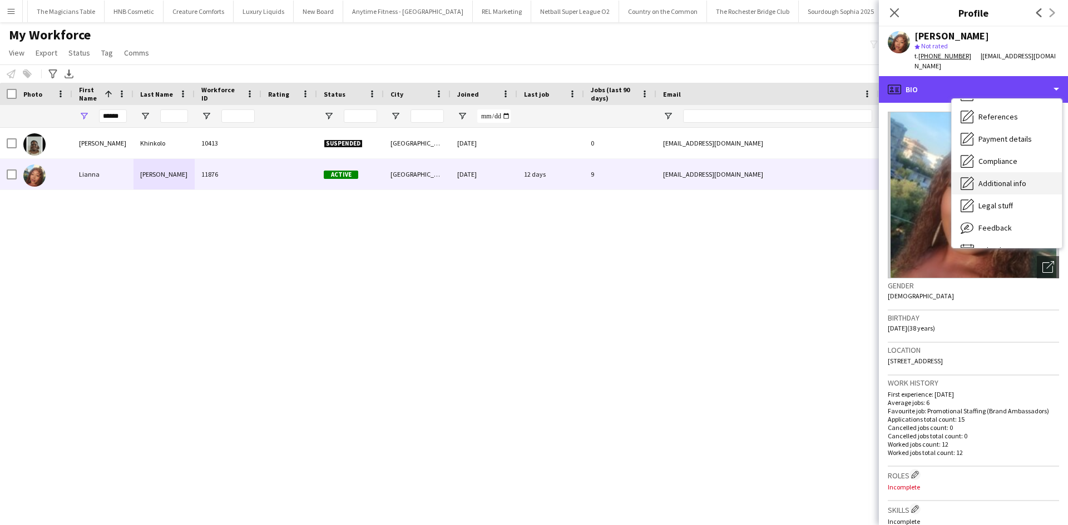
scroll to position [127, 0]
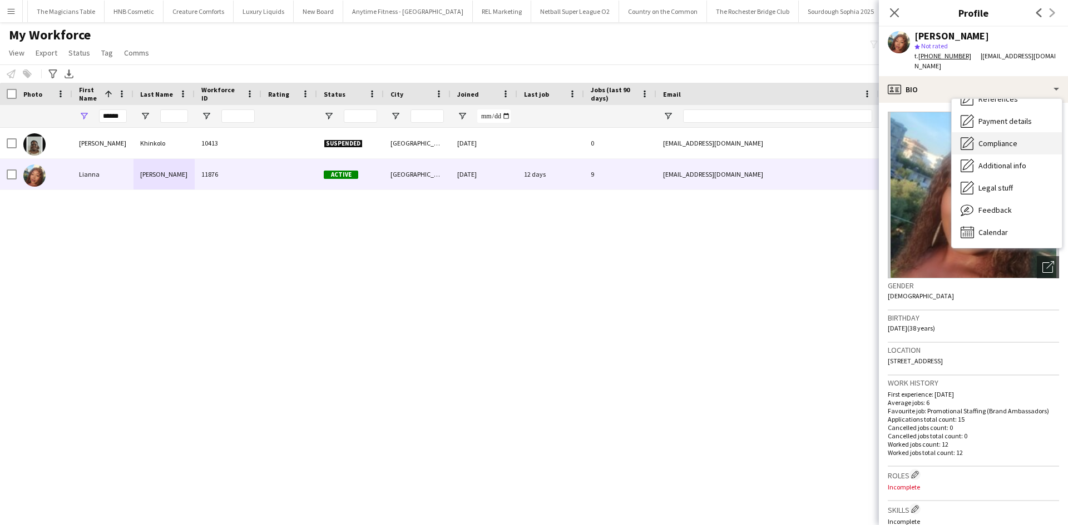
click at [854, 138] on span "Compliance" at bounding box center [997, 143] width 39 height 10
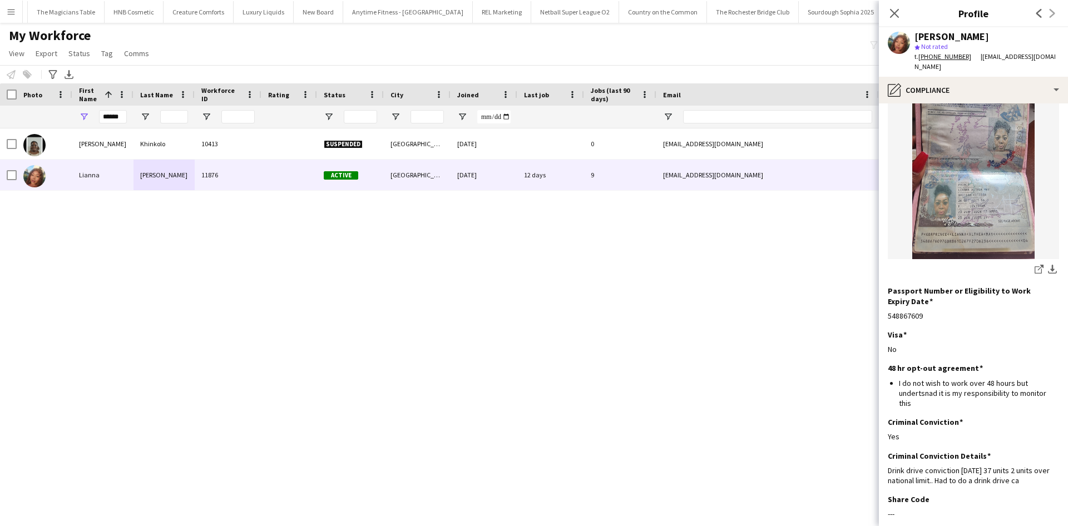
scroll to position [152, 0]
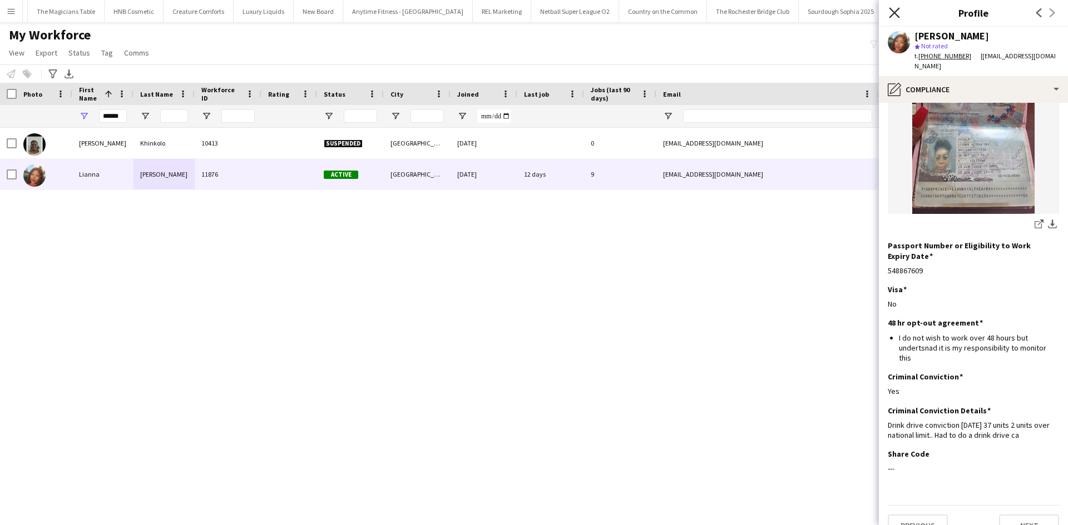
click at [854, 9] on icon "Close pop-in" at bounding box center [894, 12] width 11 height 11
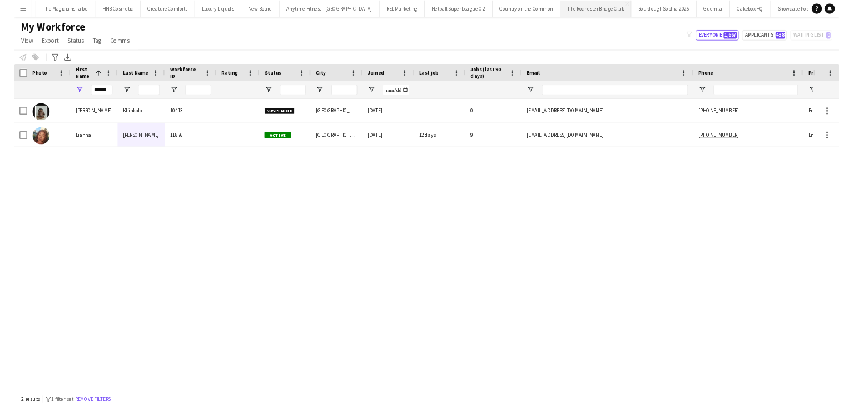
scroll to position [0, 3476]
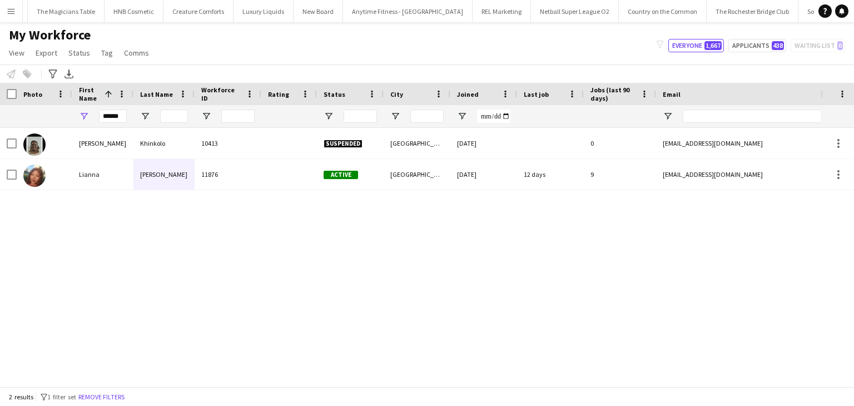
click at [9, 12] on app-icon "Menu" at bounding box center [11, 11] width 9 height 9
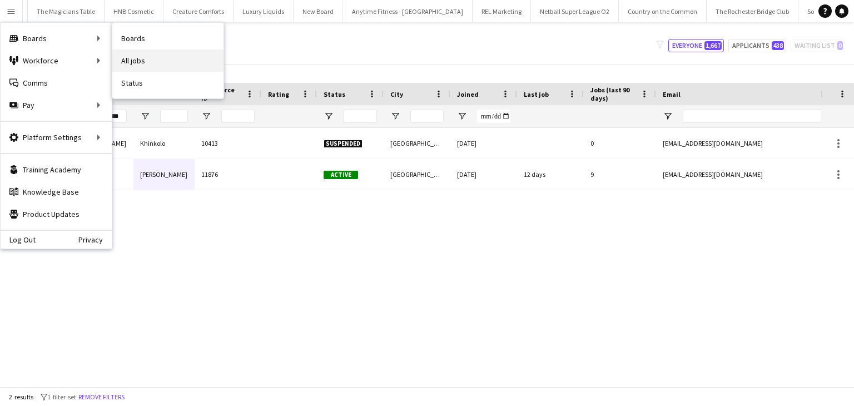
click at [126, 60] on link "All jobs" at bounding box center [167, 60] width 111 height 22
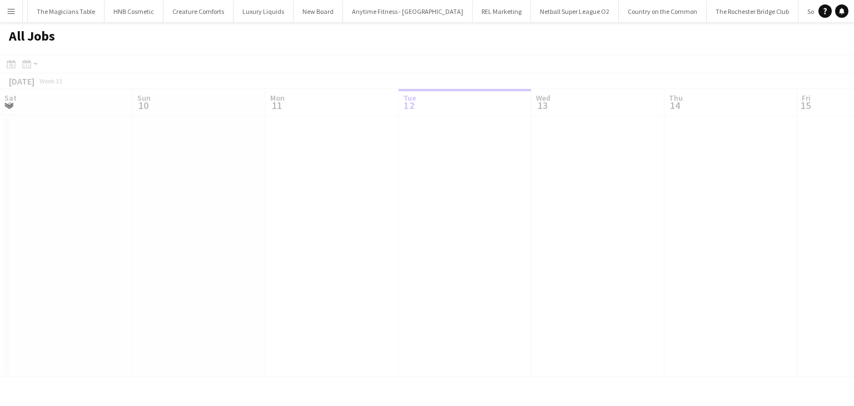
scroll to position [0, 266]
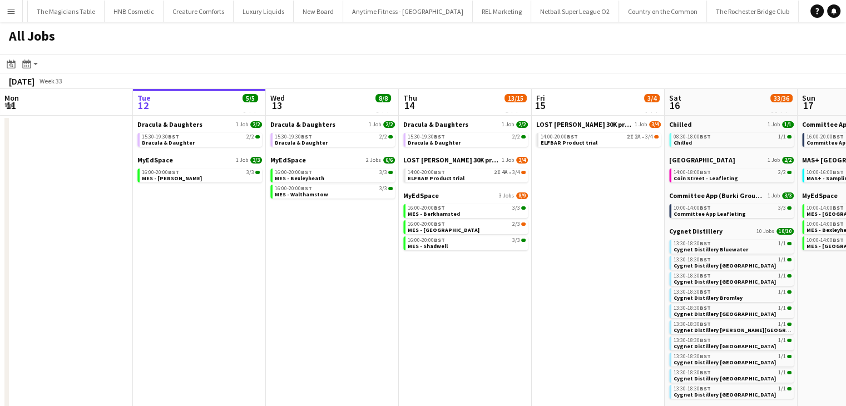
click at [11, 14] on app-icon "Menu" at bounding box center [11, 11] width 9 height 9
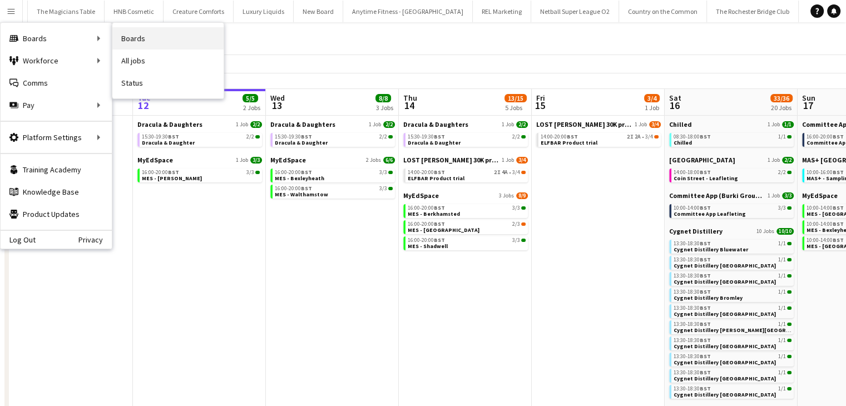
click at [142, 44] on link "Boards" at bounding box center [167, 38] width 111 height 22
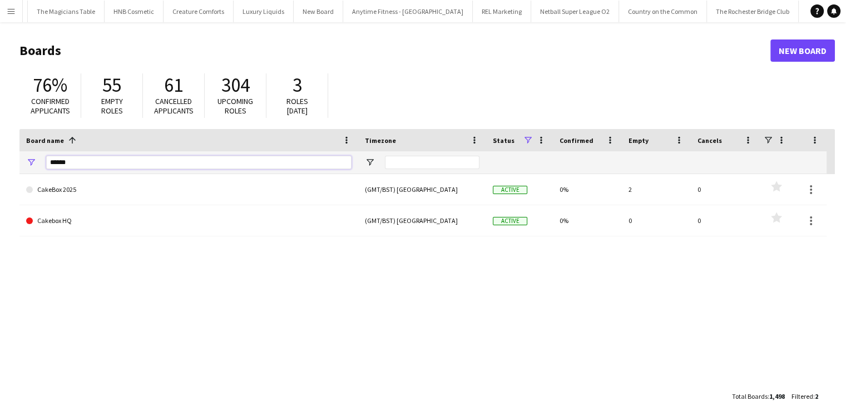
click at [103, 161] on input "******" at bounding box center [198, 162] width 305 height 13
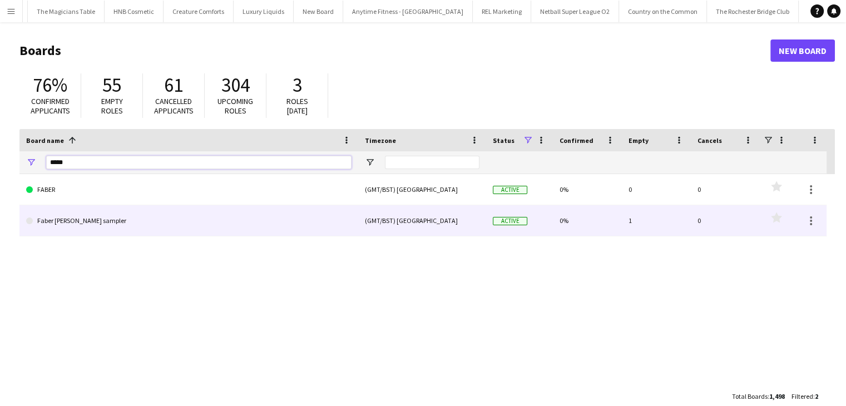
type input "*****"
click at [109, 214] on link "Faber Kevin Keegan sampler" at bounding box center [188, 220] width 325 height 31
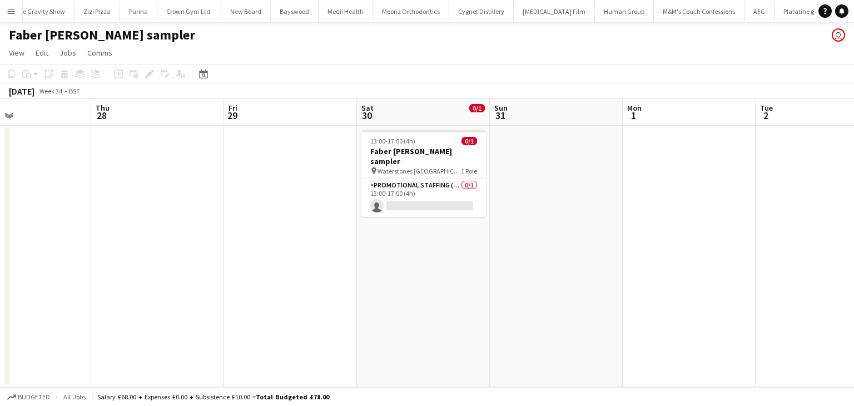
scroll to position [0, 467]
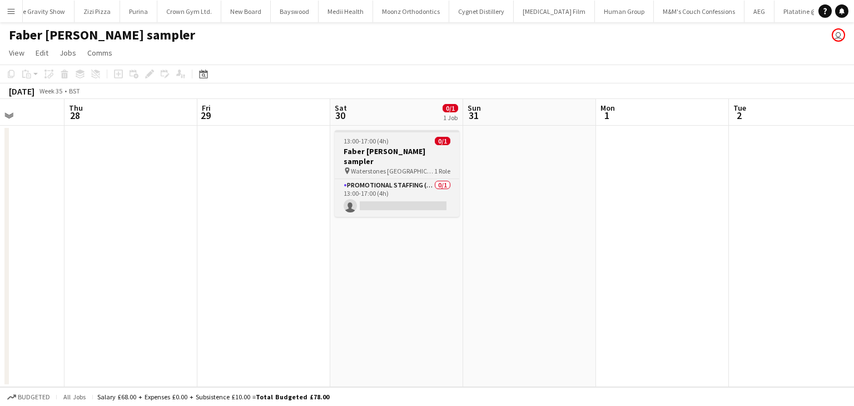
click at [351, 146] on h3 "Faber Kevin Keegan sampler" at bounding box center [397, 156] width 125 height 20
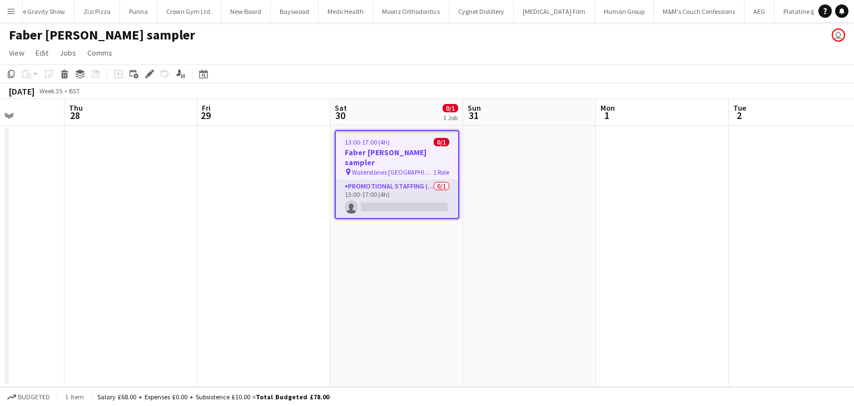
click at [407, 191] on app-card-role "Promotional Staffing (Character Staff) 0/1 13:00-17:00 (4h) single-neutral-acti…" at bounding box center [397, 199] width 122 height 38
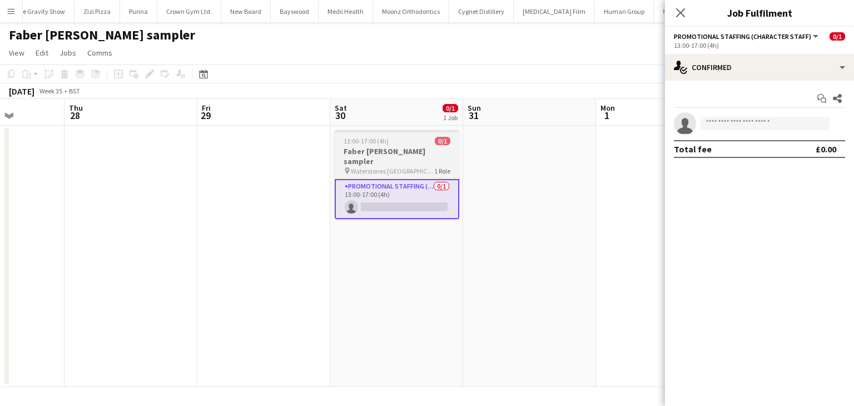
click at [371, 155] on h3 "Faber Kevin Keegan sampler" at bounding box center [397, 156] width 125 height 20
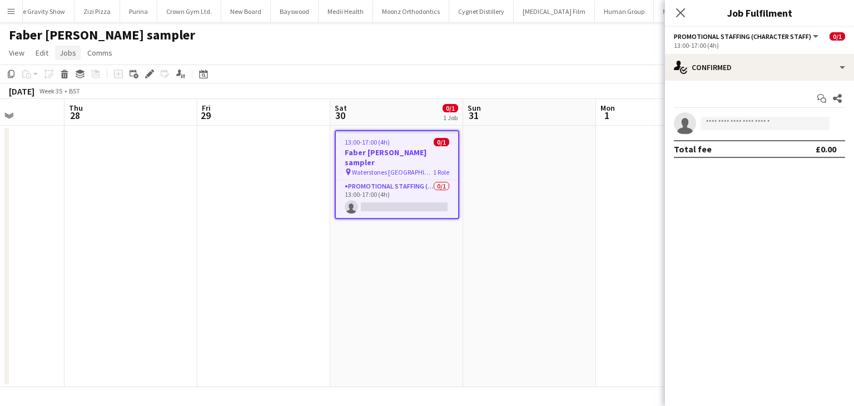
click at [73, 58] on link "Jobs" at bounding box center [68, 53] width 26 height 14
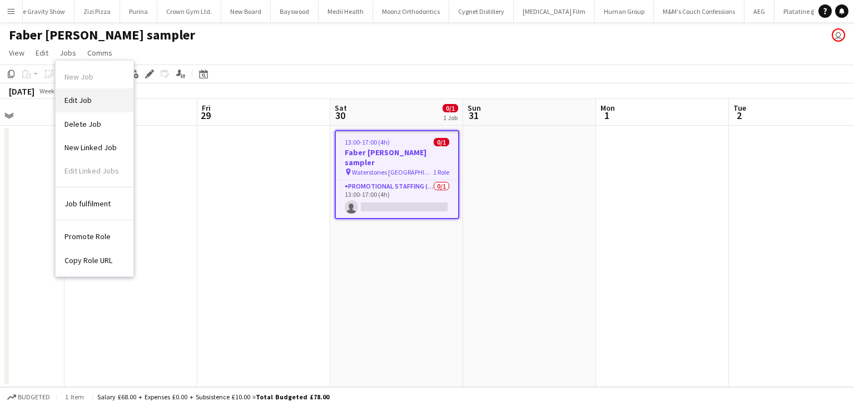
click at [90, 93] on link "Edit Job" at bounding box center [95, 99] width 78 height 23
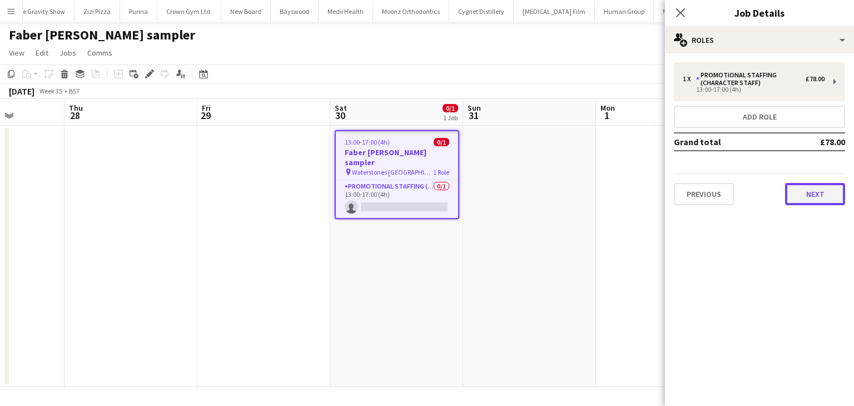
click at [811, 196] on button "Next" at bounding box center [815, 194] width 60 height 22
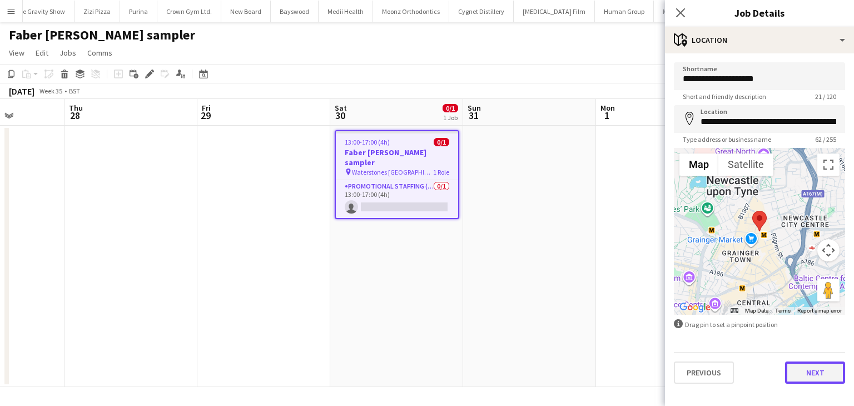
click at [825, 365] on button "Next" at bounding box center [815, 372] width 60 height 22
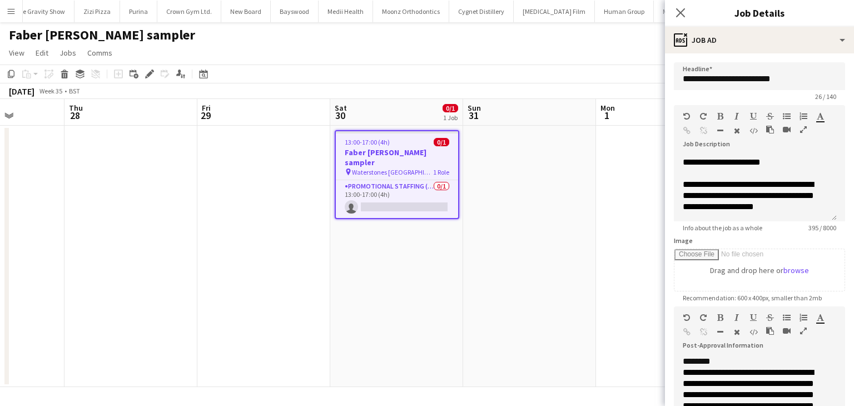
scroll to position [111, 0]
click at [801, 205] on div "**********" at bounding box center [755, 195] width 145 height 33
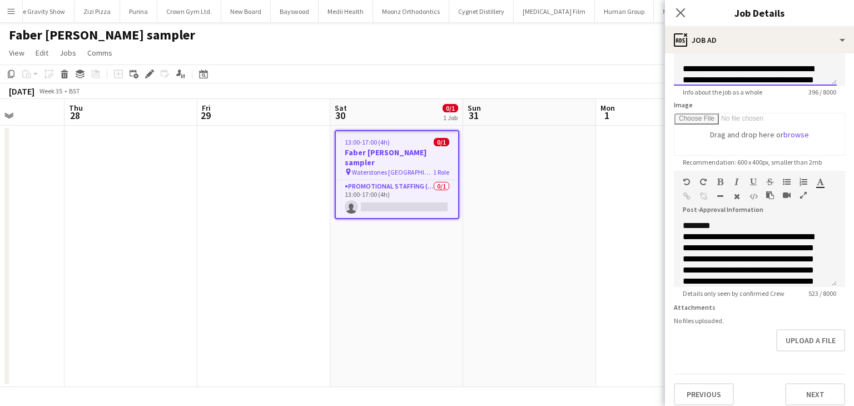
scroll to position [151, 0]
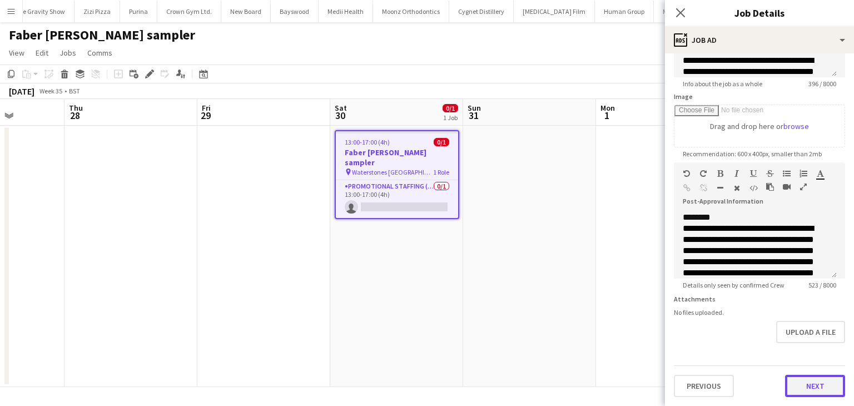
click at [812, 383] on button "Next" at bounding box center [815, 386] width 60 height 22
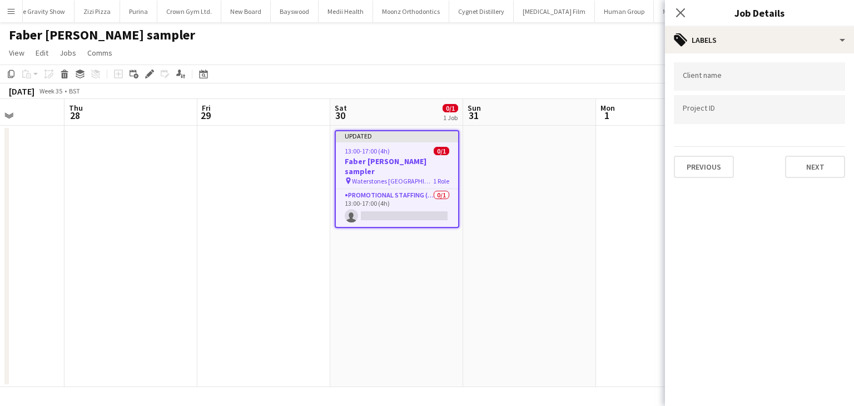
scroll to position [0, 0]
click at [716, 86] on div at bounding box center [759, 76] width 171 height 28
drag, startPoint x: 708, startPoint y: 79, endPoint x: 854, endPoint y: 73, distance: 145.8
click at [854, 73] on form "**********" at bounding box center [759, 120] width 189 height 116
type input "*****"
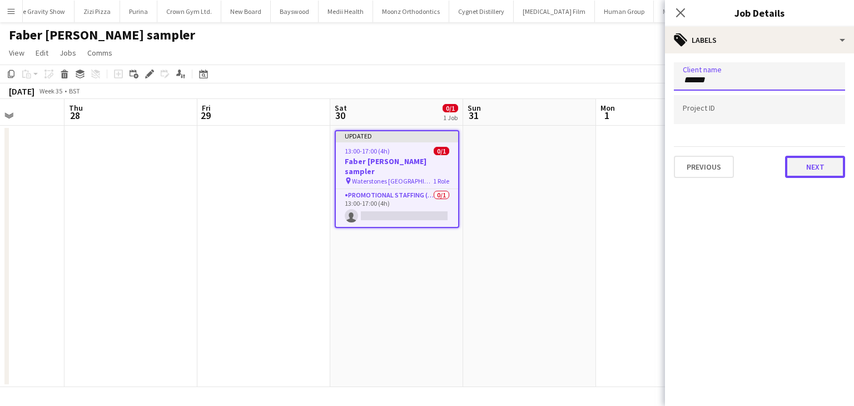
click at [807, 172] on button "Next" at bounding box center [815, 167] width 60 height 22
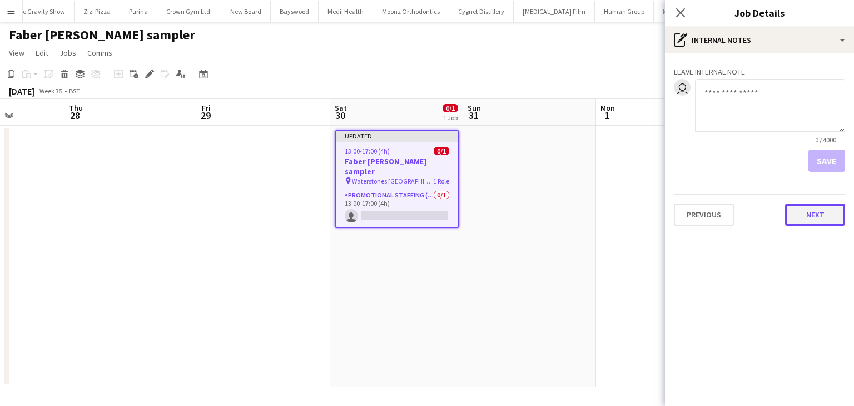
click at [825, 215] on button "Next" at bounding box center [815, 215] width 60 height 22
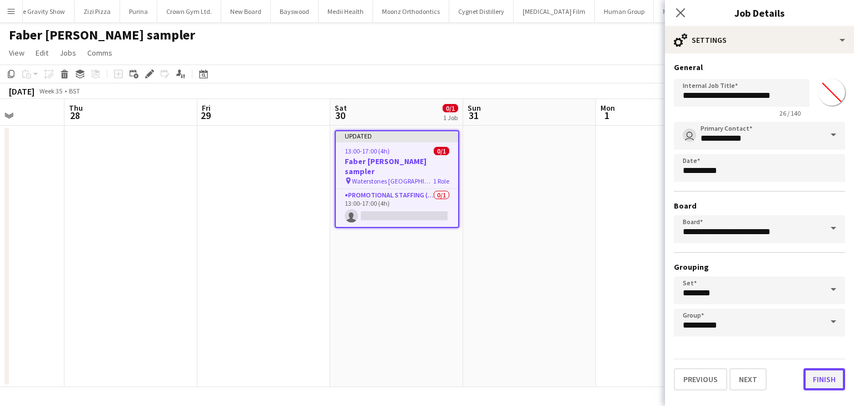
click at [820, 379] on button "Finish" at bounding box center [825, 379] width 42 height 22
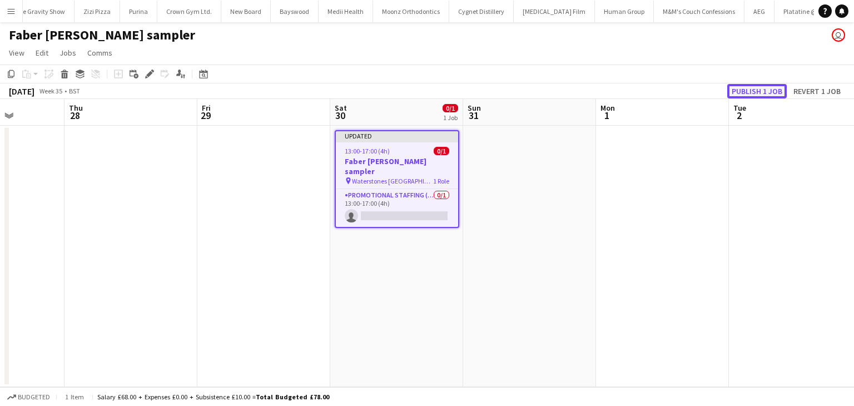
click at [757, 87] on button "Publish 1 job" at bounding box center [756, 91] width 59 height 14
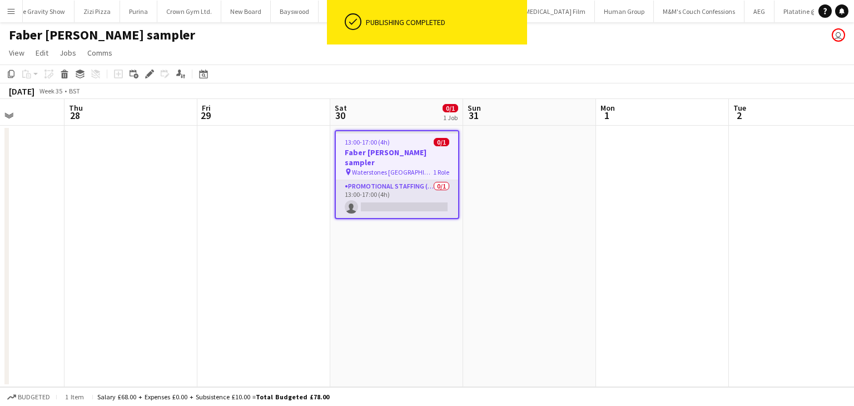
click at [369, 181] on app-card-role "Promotional Staffing (Character Staff) 0/1 13:00-17:00 (4h) single-neutral-acti…" at bounding box center [397, 199] width 122 height 38
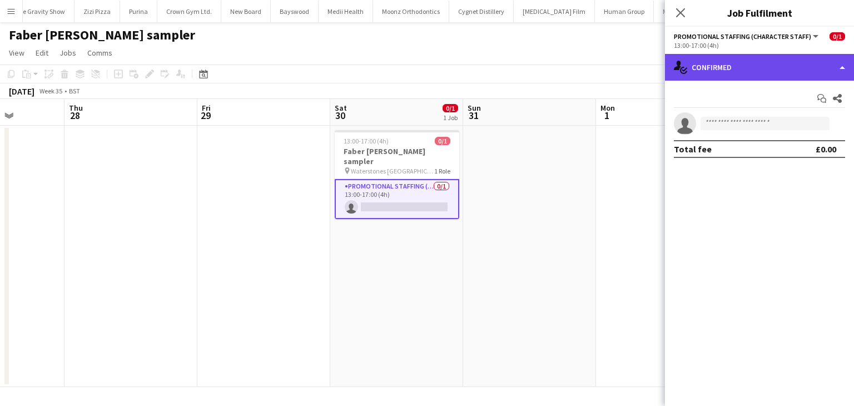
click at [755, 67] on div "single-neutral-actions-check-2 Confirmed" at bounding box center [759, 67] width 189 height 27
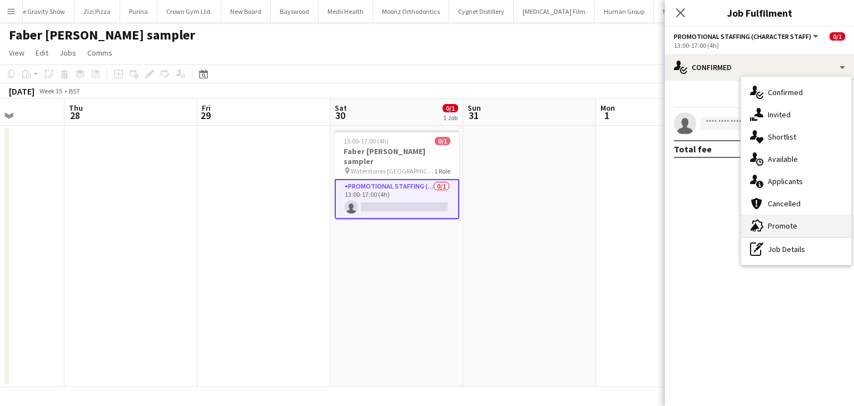
click at [795, 220] on div "advertising-megaphone Promote" at bounding box center [796, 226] width 110 height 22
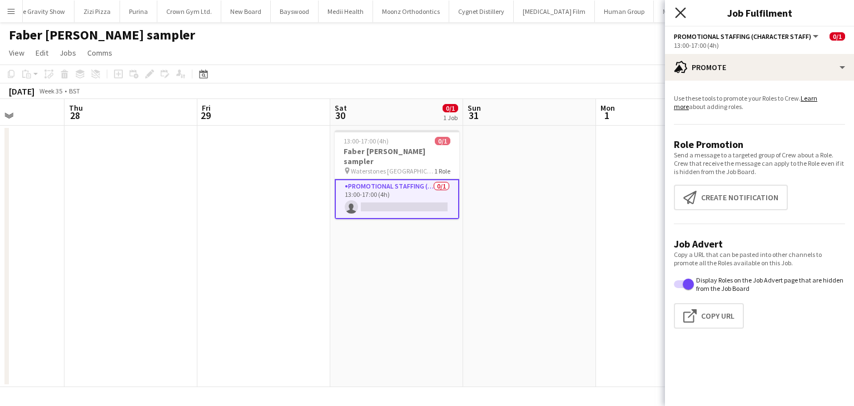
click at [685, 14] on icon "Close pop-in" at bounding box center [680, 12] width 11 height 11
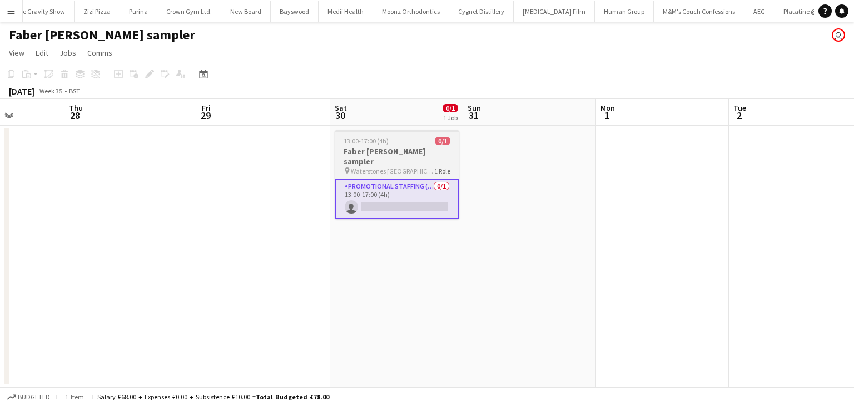
click at [382, 165] on app-job-card "13:00-17:00 (4h) 0/1 Faber Kevin Keegan sampler pin Waterstones Newcastle 1 Rol…" at bounding box center [397, 174] width 125 height 89
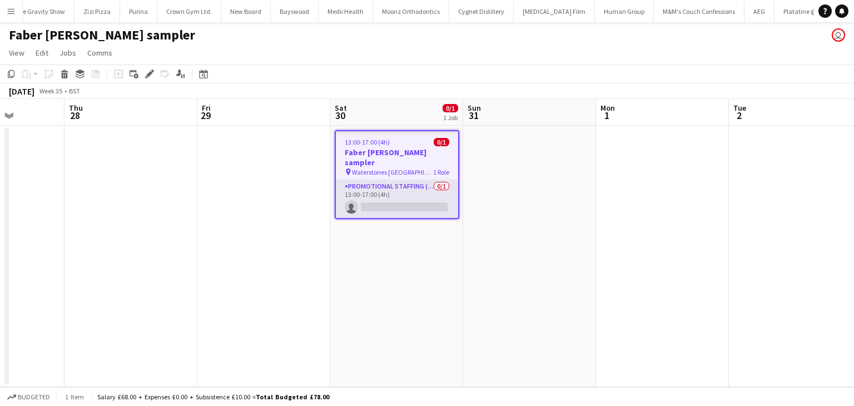
click at [378, 180] on app-card-role "Promotional Staffing (Character Staff) 0/1 13:00-17:00 (4h) single-neutral-acti…" at bounding box center [397, 199] width 122 height 38
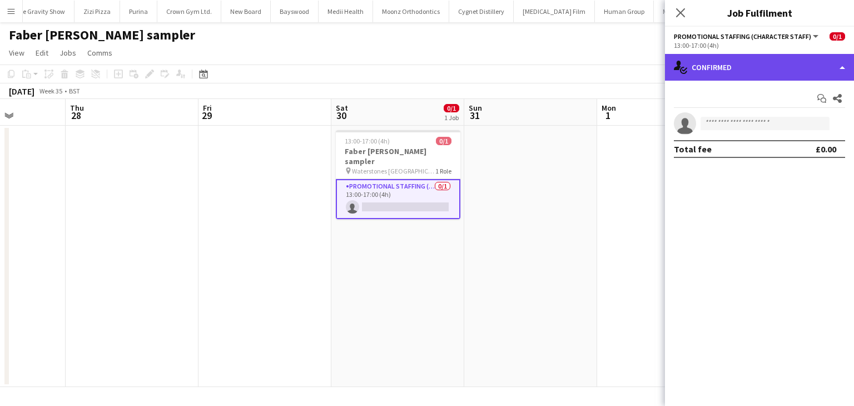
click at [734, 73] on div "single-neutral-actions-check-2 Confirmed" at bounding box center [759, 67] width 189 height 27
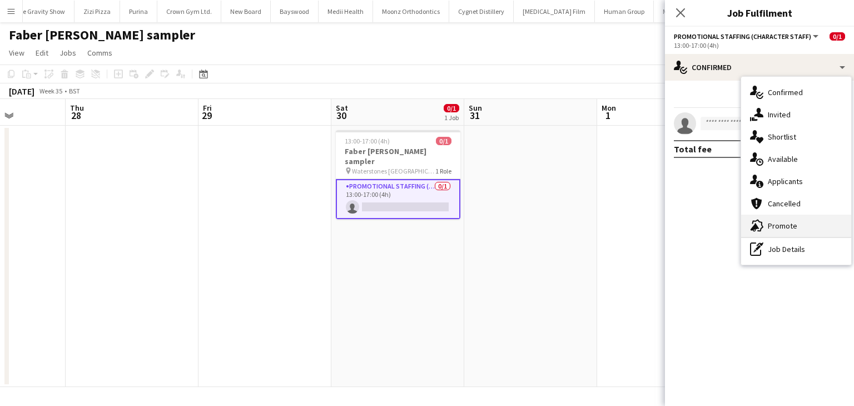
click at [792, 215] on div "advertising-megaphone Promote" at bounding box center [796, 226] width 110 height 22
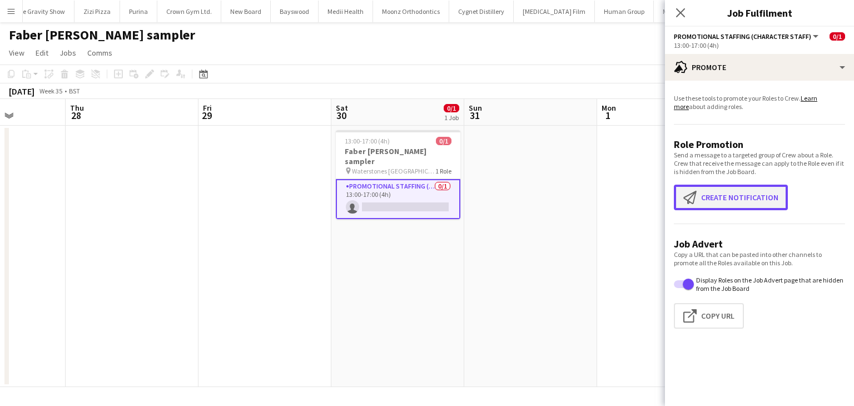
click at [740, 189] on button "Create notification Create notification" at bounding box center [731, 198] width 114 height 26
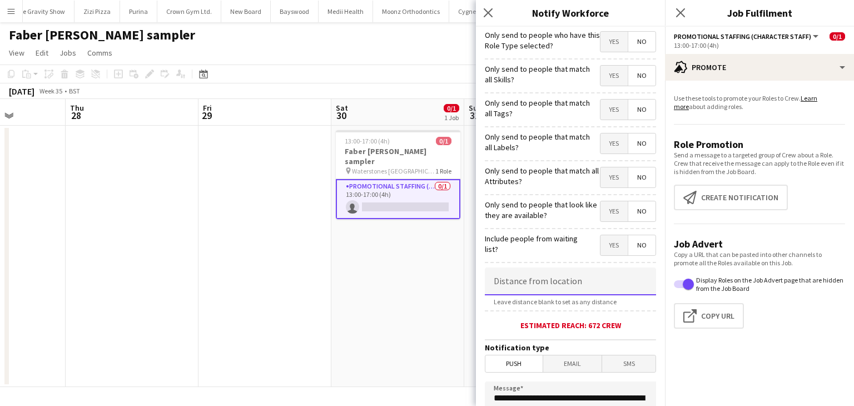
click at [522, 284] on input at bounding box center [570, 281] width 171 height 28
type input "****"
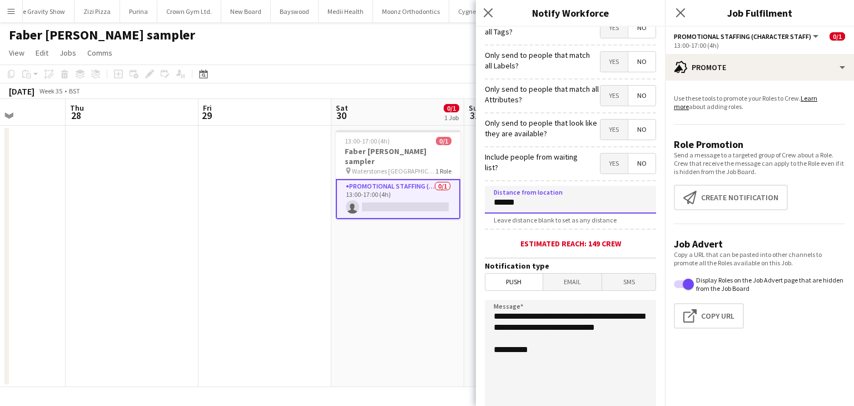
scroll to position [83, 0]
type input "******"
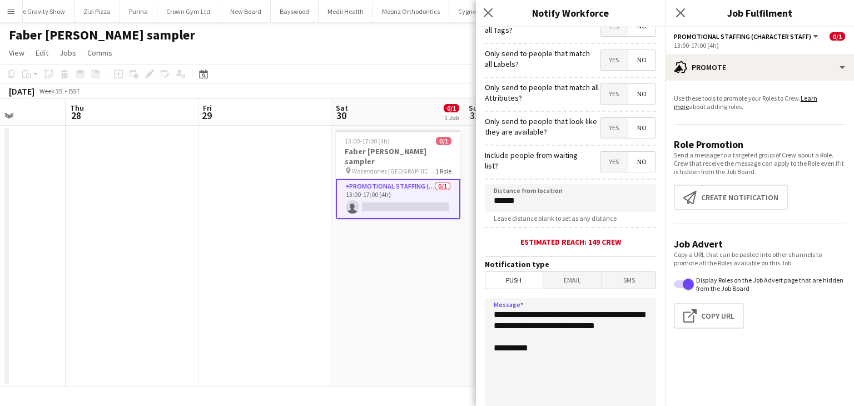
drag, startPoint x: 552, startPoint y: 331, endPoint x: 565, endPoint y: 314, distance: 21.8
click at [565, 314] on textarea "**********" at bounding box center [570, 366] width 171 height 136
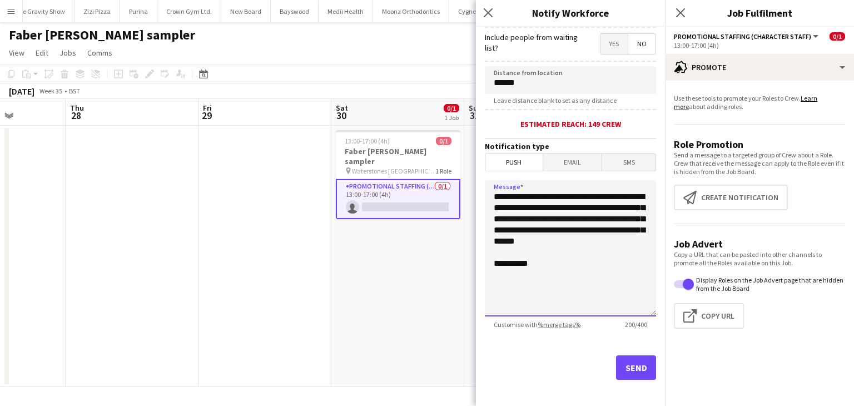
scroll to position [206, 0]
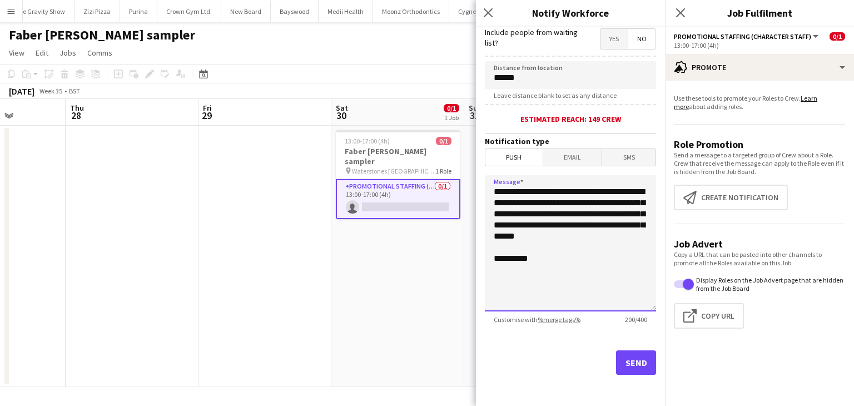
type textarea "**********"
drag, startPoint x: 632, startPoint y: 361, endPoint x: 635, endPoint y: 356, distance: 6.0
click at [635, 356] on button "Send" at bounding box center [636, 362] width 40 height 24
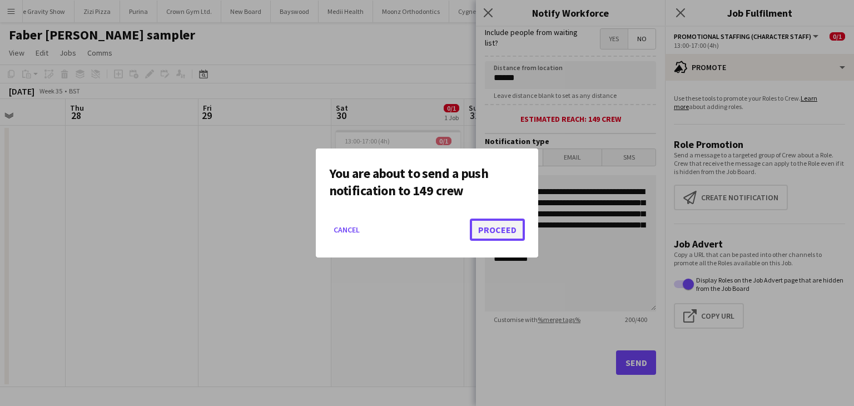
click at [497, 230] on button "Proceed" at bounding box center [497, 230] width 55 height 22
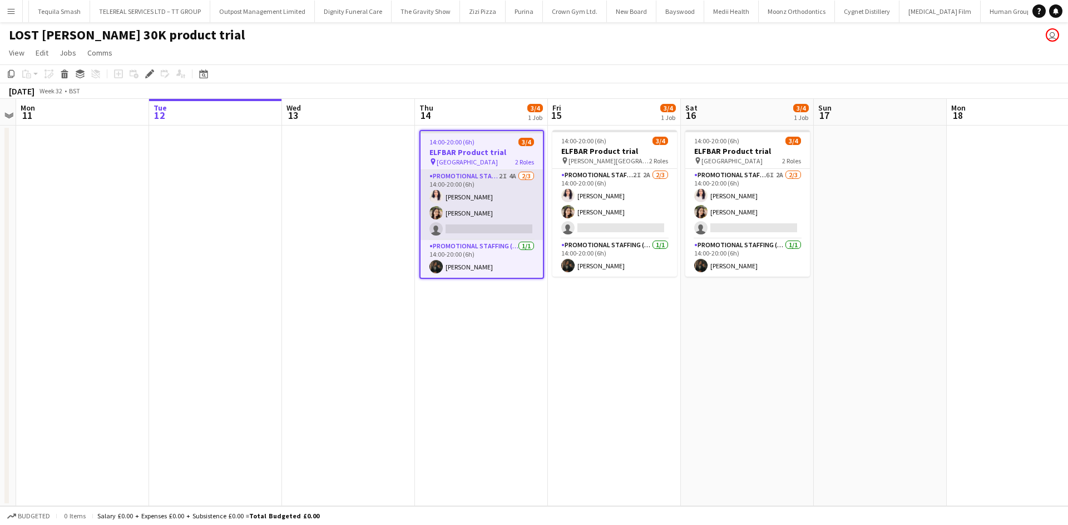
scroll to position [0, 5126]
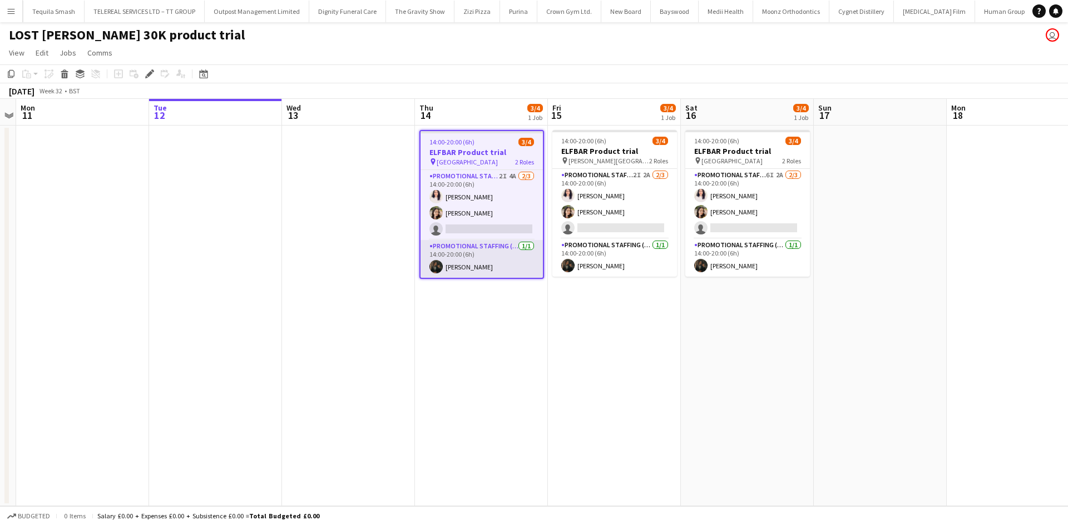
click at [473, 256] on app-card-role "Promotional Staffing (Team Leader) [DATE] 14:00-20:00 (6h) [PERSON_NAME]" at bounding box center [481, 259] width 122 height 38
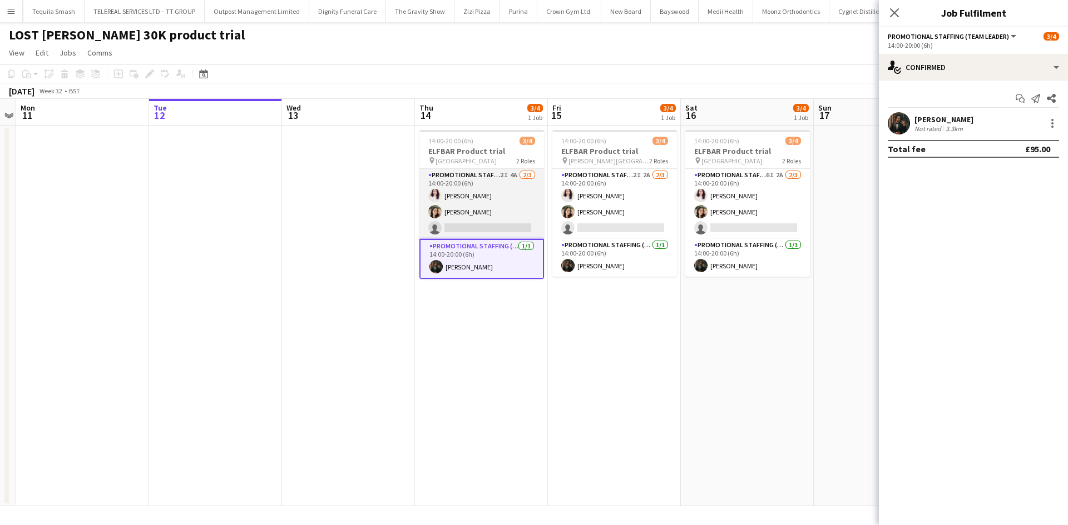
click at [502, 196] on app-card-role "Promotional Staffing (Brand Ambassadors) 2I 4A [DATE] 14:00-20:00 (6h) [PERSON_…" at bounding box center [481, 204] width 125 height 70
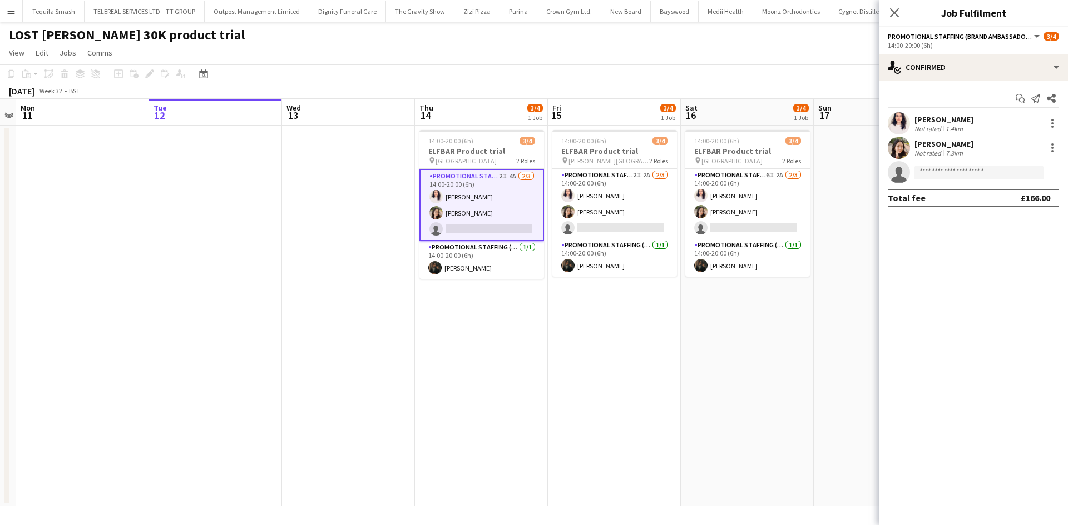
scroll to position [0, 384]
click at [622, 249] on app-card-role "Promotional Staffing (Team Leader) [DATE] 14:00-20:00 (6h) [PERSON_NAME]" at bounding box center [613, 258] width 125 height 38
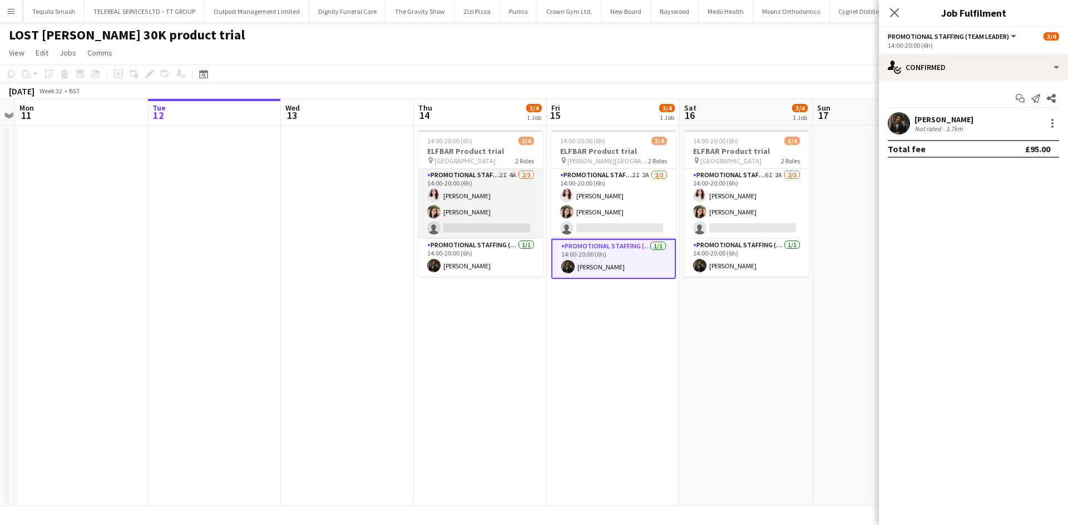
click at [500, 196] on app-card-role "Promotional Staffing (Brand Ambassadors) 2I 4A [DATE] 14:00-20:00 (6h) [PERSON_…" at bounding box center [480, 204] width 125 height 70
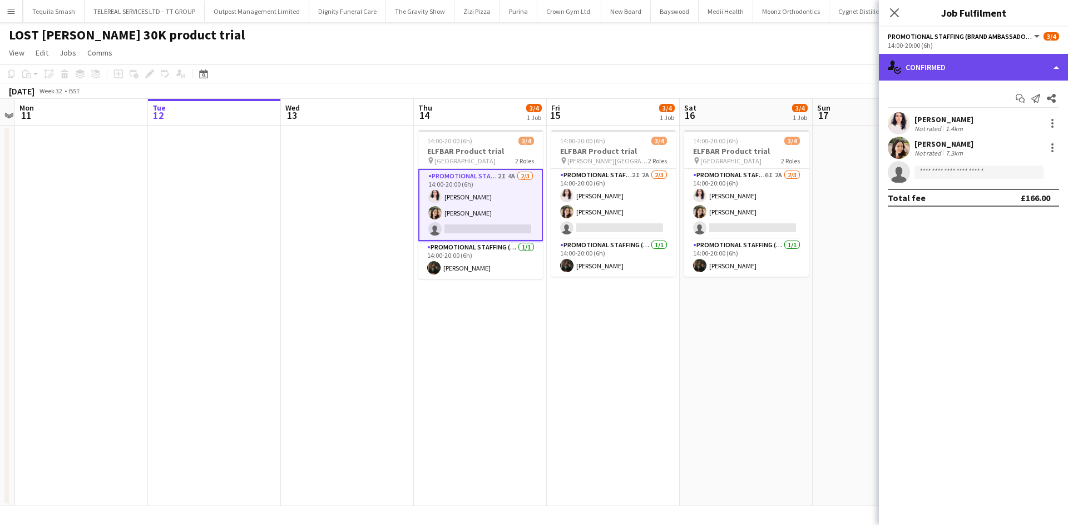
click at [946, 67] on div "single-neutral-actions-check-2 Confirmed" at bounding box center [973, 67] width 189 height 27
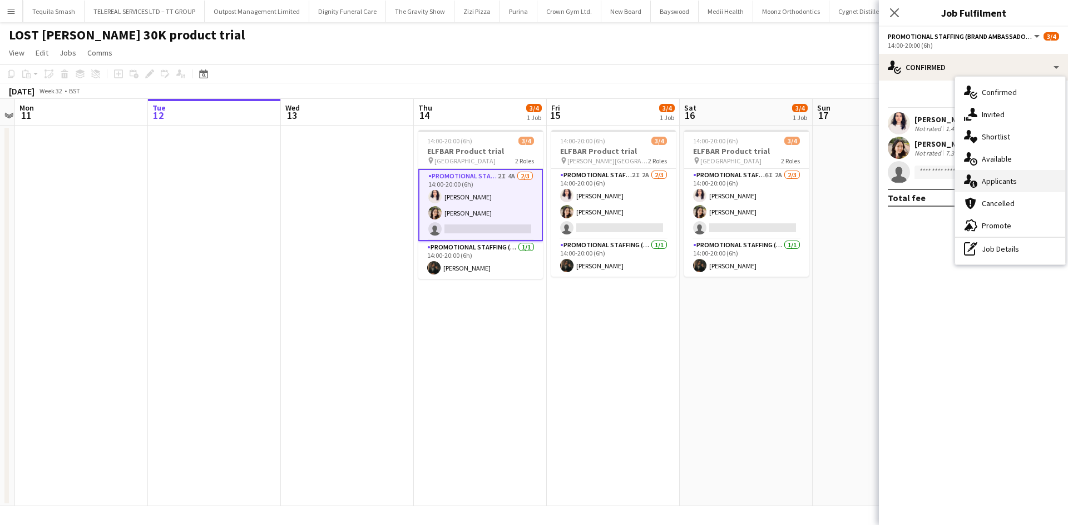
click at [1000, 182] on div "single-neutral-actions-information Applicants" at bounding box center [1010, 181] width 110 height 22
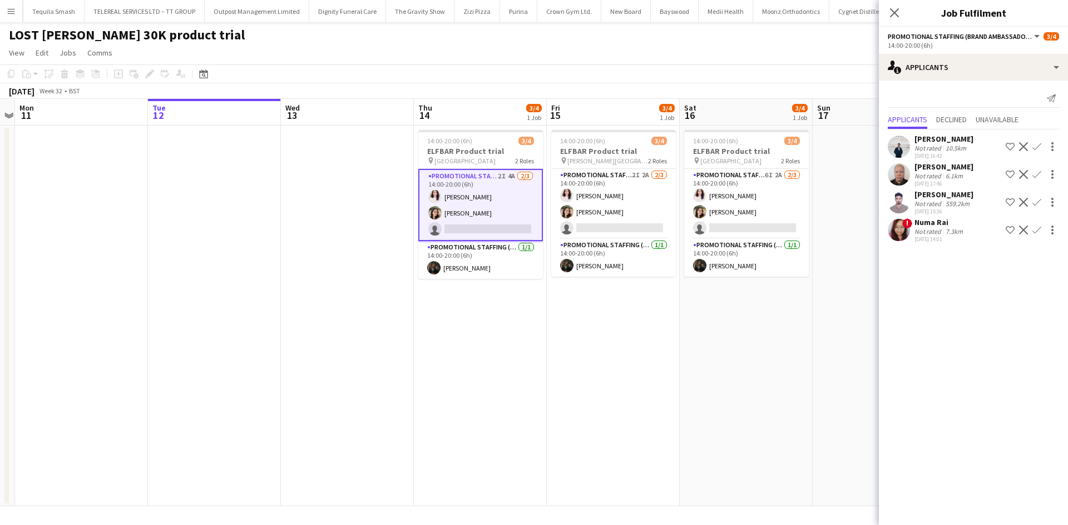
click at [940, 140] on div "[PERSON_NAME]" at bounding box center [943, 139] width 59 height 10
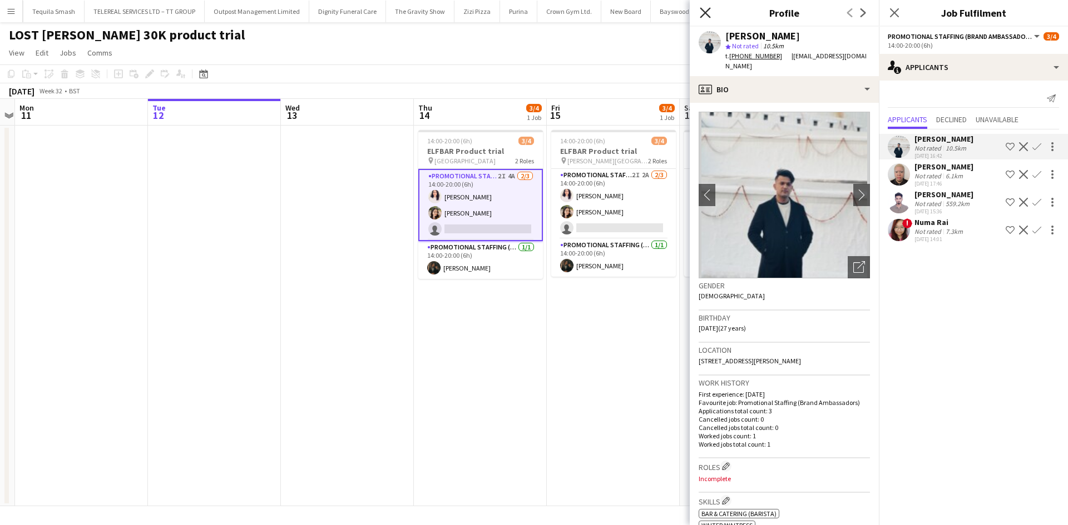
click at [703, 16] on icon "Close pop-in" at bounding box center [705, 12] width 11 height 11
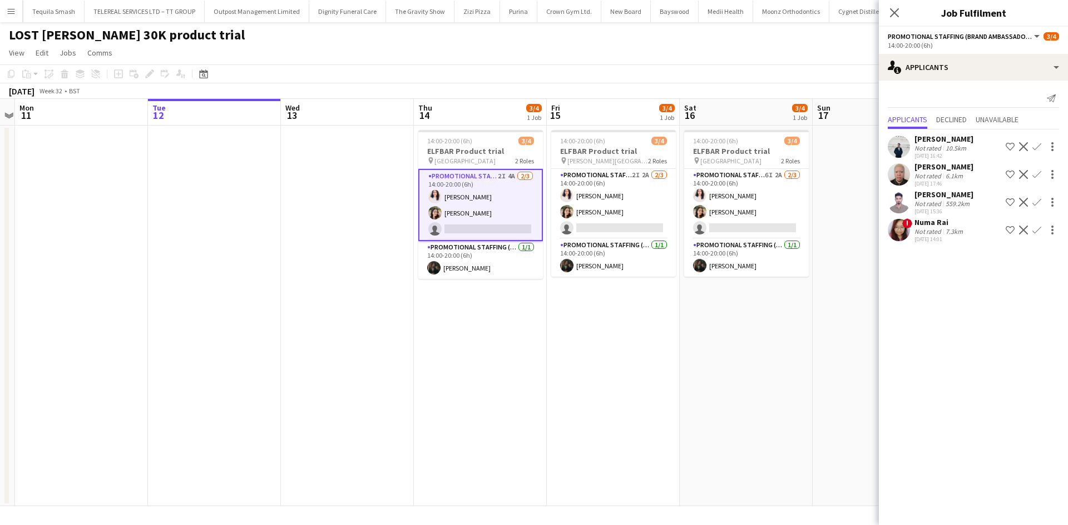
click at [907, 227] on span "!" at bounding box center [907, 224] width 10 height 10
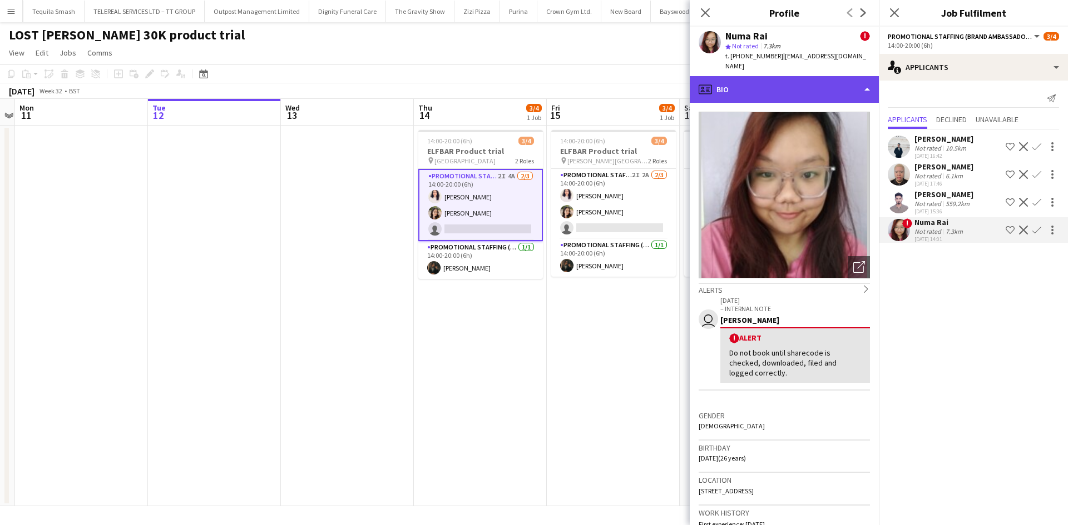
click at [773, 76] on div "profile Bio" at bounding box center [784, 89] width 189 height 27
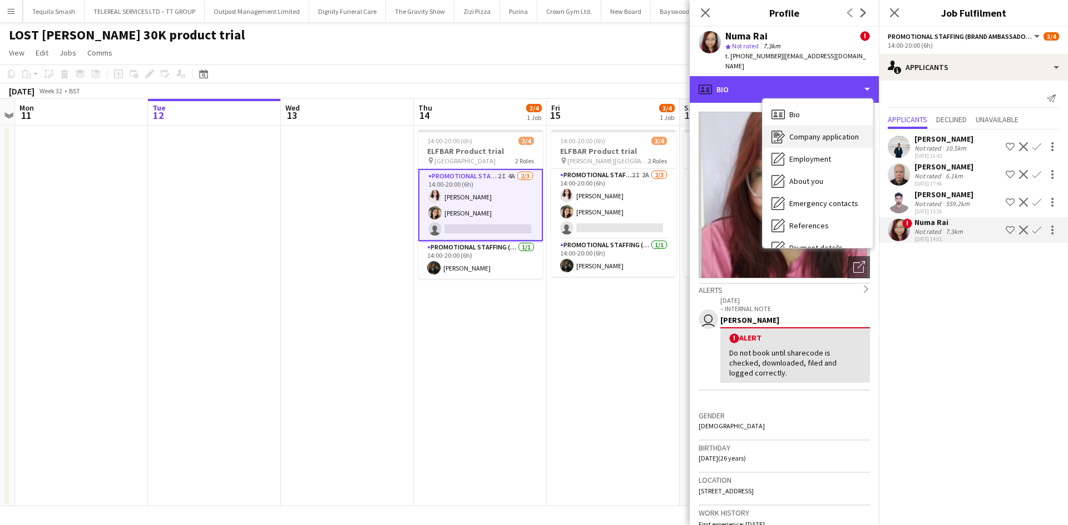
scroll to position [127, 0]
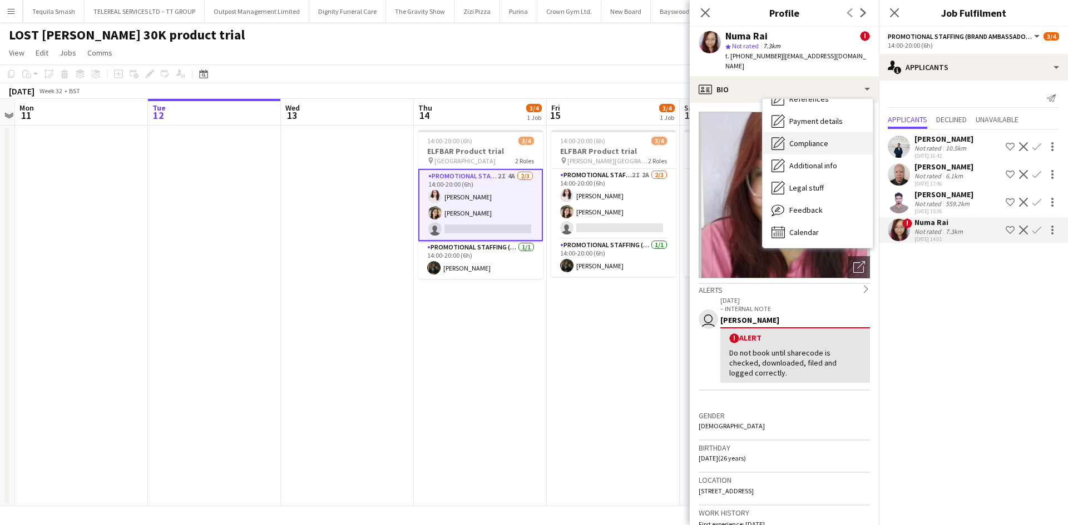
click at [814, 138] on span "Compliance" at bounding box center [808, 143] width 39 height 10
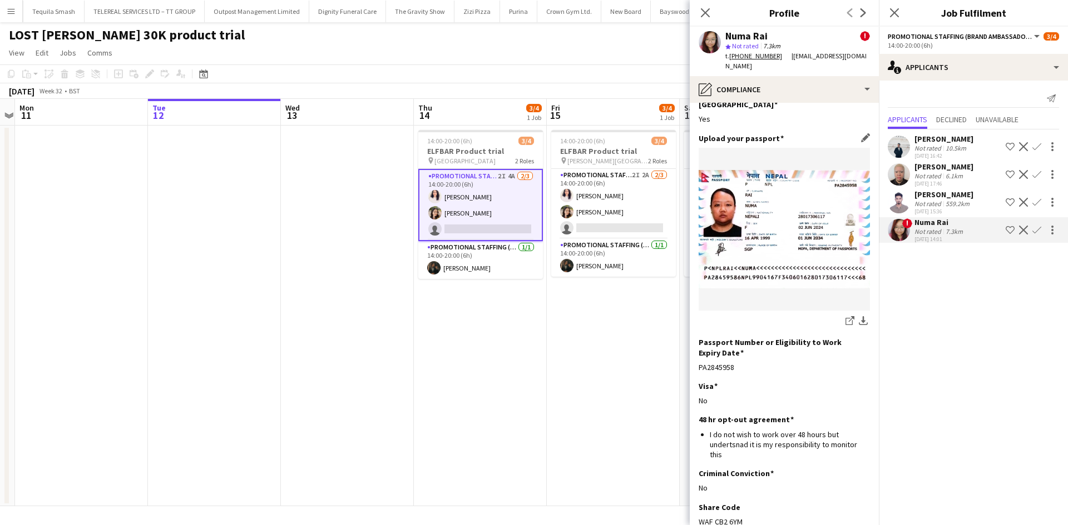
scroll to position [108, 0]
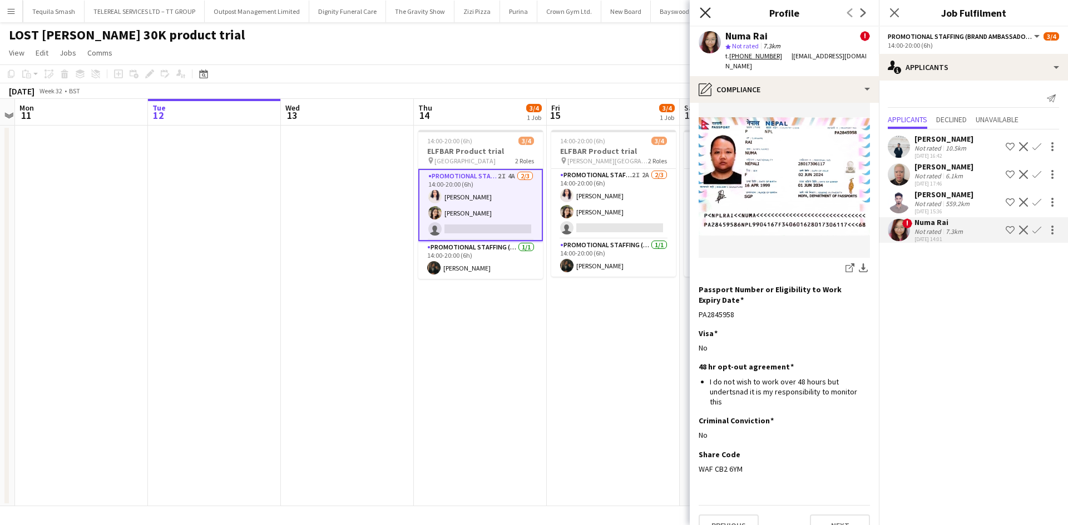
click at [708, 12] on icon "Close pop-in" at bounding box center [705, 12] width 11 height 11
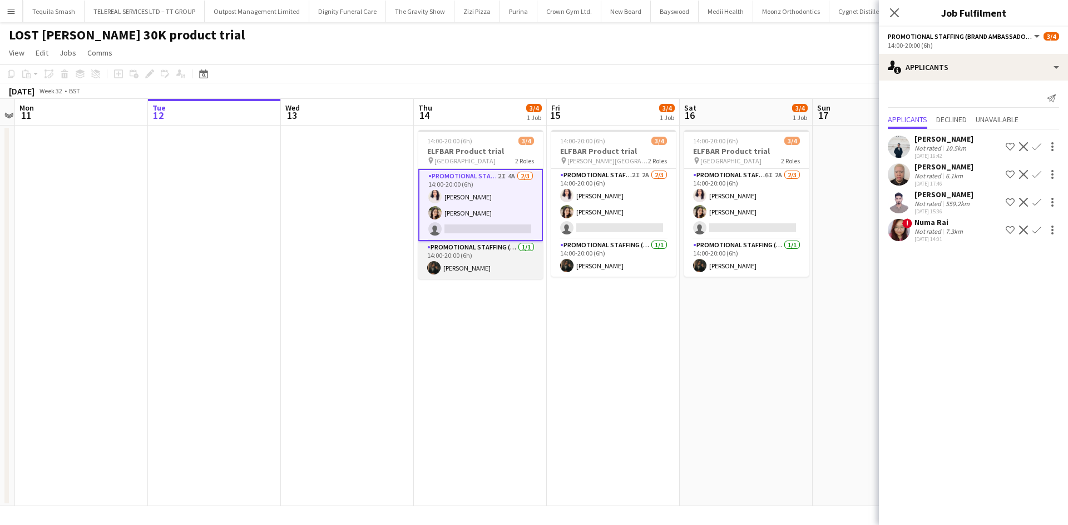
click at [478, 254] on app-card-role "Promotional Staffing (Team Leader) [DATE] 14:00-20:00 (6h) [PERSON_NAME]" at bounding box center [480, 260] width 125 height 38
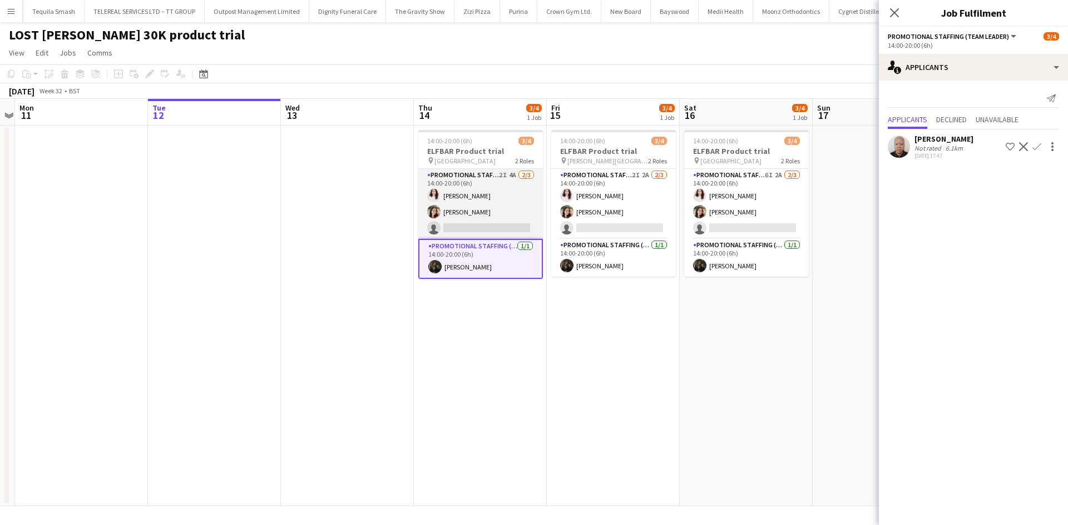
click at [477, 212] on app-card-role "Promotional Staffing (Brand Ambassadors) 2I 4A [DATE] 14:00-20:00 (6h) [PERSON_…" at bounding box center [480, 204] width 125 height 70
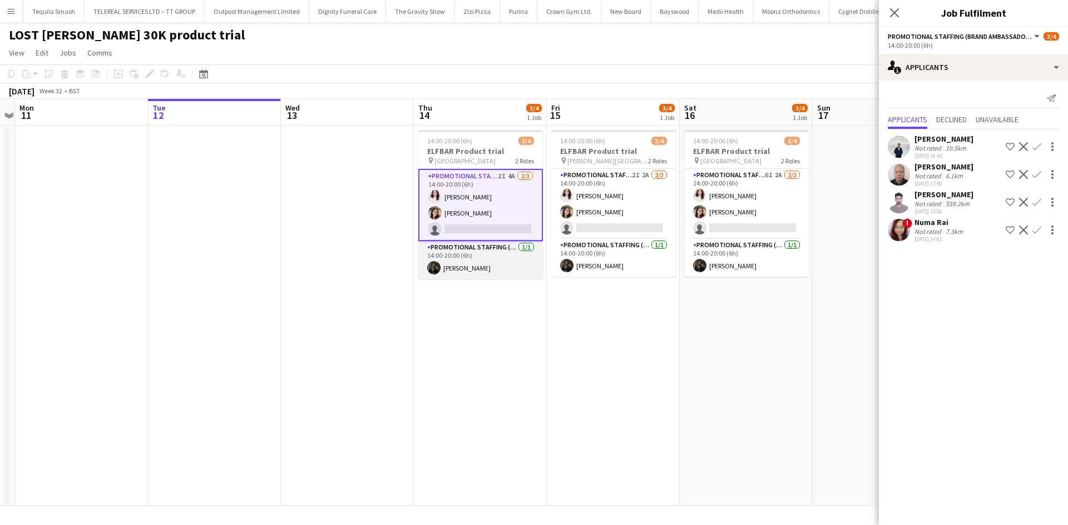
click at [483, 254] on app-card-role "Promotional Staffing (Team Leader) [DATE] 14:00-20:00 (6h) [PERSON_NAME]" at bounding box center [480, 260] width 125 height 38
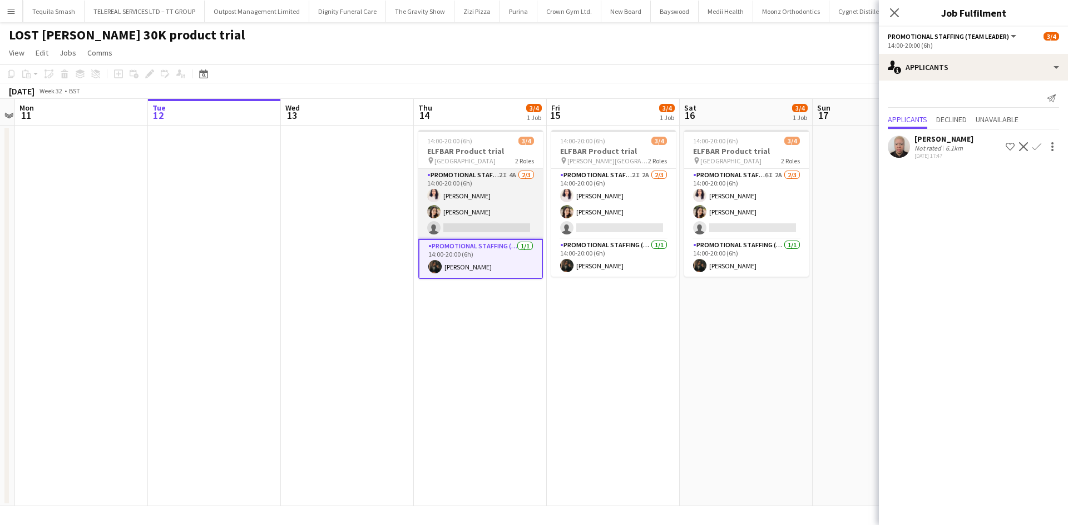
click at [492, 209] on app-card-role "Promotional Staffing (Brand Ambassadors) 2I 4A [DATE] 14:00-20:00 (6h) [PERSON_…" at bounding box center [480, 204] width 125 height 70
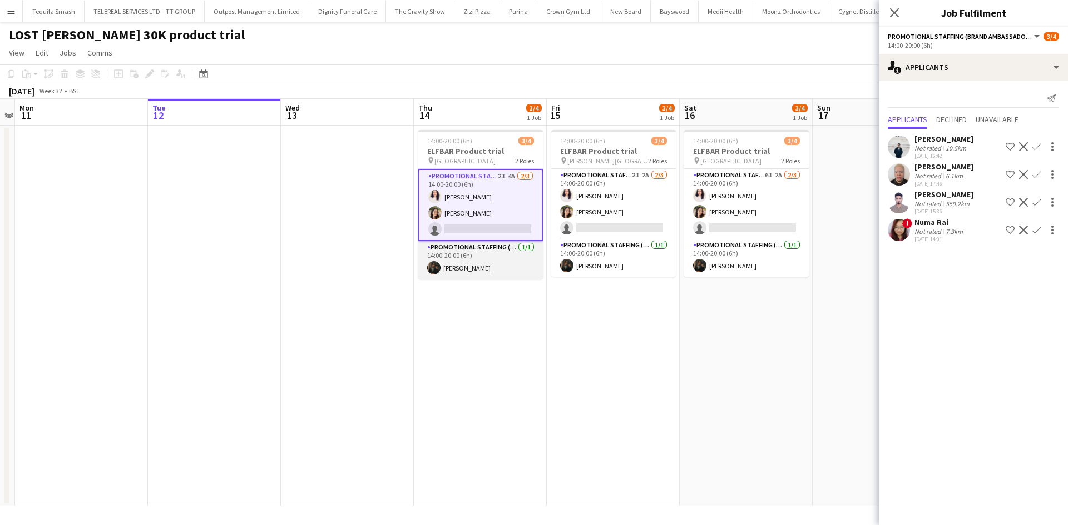
click at [482, 275] on app-card-role "Promotional Staffing (Team Leader) [DATE] 14:00-20:00 (6h) [PERSON_NAME]" at bounding box center [480, 260] width 125 height 38
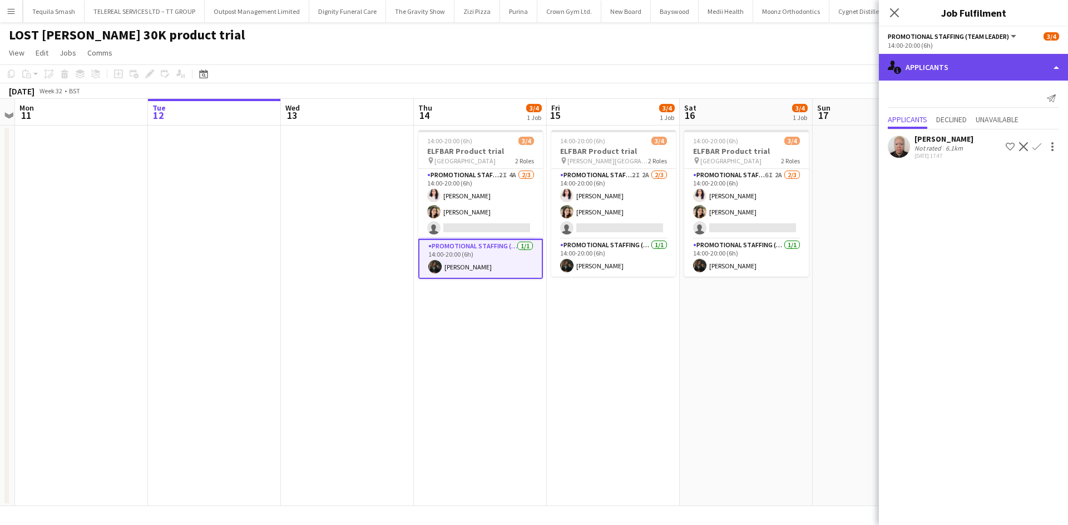
click at [914, 61] on div "single-neutral-actions-information Applicants" at bounding box center [973, 67] width 189 height 27
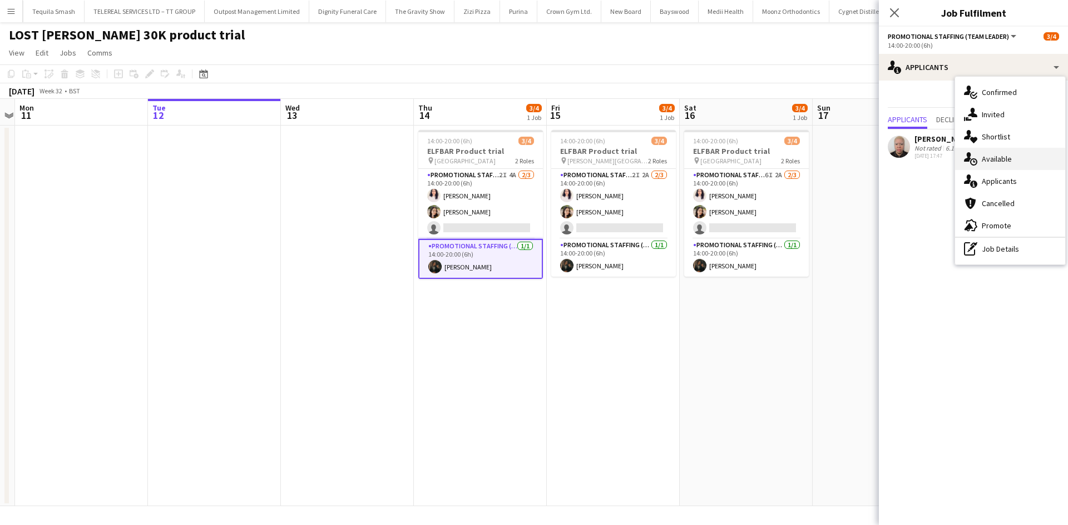
click at [998, 152] on div "single-neutral-actions-upload Available" at bounding box center [1010, 159] width 110 height 22
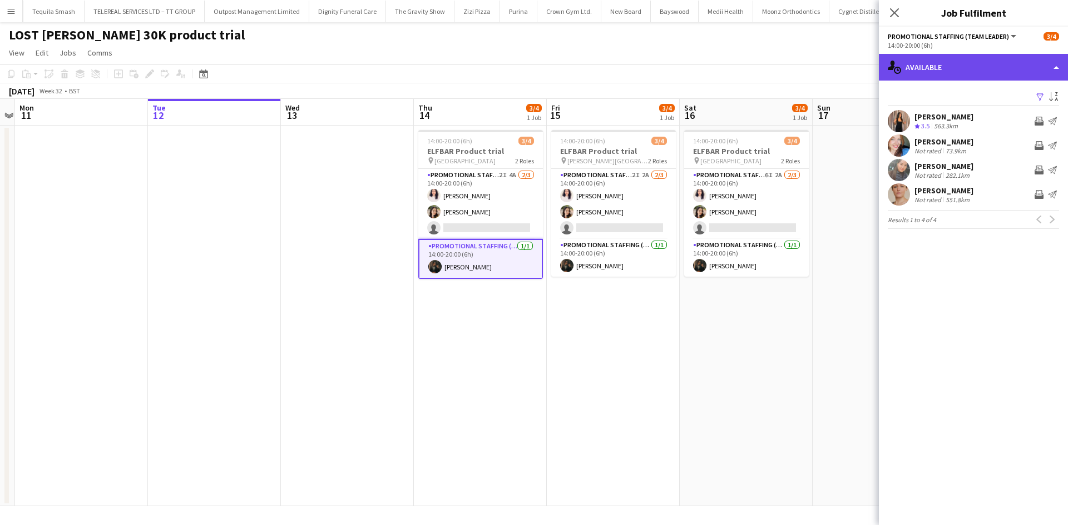
click at [925, 72] on div "single-neutral-actions-upload Available" at bounding box center [973, 67] width 189 height 27
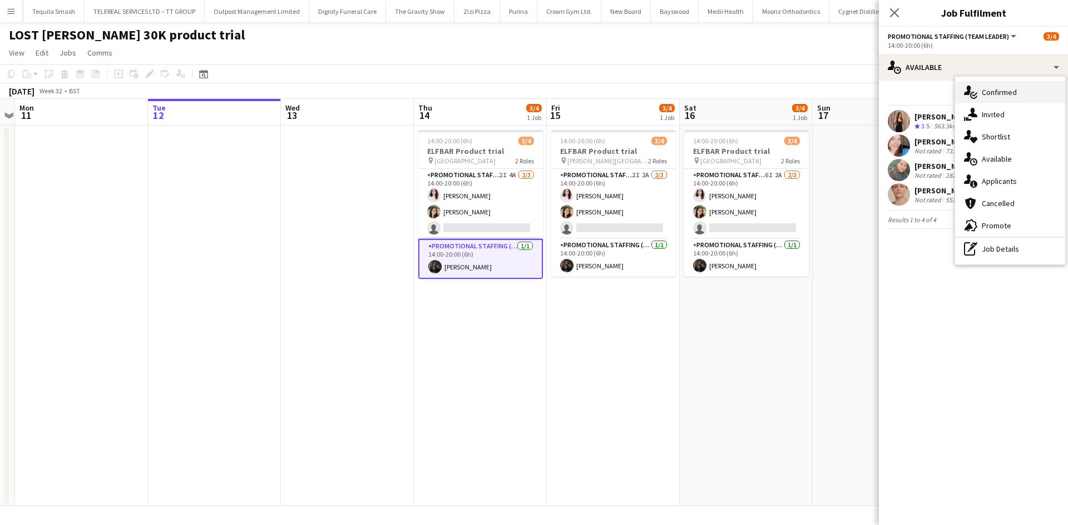
click at [976, 93] on icon at bounding box center [974, 95] width 6 height 4
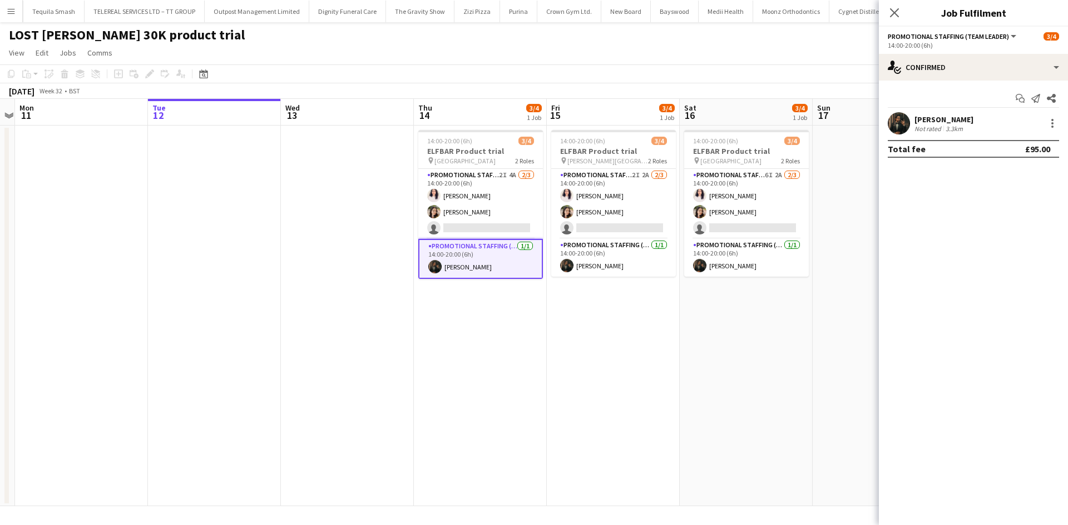
click at [930, 134] on div "[PERSON_NAME] Not rated 3.3km" at bounding box center [973, 123] width 189 height 22
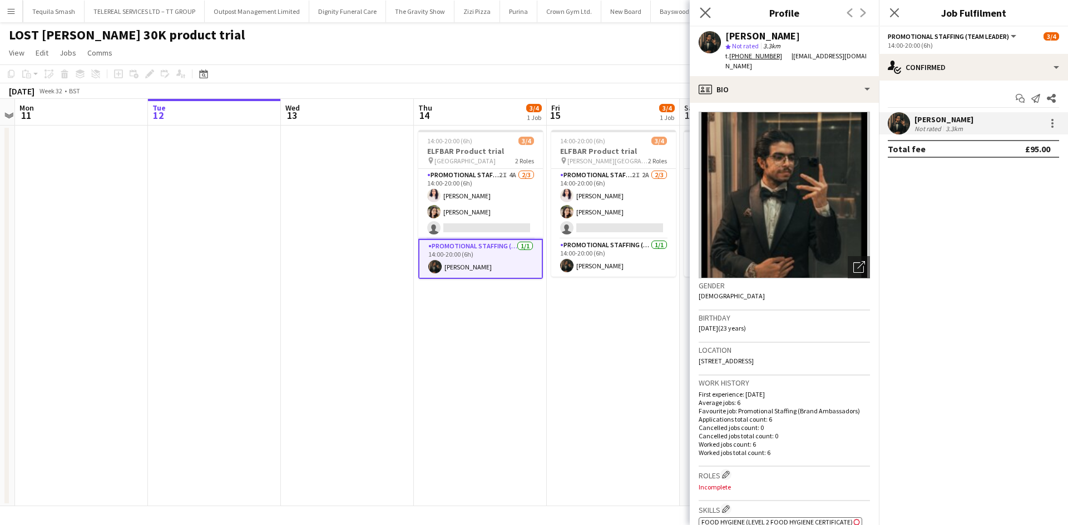
click at [699, 17] on app-icon "Close pop-in" at bounding box center [705, 13] width 16 height 16
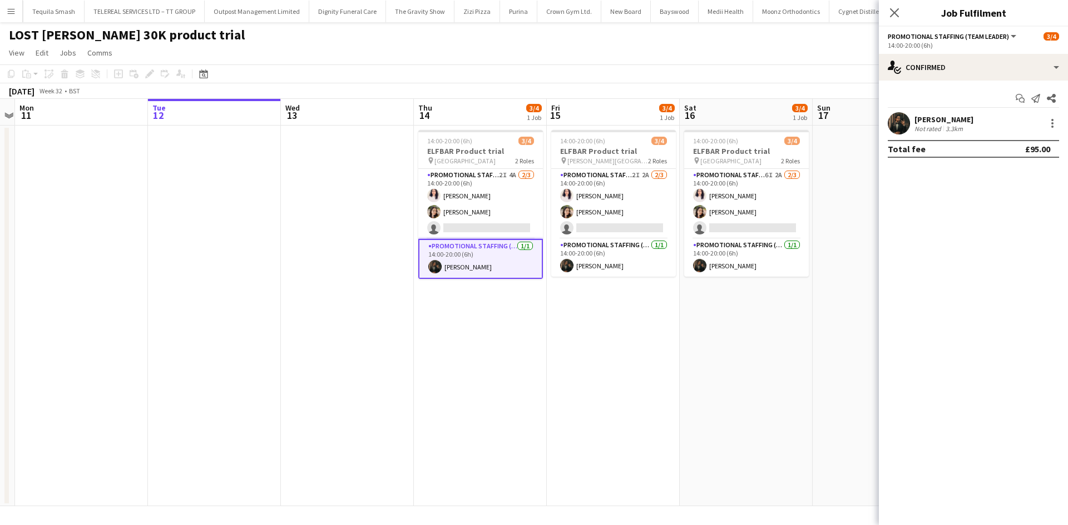
click at [915, 120] on div "[PERSON_NAME]" at bounding box center [943, 120] width 59 height 10
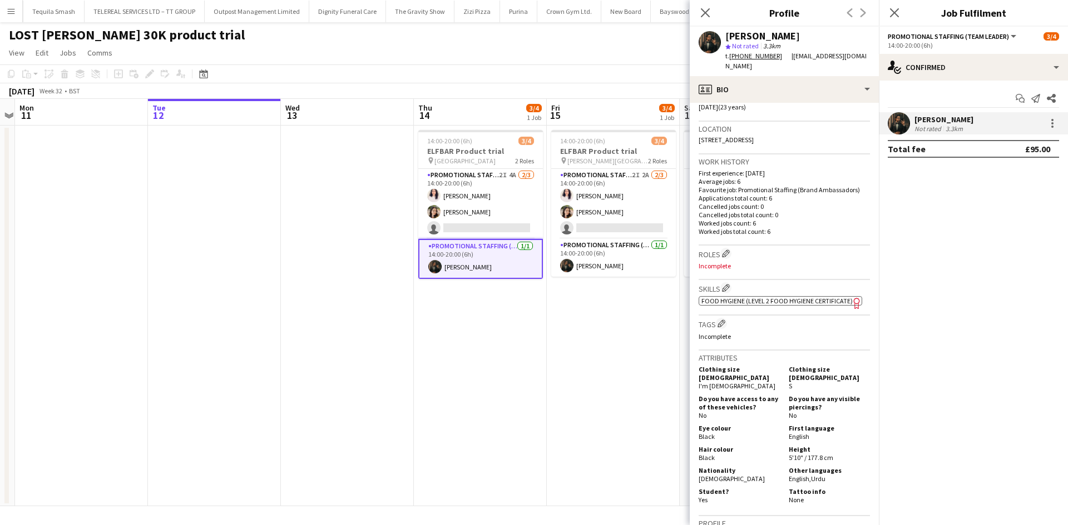
scroll to position [222, 0]
click at [509, 205] on app-card-role "Promotional Staffing (Brand Ambassadors) 2I 4A [DATE] 14:00-20:00 (6h) [PERSON_…" at bounding box center [480, 204] width 125 height 70
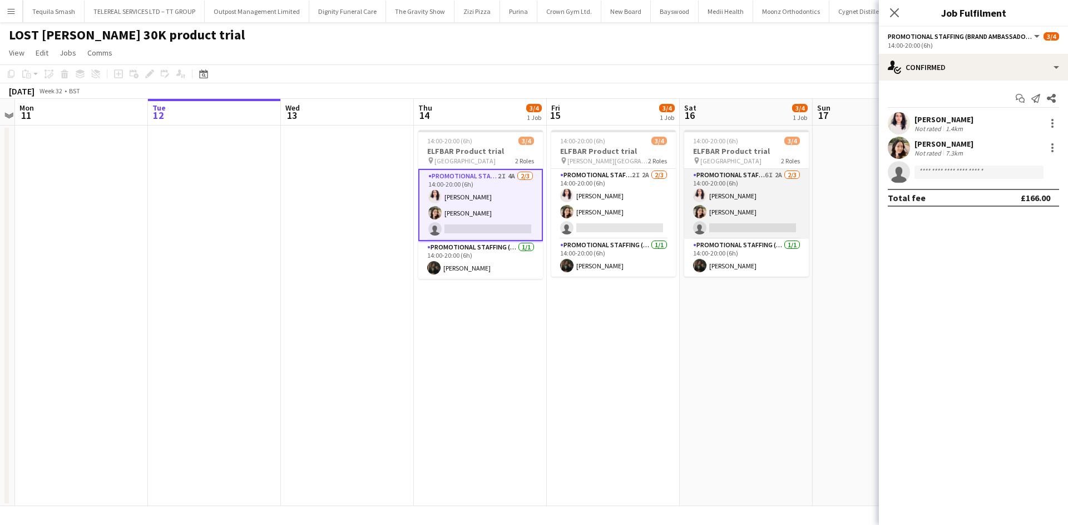
click at [746, 197] on app-card-role "Promotional Staffing (Brand Ambassadors) 6I 2A [DATE] 14:00-20:00 (6h) [PERSON_…" at bounding box center [746, 204] width 125 height 70
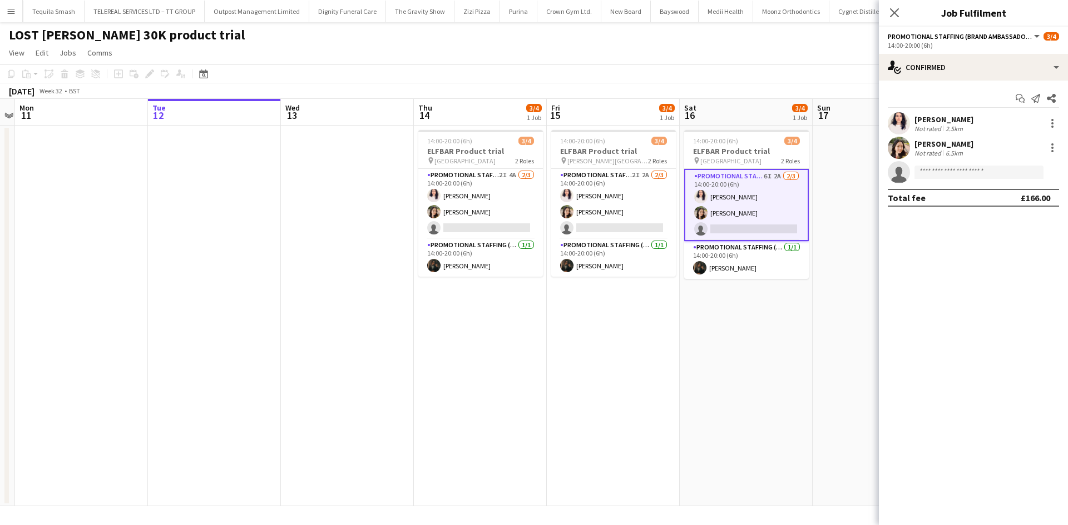
click at [910, 116] on div "[PERSON_NAME] Not rated 2.5km" at bounding box center [973, 123] width 189 height 22
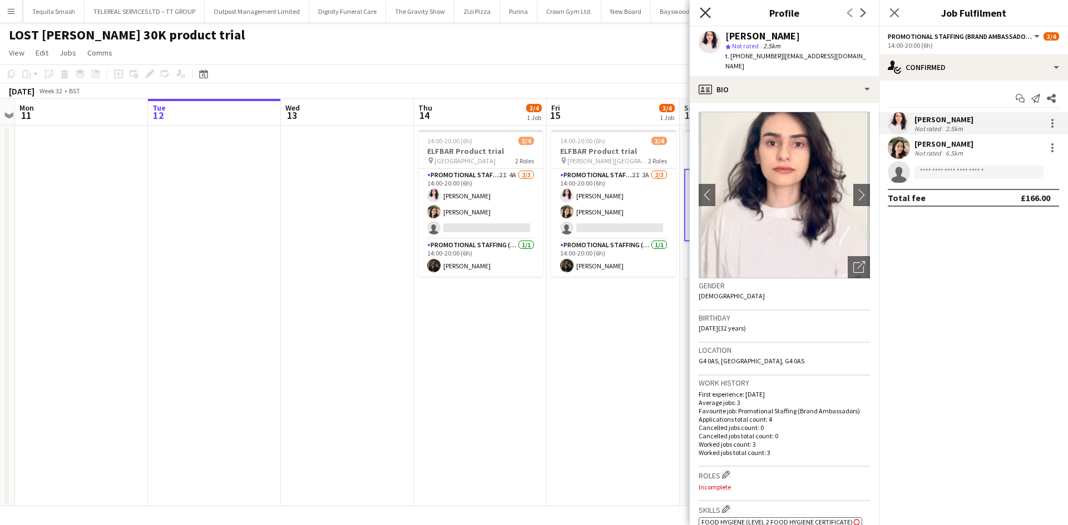
click at [700, 11] on icon "Close pop-in" at bounding box center [705, 12] width 11 height 11
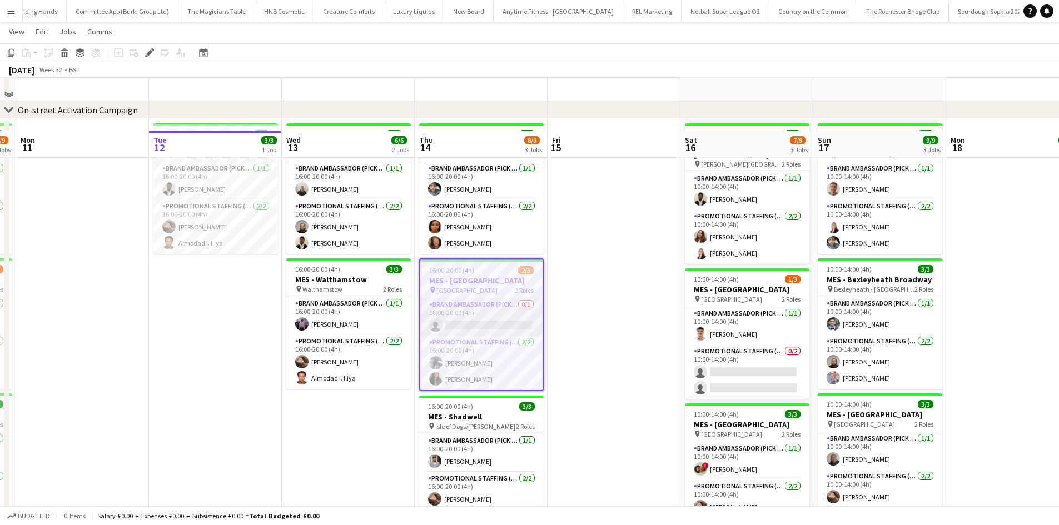
scroll to position [111, 0]
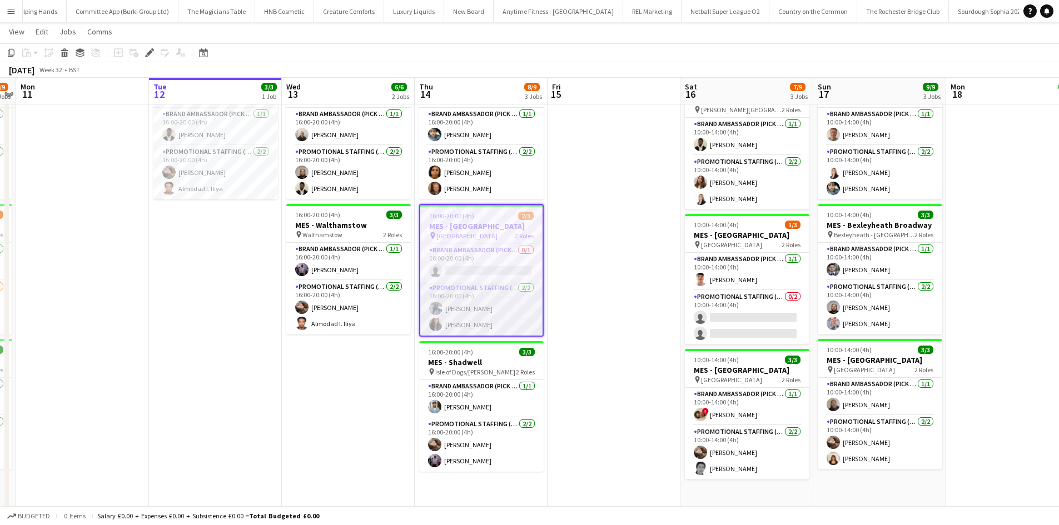
click at [472, 311] on app-card-role "Promotional Staffing (Brand Ambassadors) [DATE] 16:00-20:00 (4h) [PERSON_NAME] …" at bounding box center [481, 309] width 122 height 54
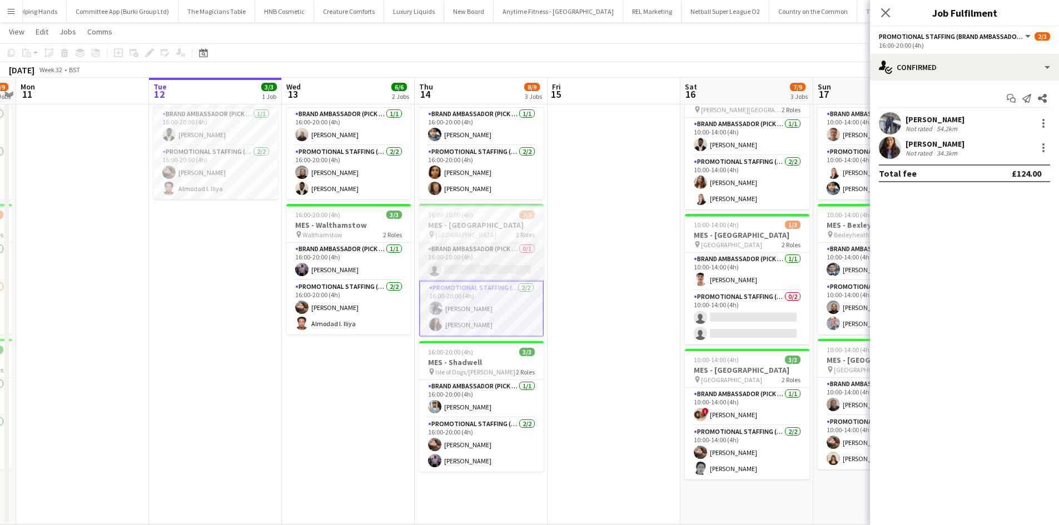
click at [462, 265] on app-card-role "Brand Ambassador (Pick up) 0/1 16:00-20:00 (4h) single-neutral-actions" at bounding box center [481, 262] width 125 height 38
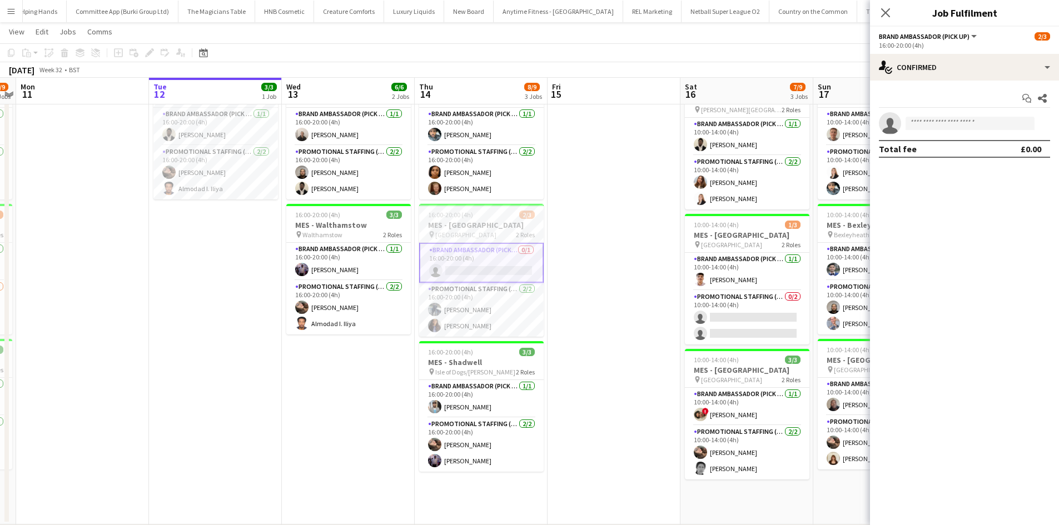
click at [892, 11] on app-icon "Close pop-in" at bounding box center [885, 12] width 13 height 13
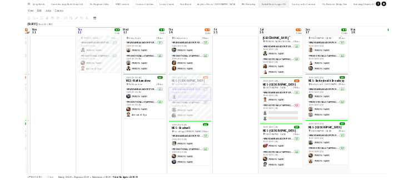
scroll to position [0, 383]
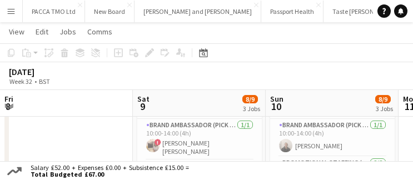
scroll to position [0, 383]
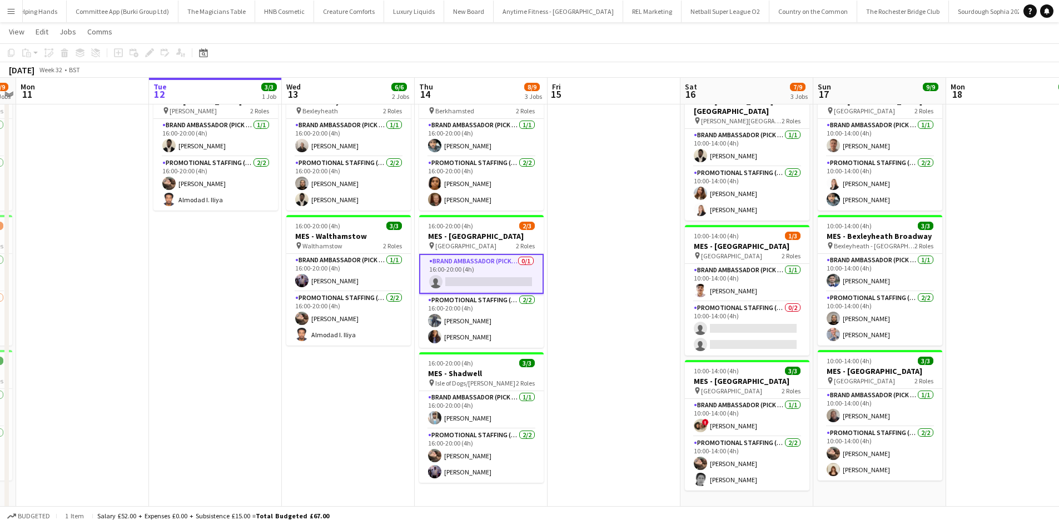
click at [19, 6] on button "Menu" at bounding box center [11, 11] width 22 height 22
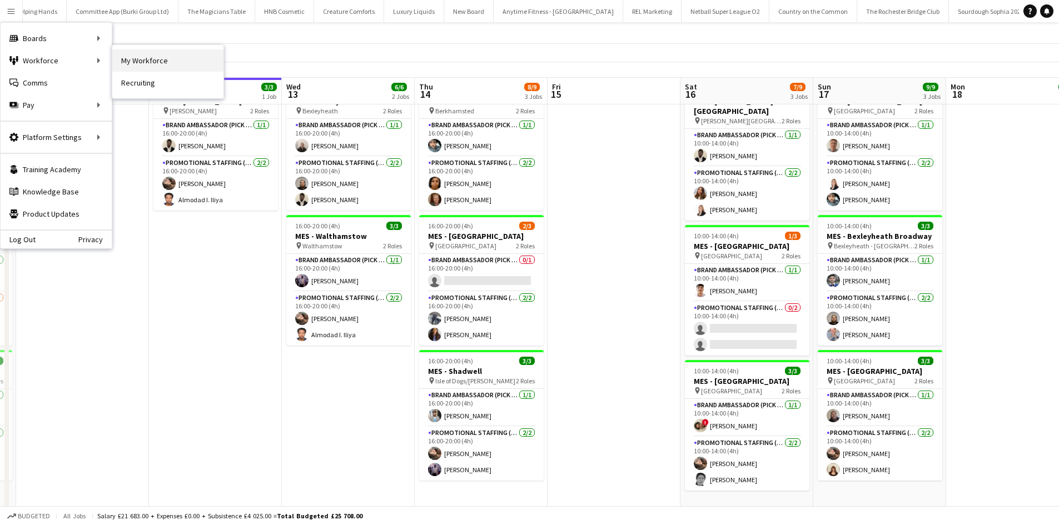
click at [116, 53] on link "My Workforce" at bounding box center [167, 60] width 111 height 22
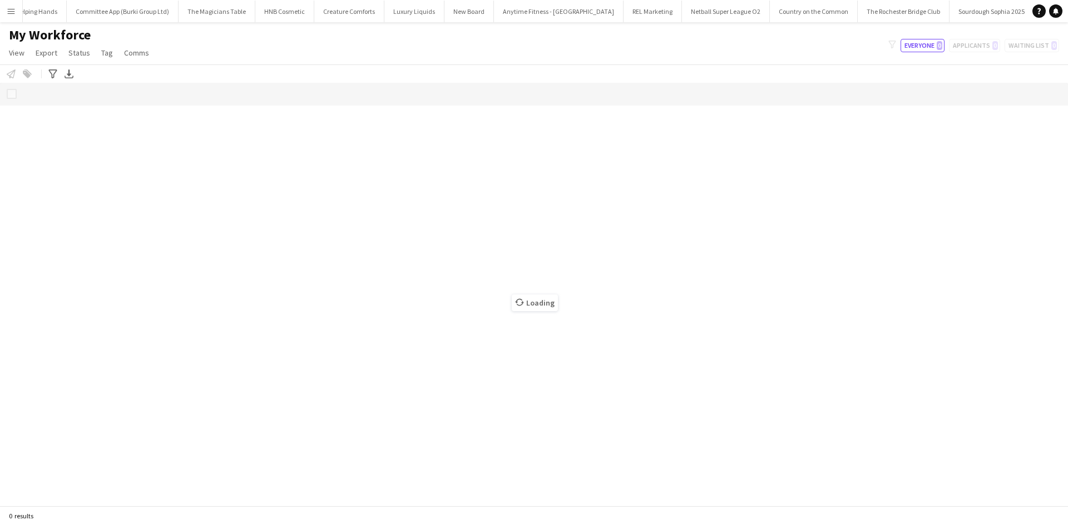
click at [6, 19] on button "Menu" at bounding box center [11, 11] width 22 height 22
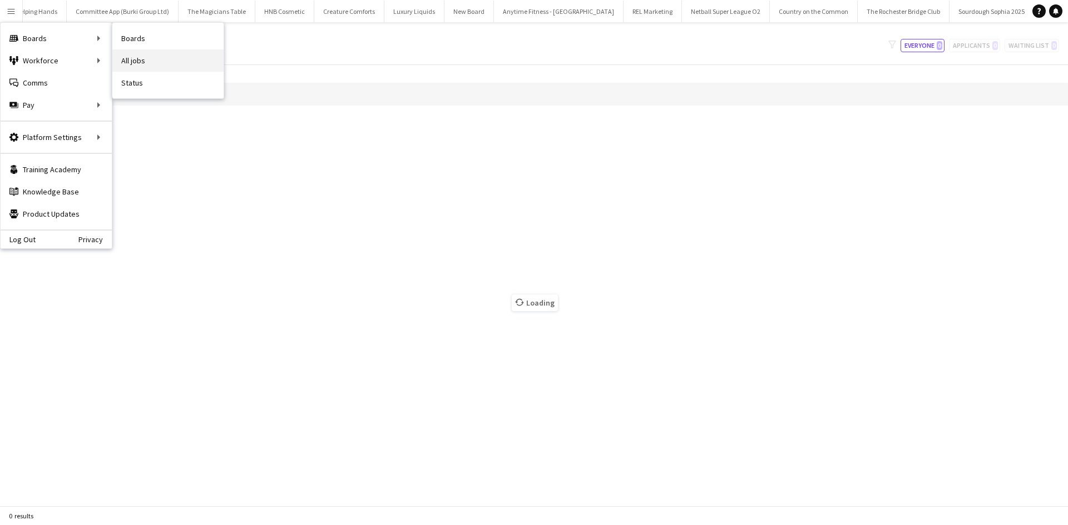
click at [118, 55] on link "All jobs" at bounding box center [167, 60] width 111 height 22
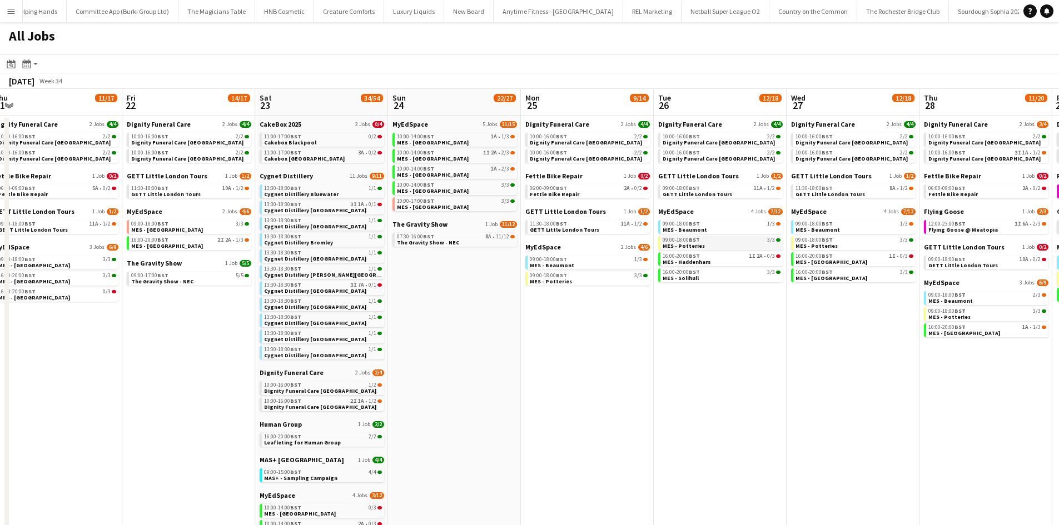
scroll to position [0, 545]
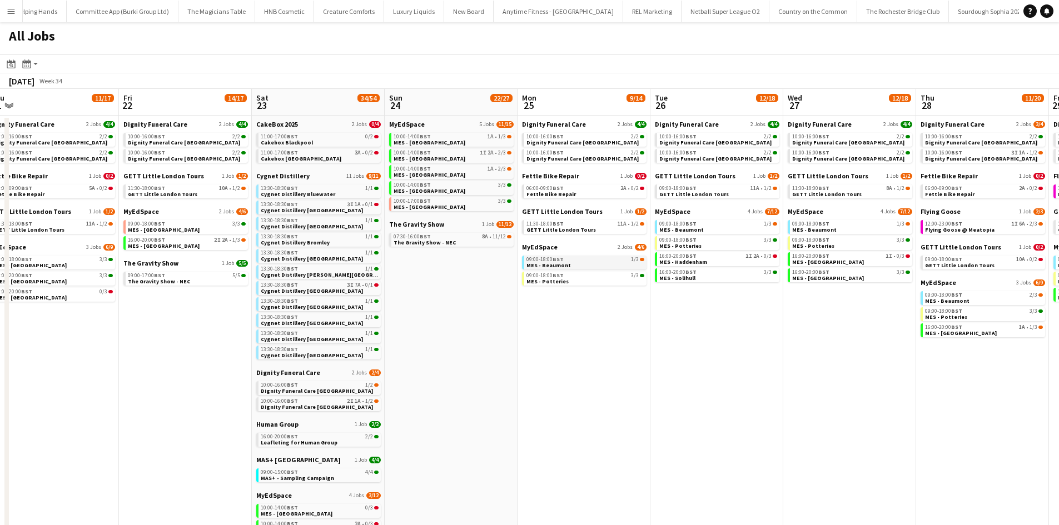
click at [413, 180] on span "MES - Beaumont" at bounding box center [549, 265] width 44 height 7
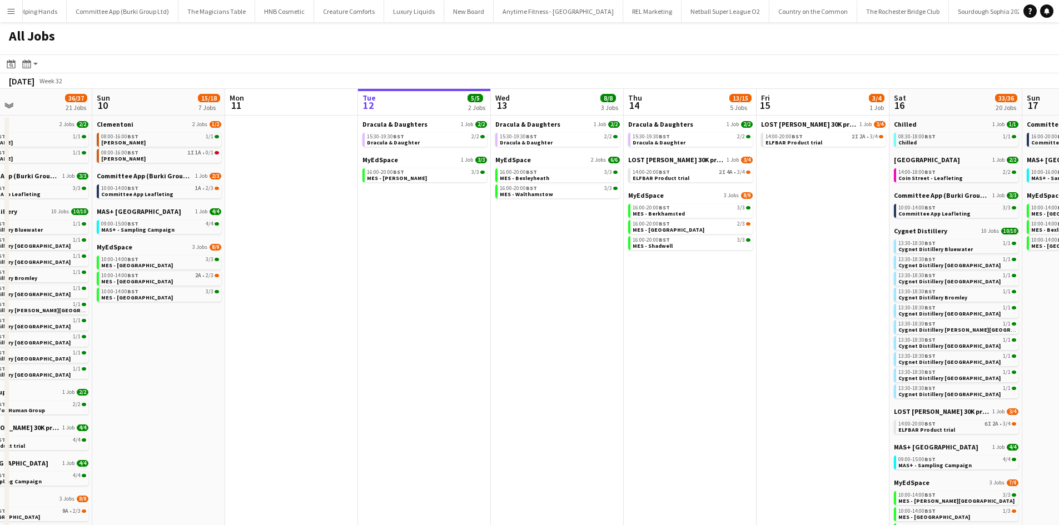
scroll to position [0, 307]
click at [413, 180] on span "MES - Walthamstow" at bounding box center [525, 194] width 53 height 7
click at [413, 180] on span "MES - Shadwell" at bounding box center [652, 245] width 40 height 7
click at [4, 14] on button "Menu" at bounding box center [11, 11] width 22 height 22
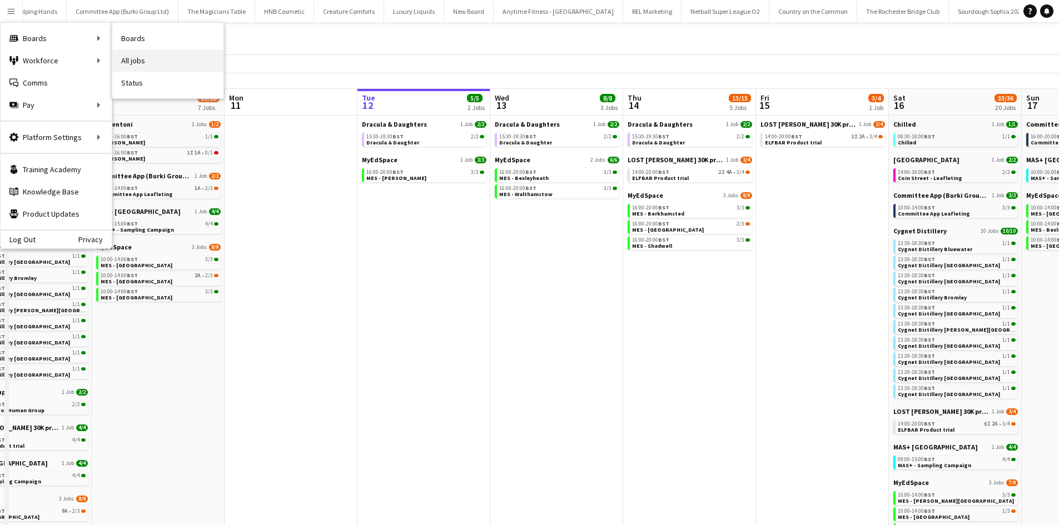
click at [163, 55] on link "All jobs" at bounding box center [167, 60] width 111 height 22
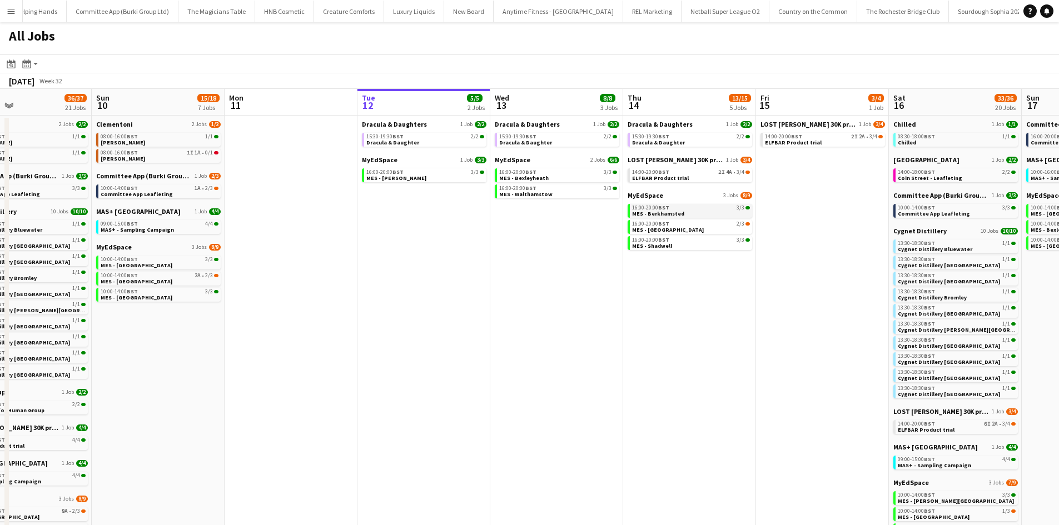
click at [413, 180] on link "16:00-20:00 BST 3/3 MES - [GEOGRAPHIC_DATA]" at bounding box center [691, 210] width 118 height 13
click at [413, 170] on span "14:00-20:00 BST" at bounding box center [650, 173] width 37 height 6
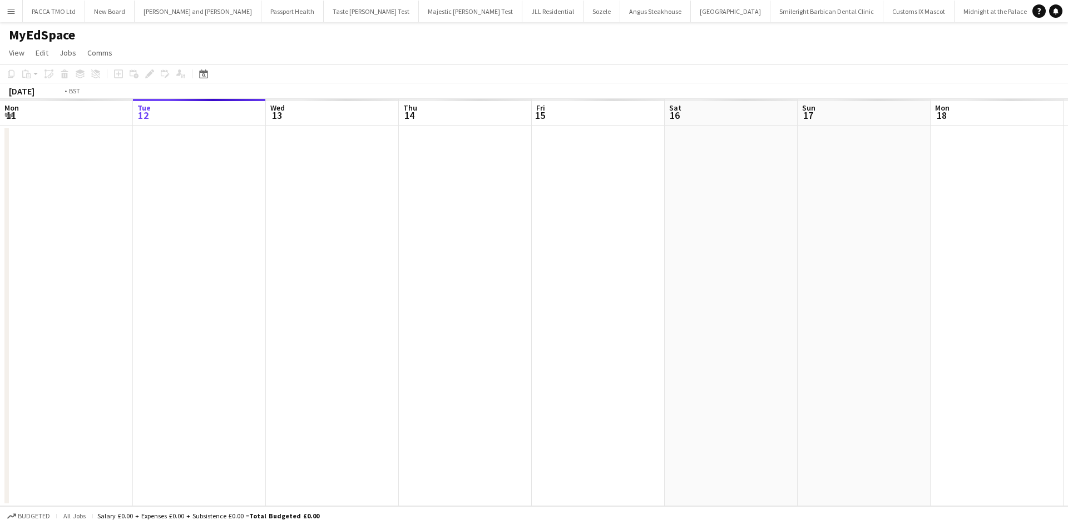
scroll to position [0, 305]
click at [492, 262] on app-calendar-viewport "Sat 9 Sun 10 Mon 11 Tue 12 Wed 13 Thu 14 Fri 15 Sat 16 Sun 17 Mon 18 Tue 19 Wed…" at bounding box center [534, 303] width 1068 height 408
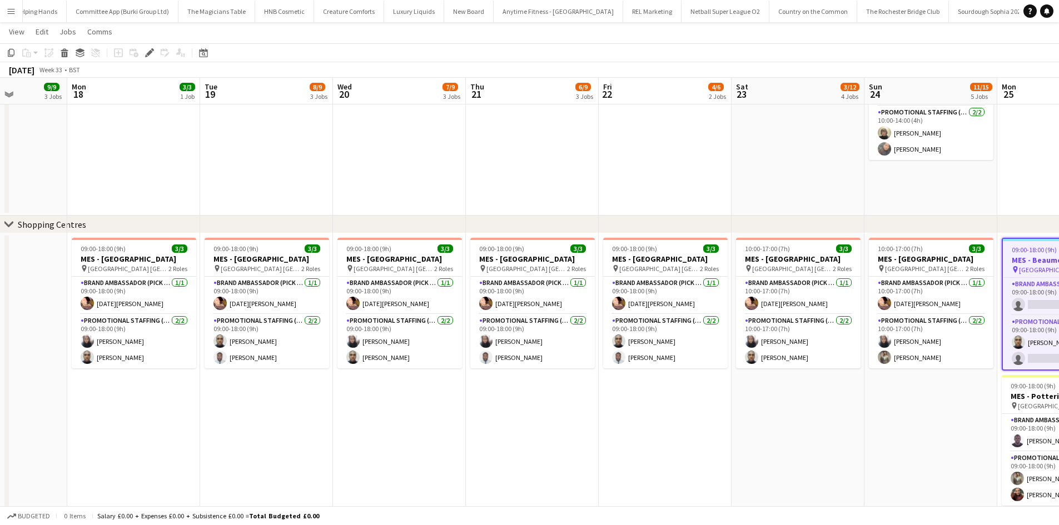
scroll to position [0, 333]
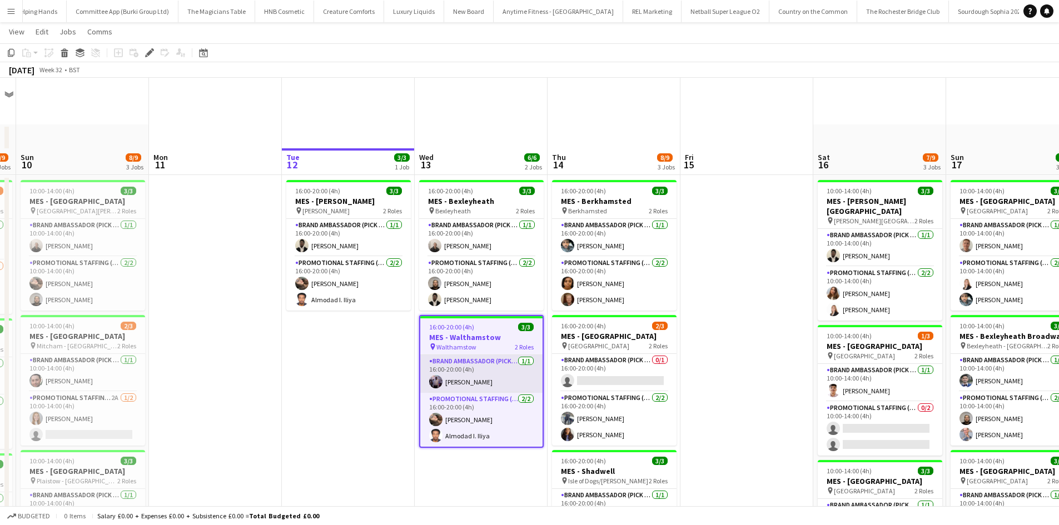
scroll to position [71, 0]
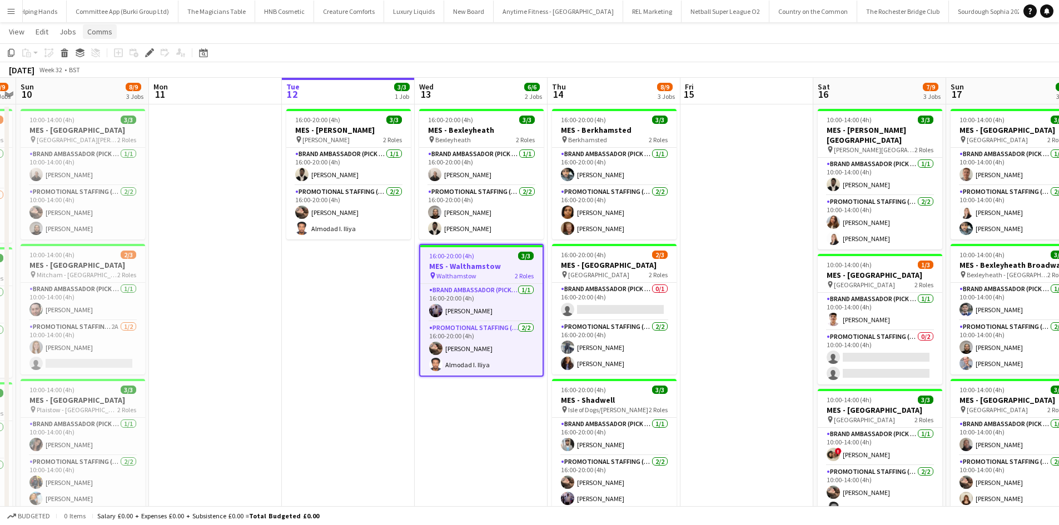
click at [83, 33] on link "Comms" at bounding box center [100, 31] width 34 height 14
click at [72, 32] on span "Jobs" at bounding box center [67, 32] width 17 height 10
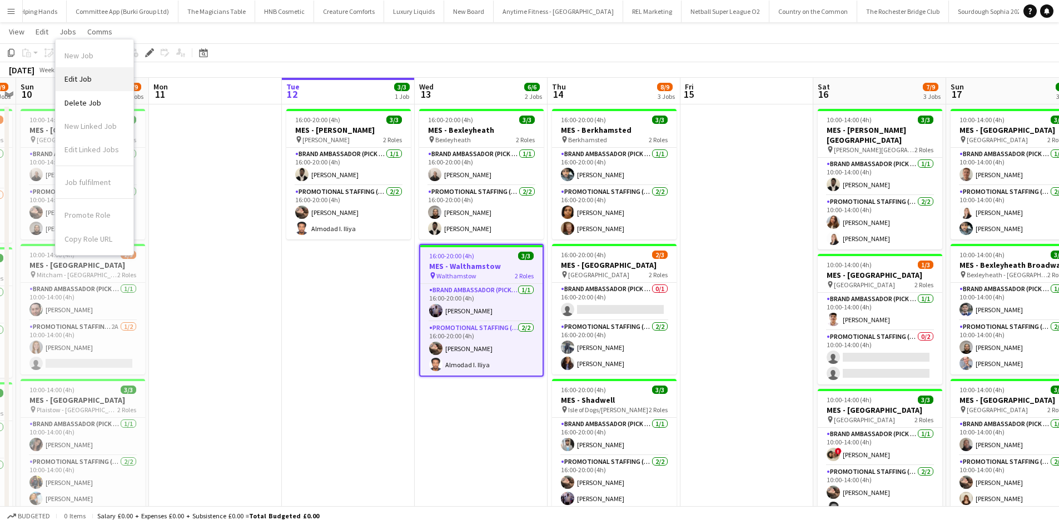
click at [87, 75] on span "Edit Job" at bounding box center [78, 79] width 27 height 10
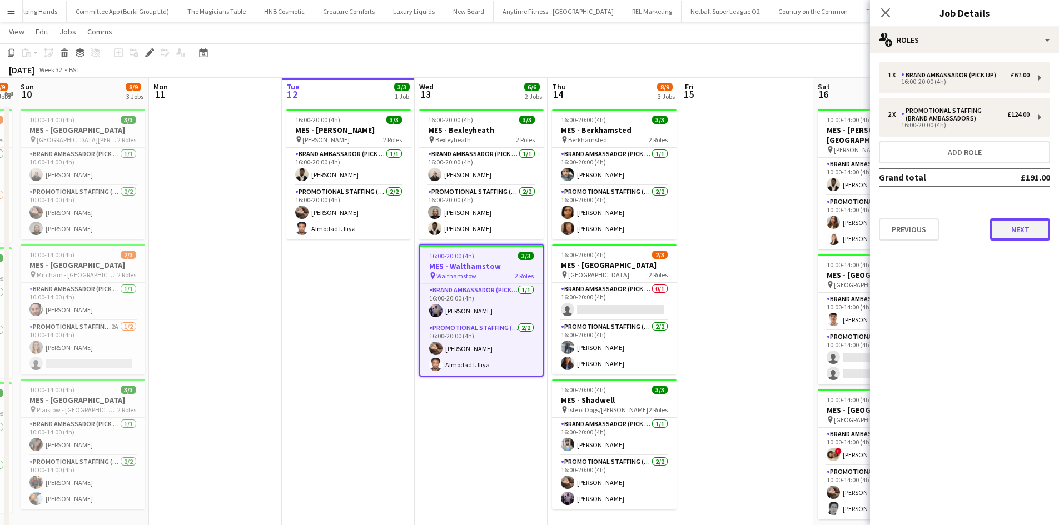
click at [994, 223] on button "Next" at bounding box center [1020, 230] width 60 height 22
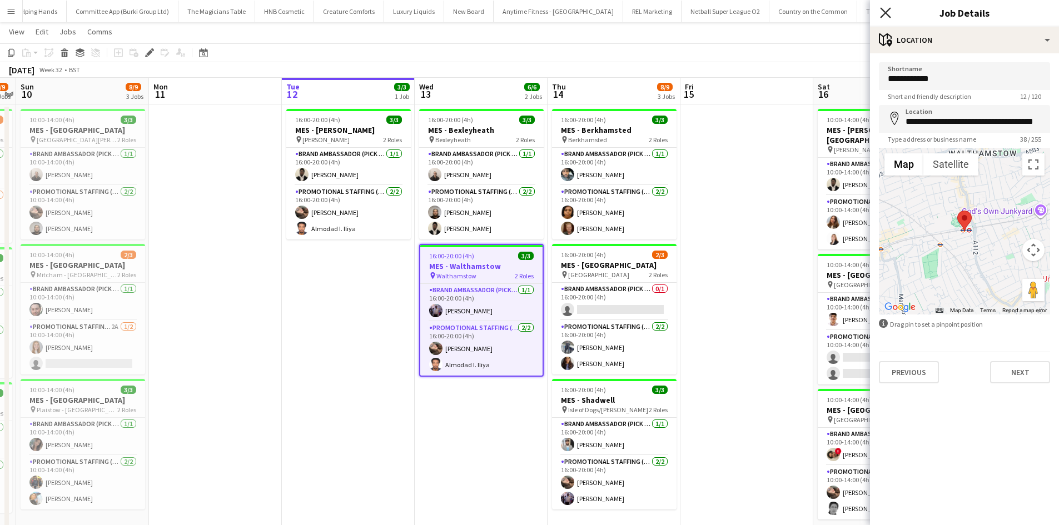
click at [885, 8] on icon "Close pop-in" at bounding box center [885, 12] width 11 height 11
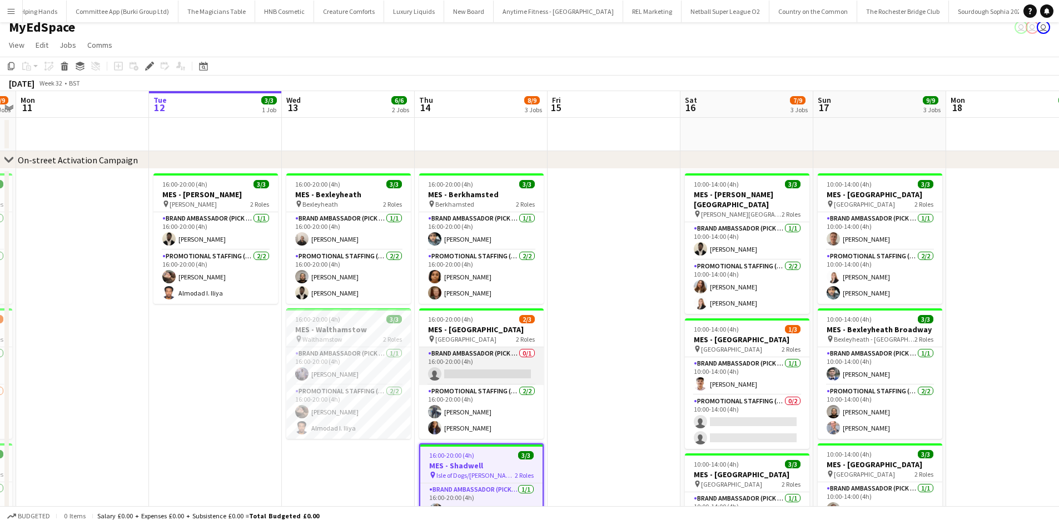
scroll to position [7, 0]
click at [488, 230] on app-card-role "Brand Ambassador (Pick up) [DATE] 16:00-20:00 (4h) [PERSON_NAME]" at bounding box center [481, 232] width 125 height 38
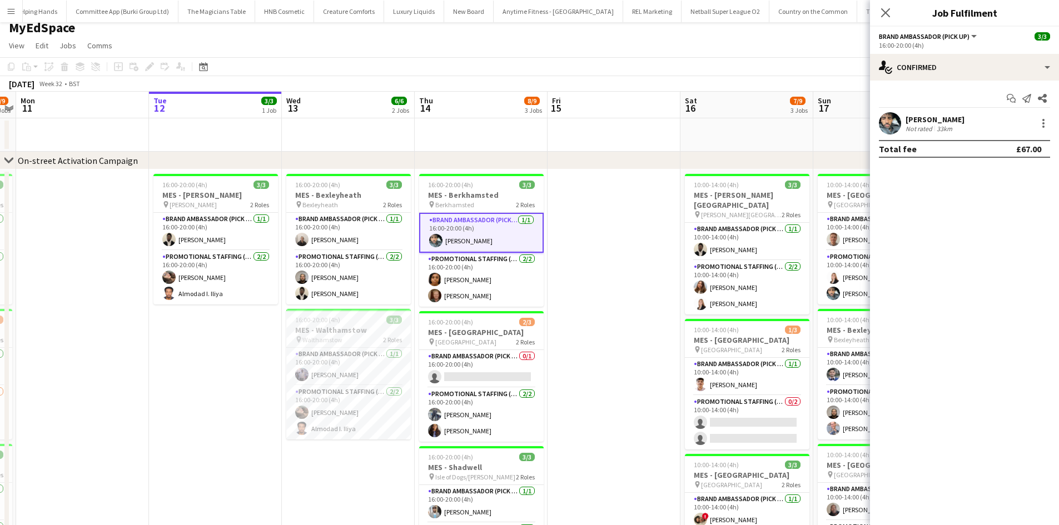
click at [965, 125] on div "Not rated 33km" at bounding box center [935, 129] width 59 height 8
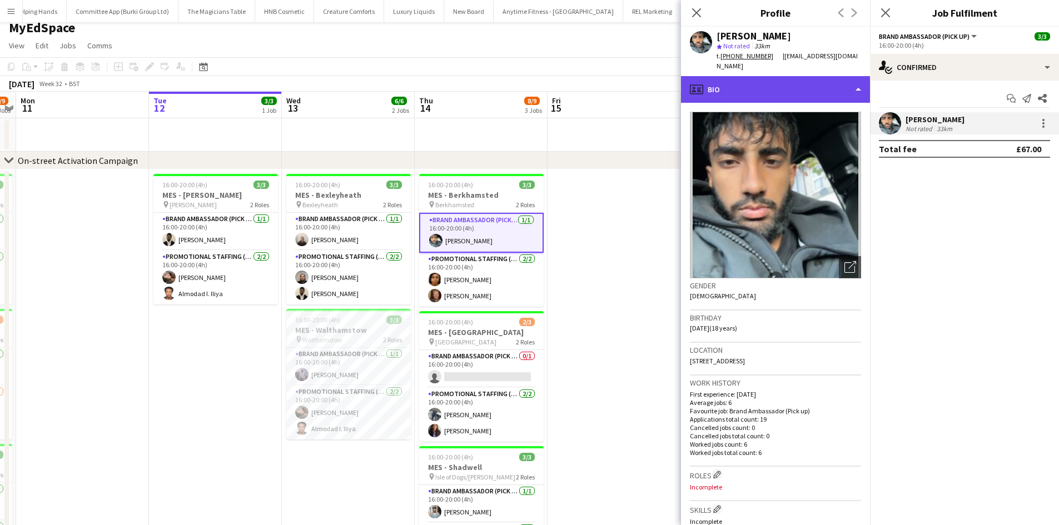
click at [779, 82] on div "profile Bio" at bounding box center [775, 89] width 189 height 27
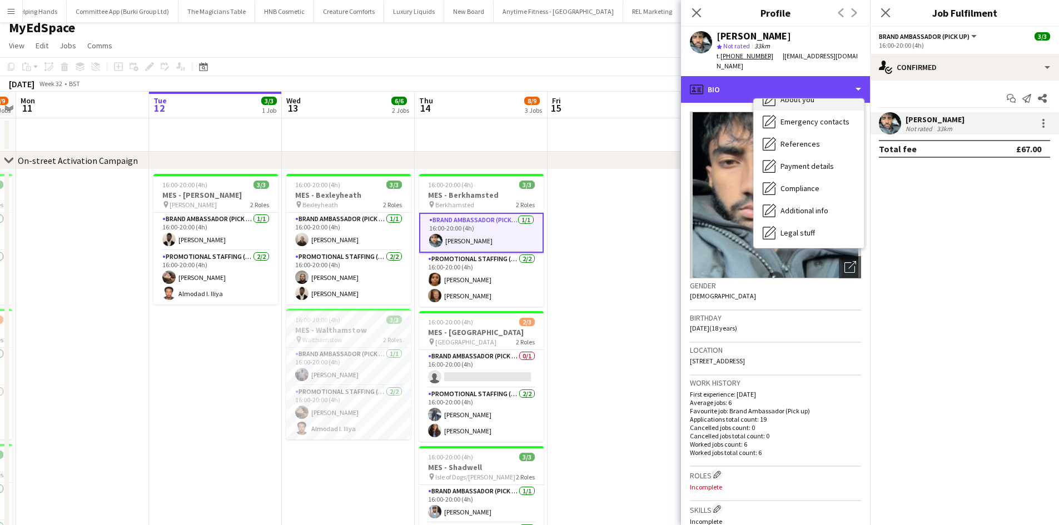
scroll to position [127, 0]
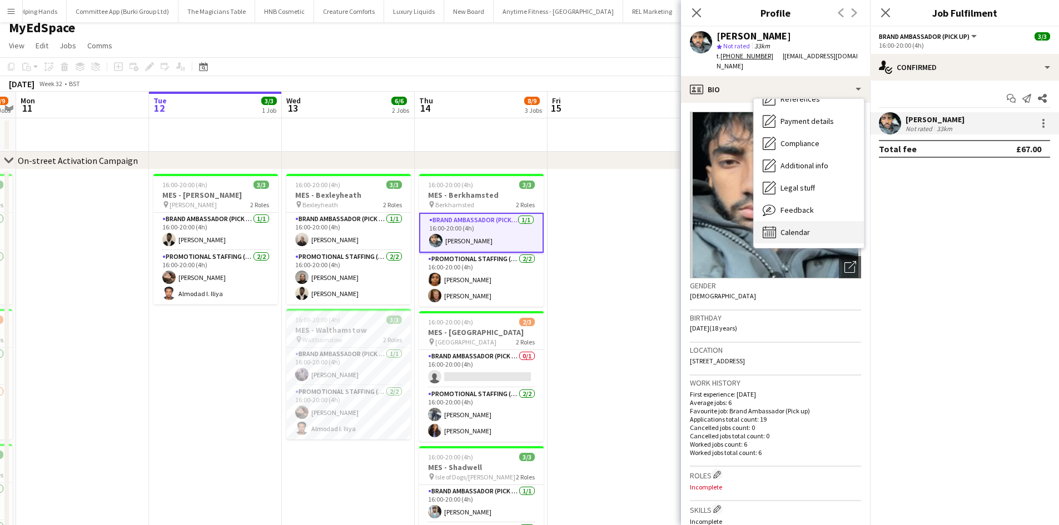
click at [801, 227] on span "Calendar" at bounding box center [795, 232] width 29 height 10
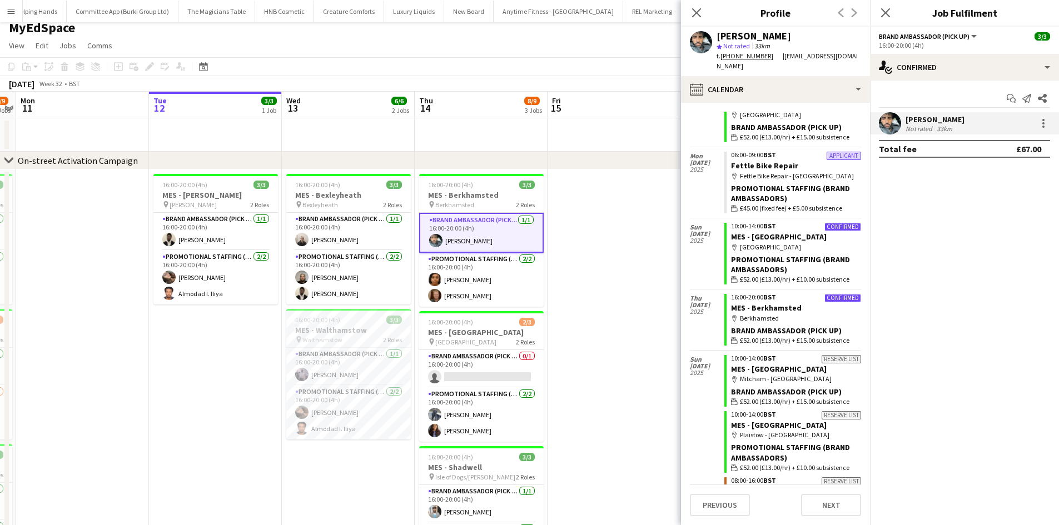
scroll to position [0, 0]
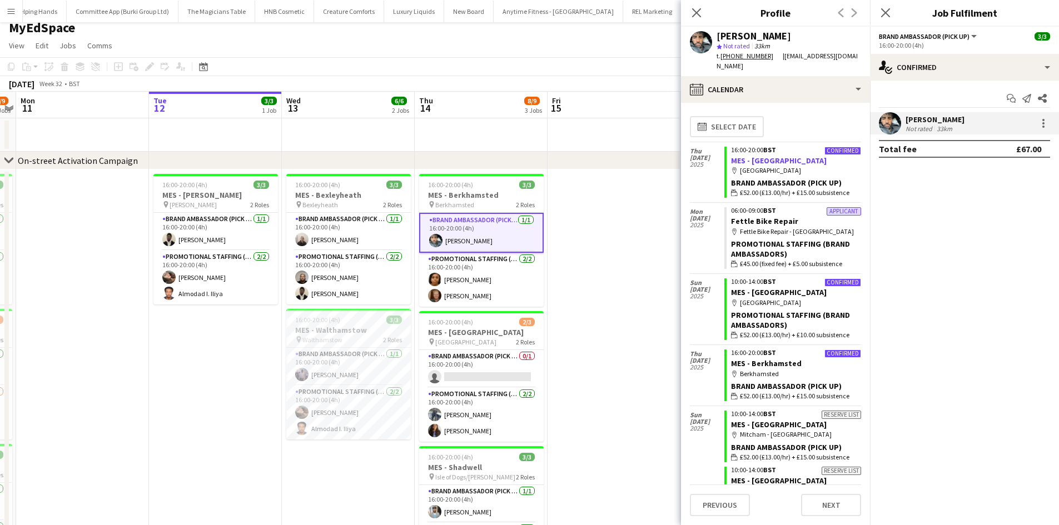
click at [752, 156] on link "MES - [GEOGRAPHIC_DATA]" at bounding box center [779, 161] width 96 height 10
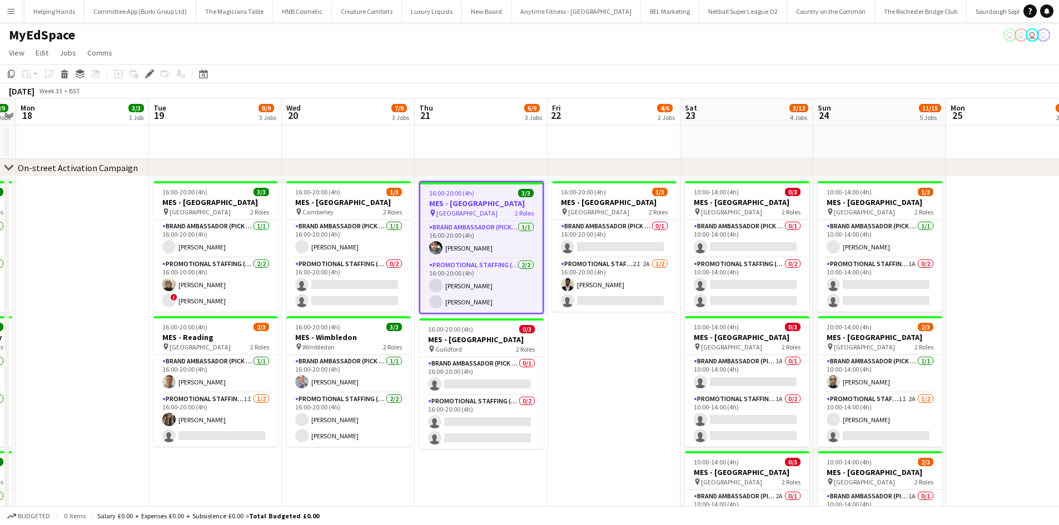
scroll to position [0, 3326]
click at [509, 244] on app-card-role "Brand Ambassador (Pick up) [DATE] 16:00-20:00 (4h) [PERSON_NAME]" at bounding box center [481, 240] width 122 height 38
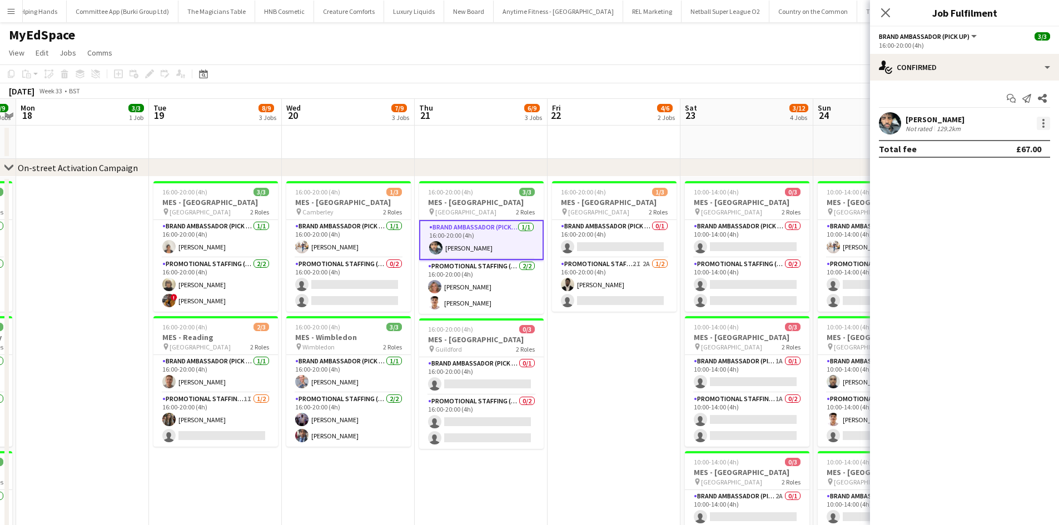
click at [1043, 129] on div at bounding box center [1043, 123] width 13 height 13
click at [981, 246] on span "Remove" at bounding box center [989, 250] width 33 height 9
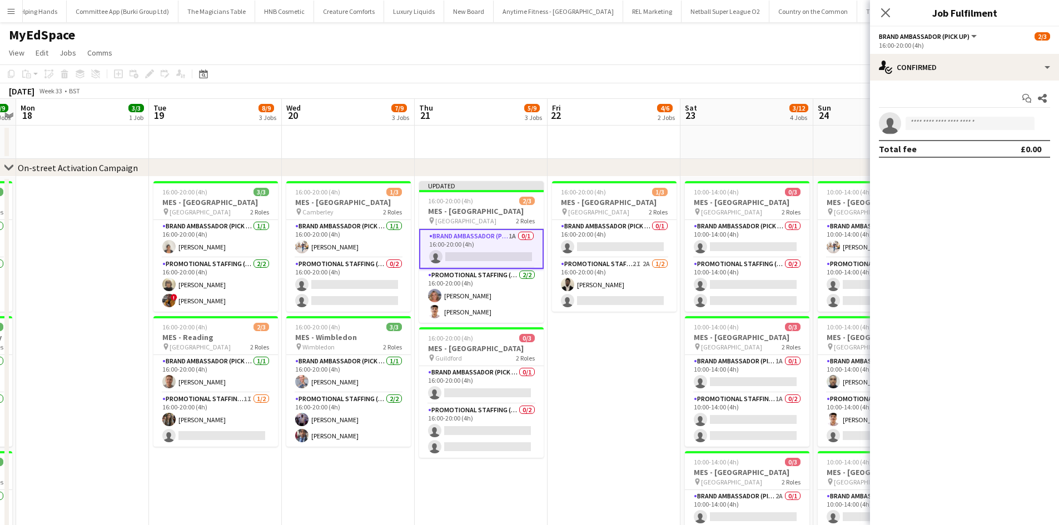
click at [877, 22] on div "Close pop-in" at bounding box center [885, 13] width 31 height 26
click at [885, 9] on icon "Close pop-in" at bounding box center [885, 12] width 11 height 11
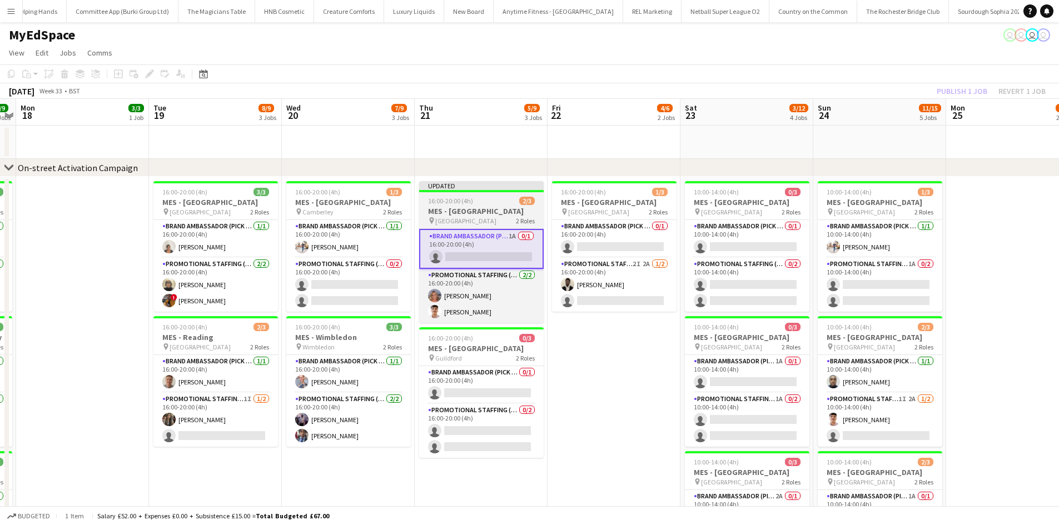
click at [480, 204] on div "16:00-20:00 (4h) 2/3" at bounding box center [481, 201] width 125 height 8
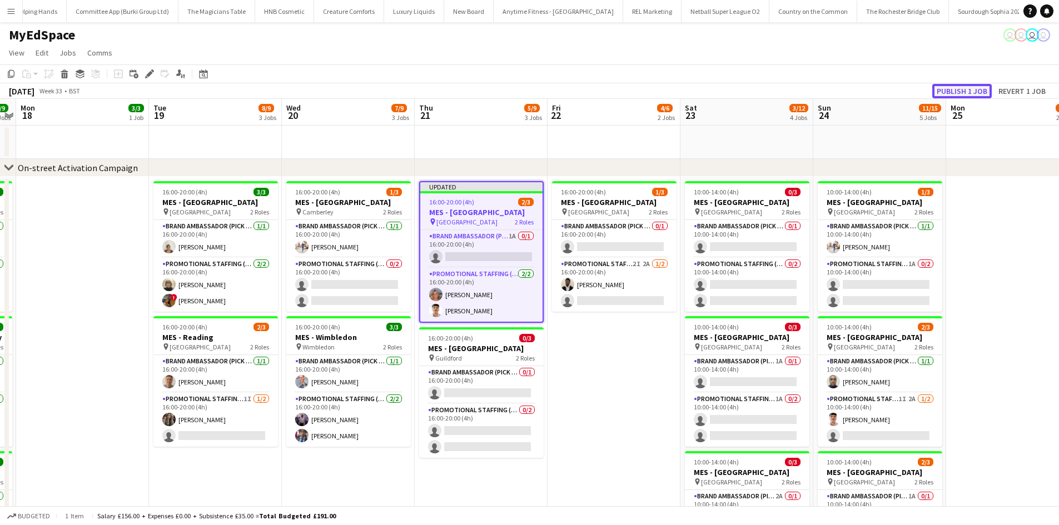
click at [941, 92] on button "Publish 1 job" at bounding box center [962, 91] width 59 height 14
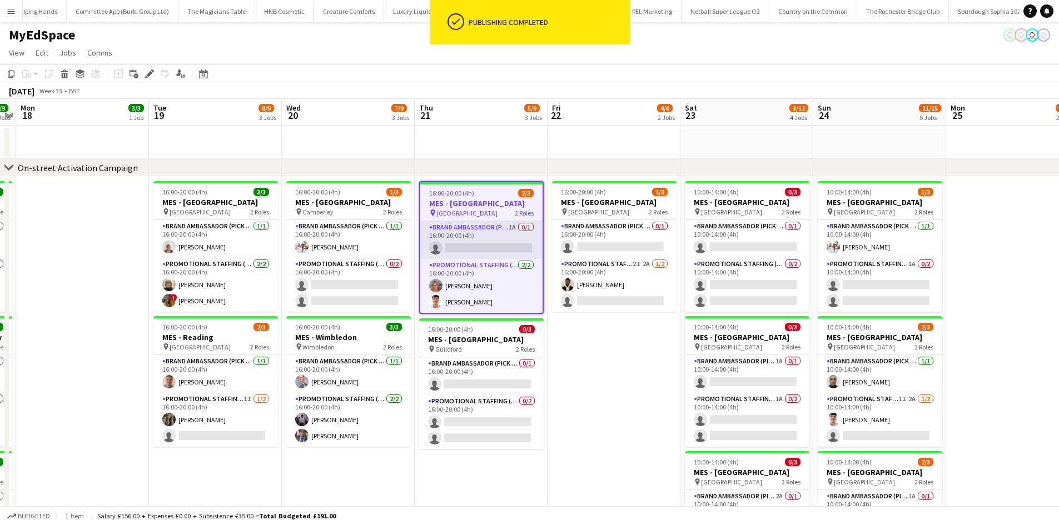
click at [512, 222] on app-card-role "Brand Ambassador (Pick up) 1A 0/1 16:00-20:00 (4h) single-neutral-actions" at bounding box center [481, 240] width 122 height 38
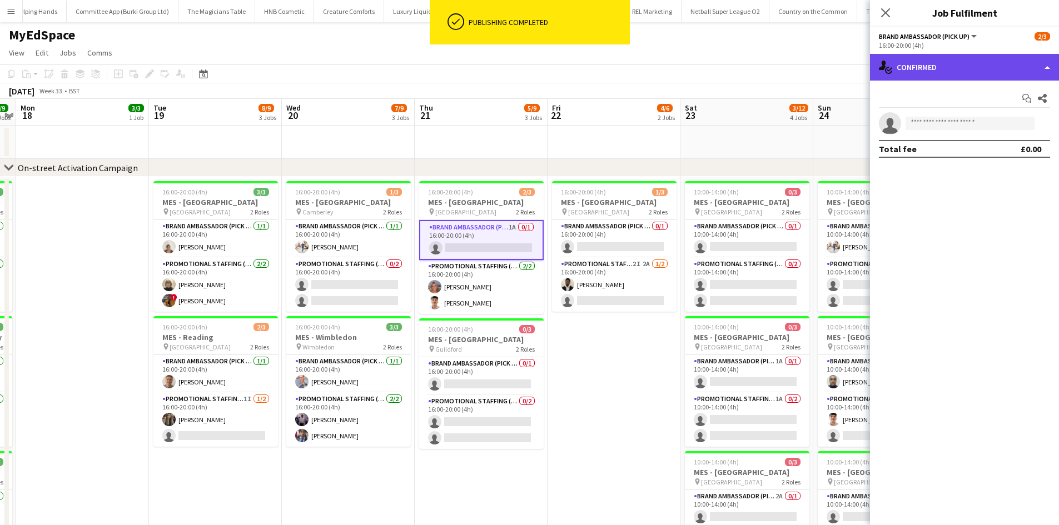
click at [1012, 66] on div "single-neutral-actions-check-2 Confirmed" at bounding box center [964, 67] width 189 height 27
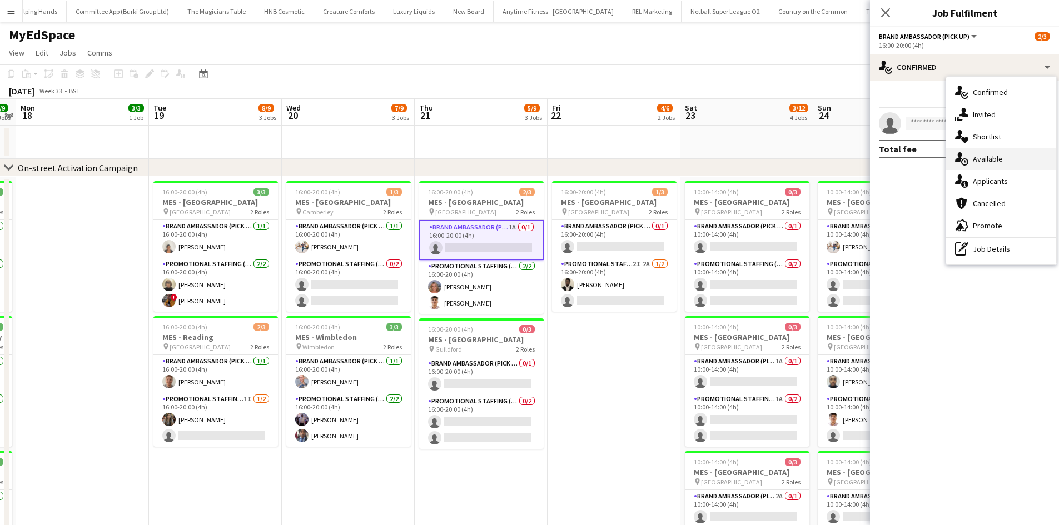
click at [1005, 161] on div "single-neutral-actions-upload Available" at bounding box center [1001, 159] width 110 height 22
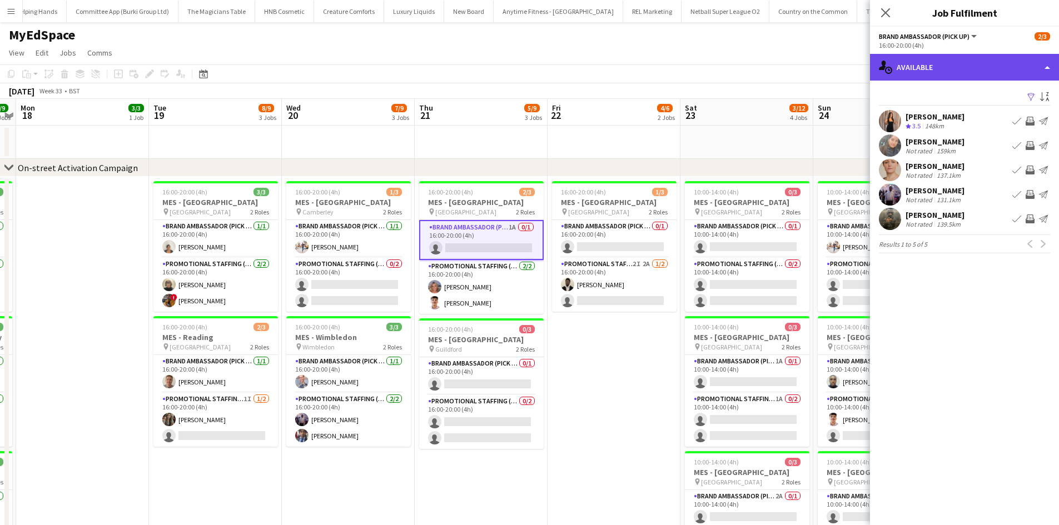
click at [977, 73] on div "single-neutral-actions-upload Available" at bounding box center [964, 67] width 189 height 27
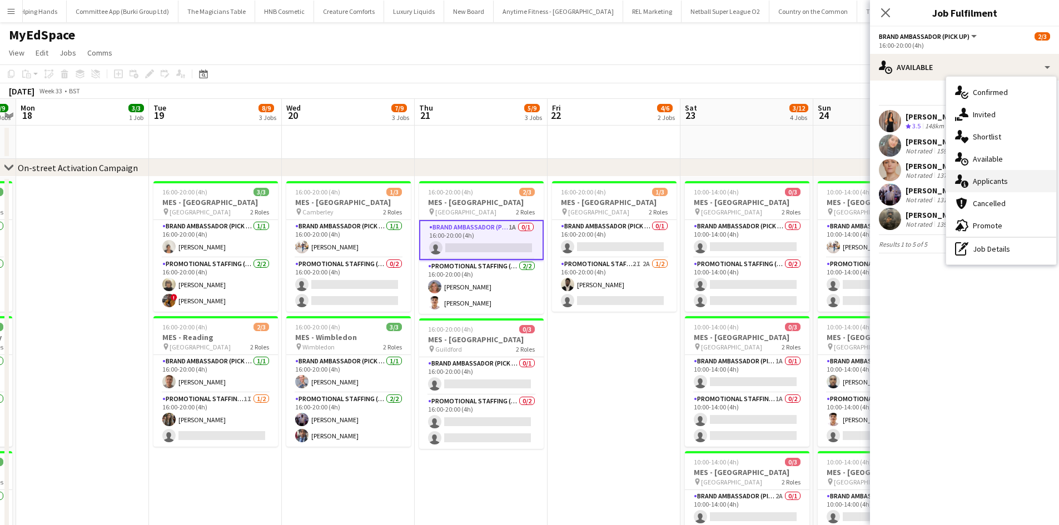
click at [999, 180] on div "single-neutral-actions-information Applicants" at bounding box center [1001, 181] width 110 height 22
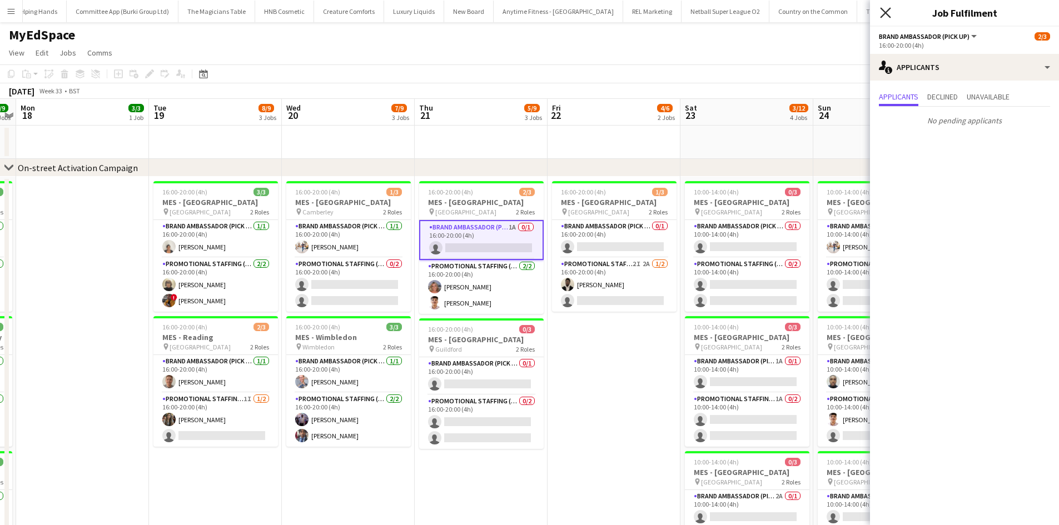
click at [887, 11] on icon at bounding box center [885, 12] width 11 height 11
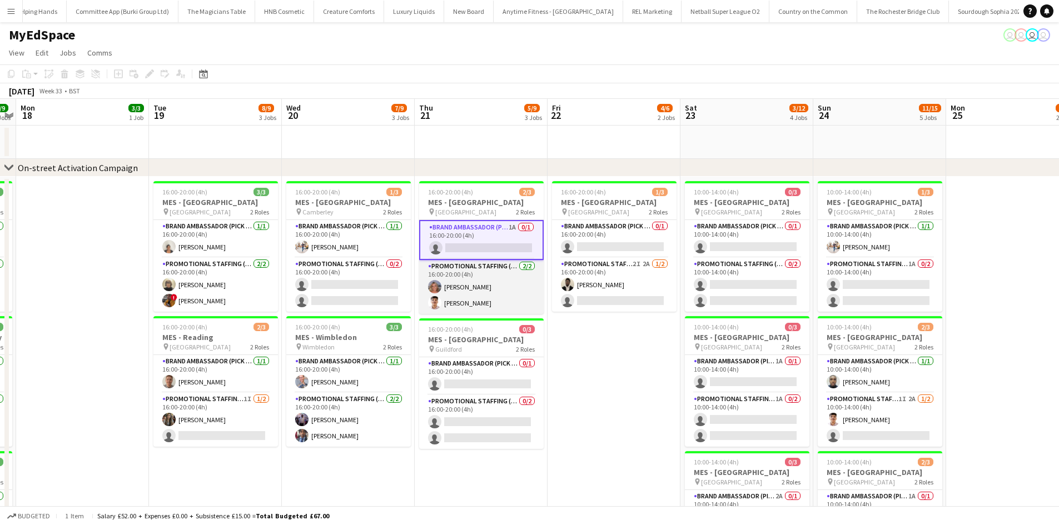
click at [528, 284] on app-card-role "Promotional Staffing (Brand Ambassadors) [DATE] 16:00-20:00 (4h) [PERSON_NAME] …" at bounding box center [481, 287] width 125 height 54
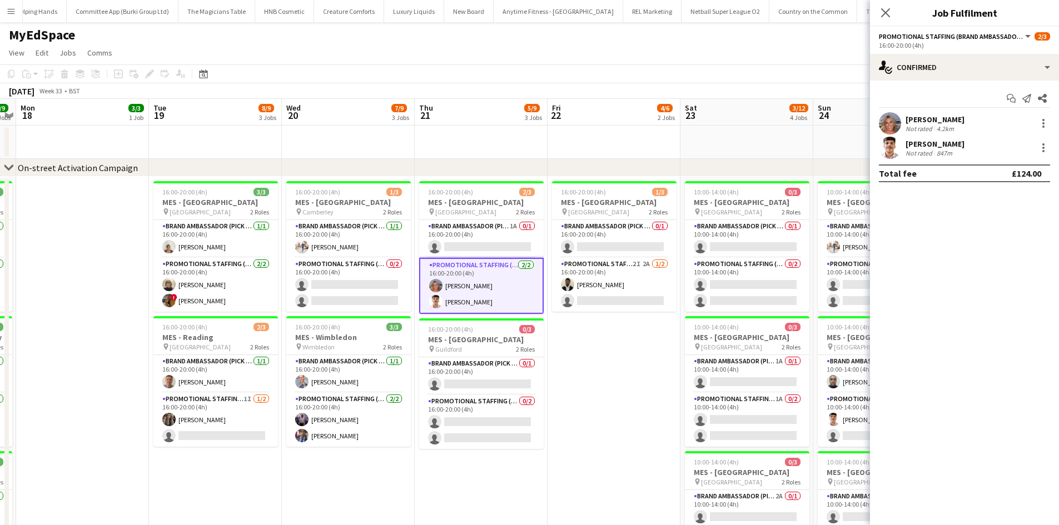
click at [984, 121] on div "[PERSON_NAME] Not rated 4.2km" at bounding box center [964, 123] width 189 height 22
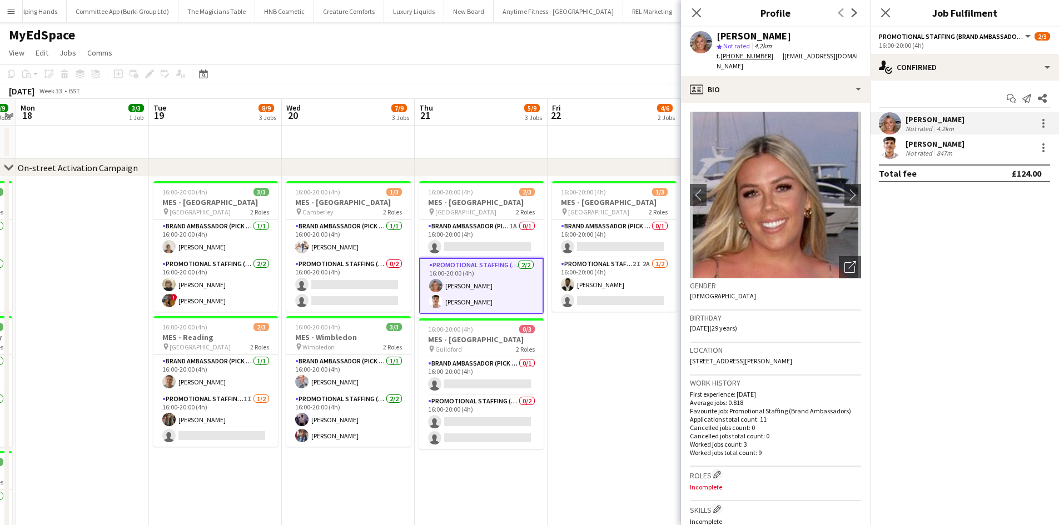
click at [940, 150] on div "847m" at bounding box center [945, 153] width 20 height 8
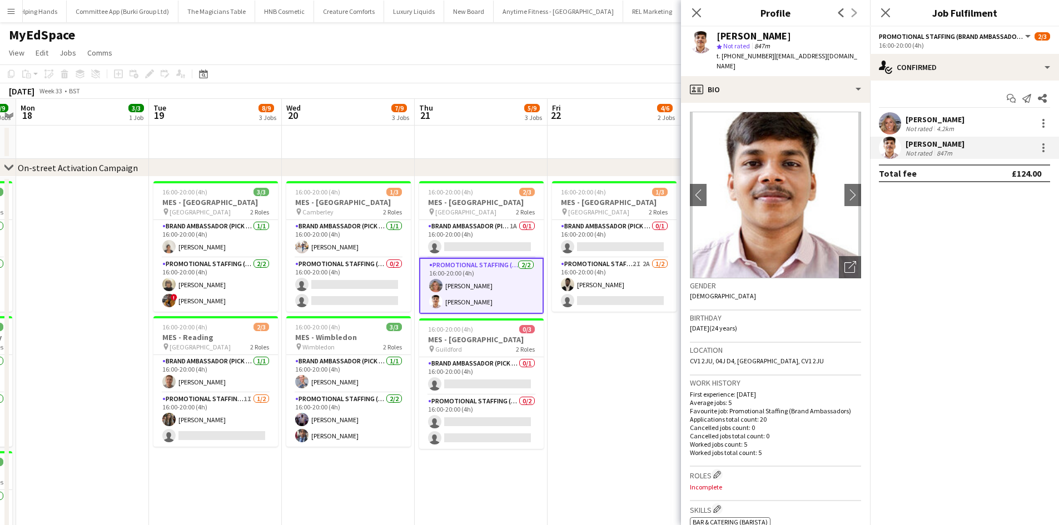
click at [692, 23] on div "Close pop-in" at bounding box center [696, 13] width 31 height 26
click at [697, 12] on icon at bounding box center [696, 12] width 11 height 11
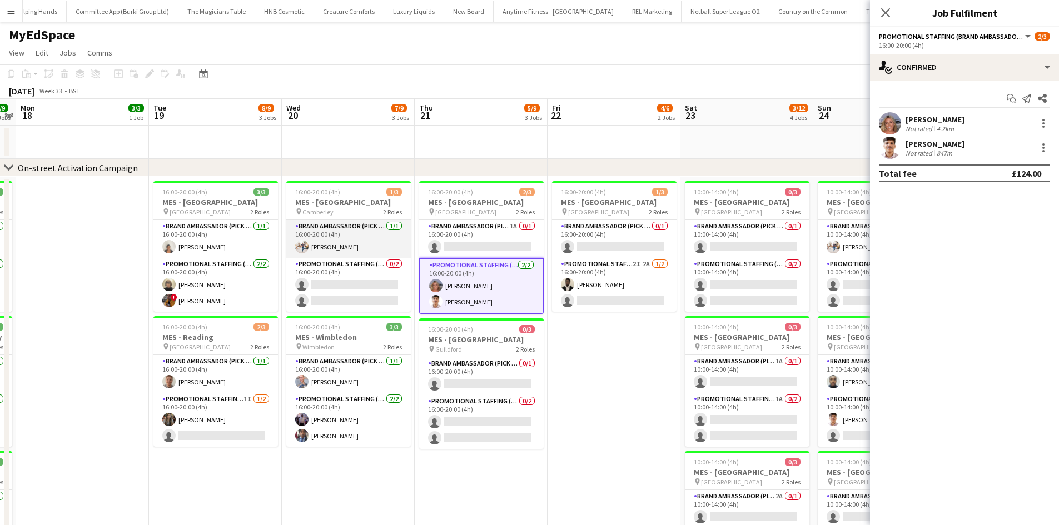
click at [304, 236] on app-card-role "Brand Ambassador (Pick up) 1/1 16:00-20:00 (4h) Matthew Stephens" at bounding box center [348, 239] width 125 height 38
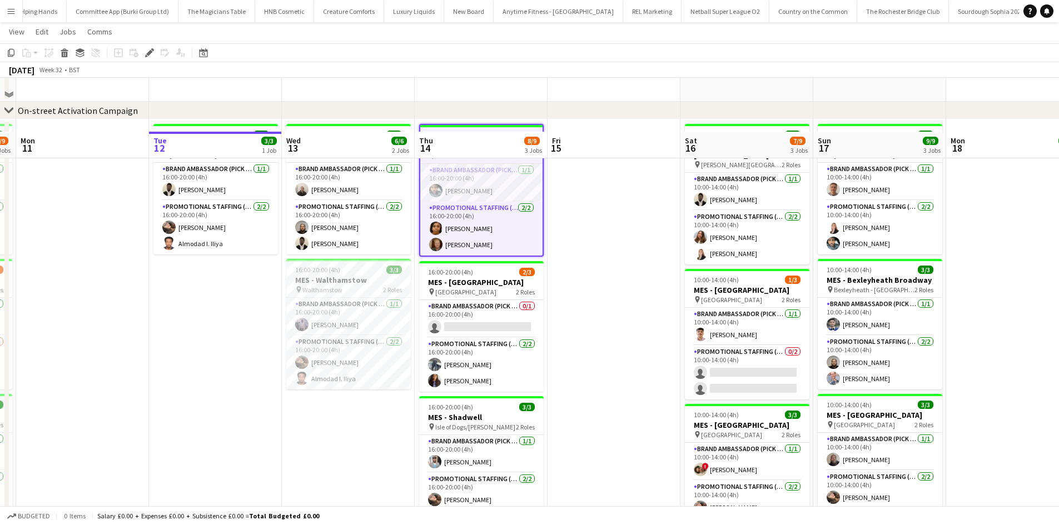
scroll to position [111, 0]
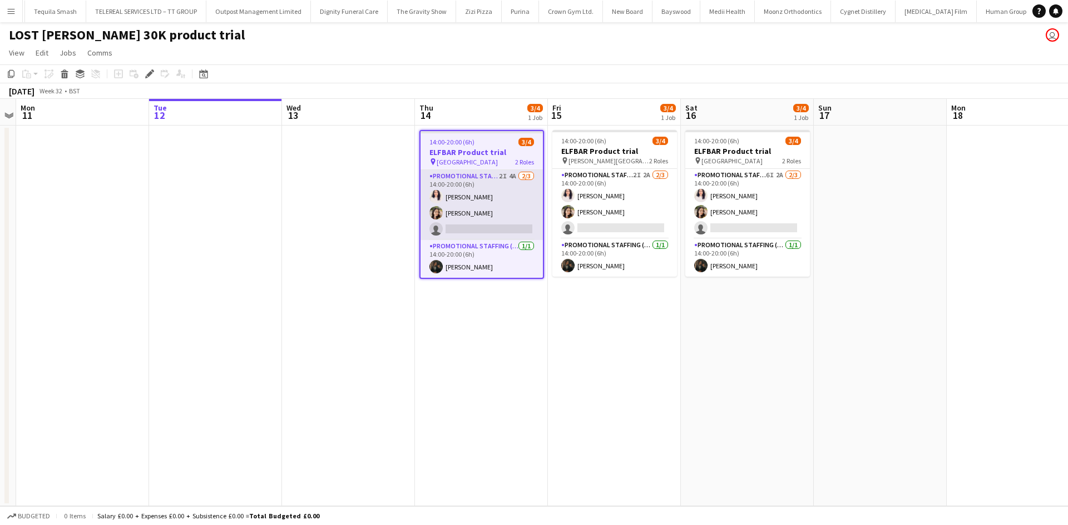
scroll to position [0, 5126]
click at [485, 210] on app-card-role "Promotional Staffing (Brand Ambassadors) 2I 4A 2/3 14:00-20:00 (6h) Zahra Farho…" at bounding box center [481, 205] width 122 height 70
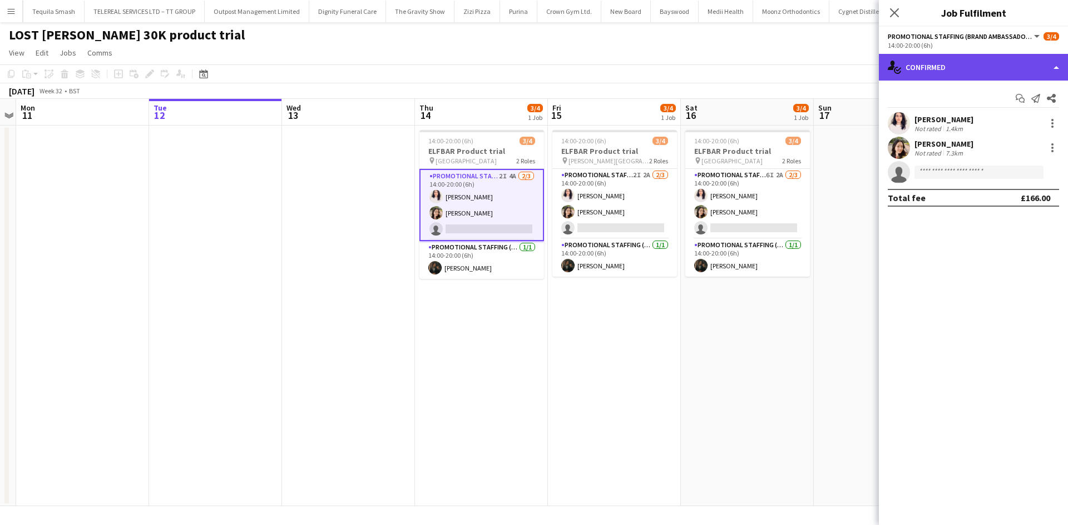
click at [901, 66] on div "single-neutral-actions-check-2 Confirmed" at bounding box center [973, 67] width 189 height 27
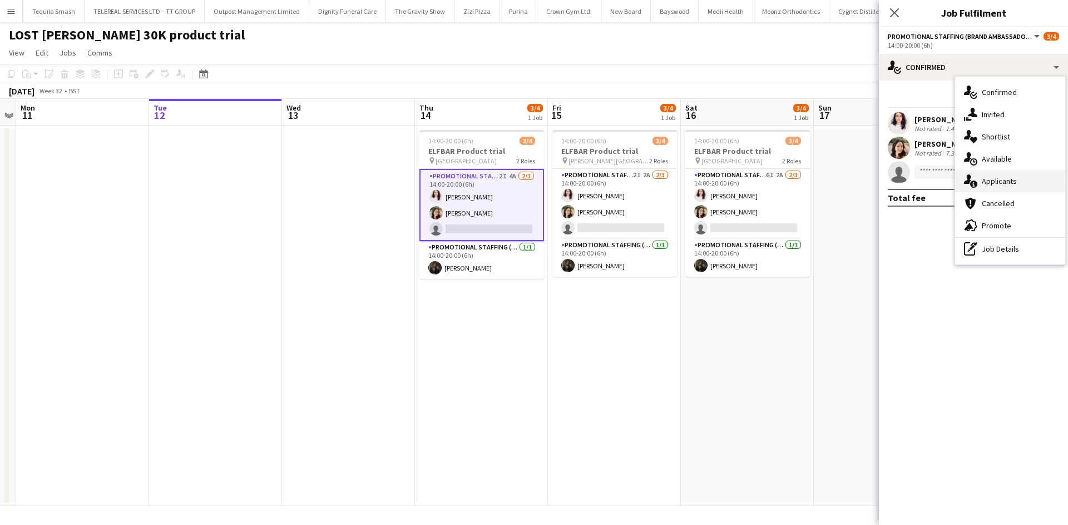
click at [994, 185] on div "single-neutral-actions-information Applicants" at bounding box center [1010, 181] width 110 height 22
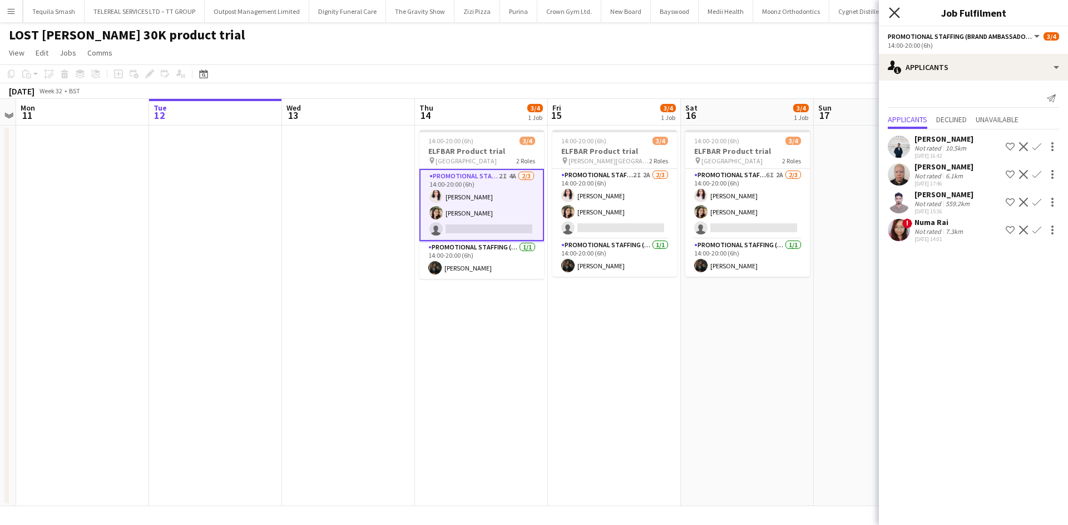
click at [896, 13] on icon "Close pop-in" at bounding box center [894, 12] width 11 height 11
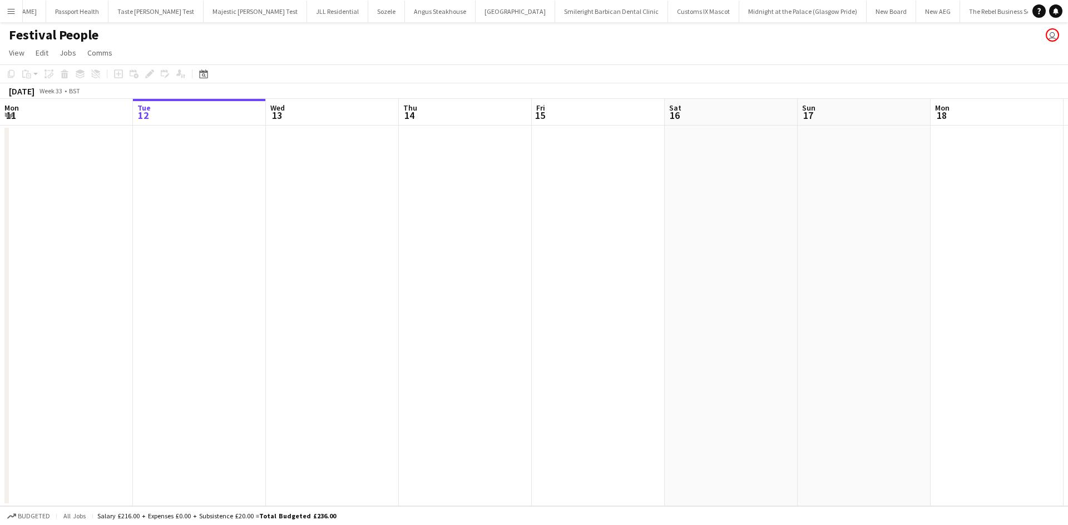
scroll to position [0, 221]
click at [0, 14] on button "Menu" at bounding box center [11, 11] width 22 height 22
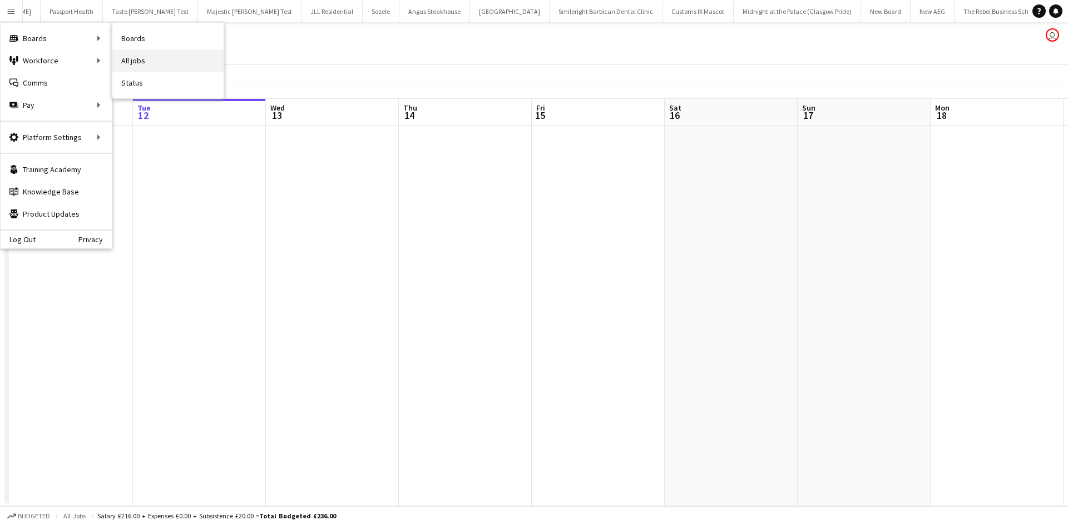
click at [123, 50] on link "All jobs" at bounding box center [167, 60] width 111 height 22
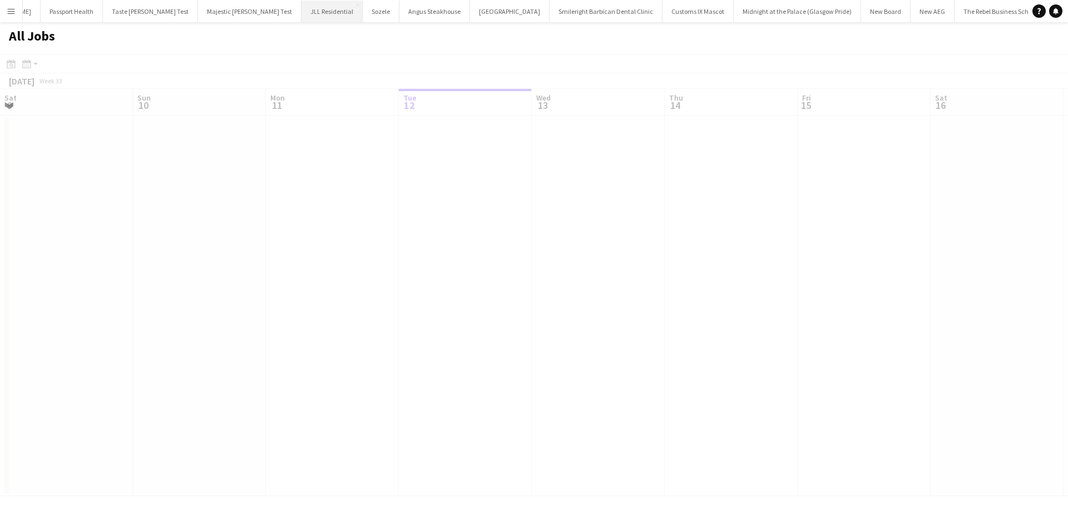
scroll to position [0, 266]
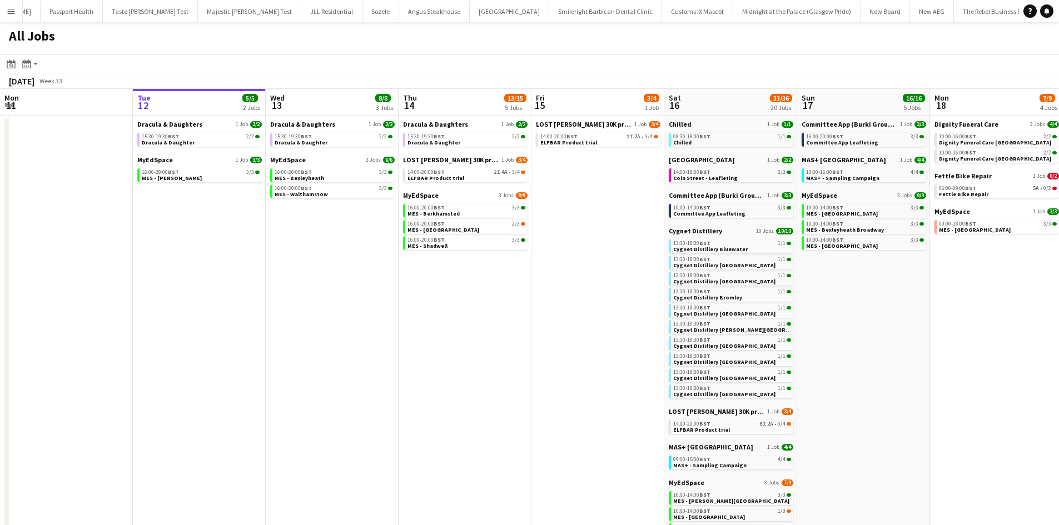
click at [1, 7] on button "Menu" at bounding box center [11, 11] width 22 height 22
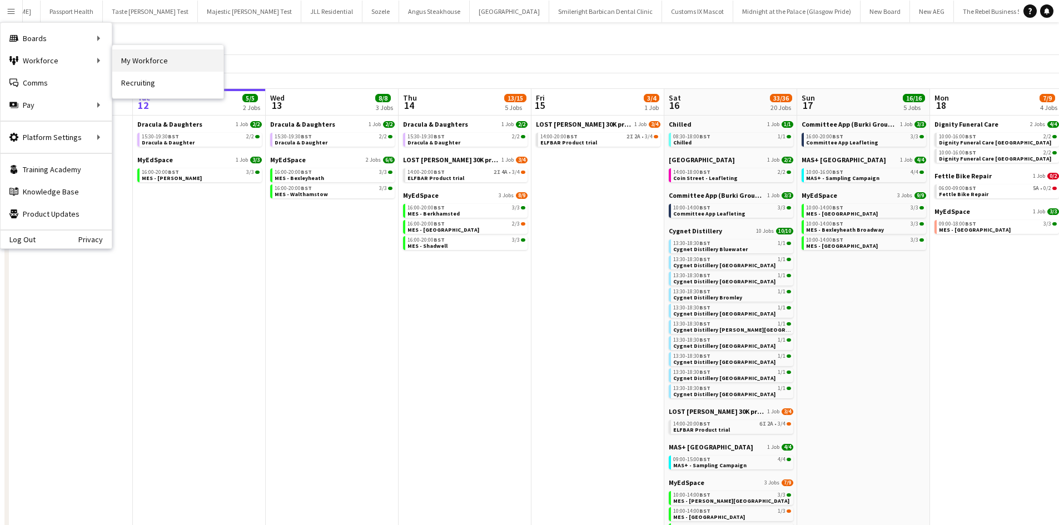
click at [141, 59] on link "My Workforce" at bounding box center [167, 60] width 111 height 22
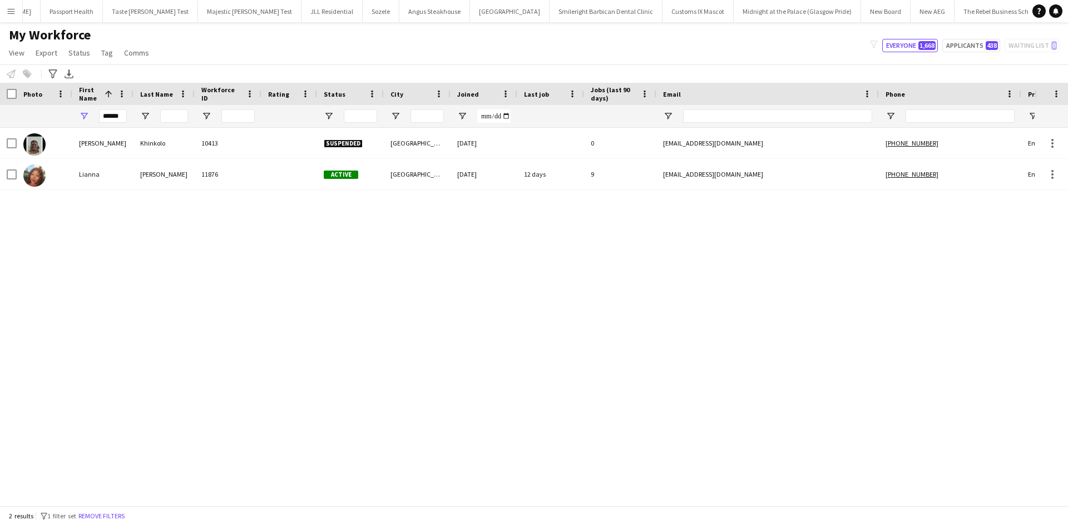
click at [14, 11] on app-icon "Menu" at bounding box center [11, 11] width 9 height 9
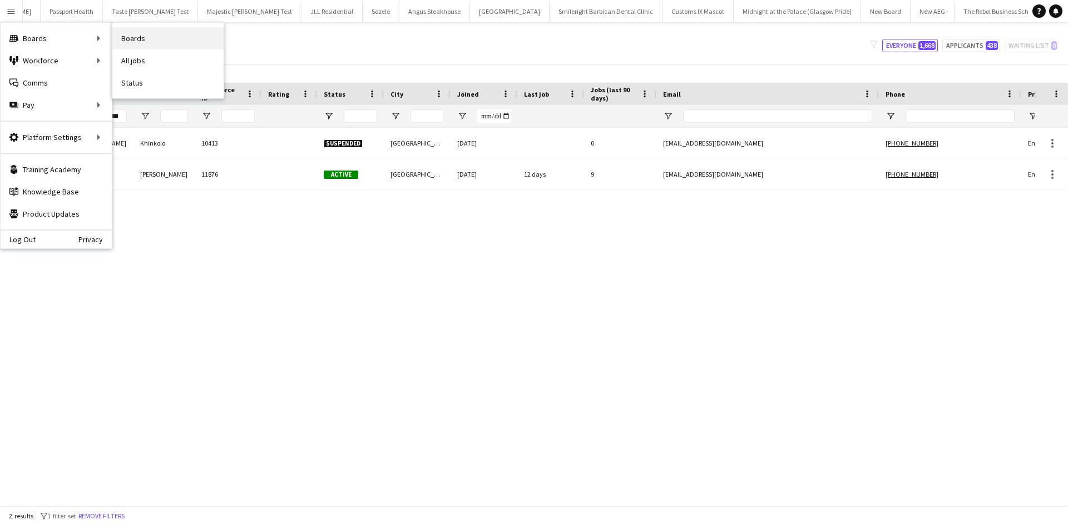
click at [131, 30] on link "Boards" at bounding box center [167, 38] width 111 height 22
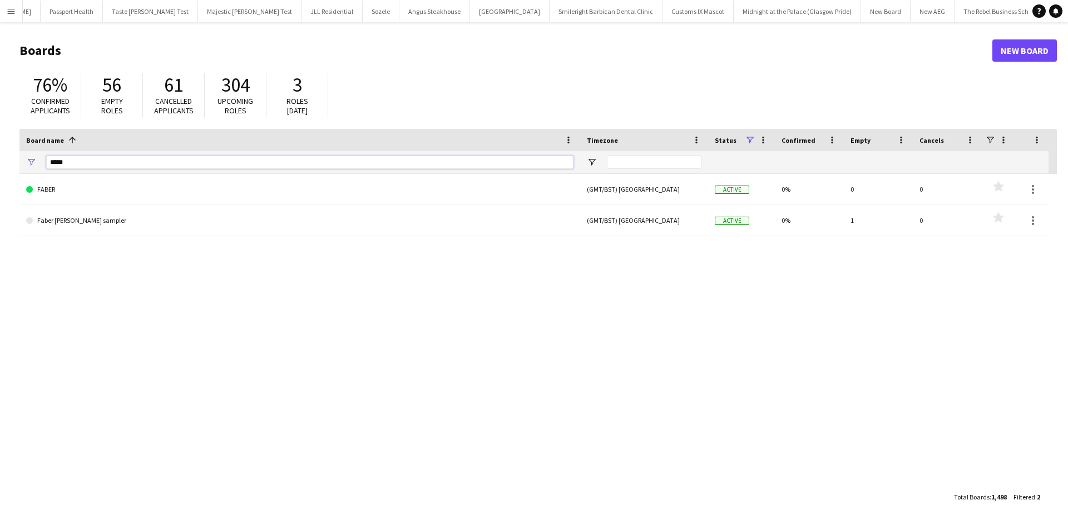
click at [109, 159] on input "*****" at bounding box center [309, 162] width 527 height 13
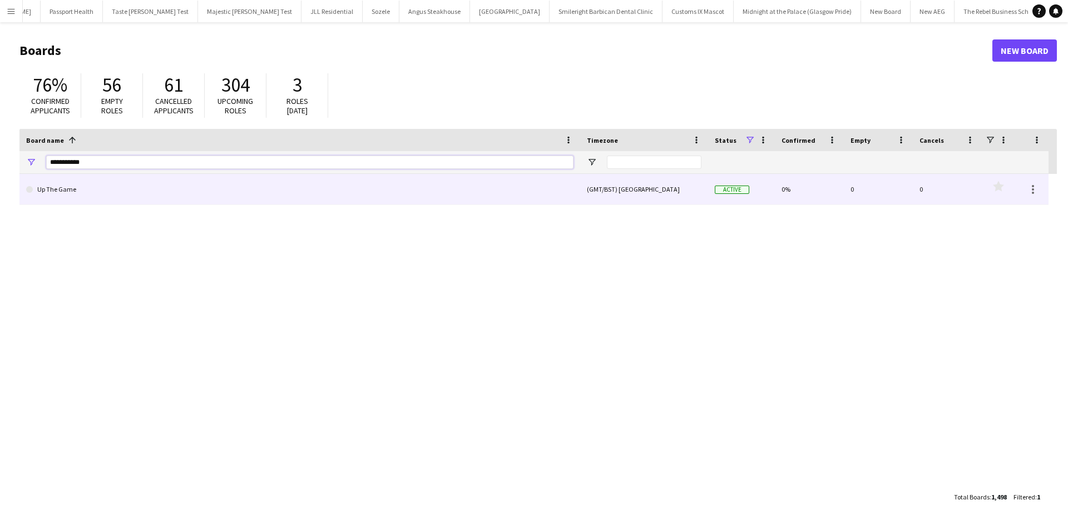
type input "**********"
click at [151, 190] on link "Up The Game" at bounding box center [299, 189] width 547 height 31
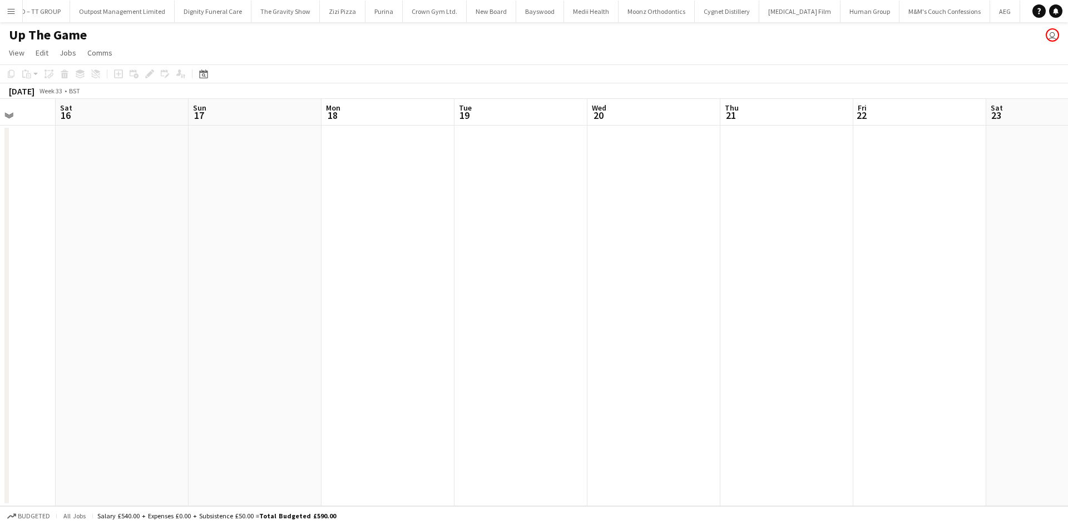
scroll to position [0, 343]
click at [742, 122] on app-board-header-date "Thu 21" at bounding box center [787, 112] width 133 height 27
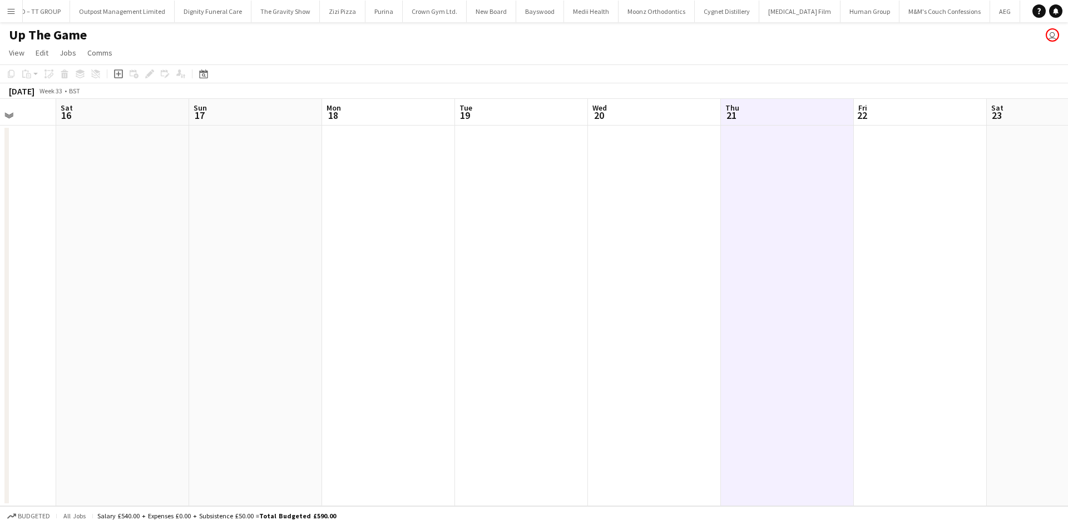
click at [7, 21] on button "Menu" at bounding box center [11, 11] width 22 height 22
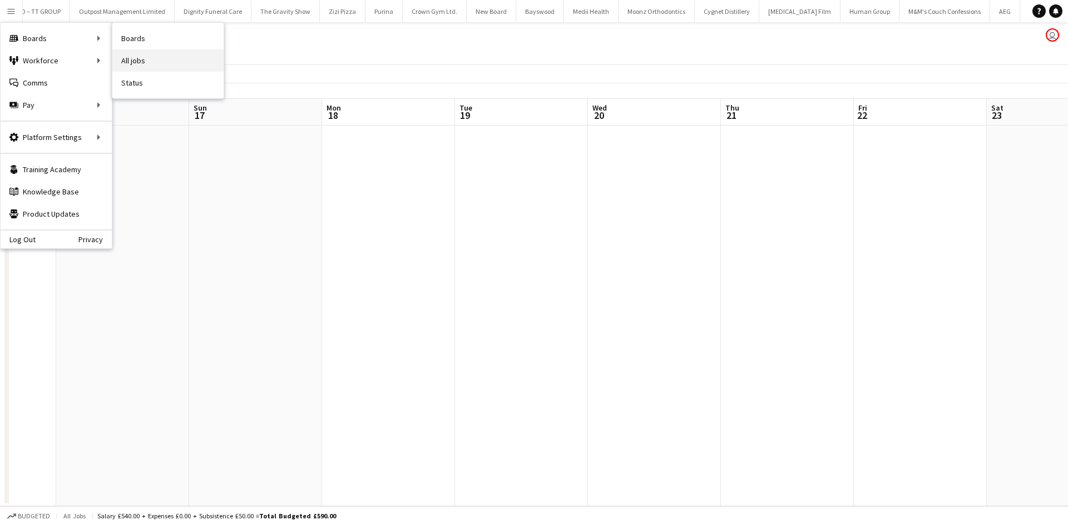
click at [128, 56] on link "All jobs" at bounding box center [167, 60] width 111 height 22
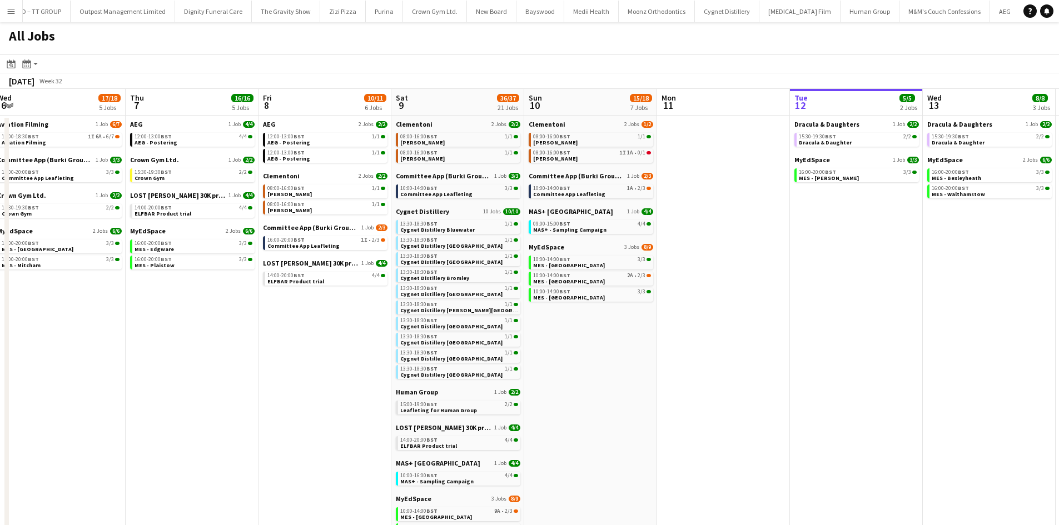
scroll to position [0, 273]
click at [292, 242] on span "16:00-20:00 BST" at bounding box center [285, 240] width 37 height 6
click at [302, 244] on span "Committee App Leafleting" at bounding box center [303, 245] width 72 height 7
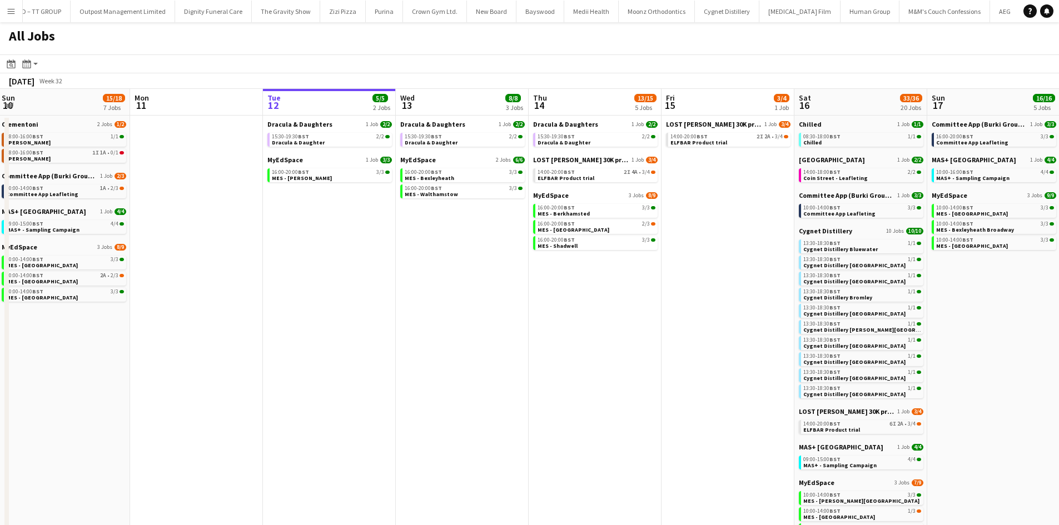
scroll to position [0, 535]
click at [856, 142] on link "08:30-18:00 BST 1/1 Chilled" at bounding box center [862, 139] width 118 height 13
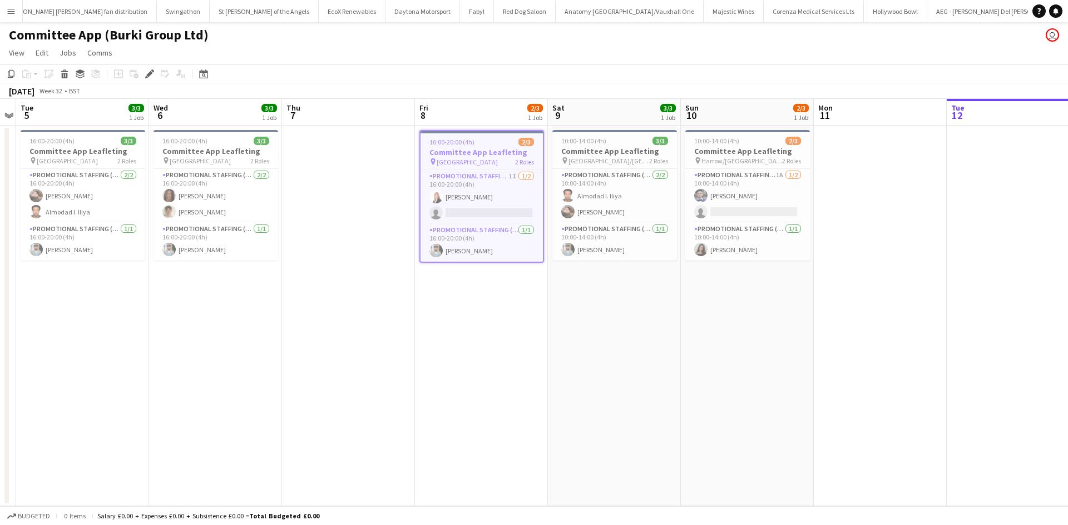
scroll to position [0, 2012]
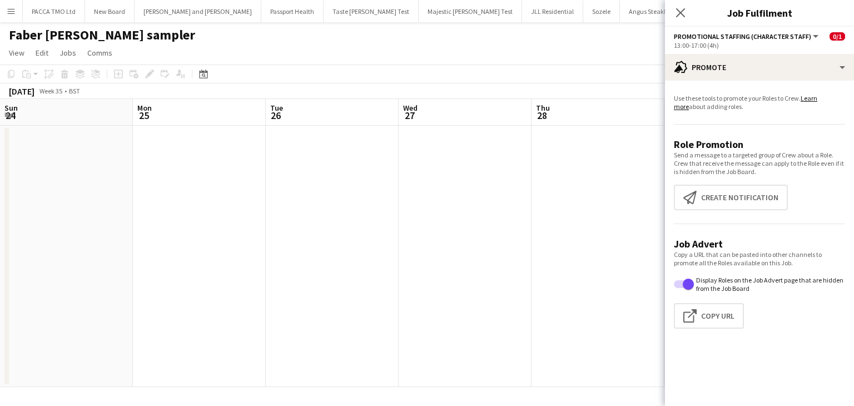
scroll to position [0, 466]
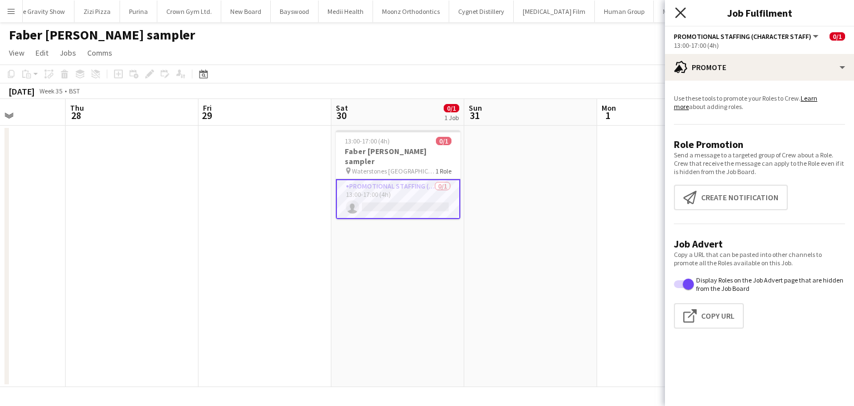
click at [681, 9] on icon "Close pop-in" at bounding box center [680, 12] width 11 height 11
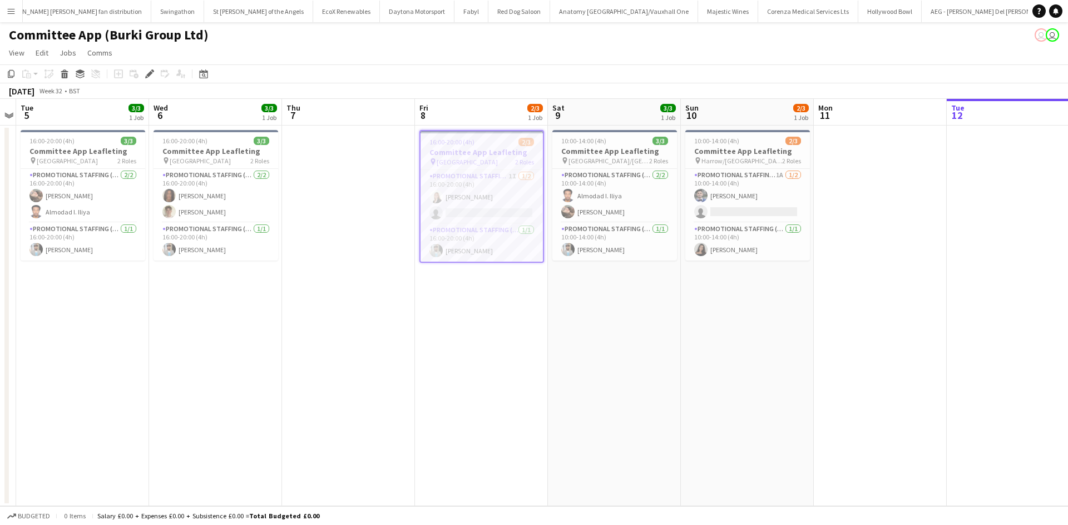
scroll to position [0, 2012]
click at [488, 215] on app-card-role "Promotional Staffing (Flyering Staff) 1I 1/2 16:00-20:00 (4h) dalma szigeti sin…" at bounding box center [481, 197] width 122 height 54
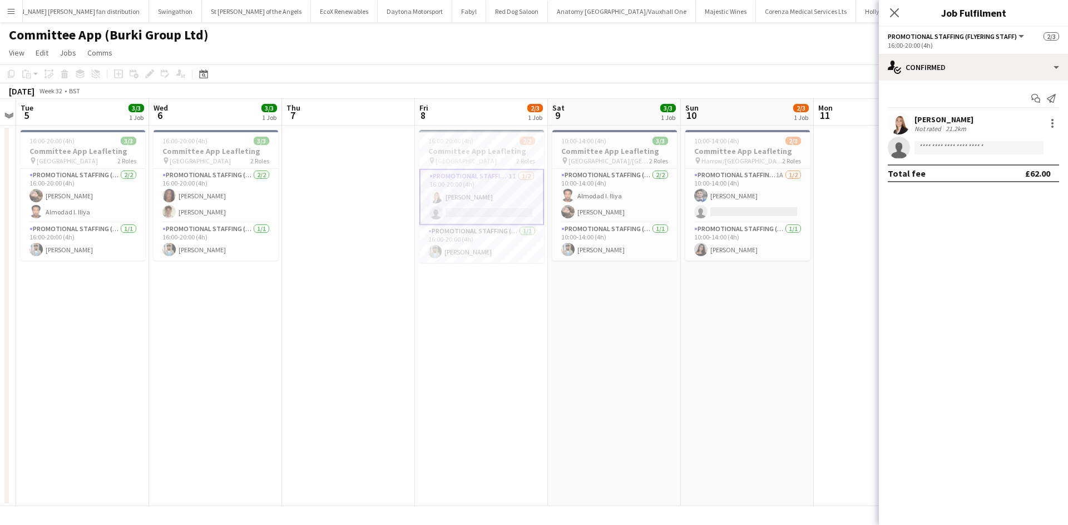
click at [941, 125] on div "Not rated" at bounding box center [928, 129] width 29 height 8
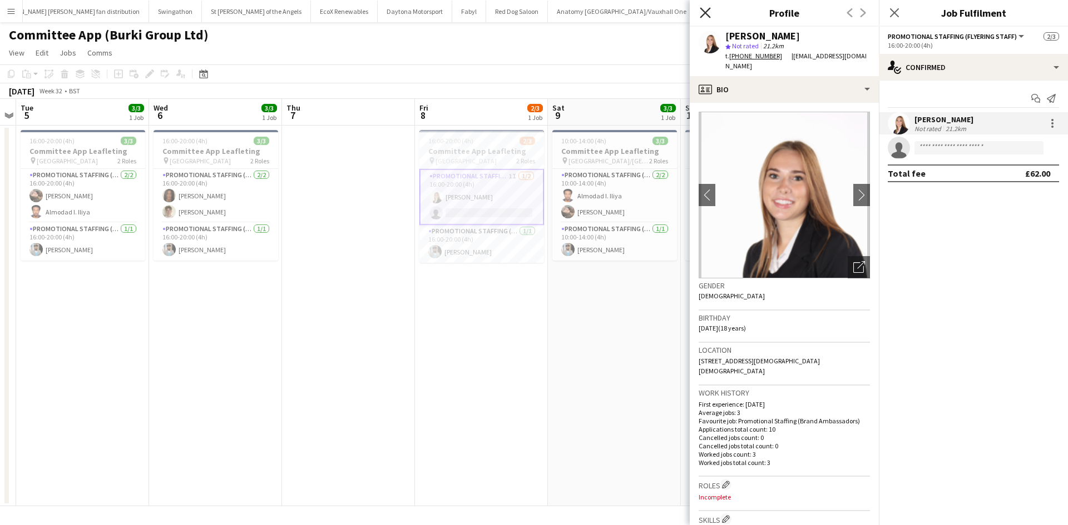
click at [707, 15] on icon at bounding box center [705, 12] width 11 height 11
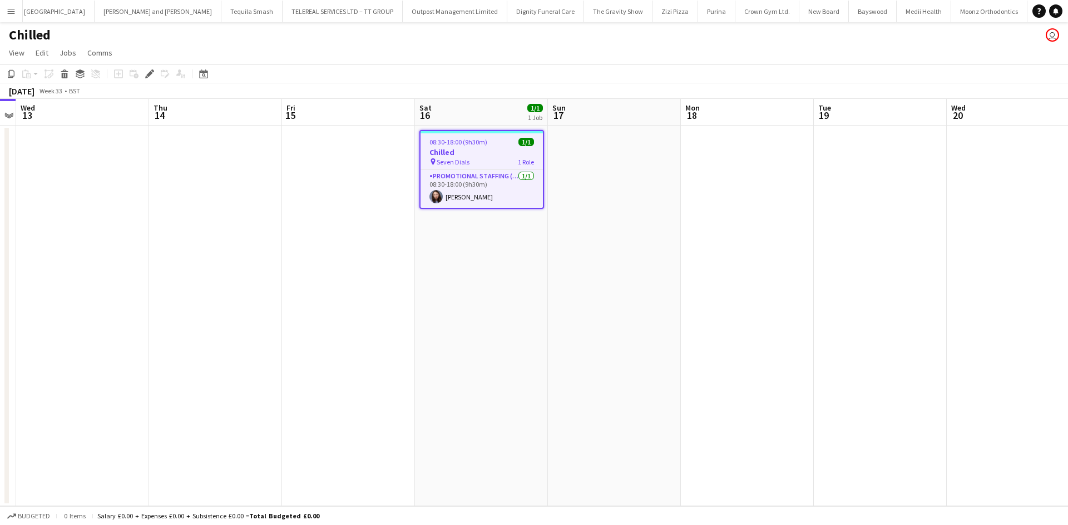
scroll to position [0, 4938]
